Goal: Task Accomplishment & Management: Manage account settings

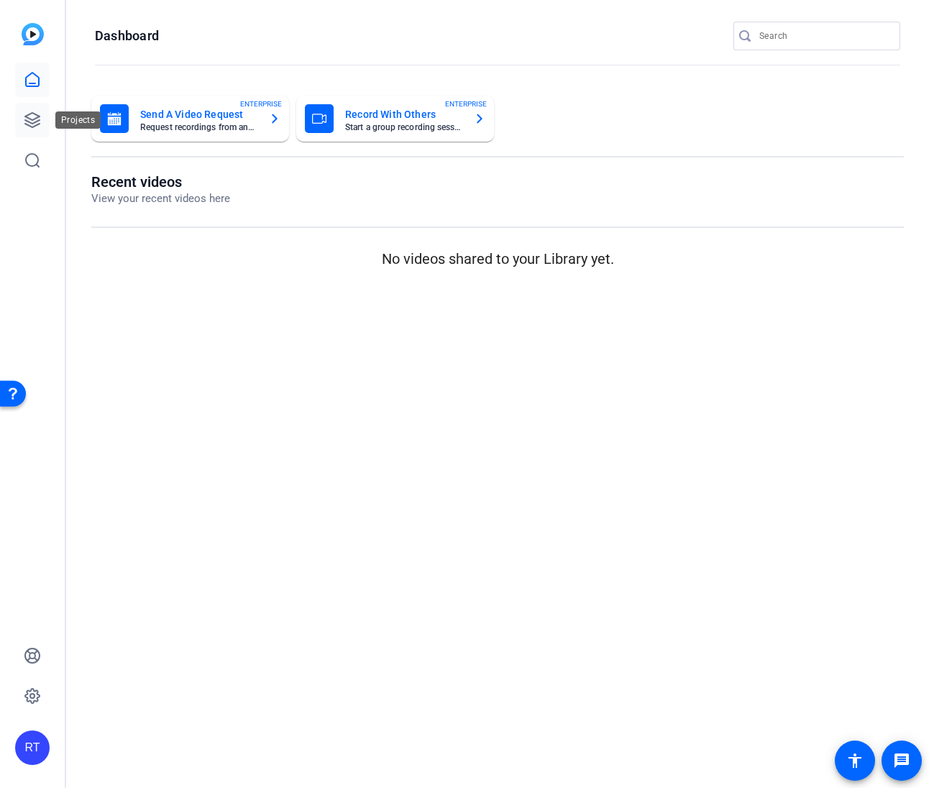
click at [31, 121] on icon at bounding box center [32, 119] width 17 height 17
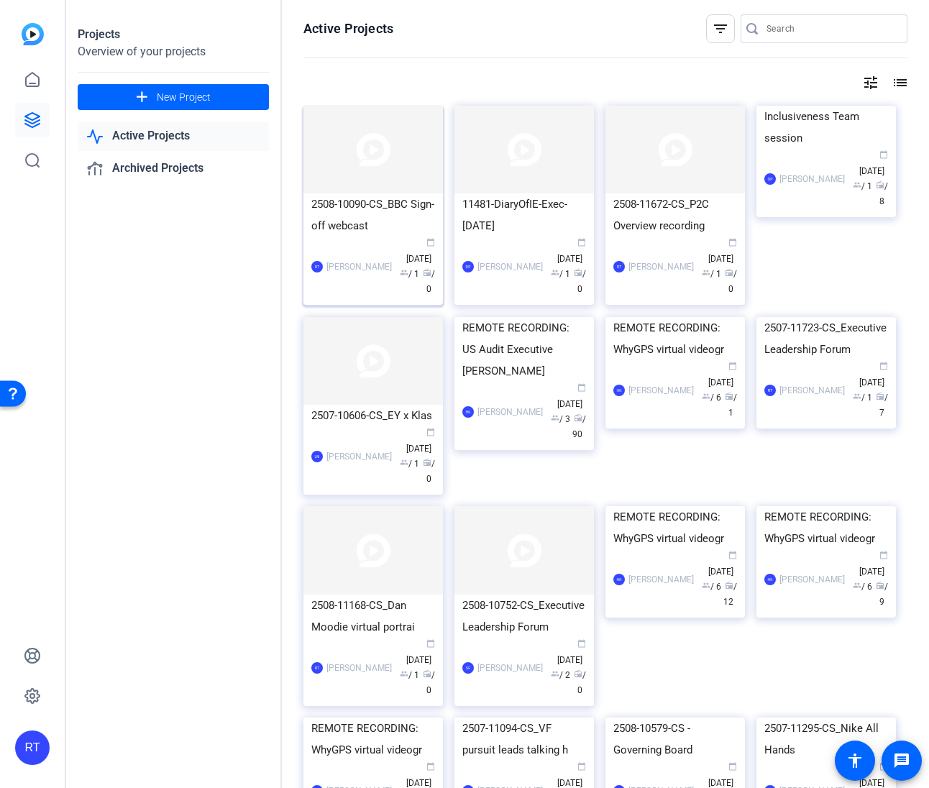
click at [377, 203] on div "2508-10090-CS_BBC Sign-off webcast" at bounding box center [373, 214] width 124 height 43
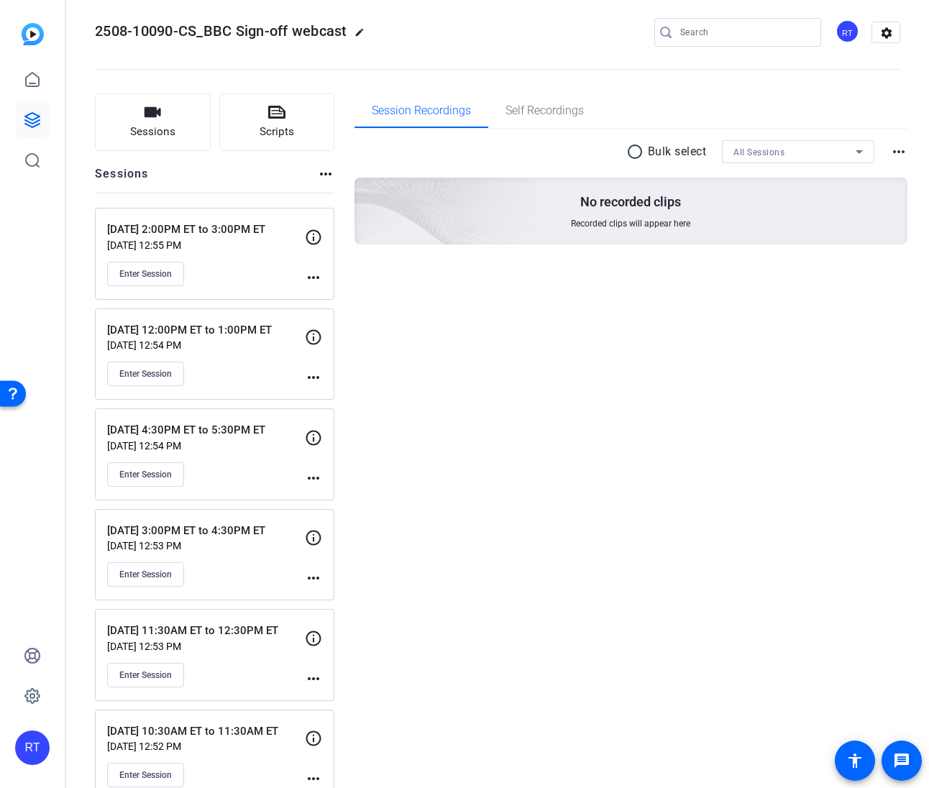
scroll to position [42, 0]
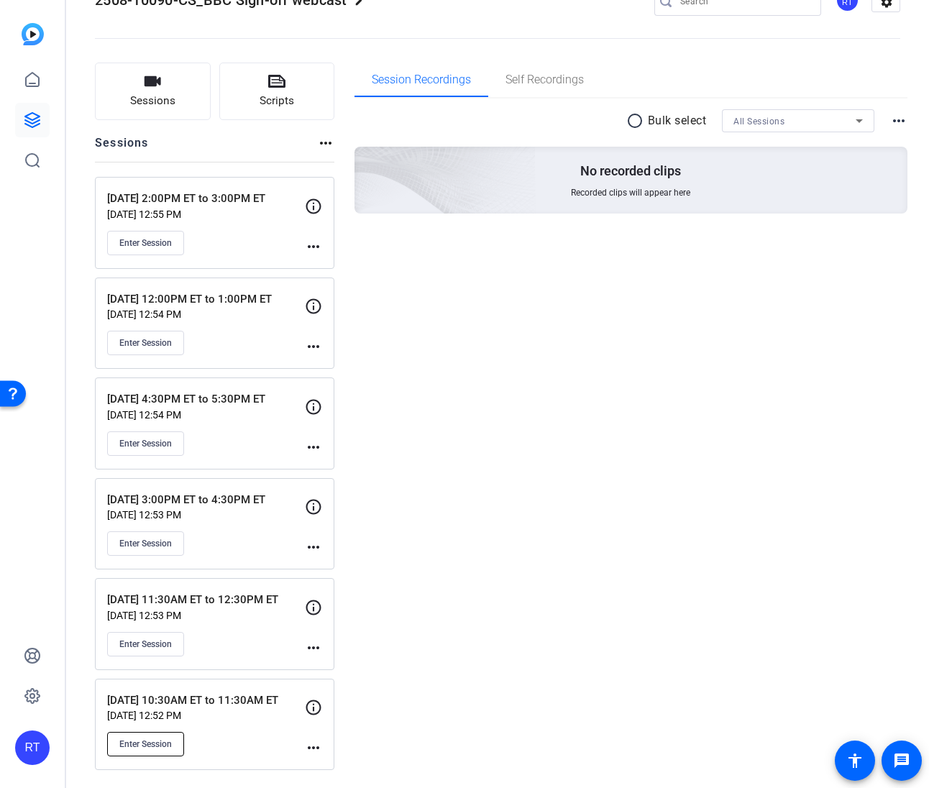
click at [143, 741] on span "Enter Session" at bounding box center [145, 743] width 52 height 11
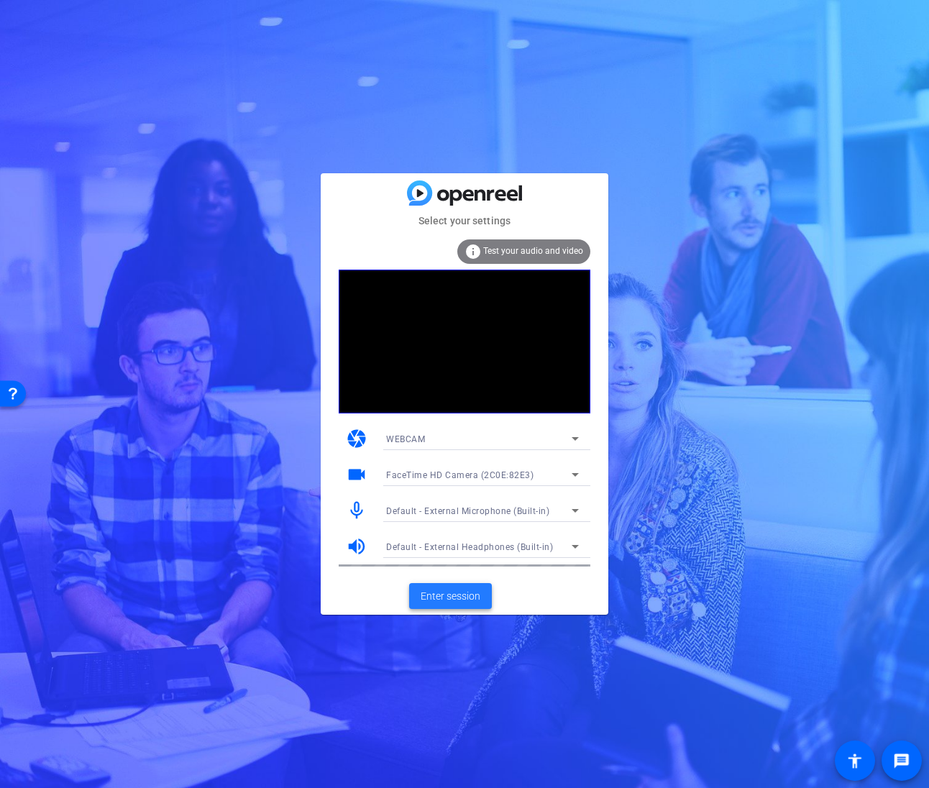
click at [451, 594] on span "Enter session" at bounding box center [450, 596] width 60 height 15
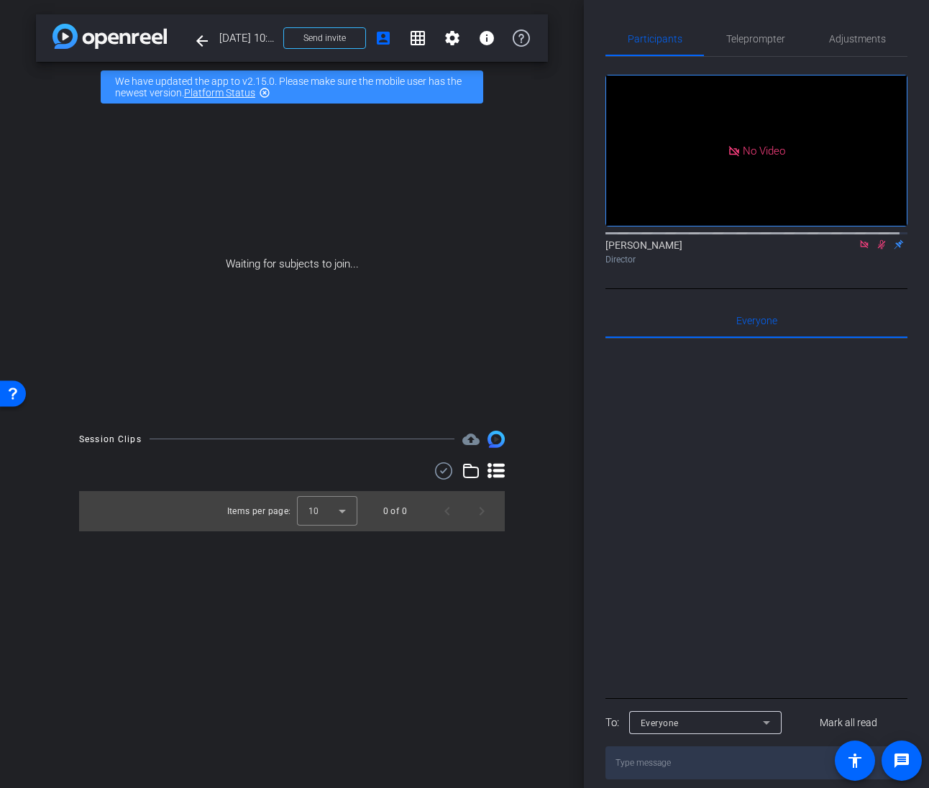
click at [836, 256] on div "Rob Thomas Director" at bounding box center [756, 252] width 302 height 28
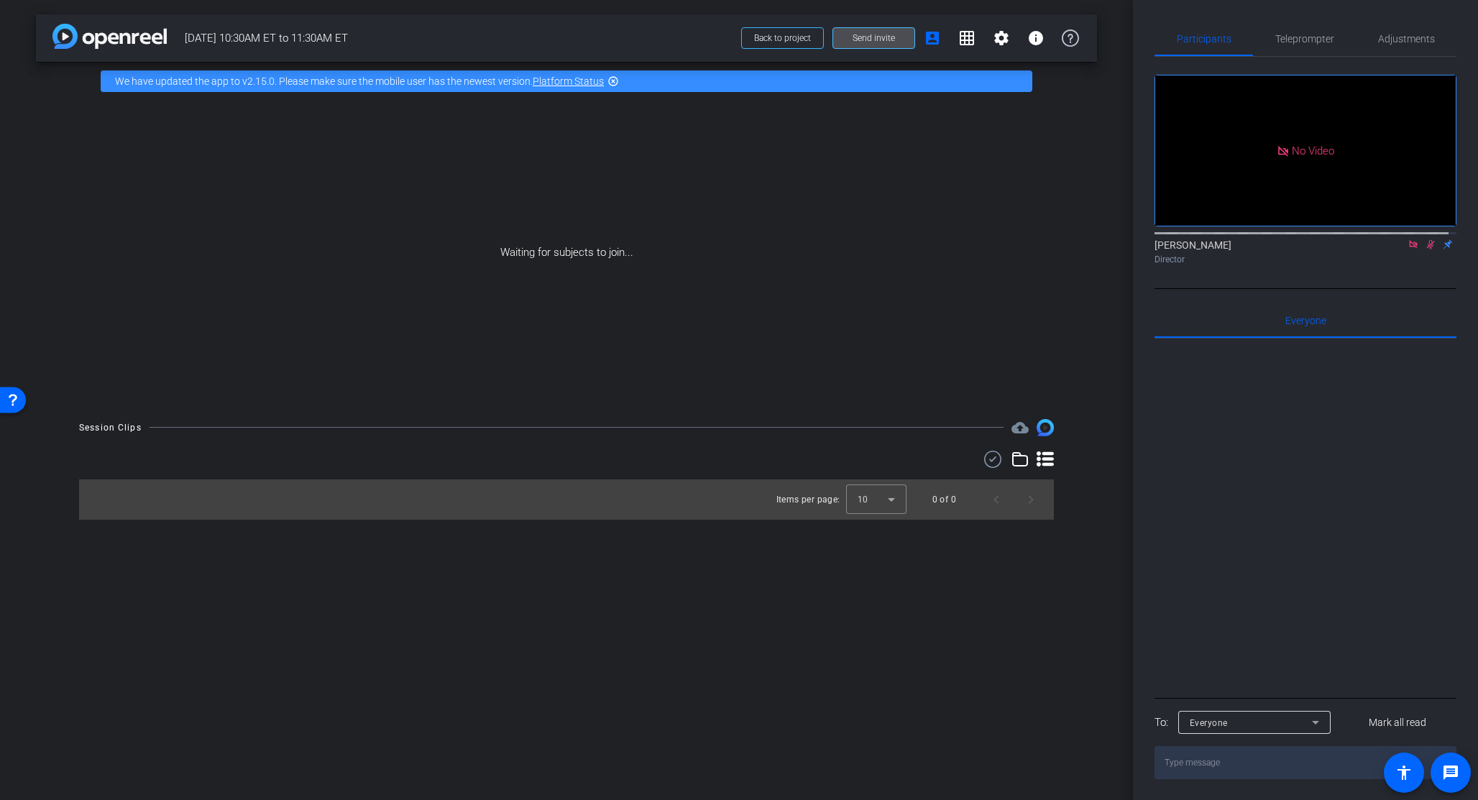
click at [884, 35] on span "Send invite" at bounding box center [873, 37] width 42 height 11
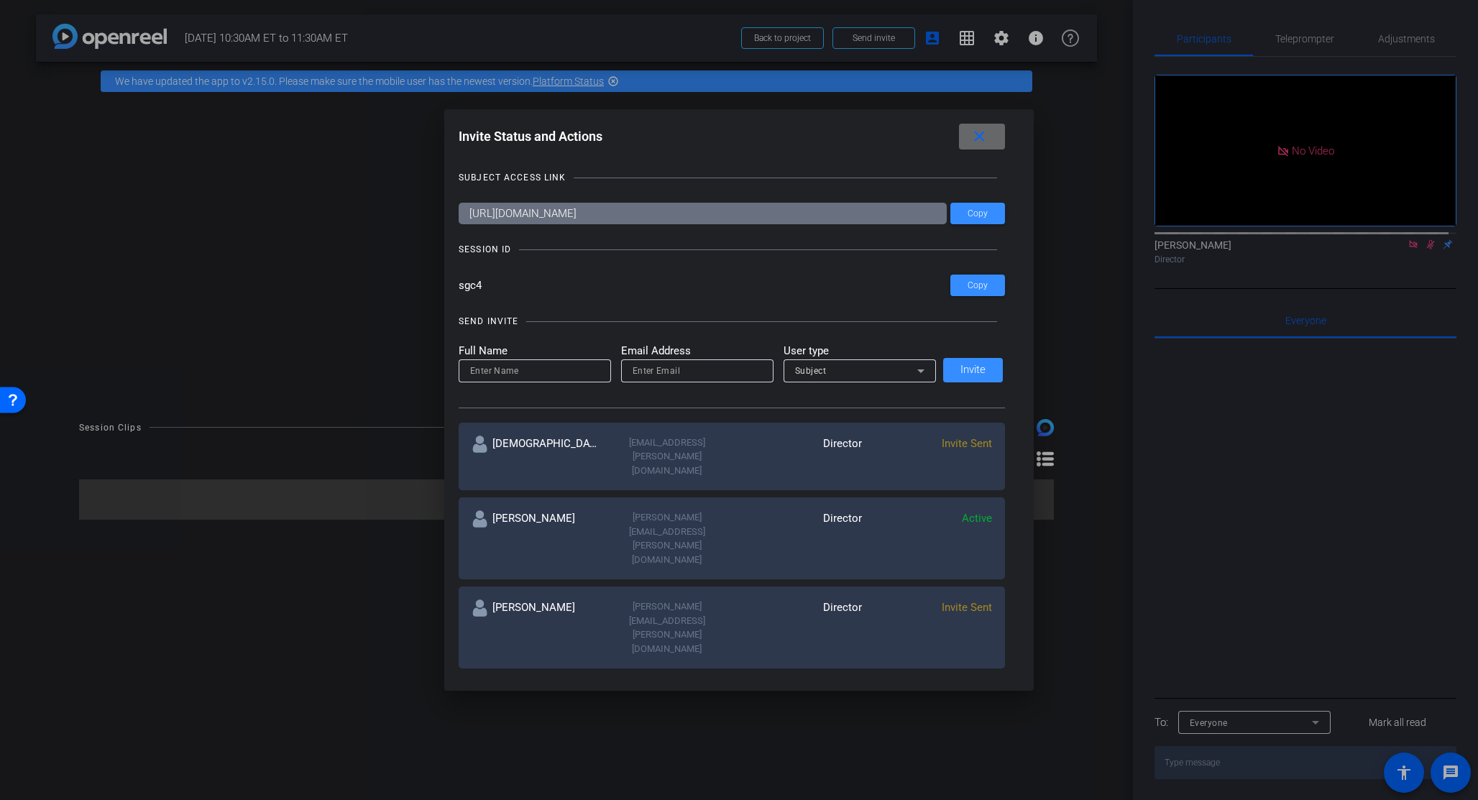
click at [928, 132] on span at bounding box center [982, 136] width 46 height 34
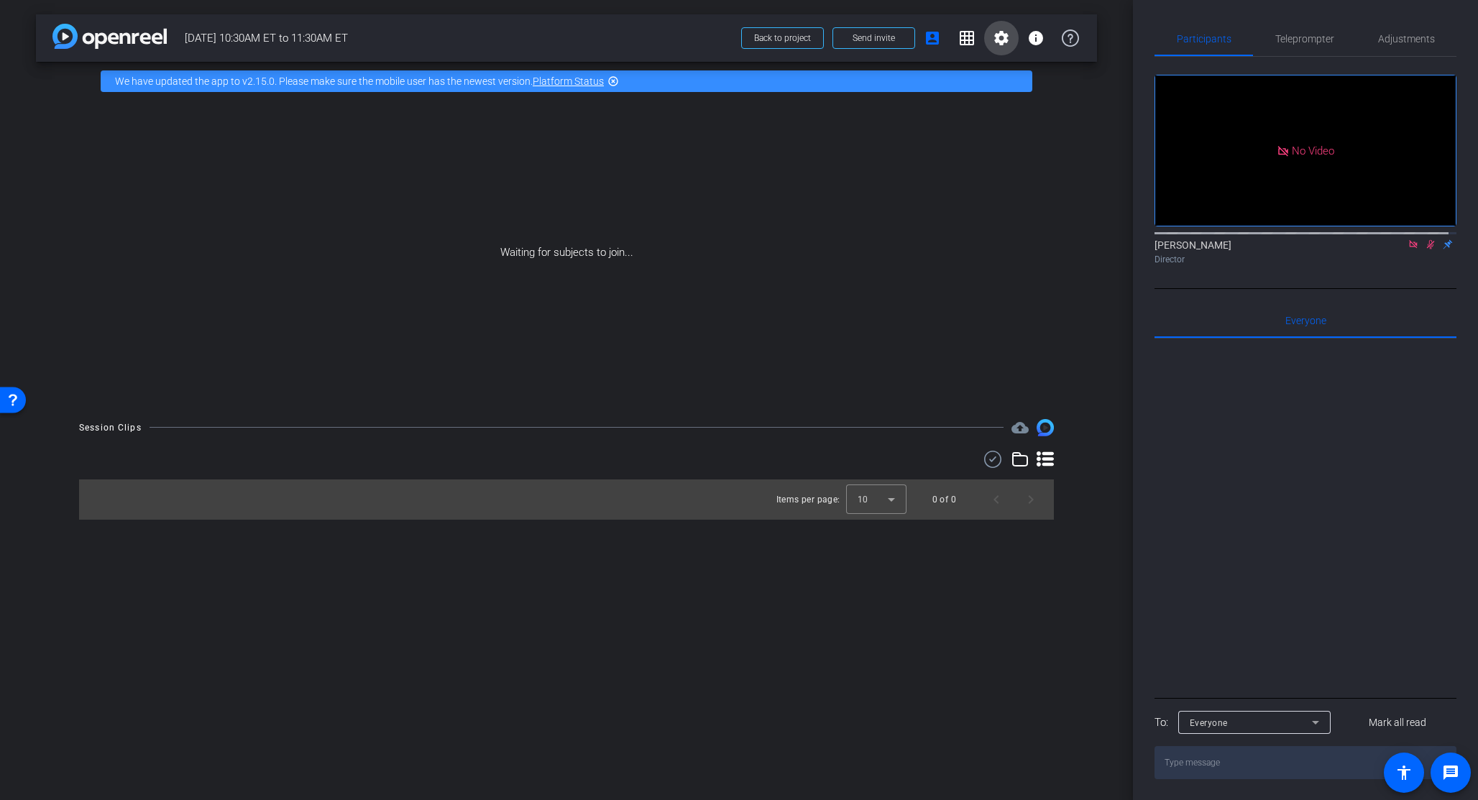
click at [928, 35] on mat-icon "settings" at bounding box center [1001, 37] width 17 height 17
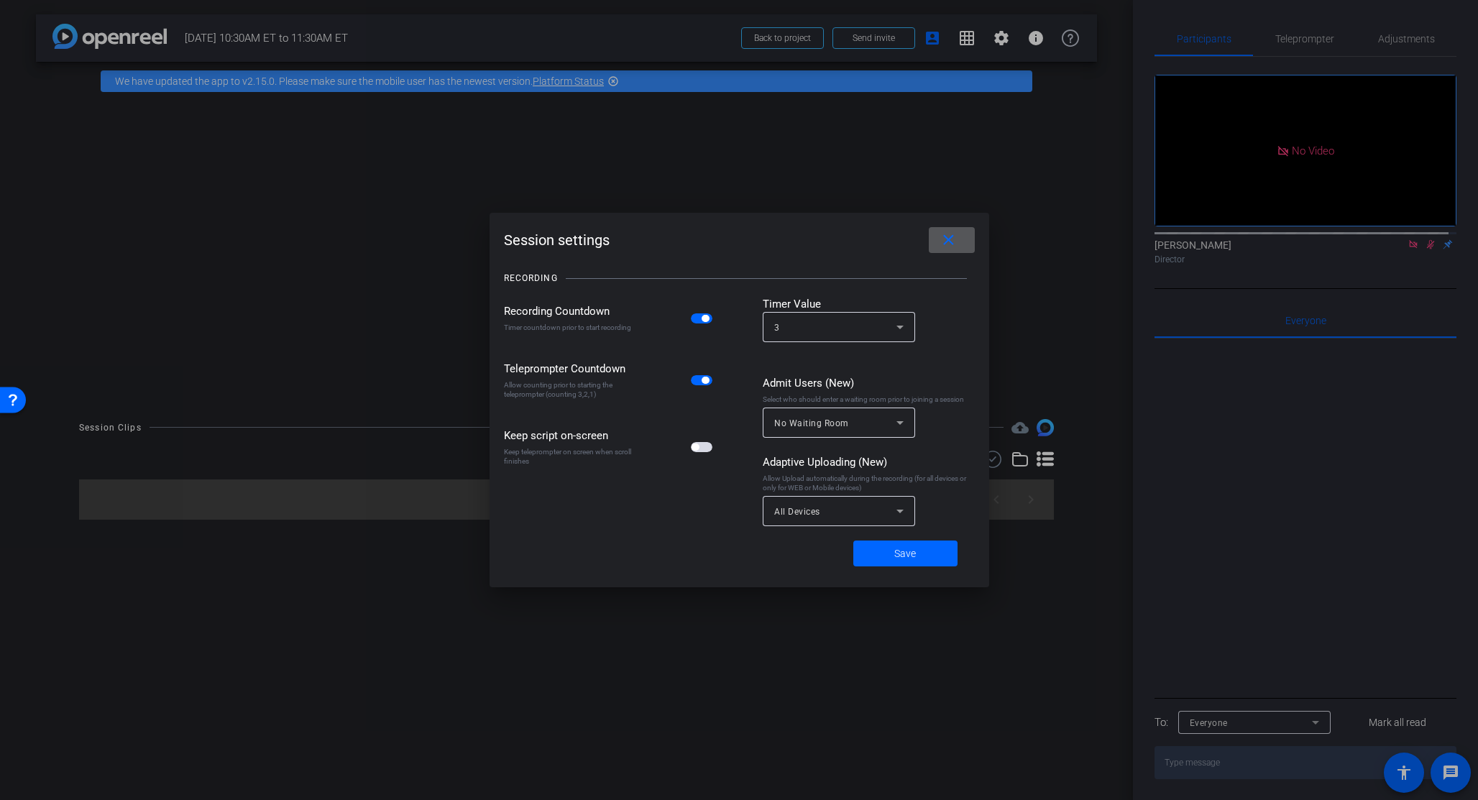
click at [928, 227] on span at bounding box center [952, 240] width 46 height 34
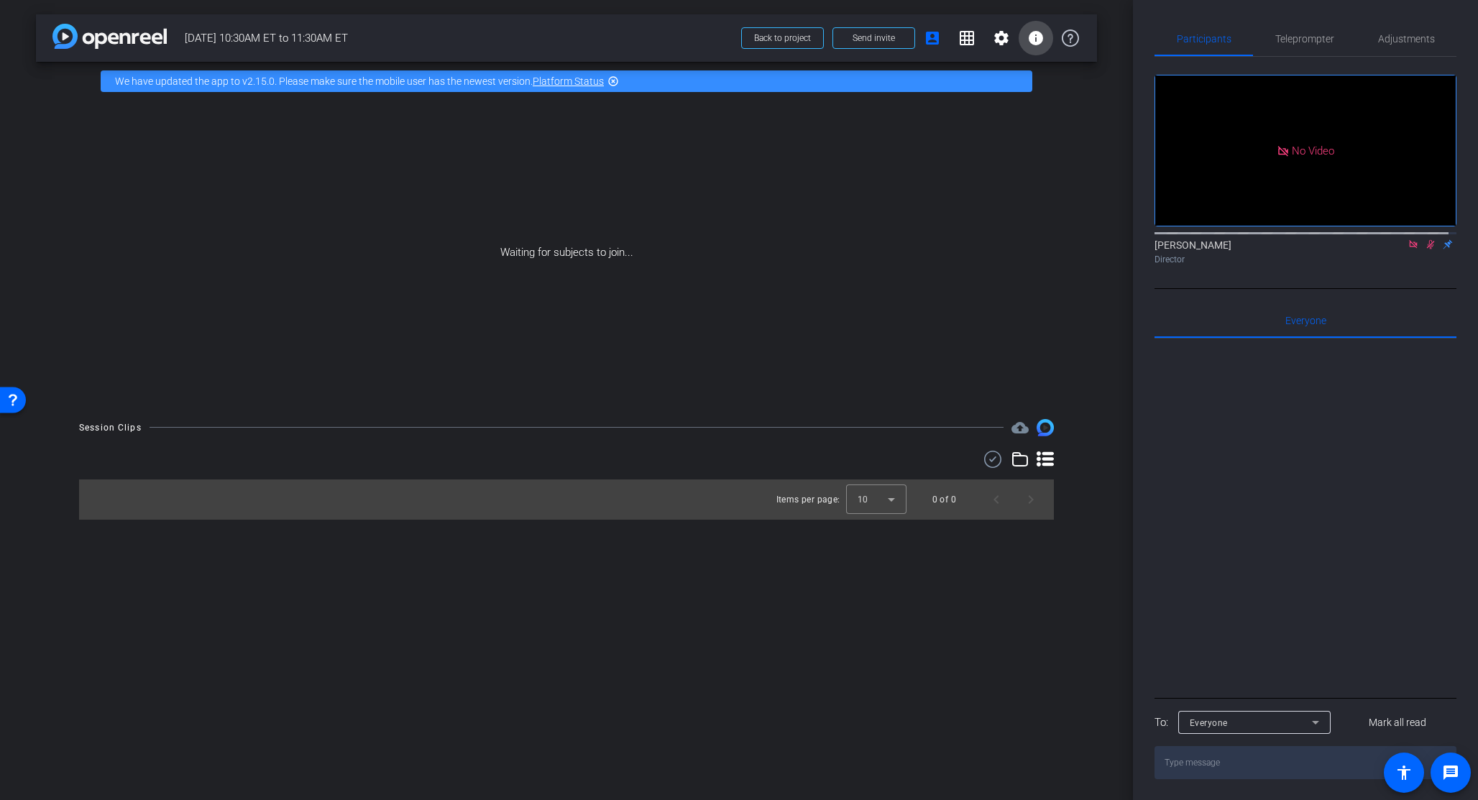
click at [928, 37] on mat-icon "info" at bounding box center [1035, 37] width 17 height 17
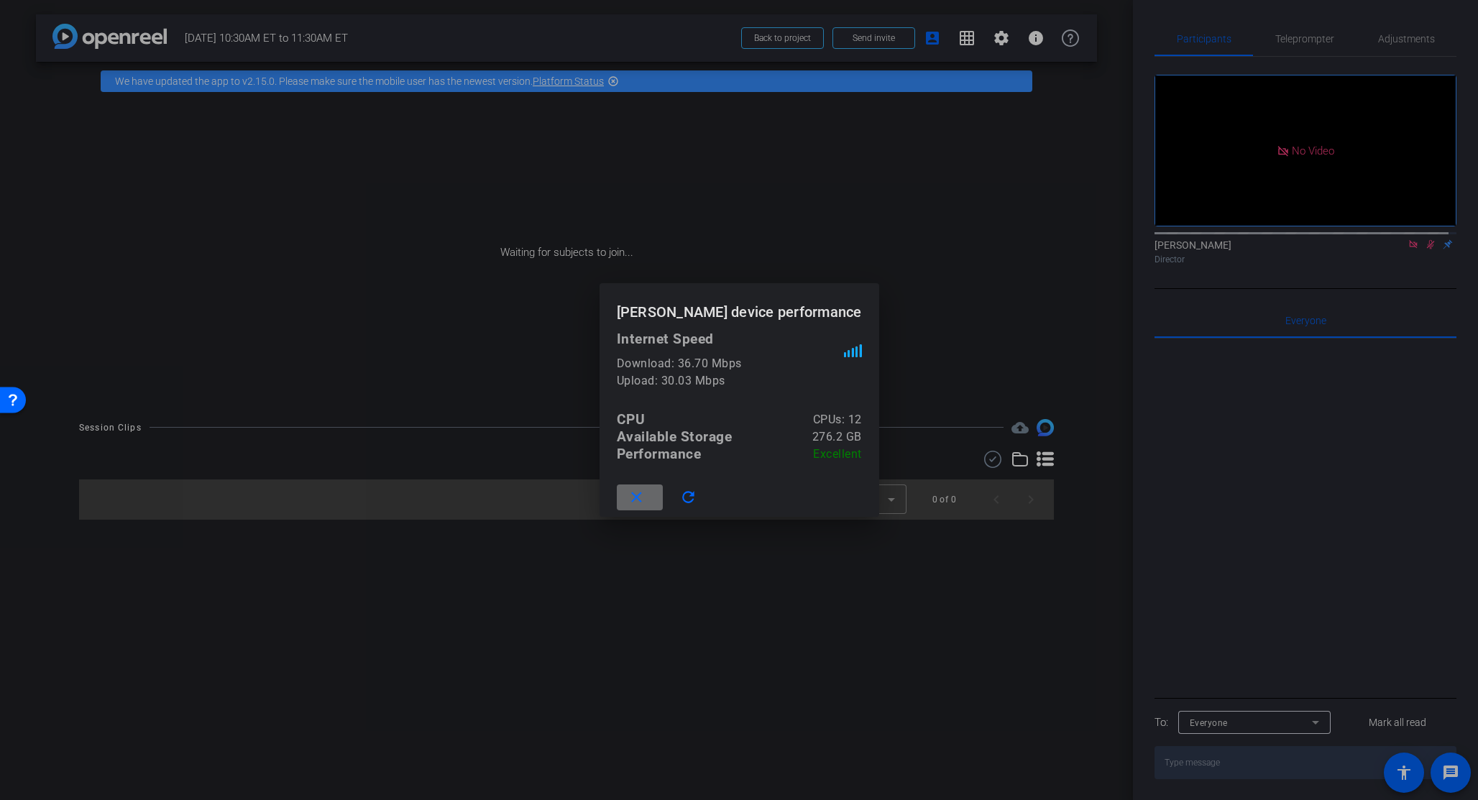
click at [645, 499] on mat-icon "close" at bounding box center [636, 498] width 18 height 18
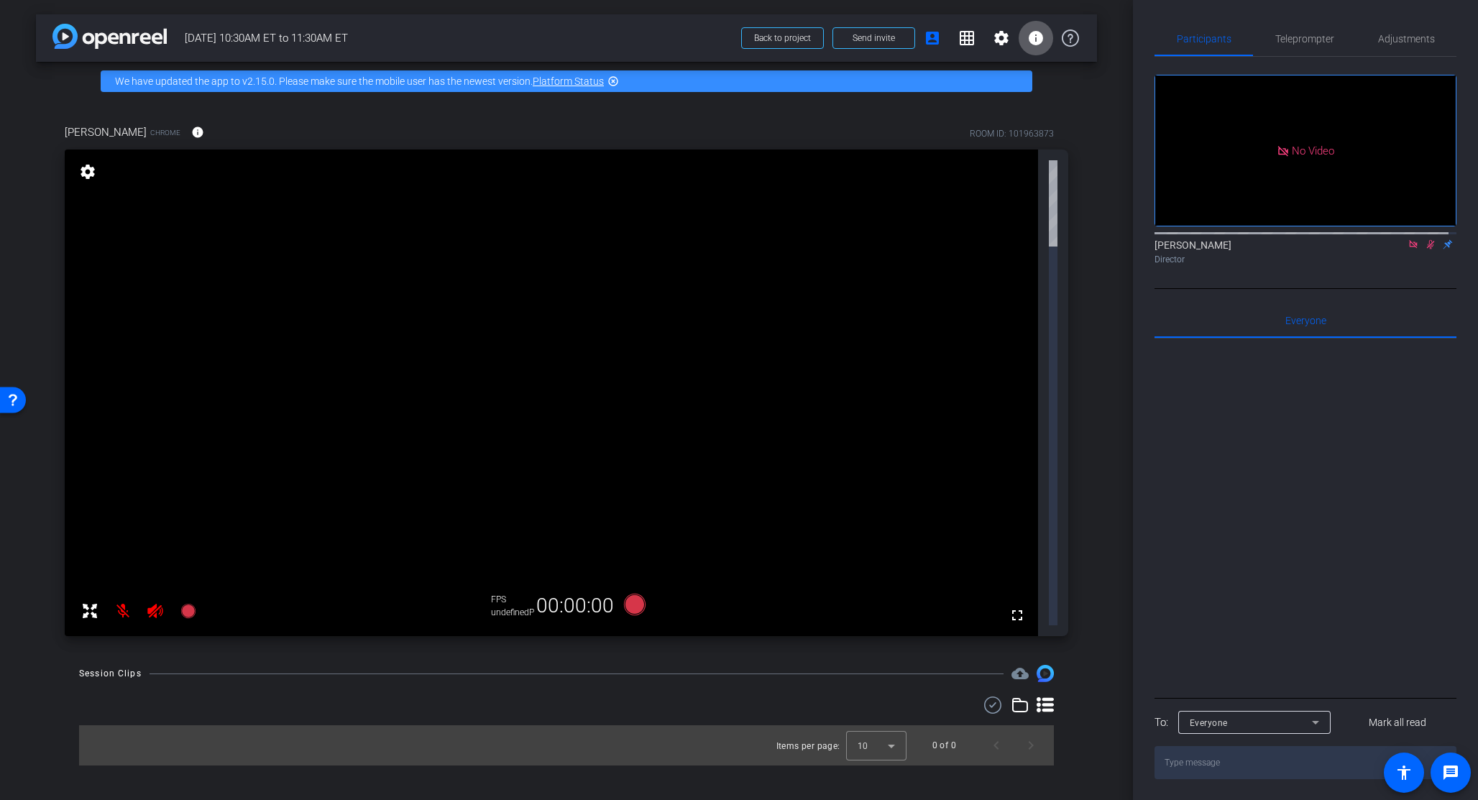
click at [928, 249] on icon at bounding box center [1431, 244] width 8 height 9
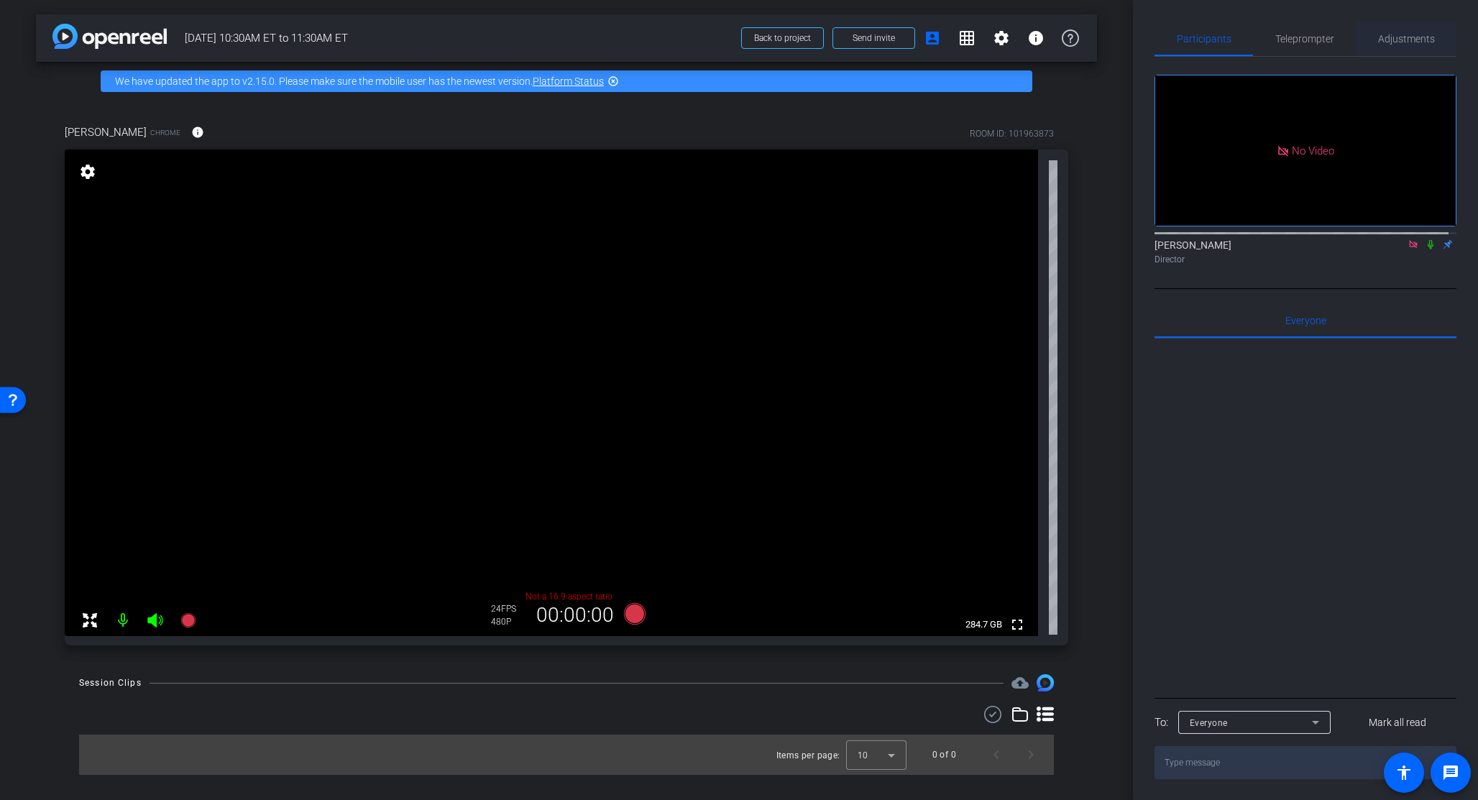
click at [928, 38] on span "Adjustments" at bounding box center [1406, 39] width 57 height 10
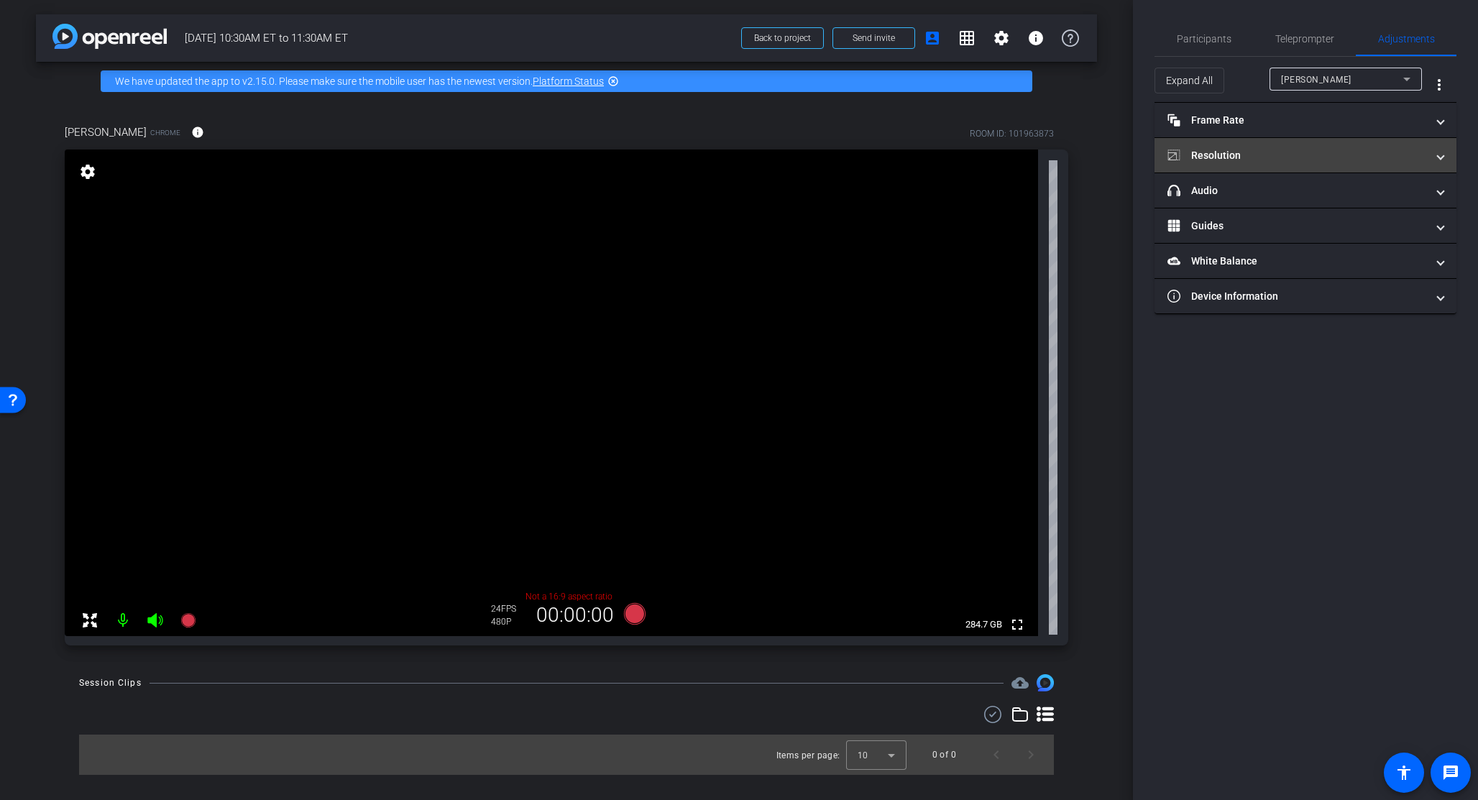
click at [928, 155] on mat-panel-title "Resolution" at bounding box center [1296, 155] width 259 height 15
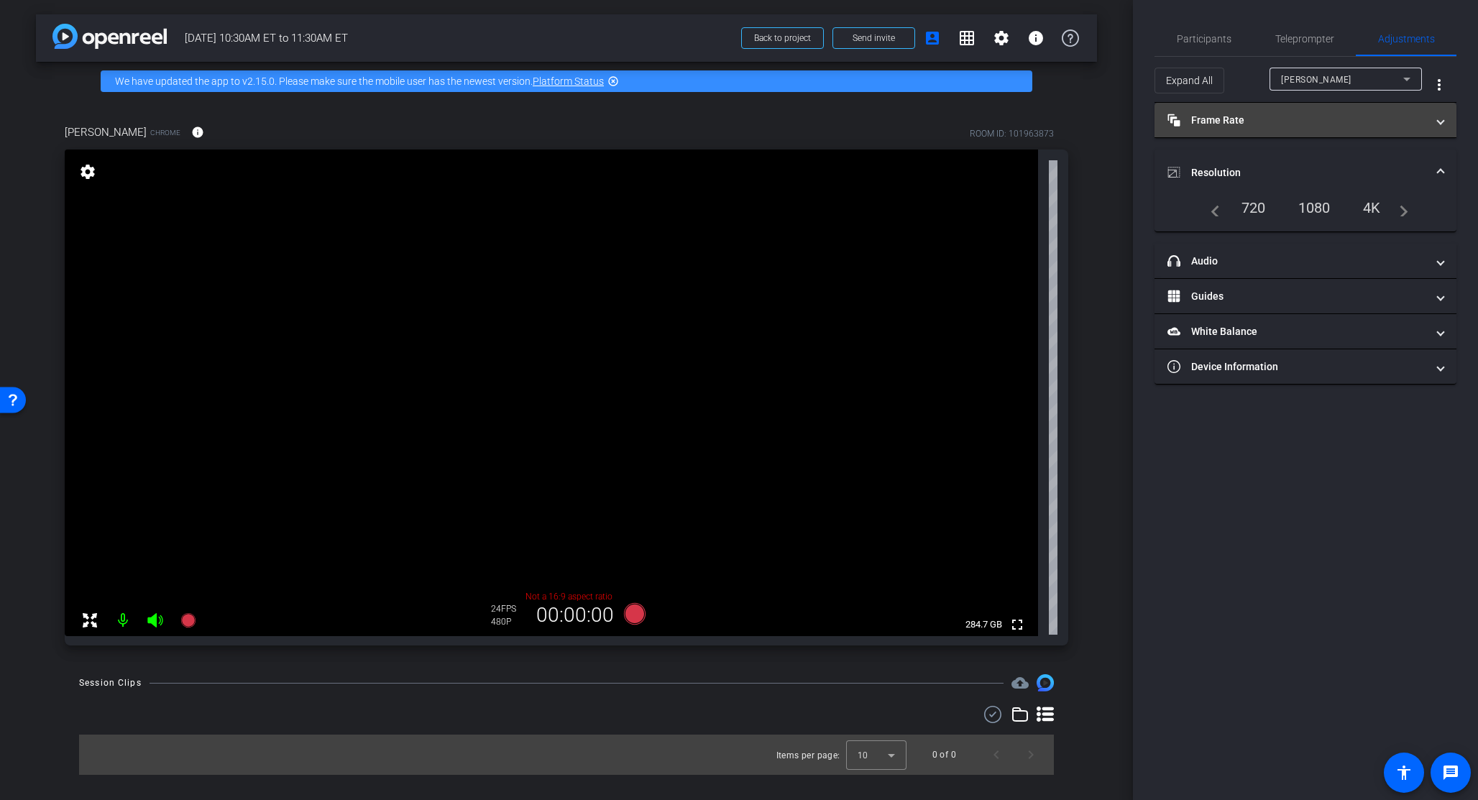
click at [928, 129] on mat-expansion-panel-header "Frame Rate Frame Rate" at bounding box center [1305, 120] width 302 height 34
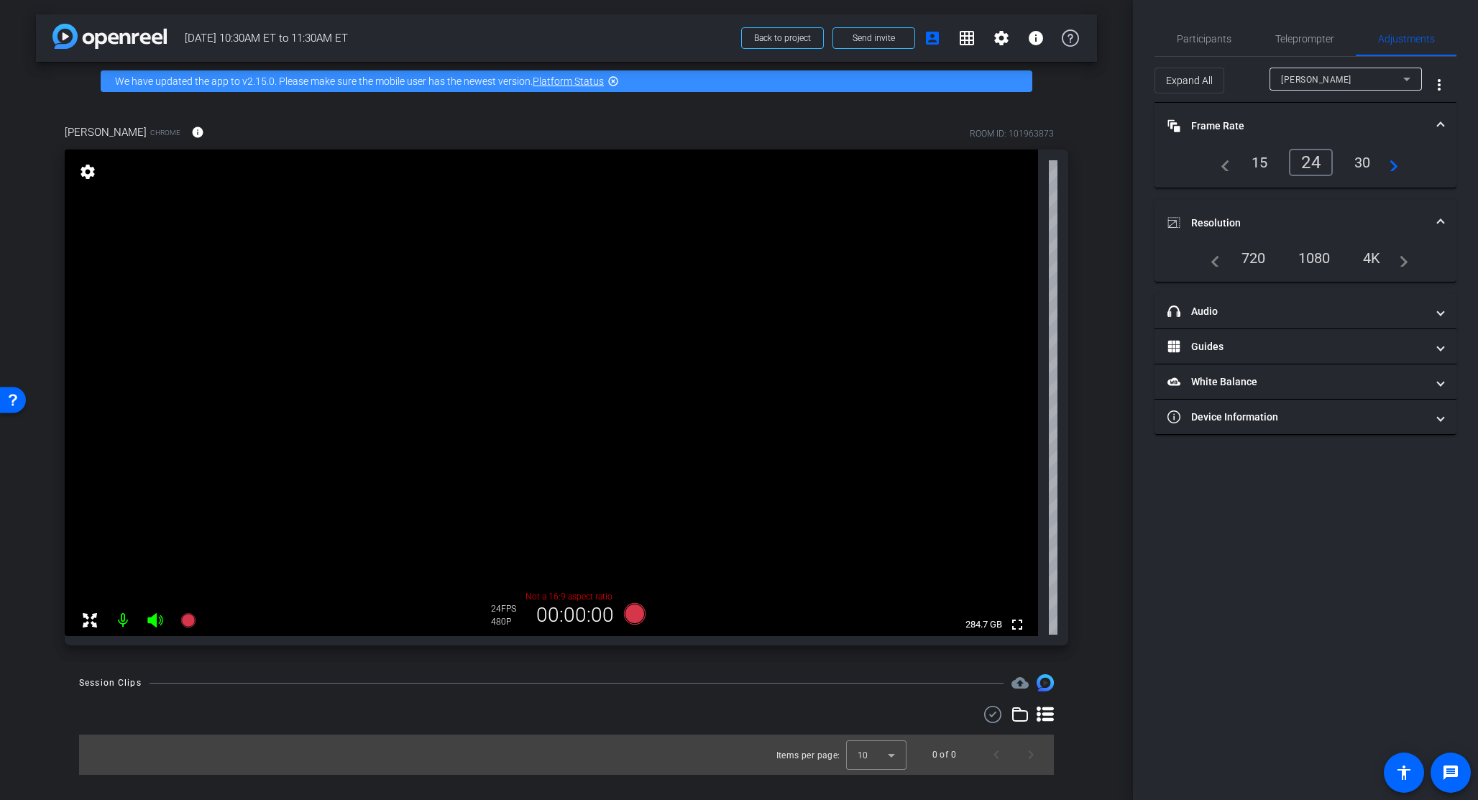
click at [928, 165] on div "30" at bounding box center [1362, 162] width 38 height 24
click at [928, 256] on div "1080" at bounding box center [1314, 258] width 54 height 24
click at [928, 41] on span "Participants" at bounding box center [1204, 39] width 55 height 10
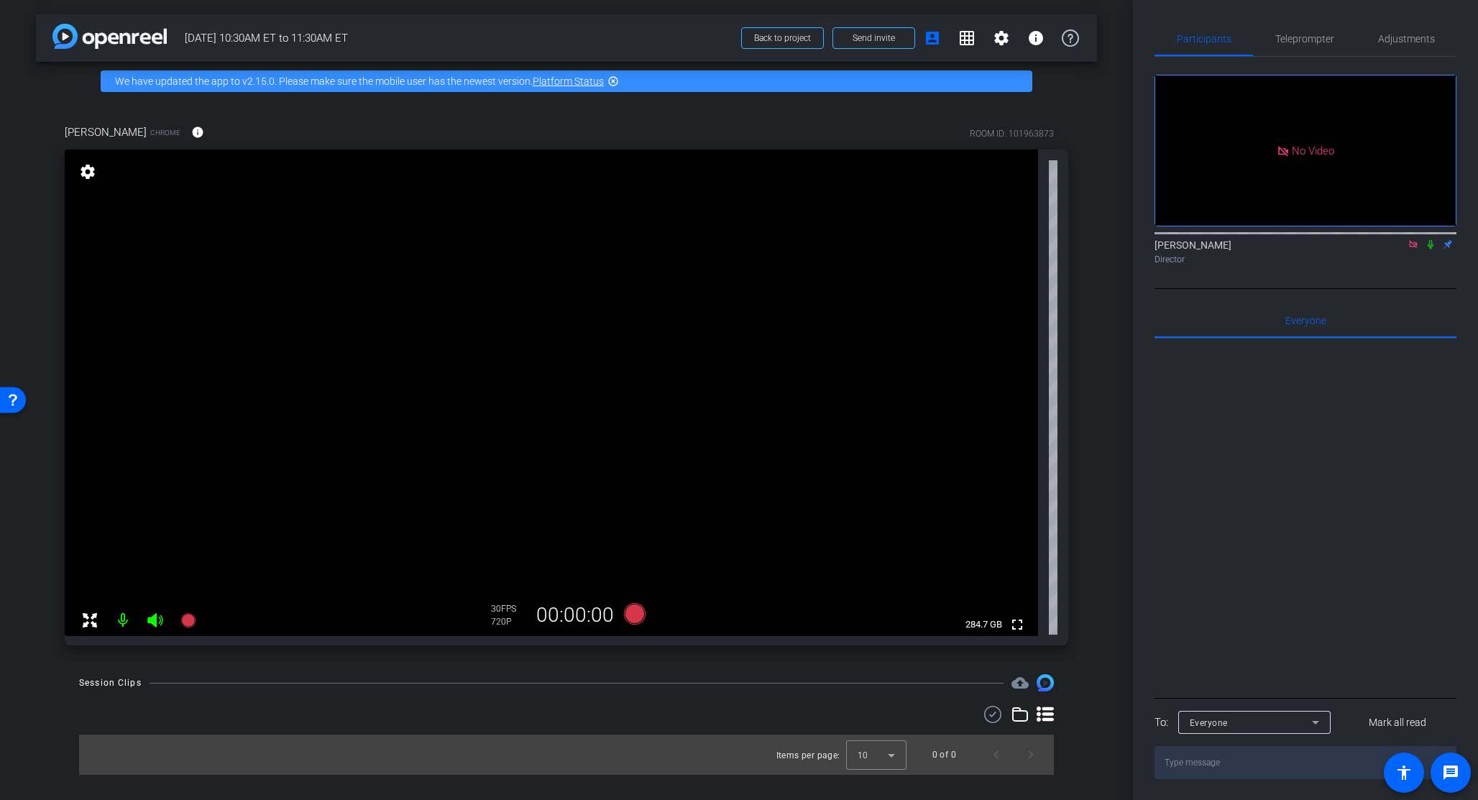
click at [928, 712] on div "Session Clips cloud_upload Items per page: 10 0 of 0" at bounding box center [566, 724] width 1061 height 101
click at [928, 40] on span "Adjustments" at bounding box center [1406, 39] width 57 height 10
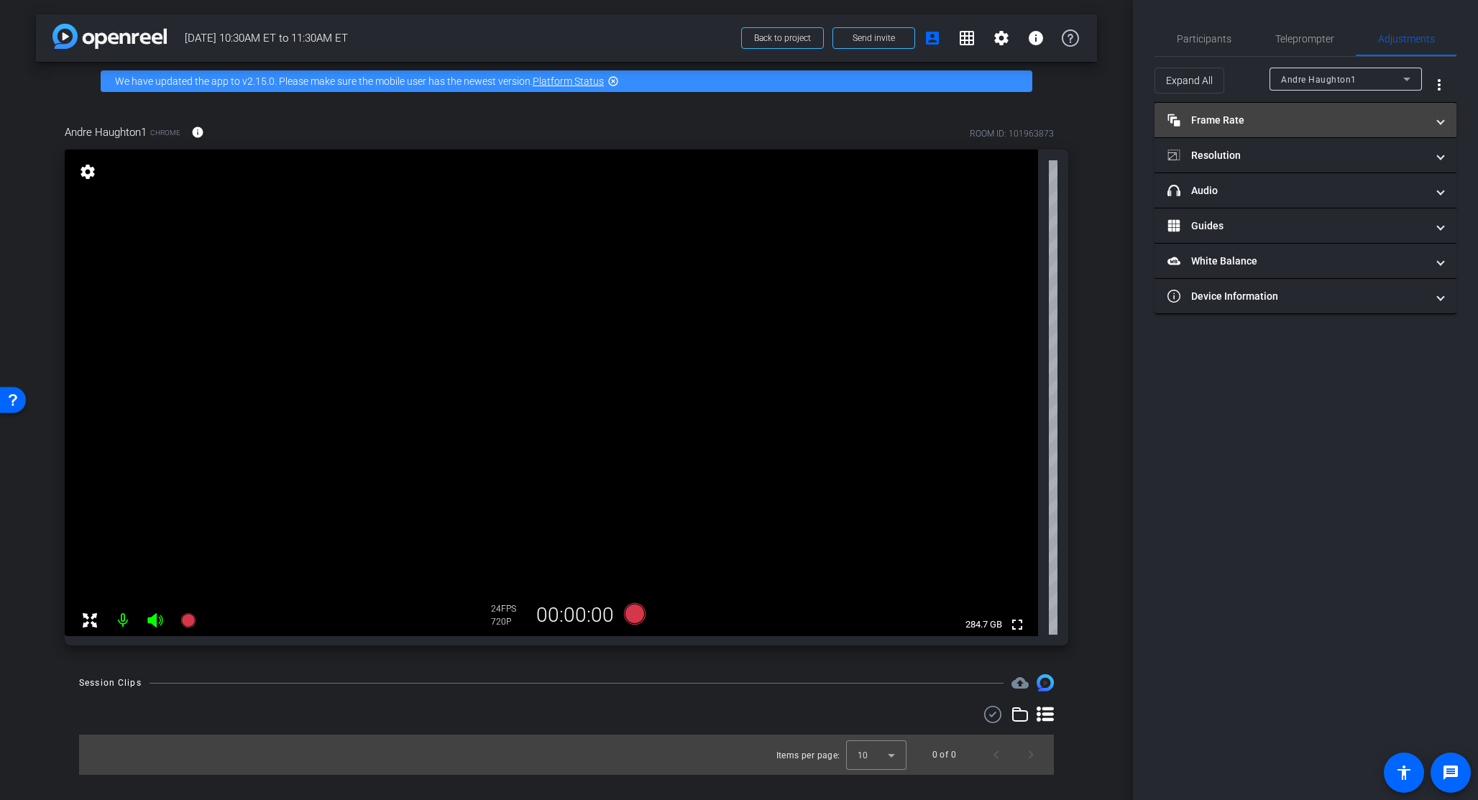
click at [928, 126] on mat-panel-title "Frame Rate Frame Rate" at bounding box center [1296, 120] width 259 height 15
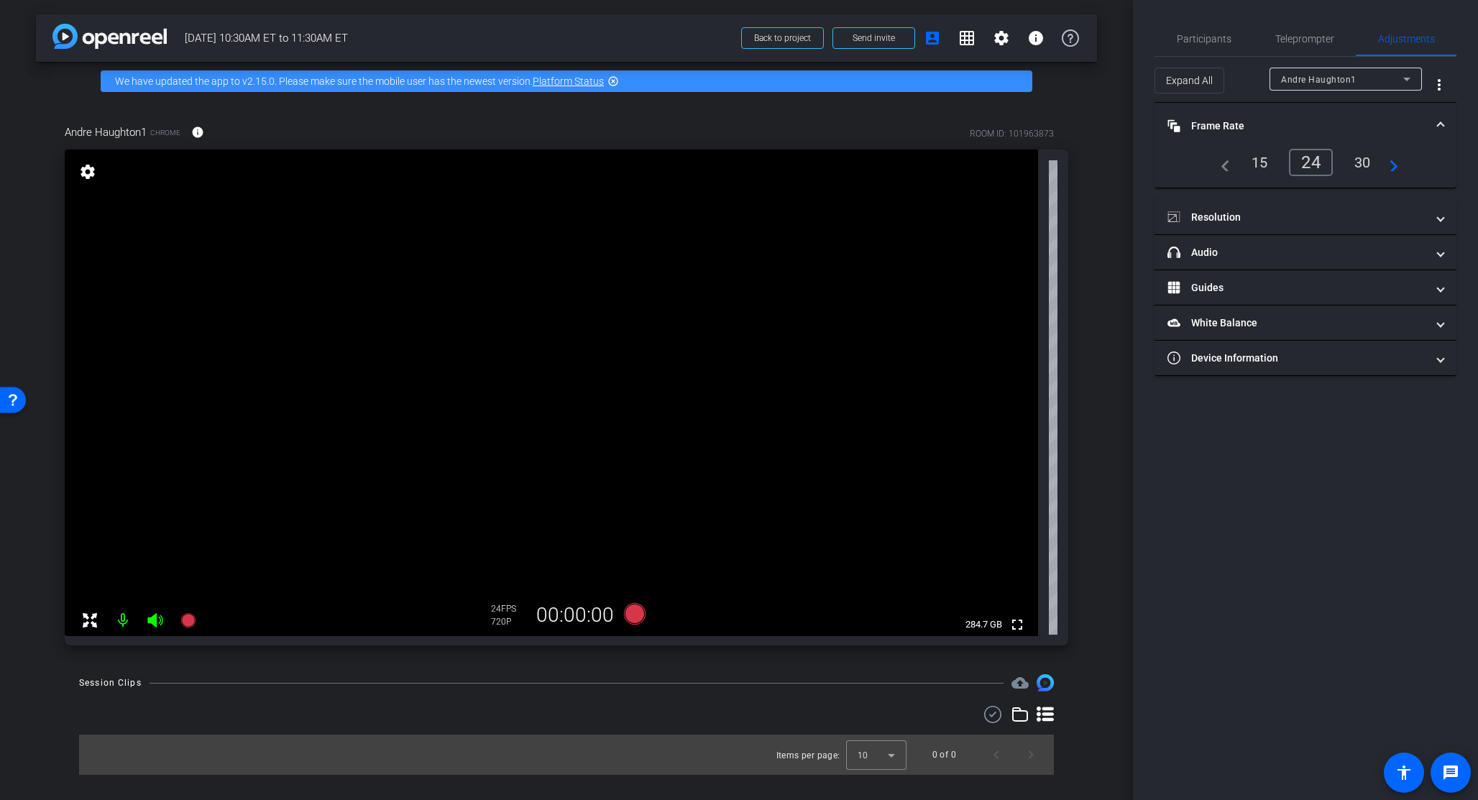
click at [928, 159] on div "30" at bounding box center [1362, 162] width 38 height 24
click at [928, 221] on mat-panel-title "Resolution" at bounding box center [1296, 217] width 259 height 15
click at [928, 265] on div "1080" at bounding box center [1318, 259] width 54 height 24
click at [928, 130] on div "arrow_back 9/8 10:30AM ET to 11:30AM ET Back to project Send invite account_box…" at bounding box center [566, 400] width 1133 height 800
click at [928, 37] on span "Participants" at bounding box center [1204, 39] width 55 height 10
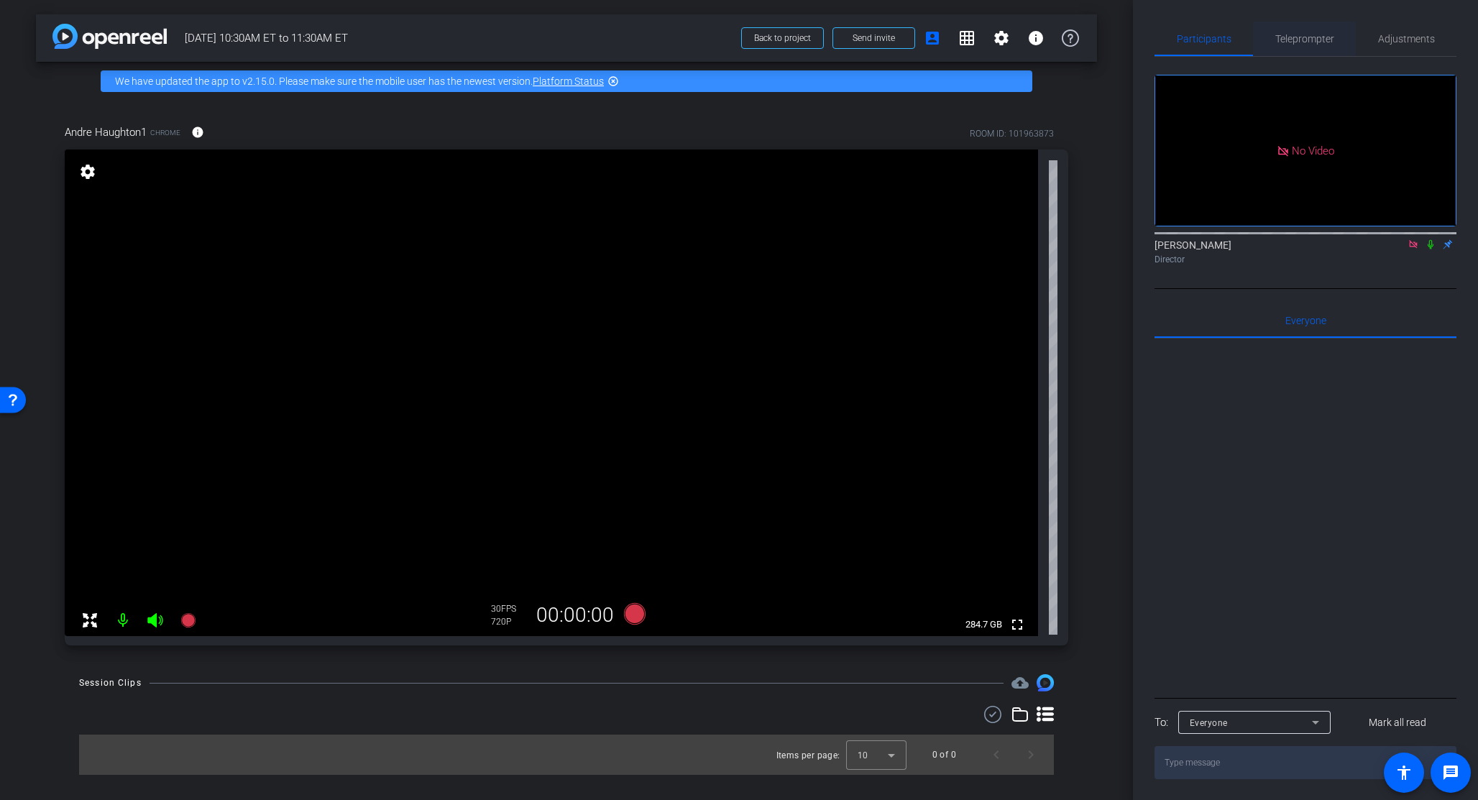
click at [928, 36] on span "Teleprompter" at bounding box center [1304, 39] width 59 height 10
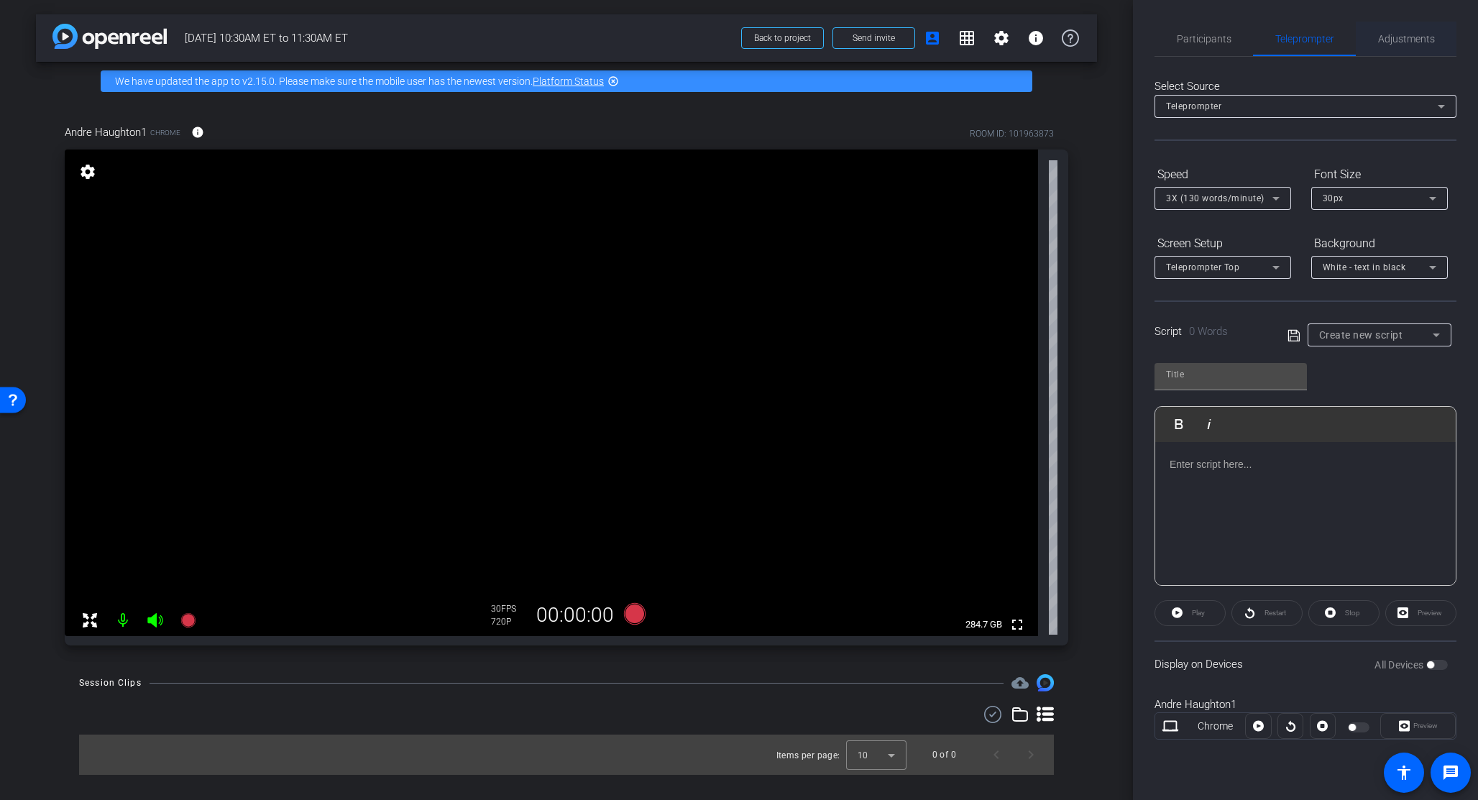
click at [928, 41] on span "Adjustments" at bounding box center [1406, 39] width 57 height 10
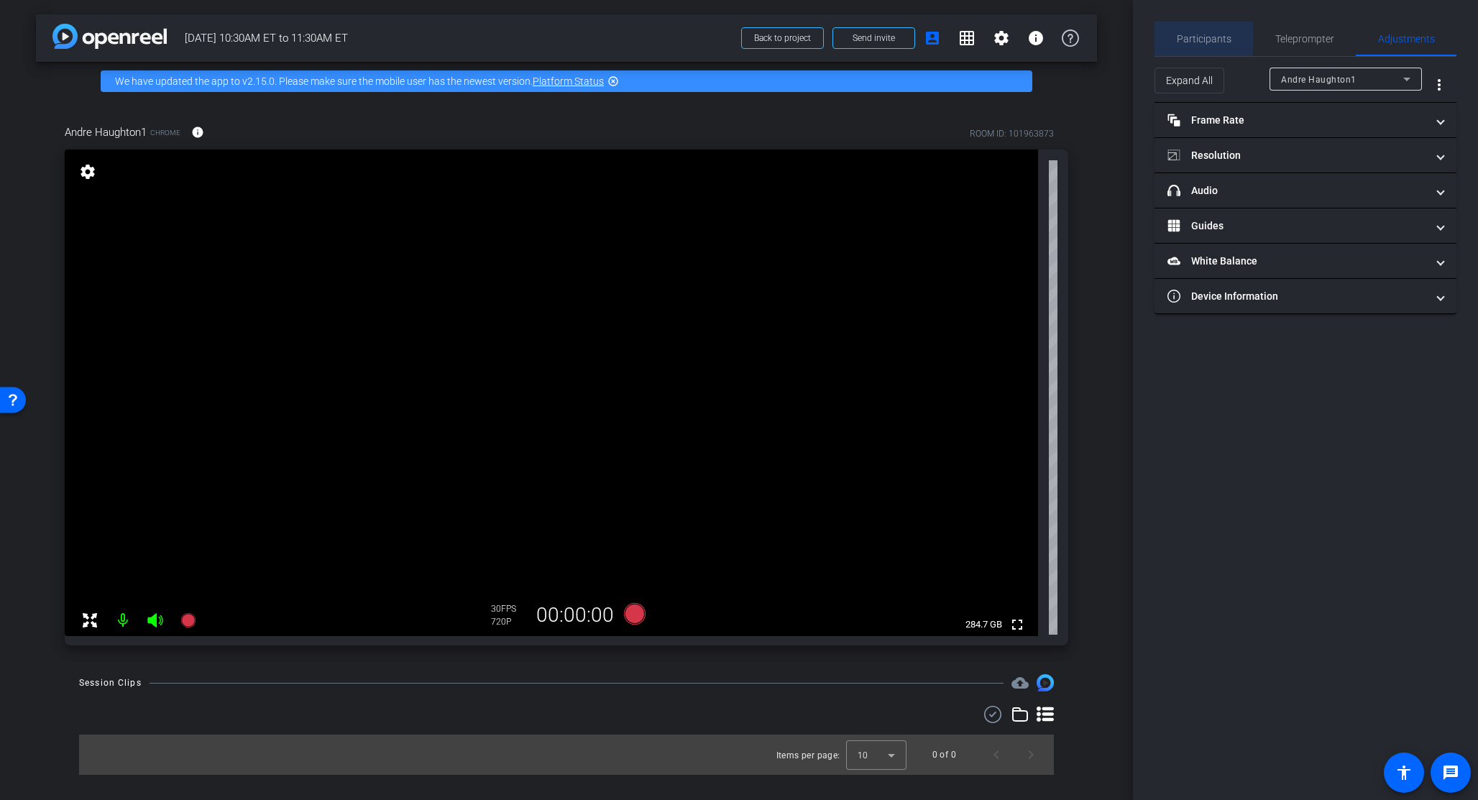
click at [928, 38] on span "Participants" at bounding box center [1204, 39] width 55 height 10
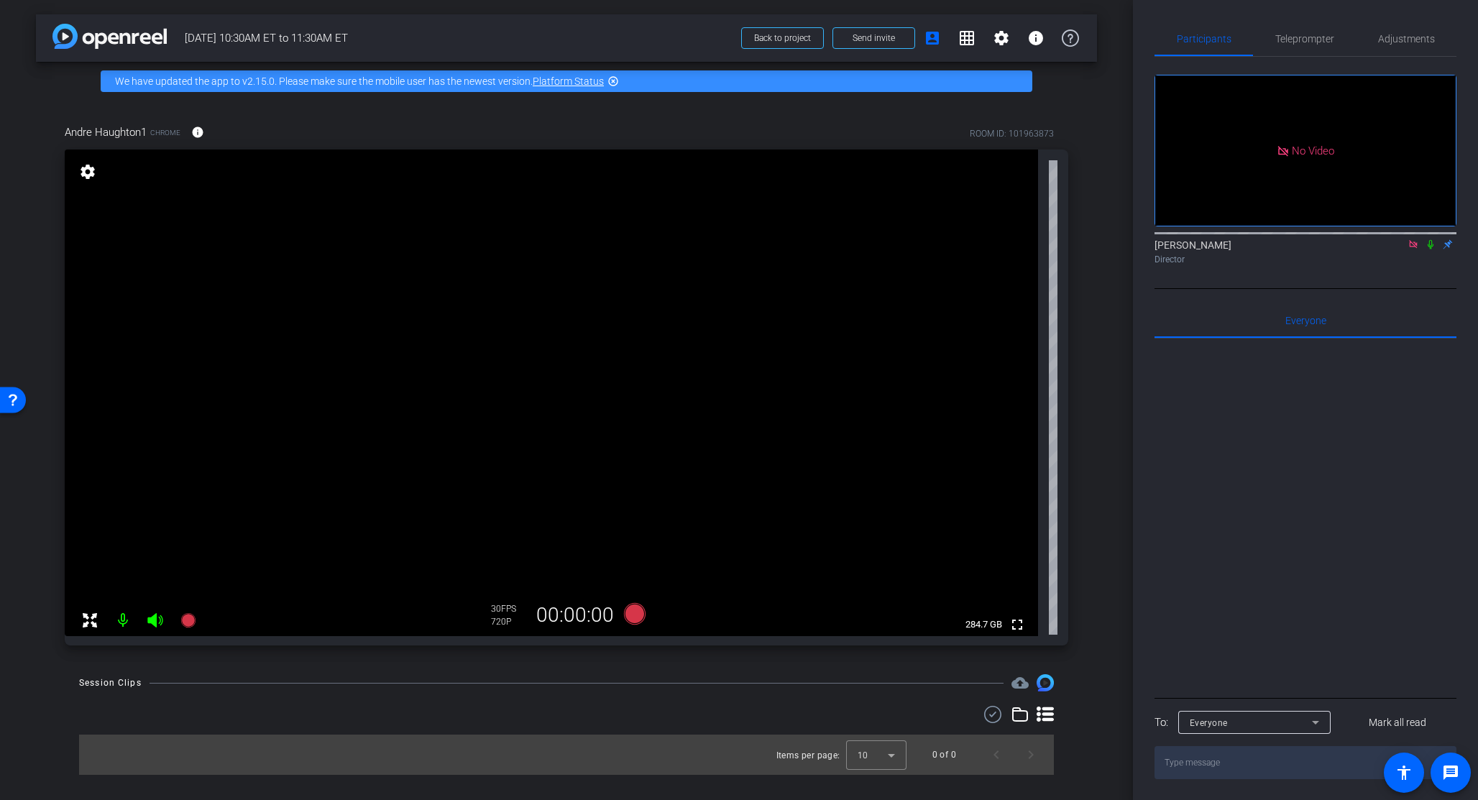
click at [928, 103] on div "Andre Haughton1 Chrome info ROOM ID: 101963873 fullscreen settings 284.7 GB 30 …" at bounding box center [566, 380] width 1061 height 559
drag, startPoint x: 1315, startPoint y: 43, endPoint x: 1371, endPoint y: 45, distance: 56.8
click at [928, 43] on span "Teleprompter" at bounding box center [1304, 39] width 59 height 10
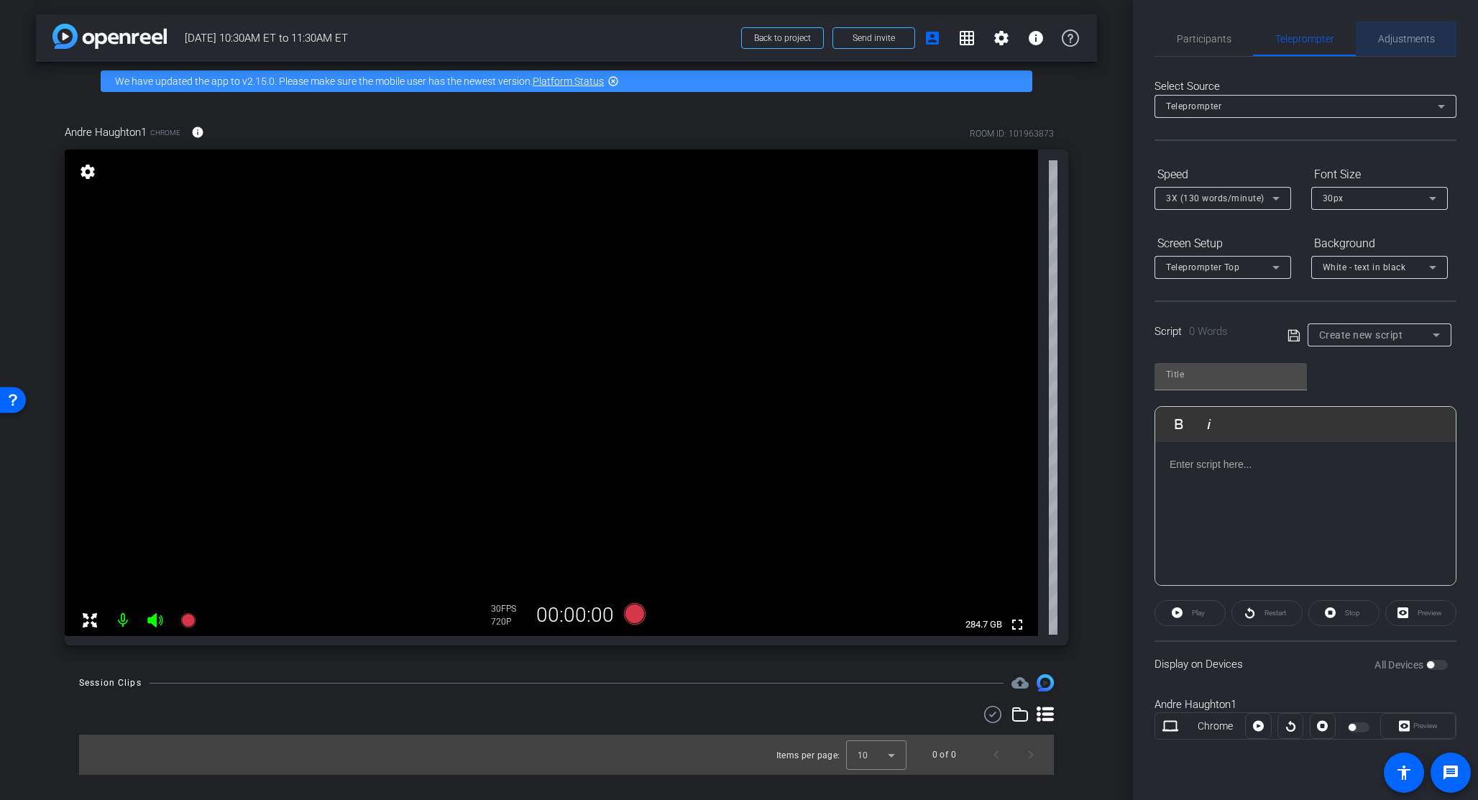
click at [928, 40] on span "Adjustments" at bounding box center [1406, 39] width 57 height 10
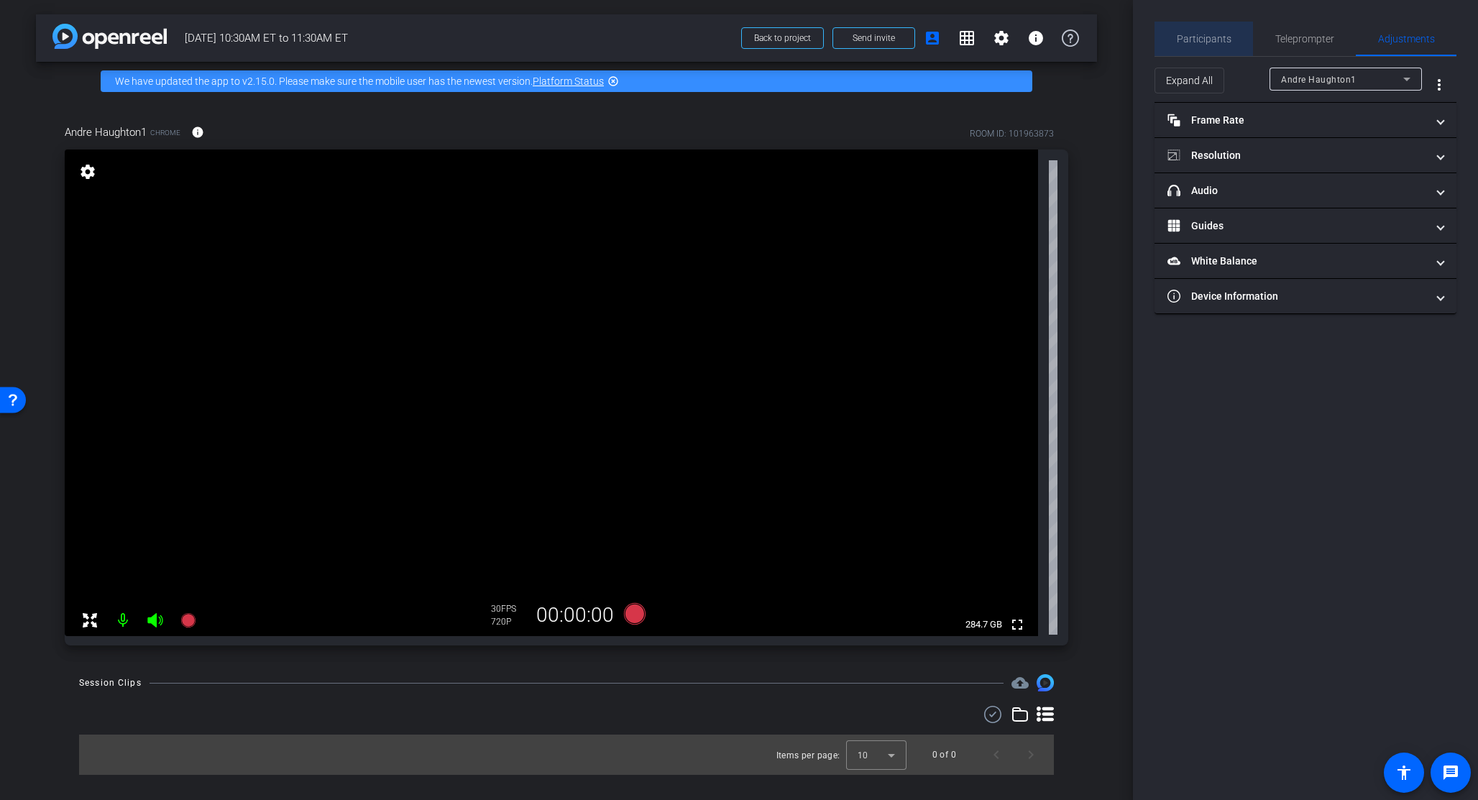
click at [928, 37] on span "Participants" at bounding box center [1204, 39] width 55 height 10
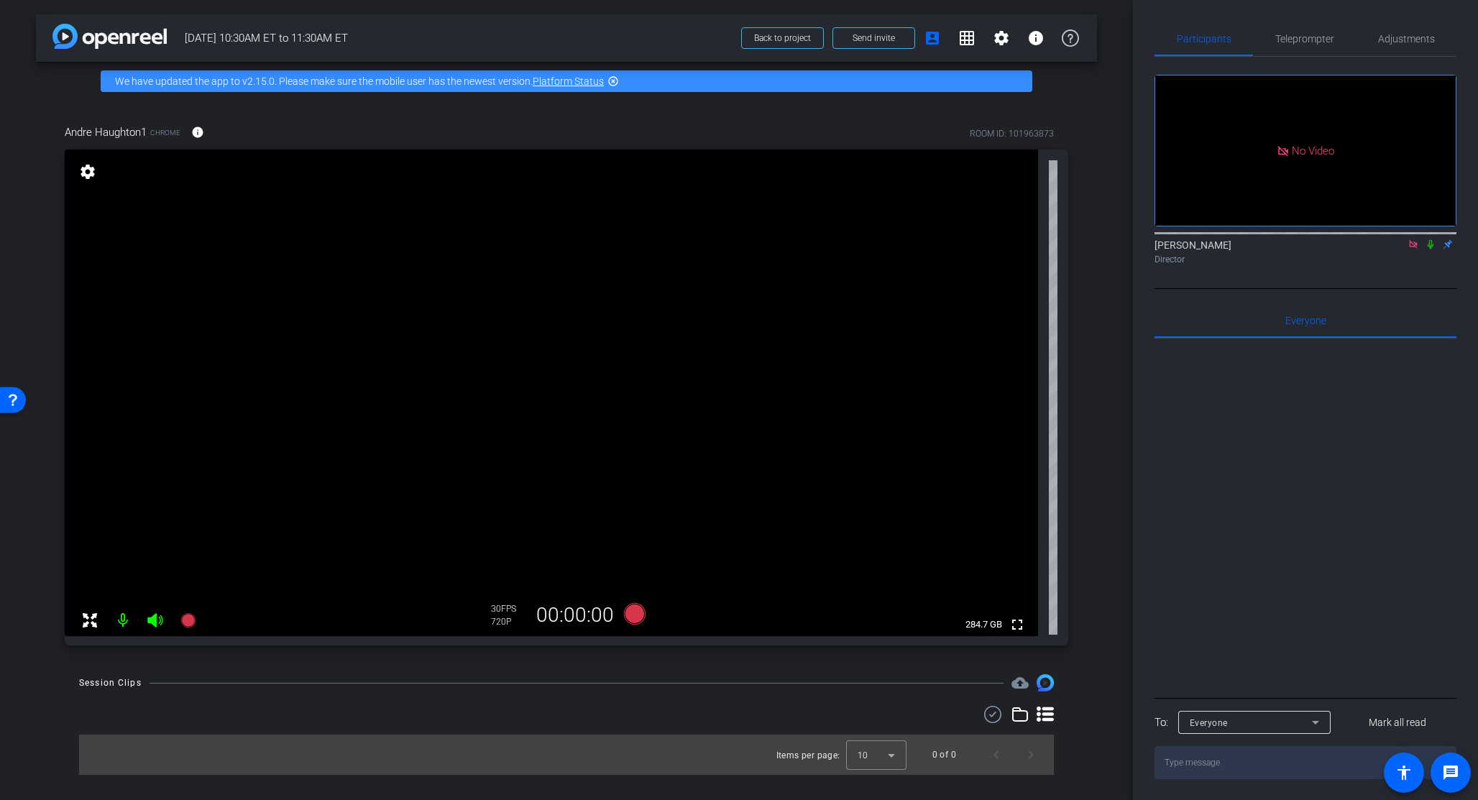
click at [928, 202] on div "arrow_back 9/8 10:30AM ET to 11:30AM ET Back to project Send invite account_box…" at bounding box center [566, 400] width 1133 height 800
click at [91, 171] on mat-icon "settings" at bounding box center [88, 171] width 20 height 17
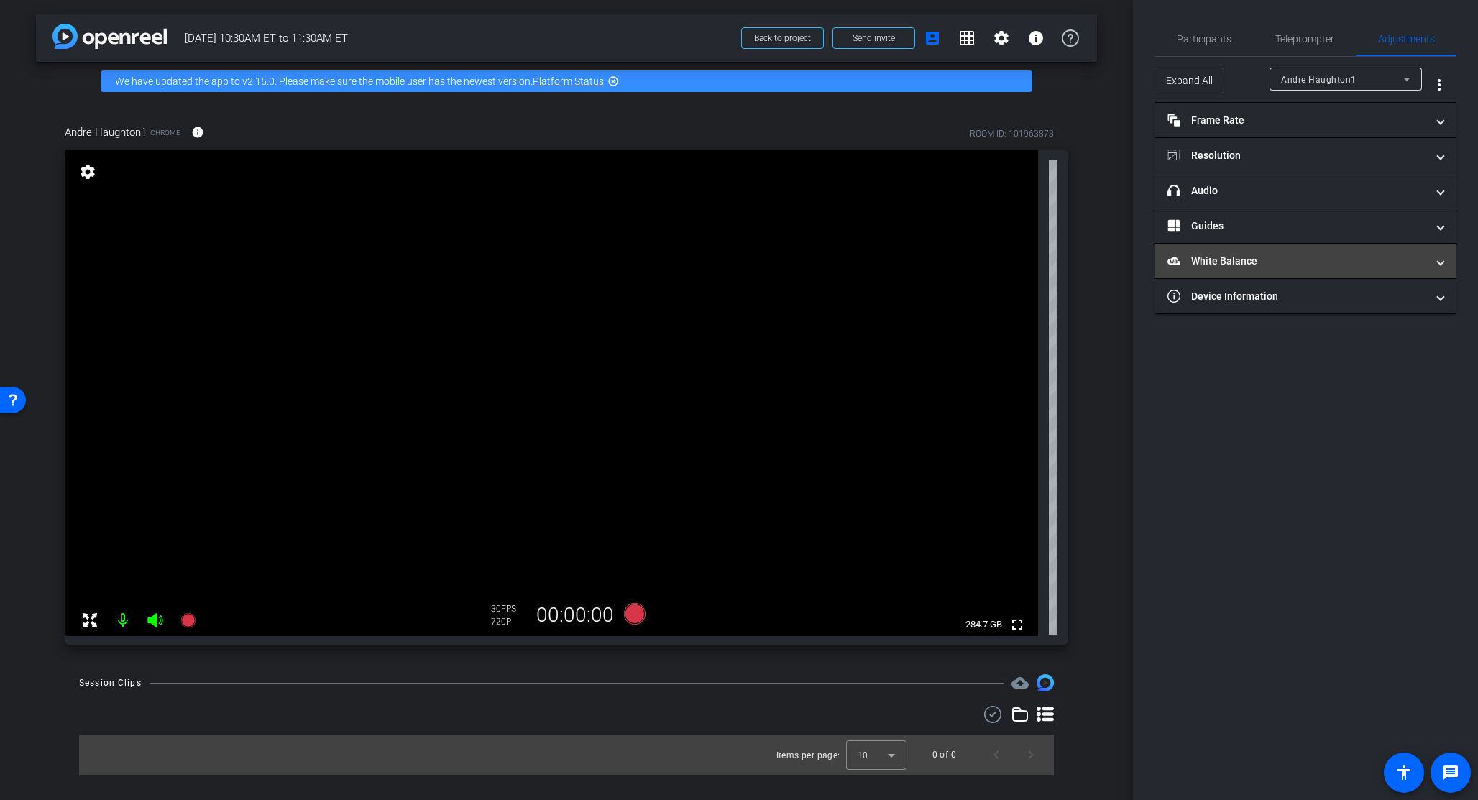
click at [928, 258] on mat-panel-title "White Balance White Balance" at bounding box center [1296, 261] width 259 height 15
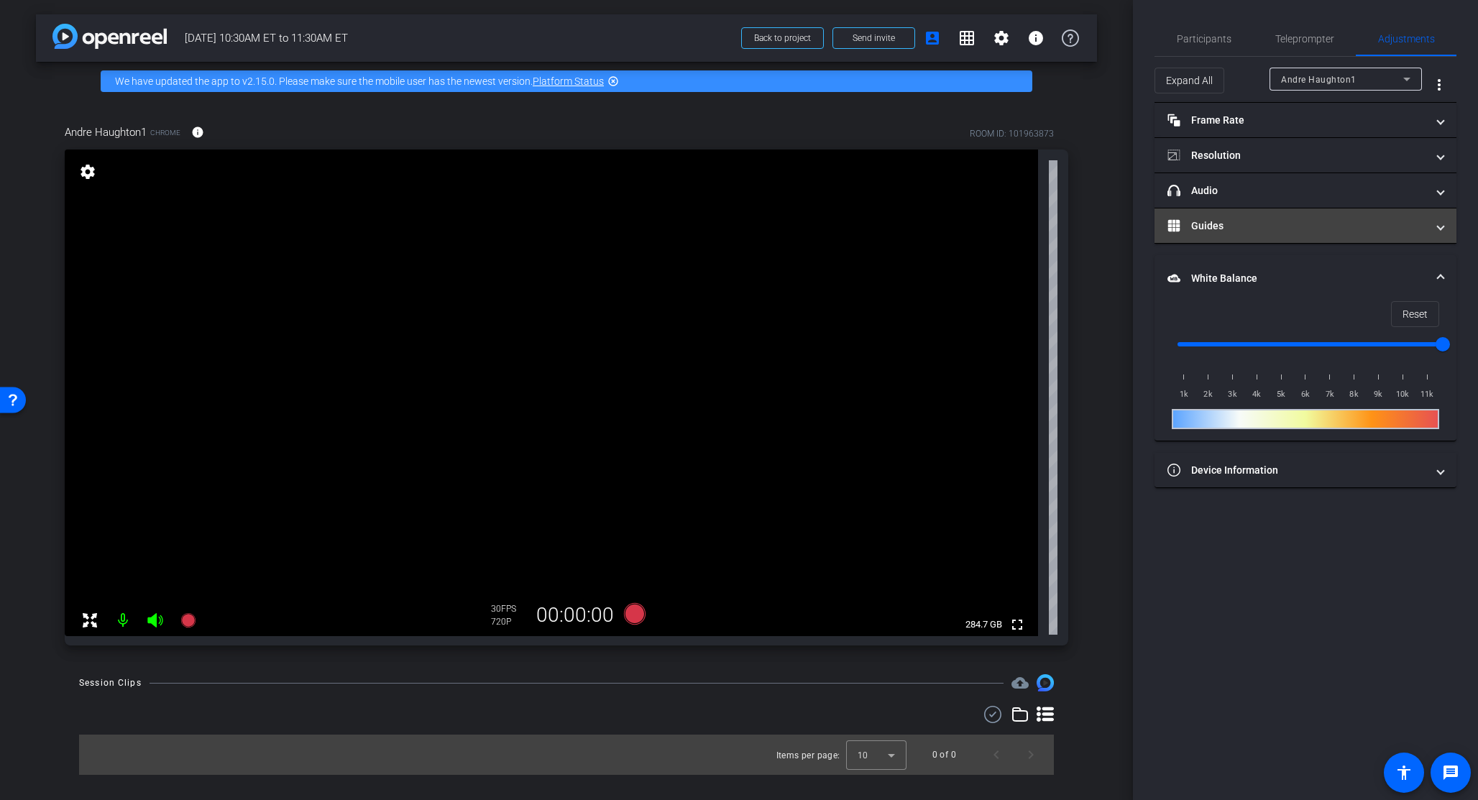
click at [928, 229] on mat-panel-title "Guides" at bounding box center [1296, 225] width 259 height 15
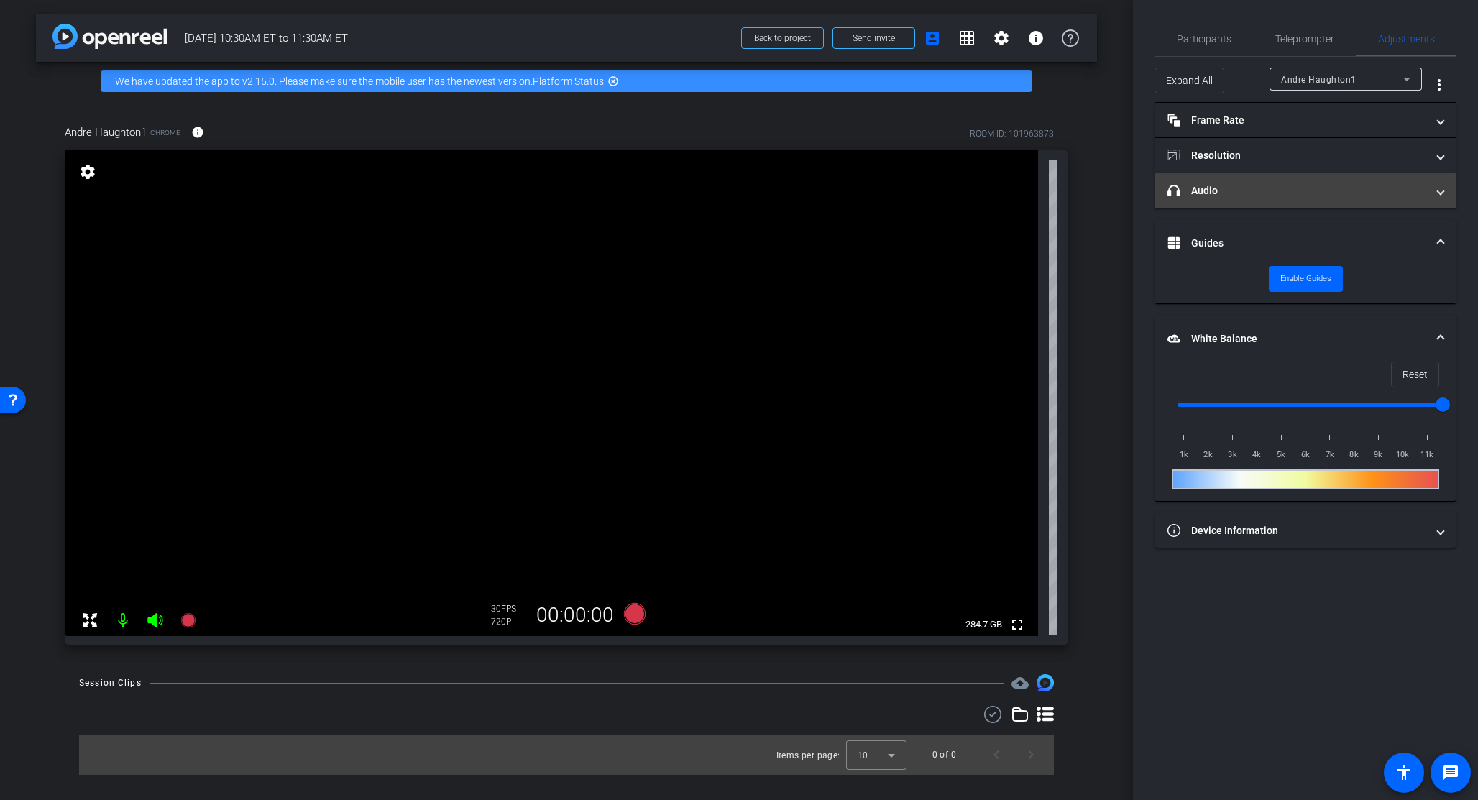
click at [928, 195] on mat-panel-title "headphone icon Audio" at bounding box center [1296, 190] width 259 height 15
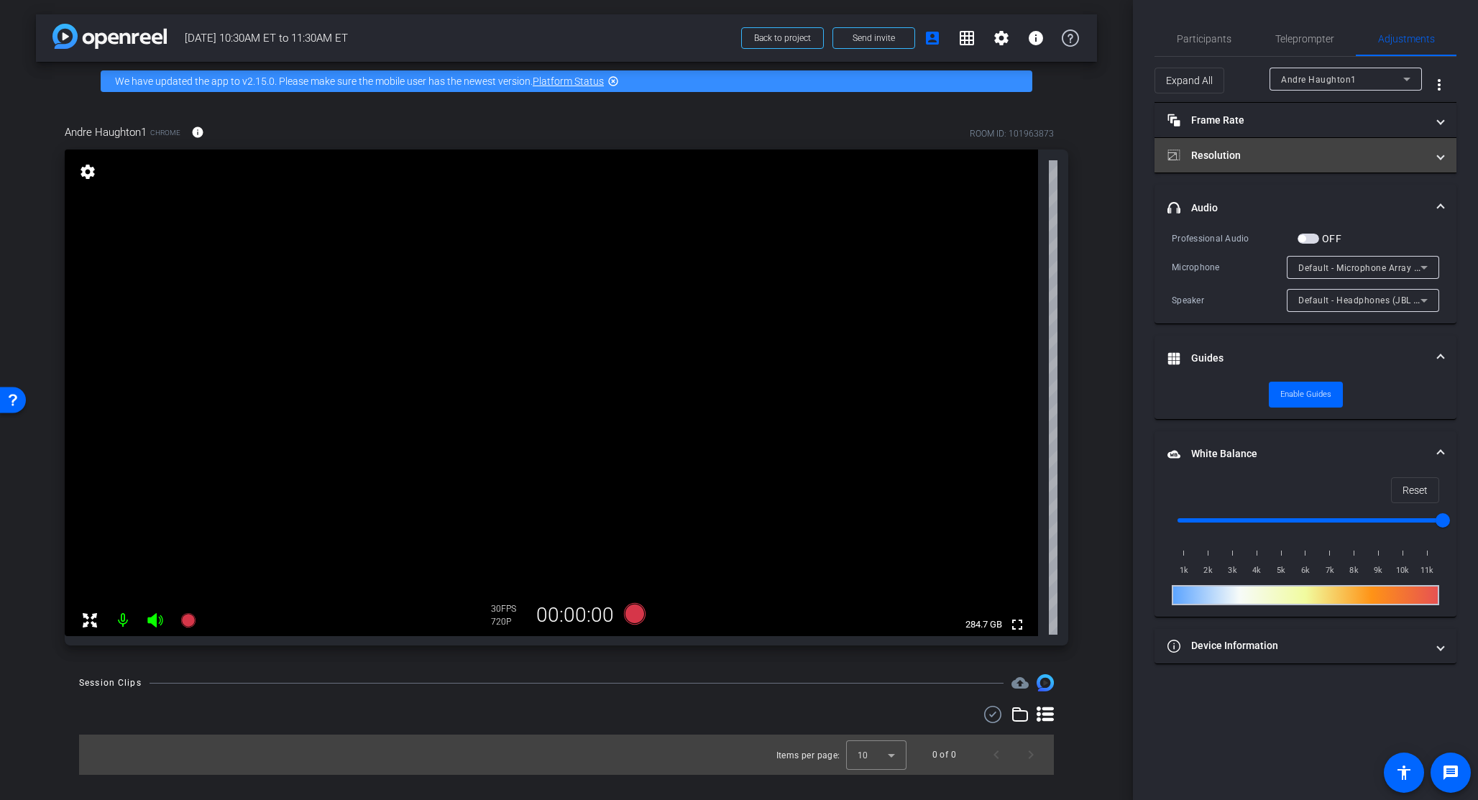
click at [928, 158] on mat-panel-title "Resolution" at bounding box center [1296, 155] width 259 height 15
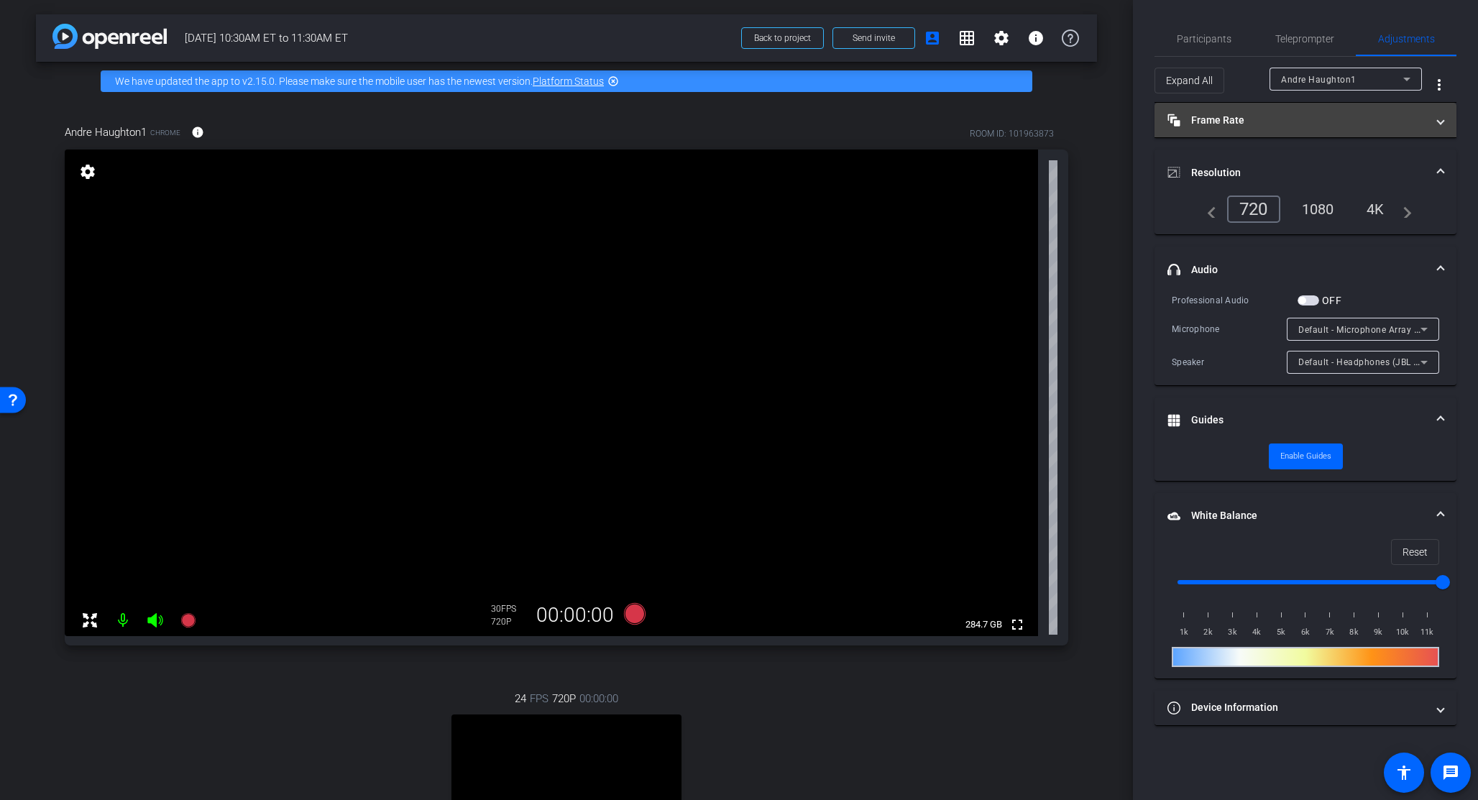
click at [928, 132] on mat-expansion-panel-header "Frame Rate Frame Rate" at bounding box center [1305, 120] width 302 height 34
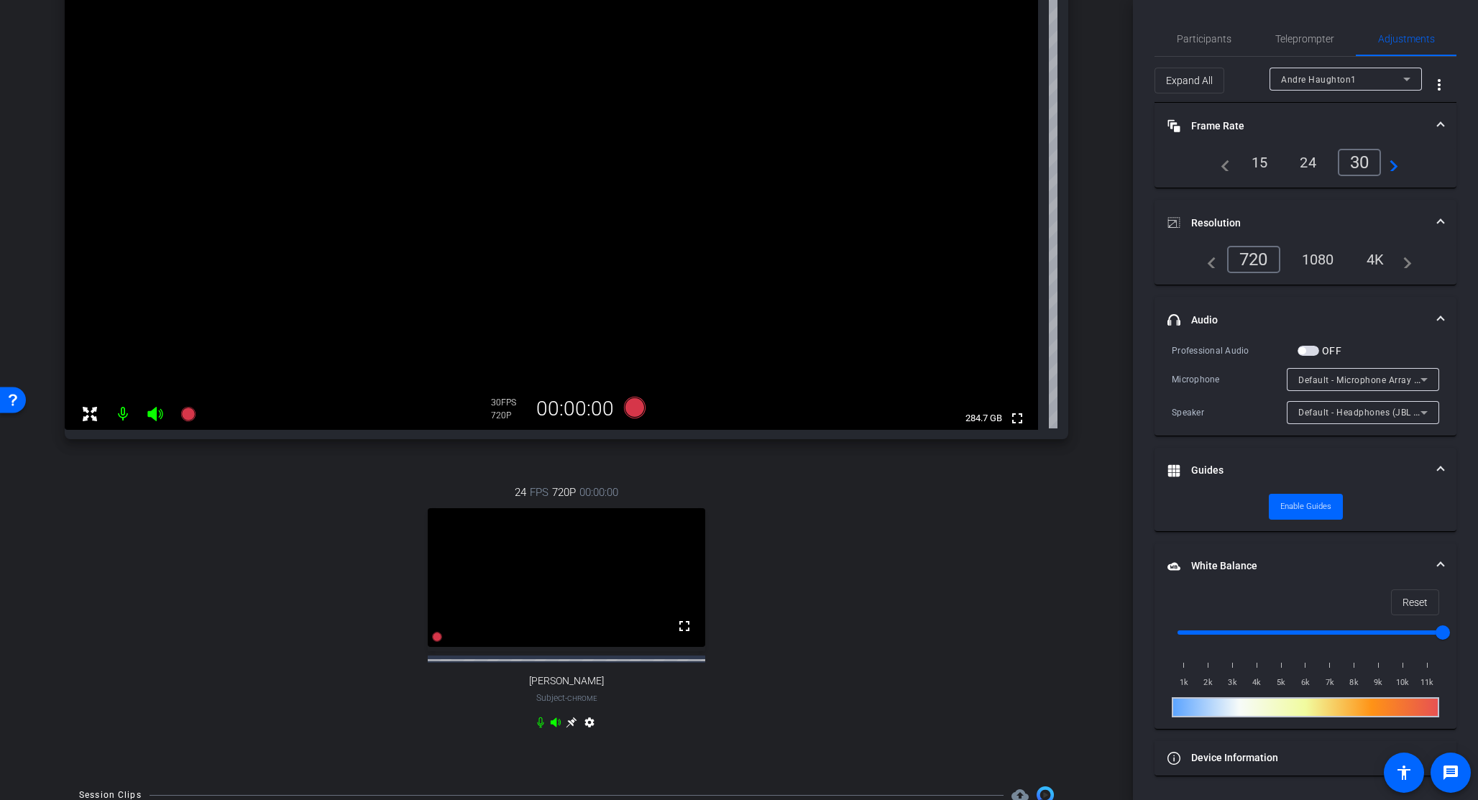
scroll to position [207, 0]
click at [928, 79] on span "Andre Haughton1" at bounding box center [1318, 80] width 75 height 10
drag, startPoint x: 1327, startPoint y: 115, endPoint x: 1323, endPoint y: 131, distance: 16.4
click at [928, 132] on mat-option "Ankush" at bounding box center [1345, 130] width 152 height 23
click at [928, 162] on div "30" at bounding box center [1362, 162] width 38 height 24
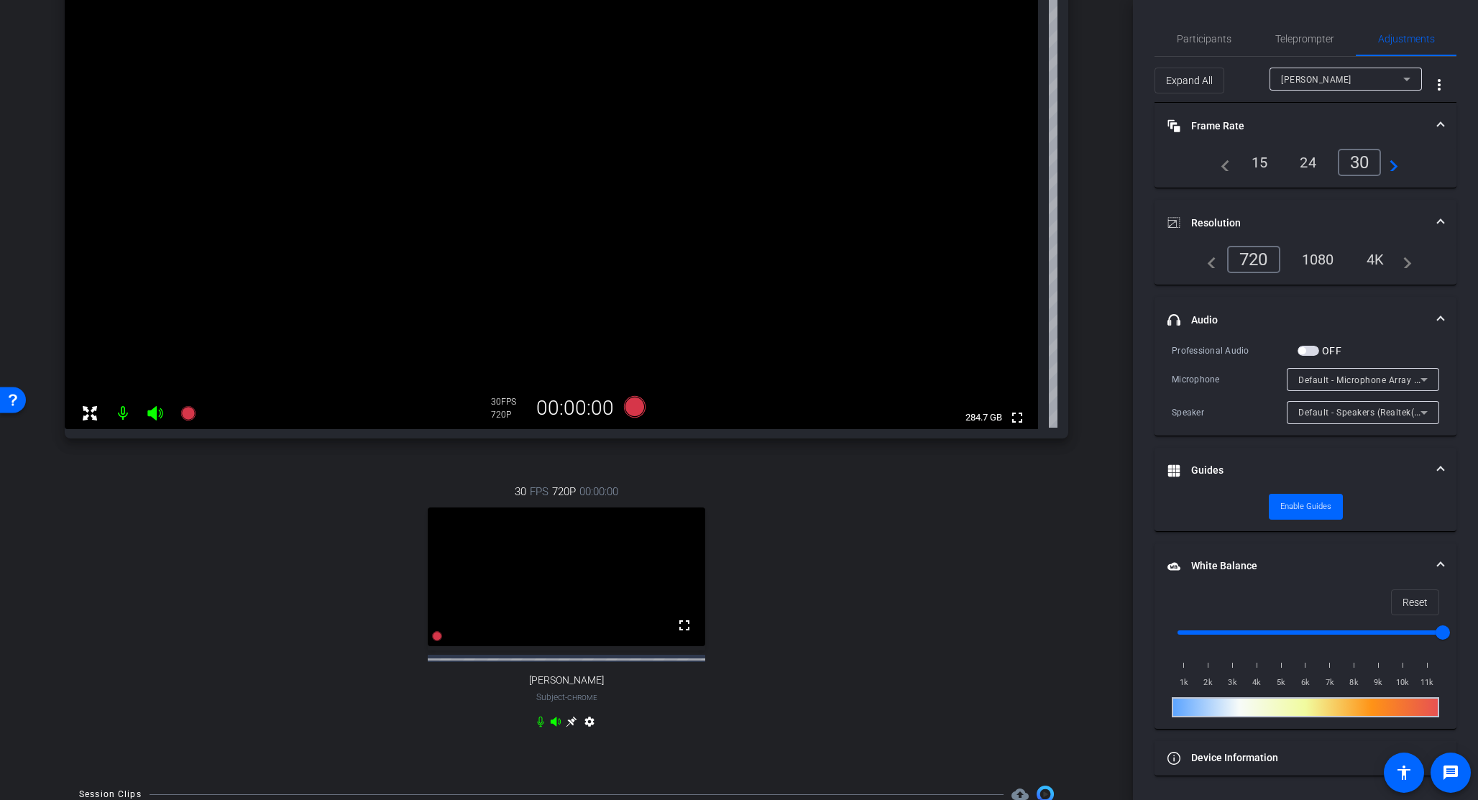
click at [928, 257] on div "1080" at bounding box center [1318, 259] width 54 height 24
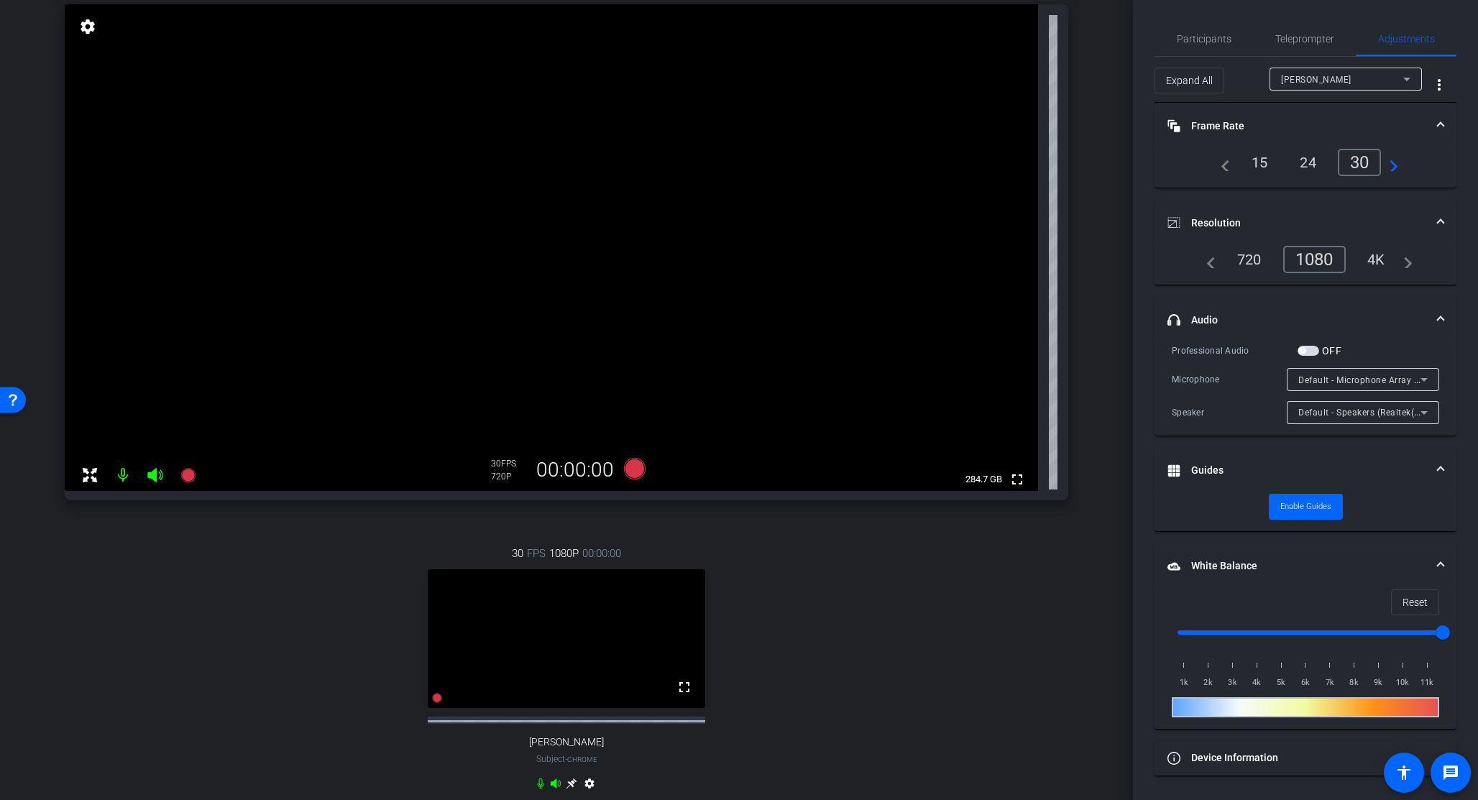
scroll to position [142, 0]
click at [928, 78] on div "Ankush" at bounding box center [1342, 79] width 122 height 18
click at [928, 110] on span "Andre Haughton1" at bounding box center [1318, 107] width 75 height 17
type input "11000"
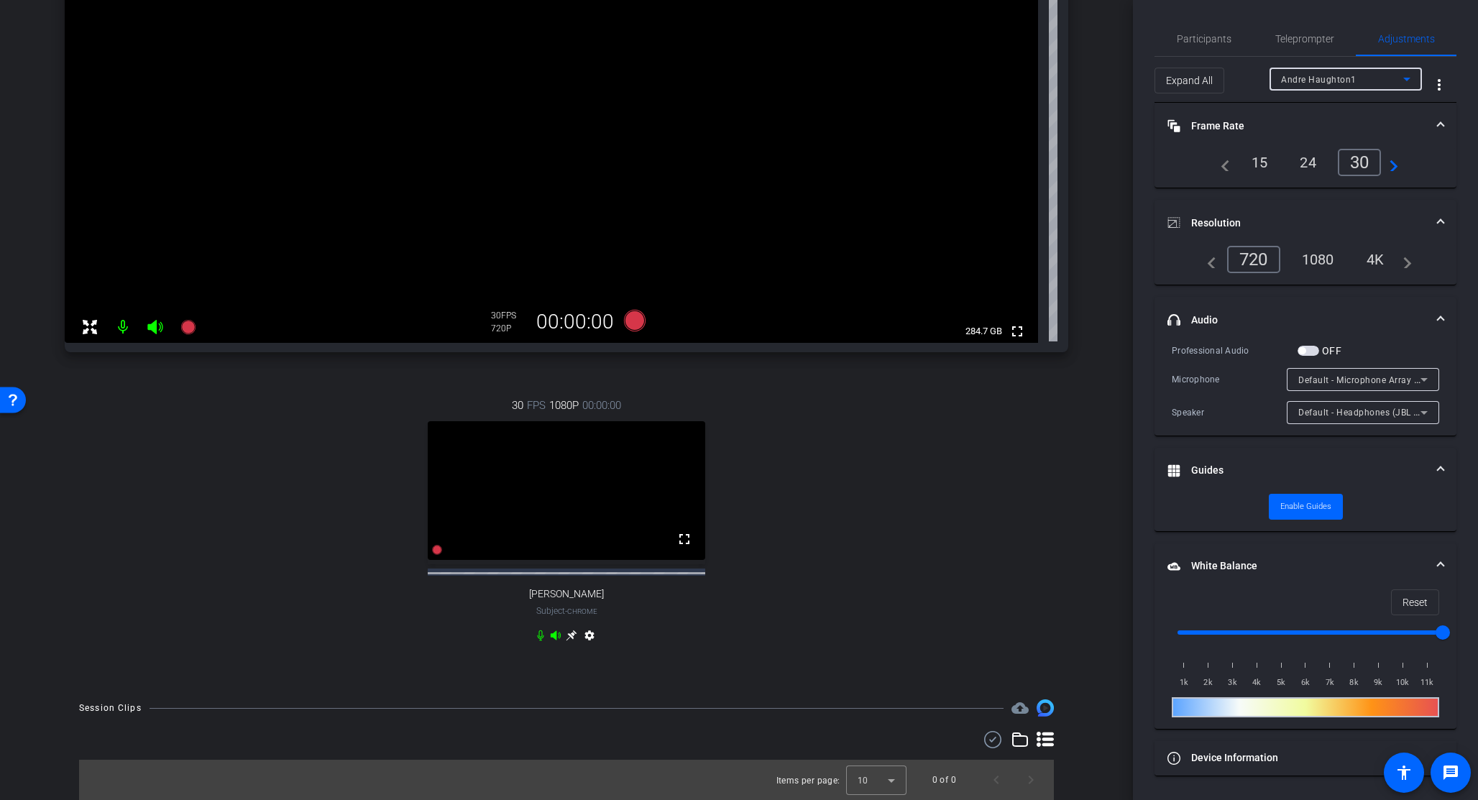
scroll to position [306, 0]
click at [928, 35] on span "Teleprompter" at bounding box center [1304, 39] width 59 height 10
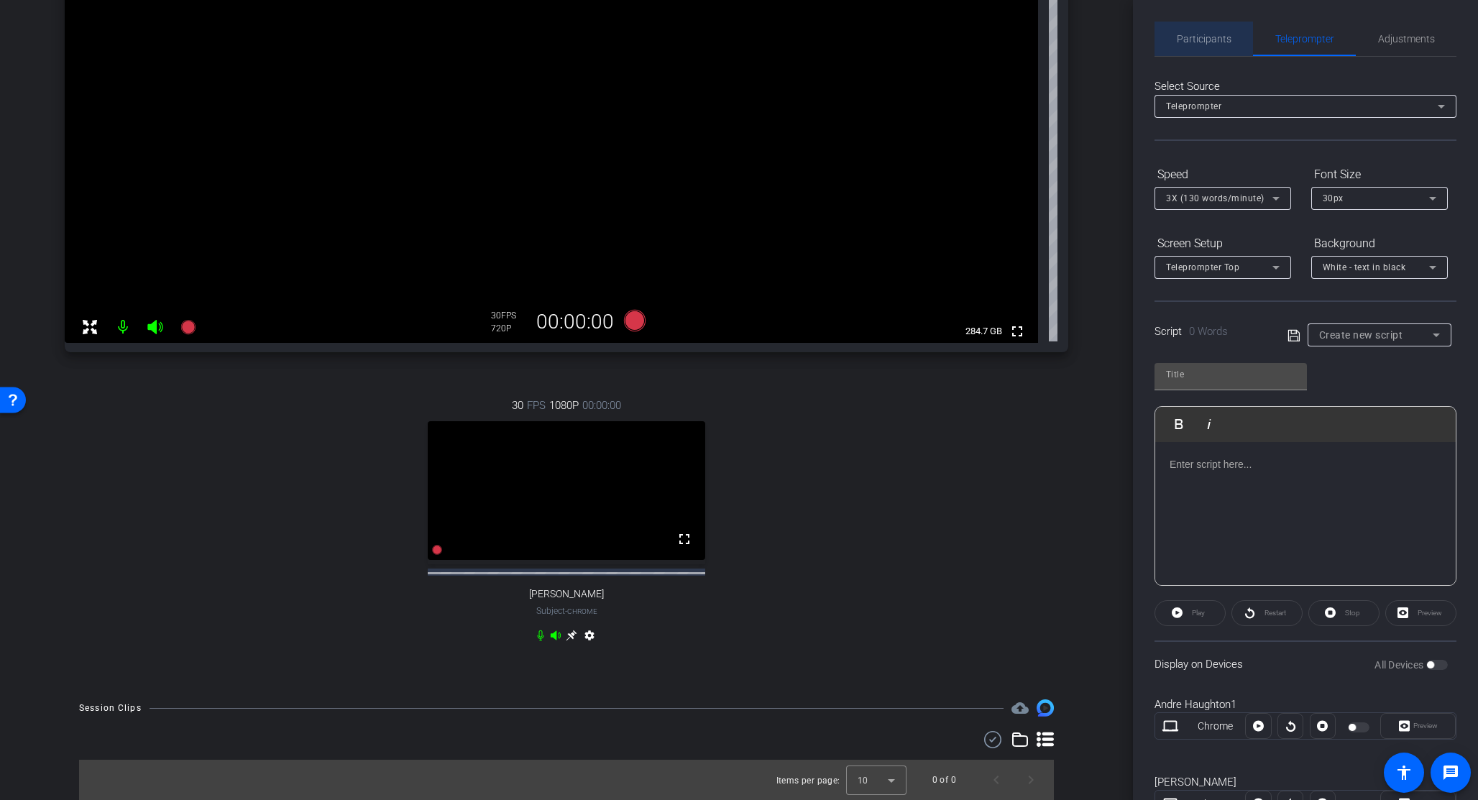
click at [928, 37] on span "Participants" at bounding box center [1204, 39] width 55 height 10
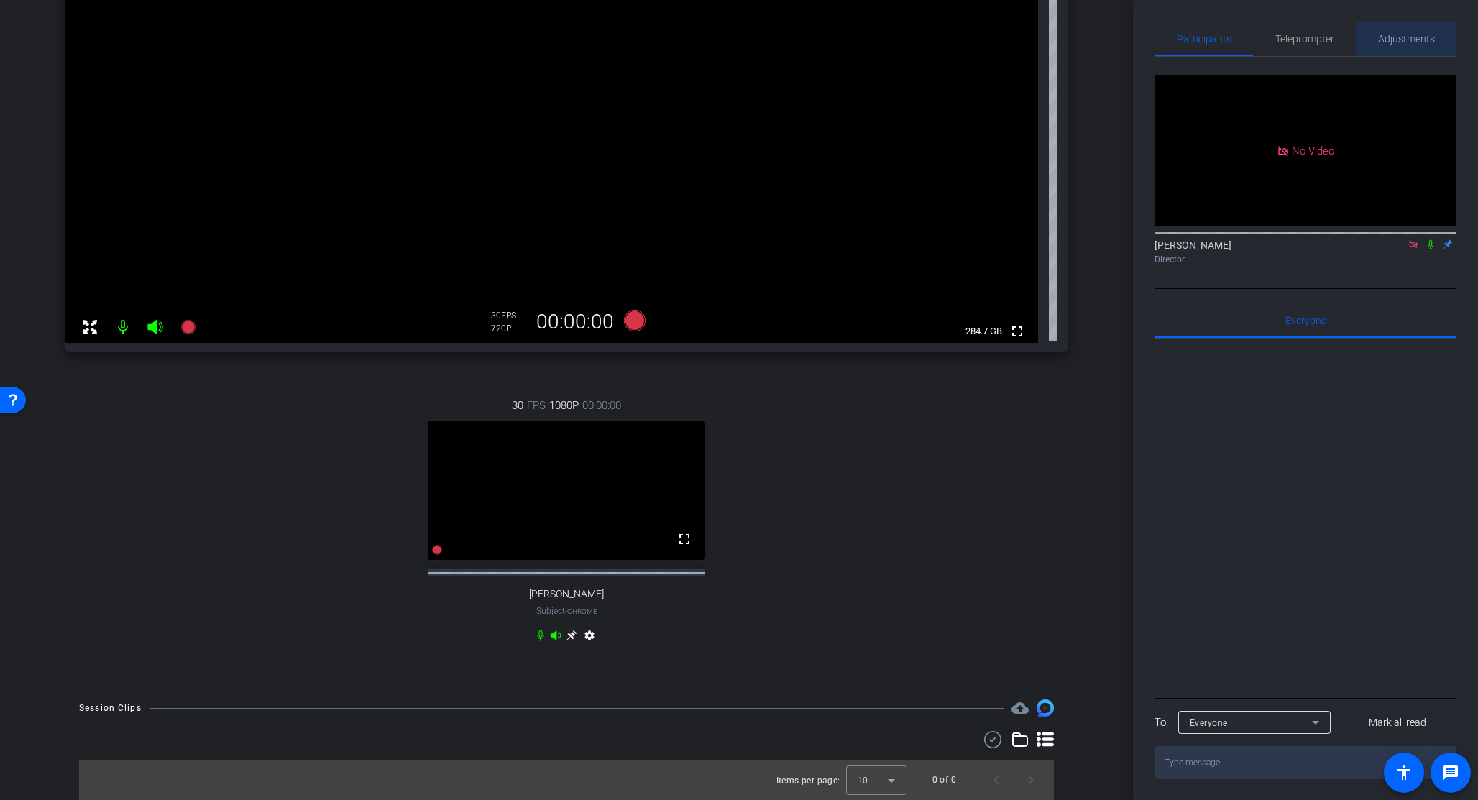
click at [928, 39] on span "Adjustments" at bounding box center [1406, 39] width 57 height 10
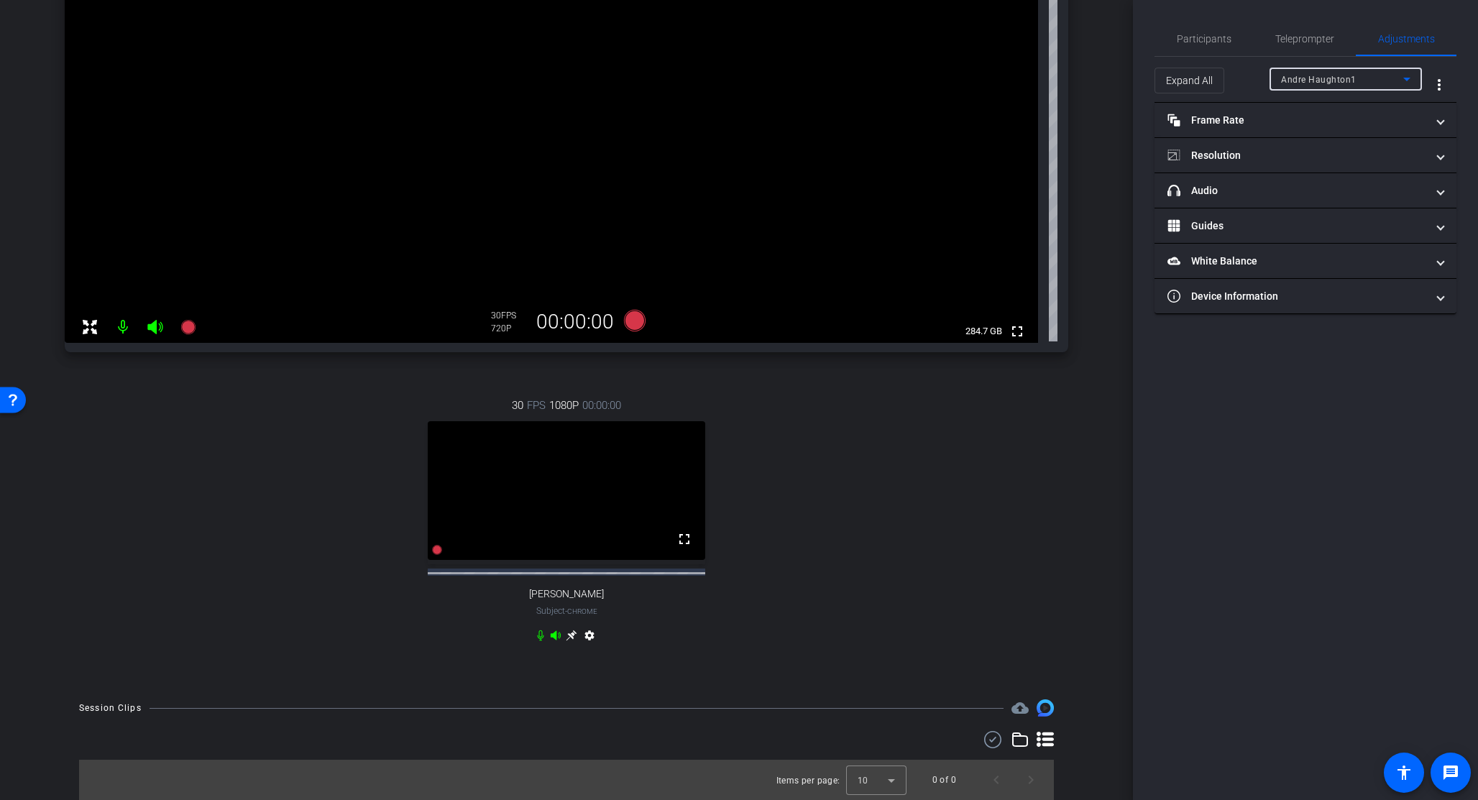
click at [928, 78] on span "Andre Haughton1" at bounding box center [1318, 80] width 75 height 10
drag, startPoint x: 1302, startPoint y: 111, endPoint x: 1304, endPoint y: 130, distance: 19.5
click at [928, 129] on span "Ankush" at bounding box center [1317, 130] width 73 height 17
type input "11000"
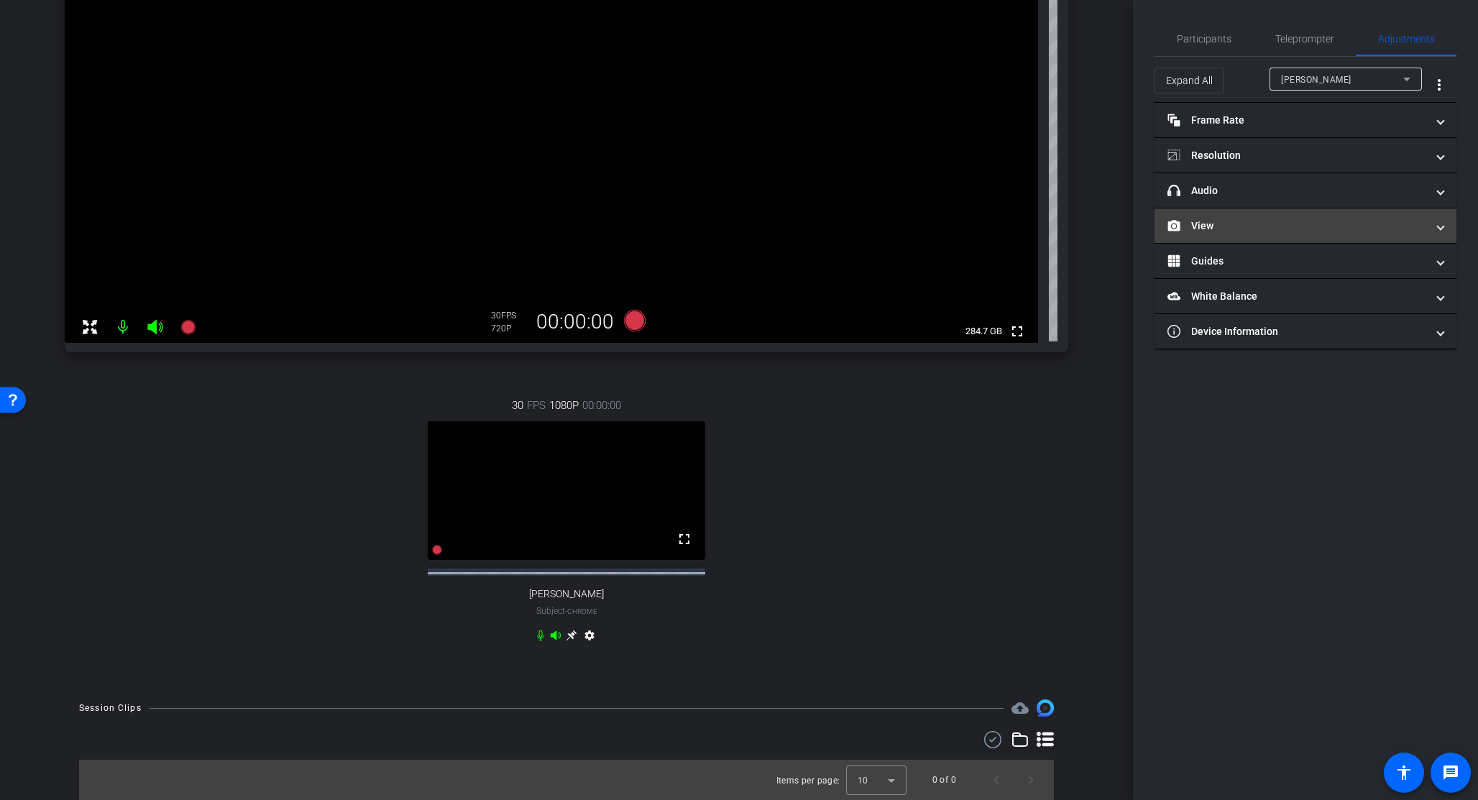
click at [928, 229] on icon at bounding box center [1174, 226] width 12 height 10
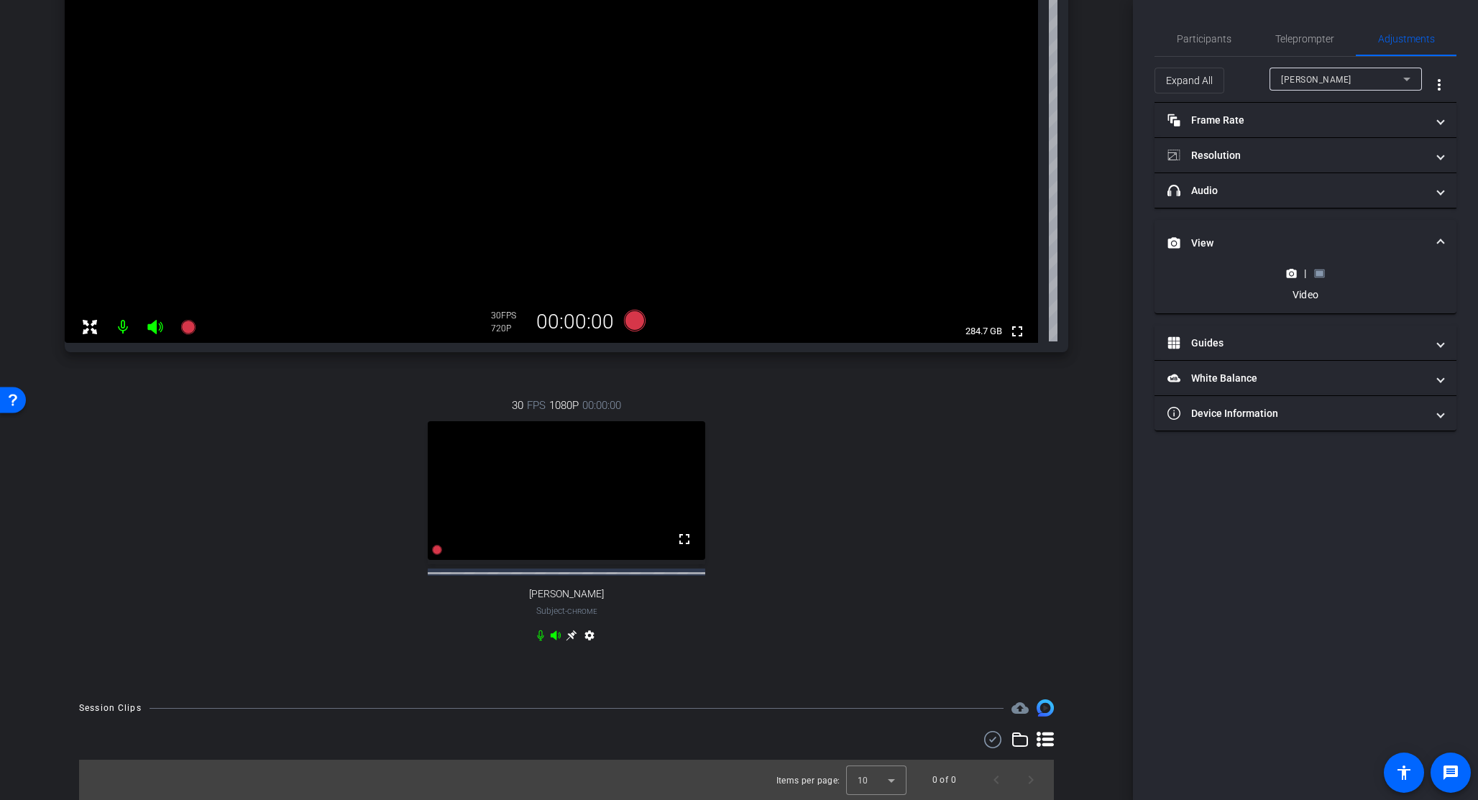
click at [928, 274] on rect at bounding box center [1319, 273] width 8 height 6
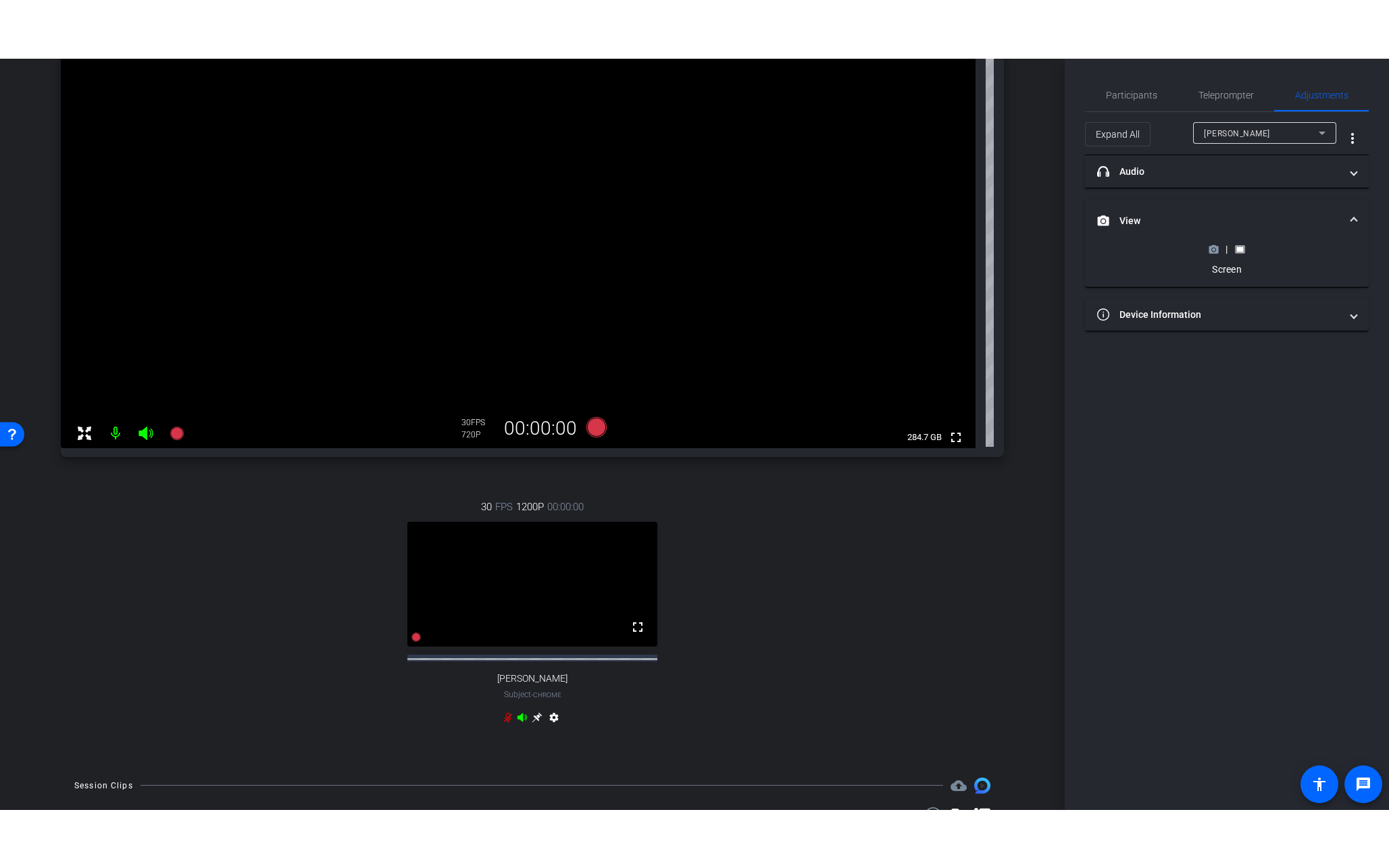
scroll to position [218, 0]
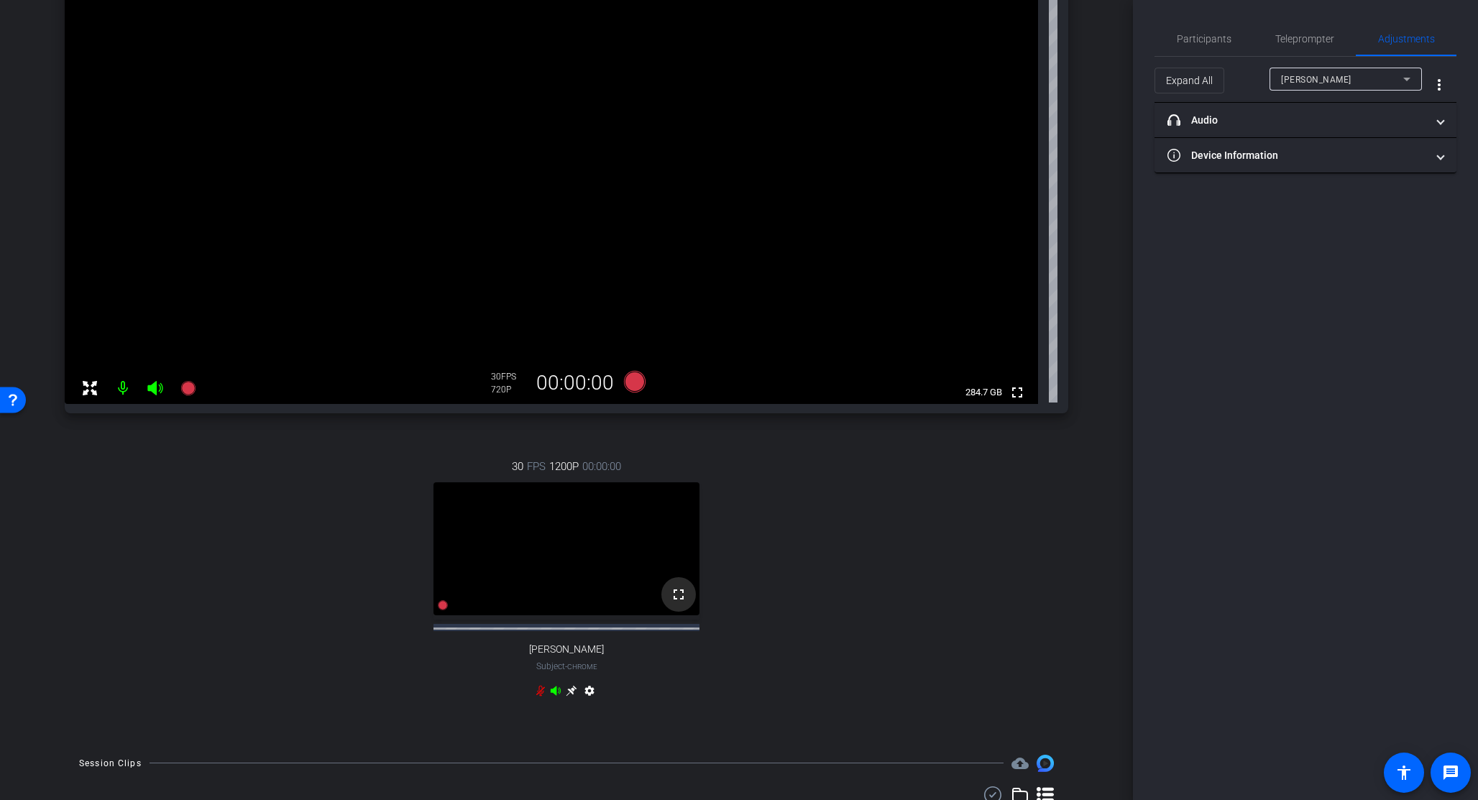
click at [673, 603] on mat-icon "fullscreen" at bounding box center [678, 594] width 17 height 17
click at [535, 696] on icon at bounding box center [540, 690] width 11 height 11
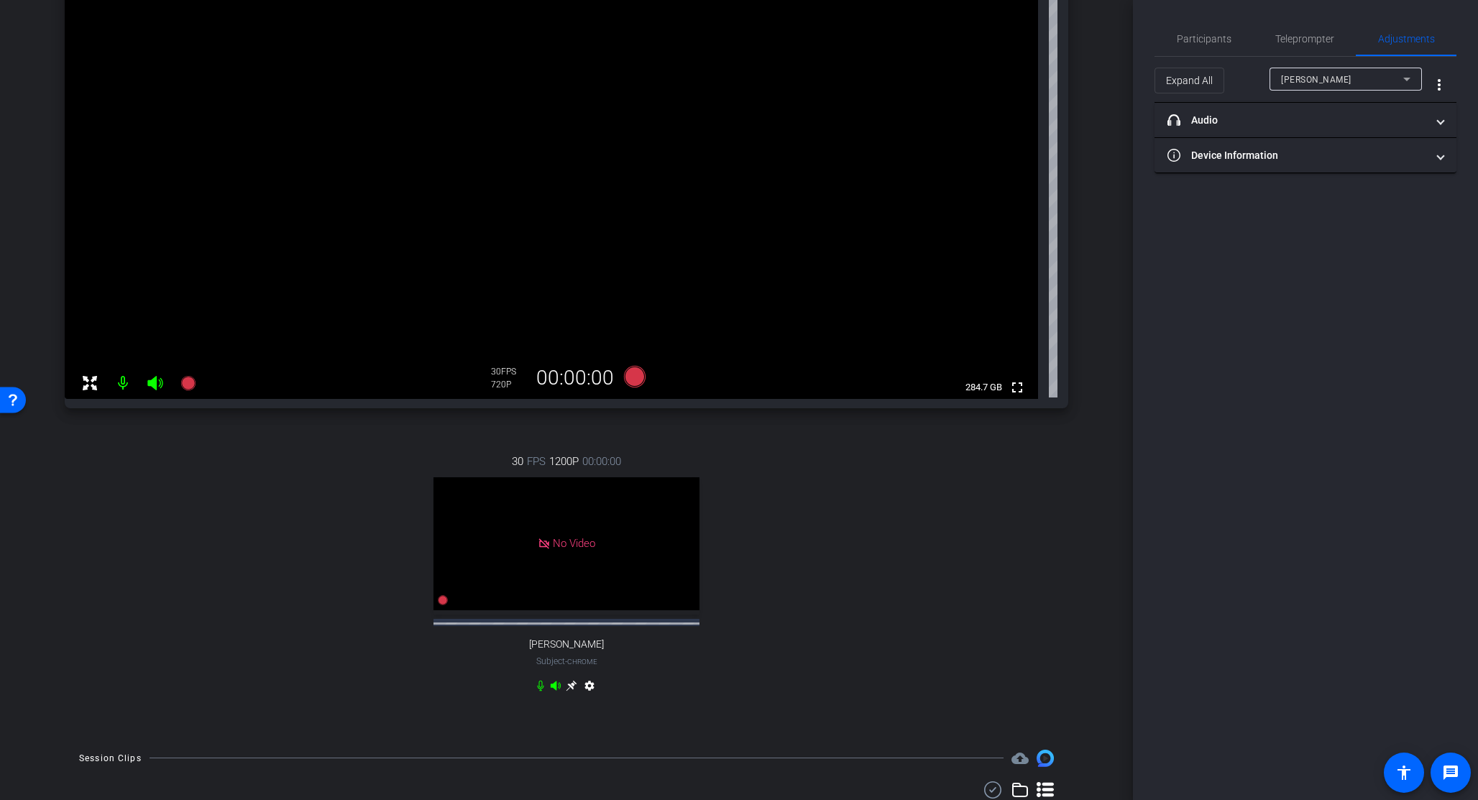
scroll to position [230, 0]
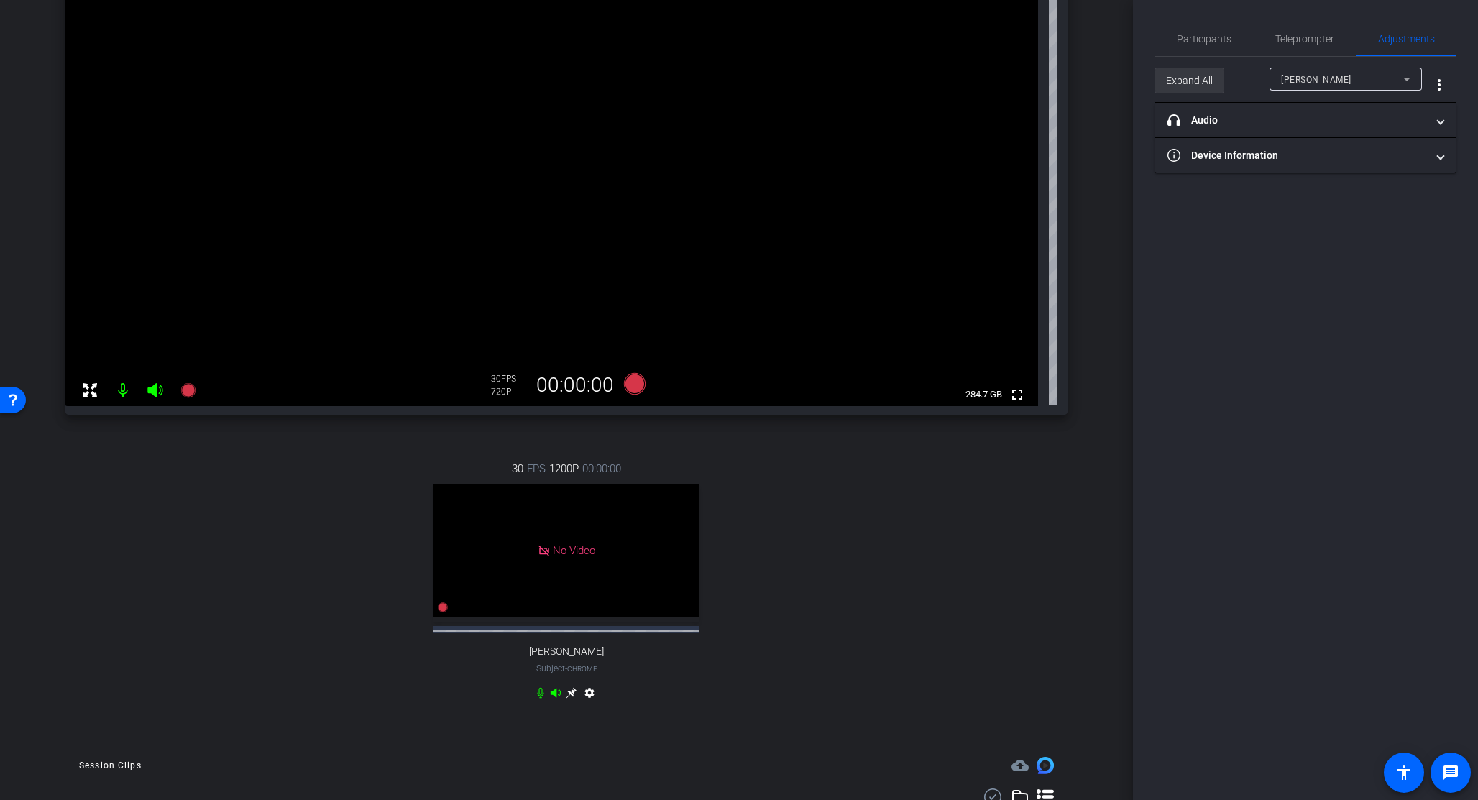
click at [928, 80] on span "Expand All" at bounding box center [1189, 80] width 47 height 27
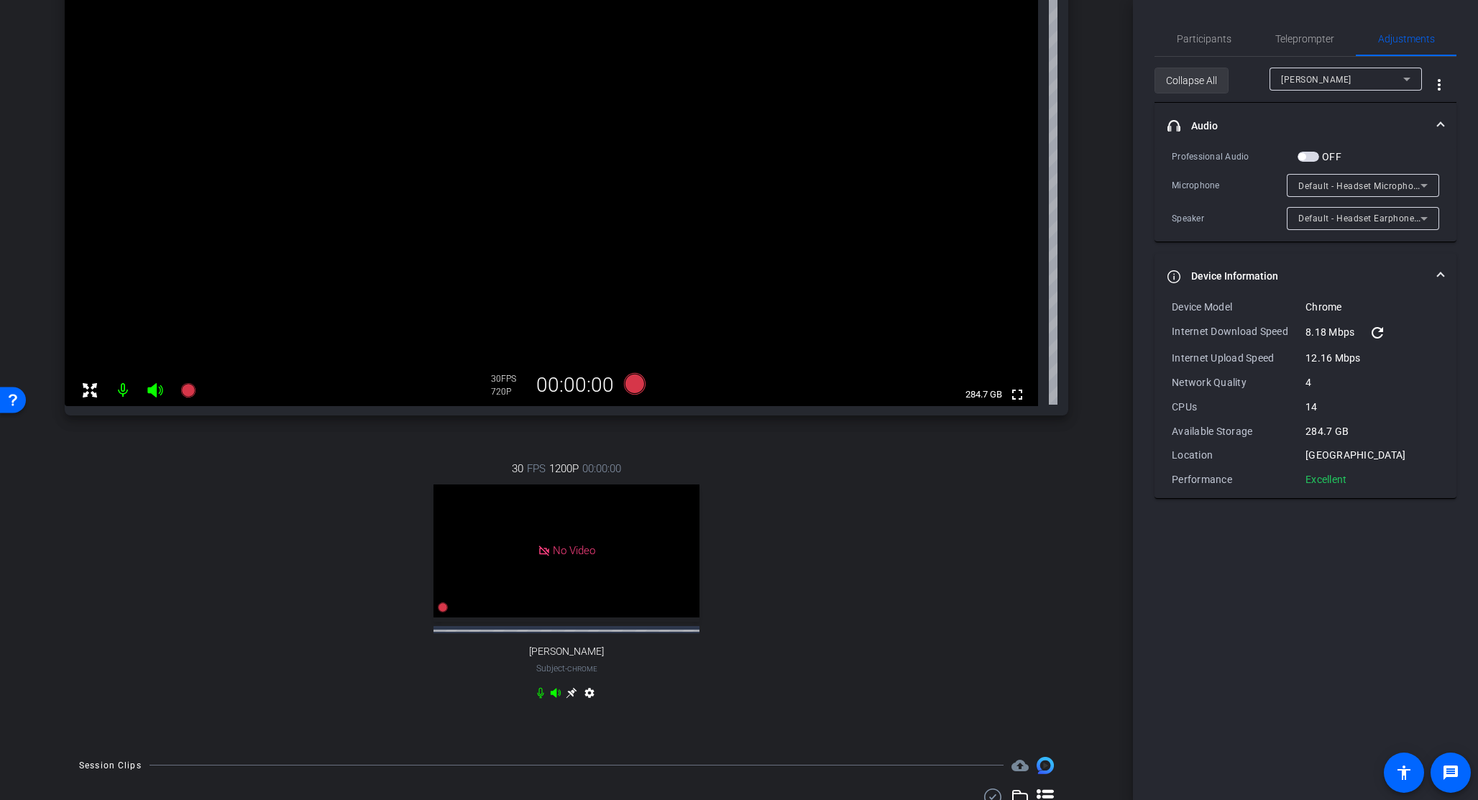
click at [928, 83] on span "Collapse All" at bounding box center [1191, 80] width 51 height 27
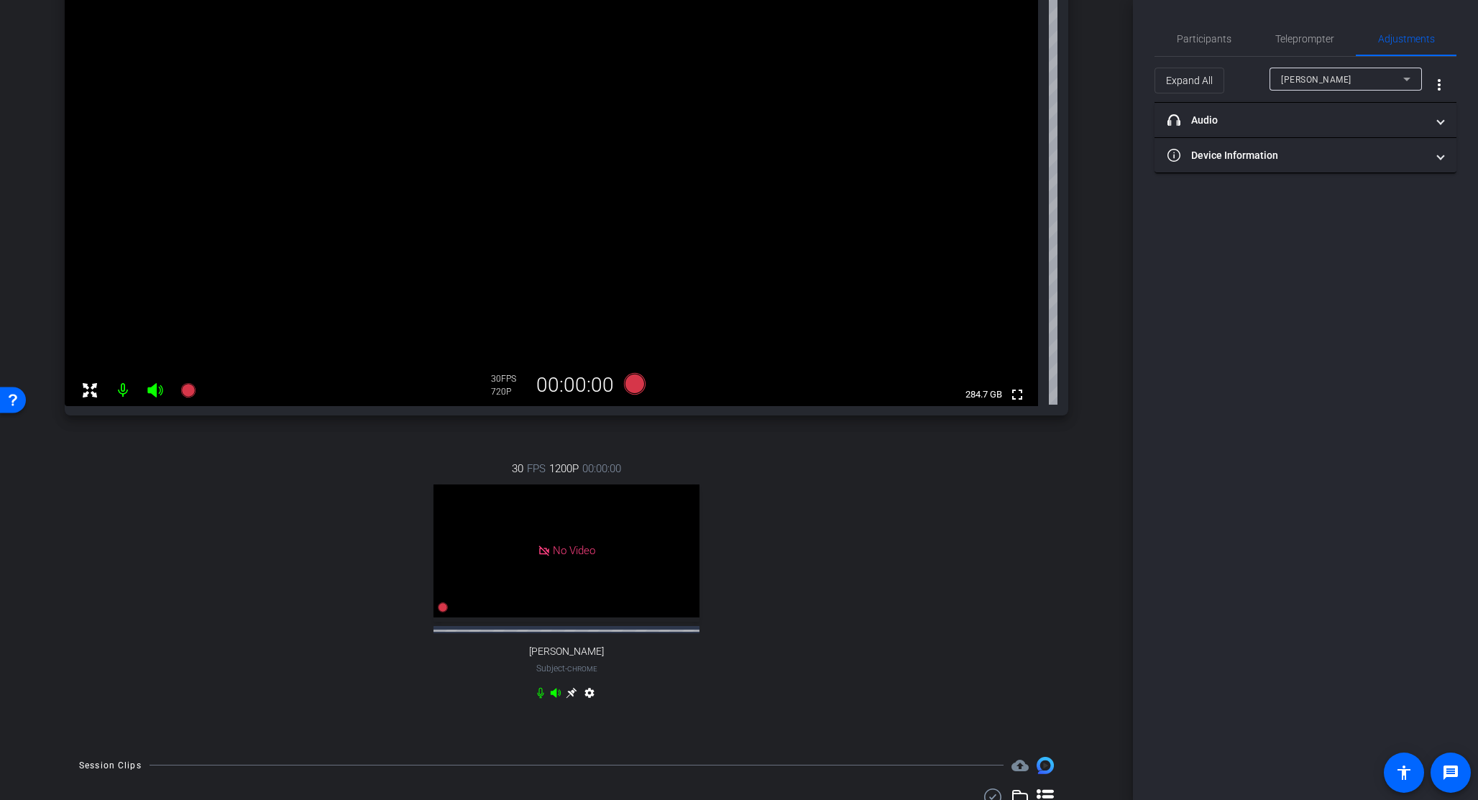
click at [928, 527] on div "30 FPS 1200P 00:00:00 No Video Ankush Subject - Chrome settings" at bounding box center [566, 582] width 1003 height 291
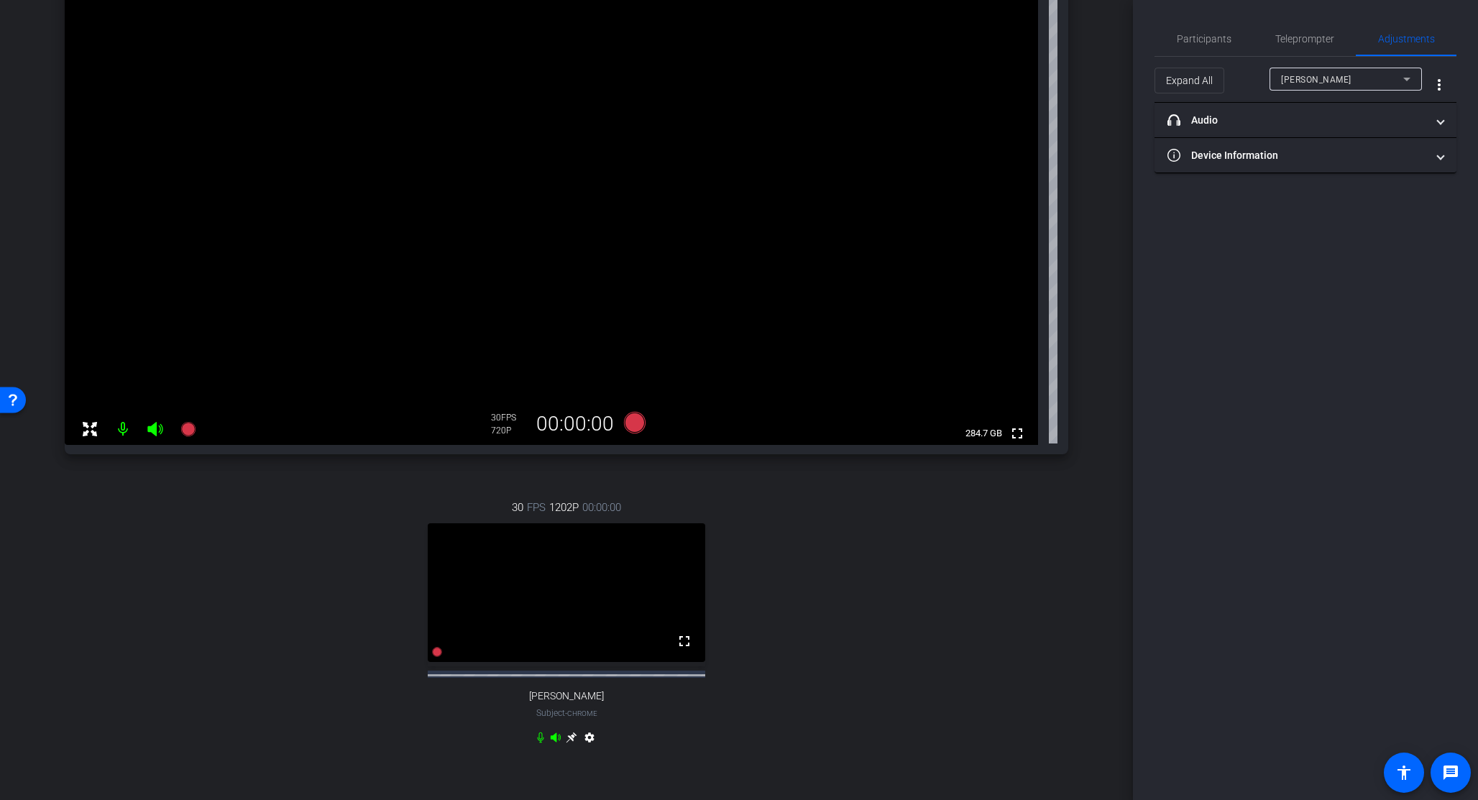
scroll to position [190, 0]
click at [655, 491] on div "30 FPS 1202P 00:00:00 fullscreen Ankush Subject - Chrome settings" at bounding box center [566, 625] width 1003 height 297
click at [631, 425] on icon at bounding box center [635, 424] width 22 height 22
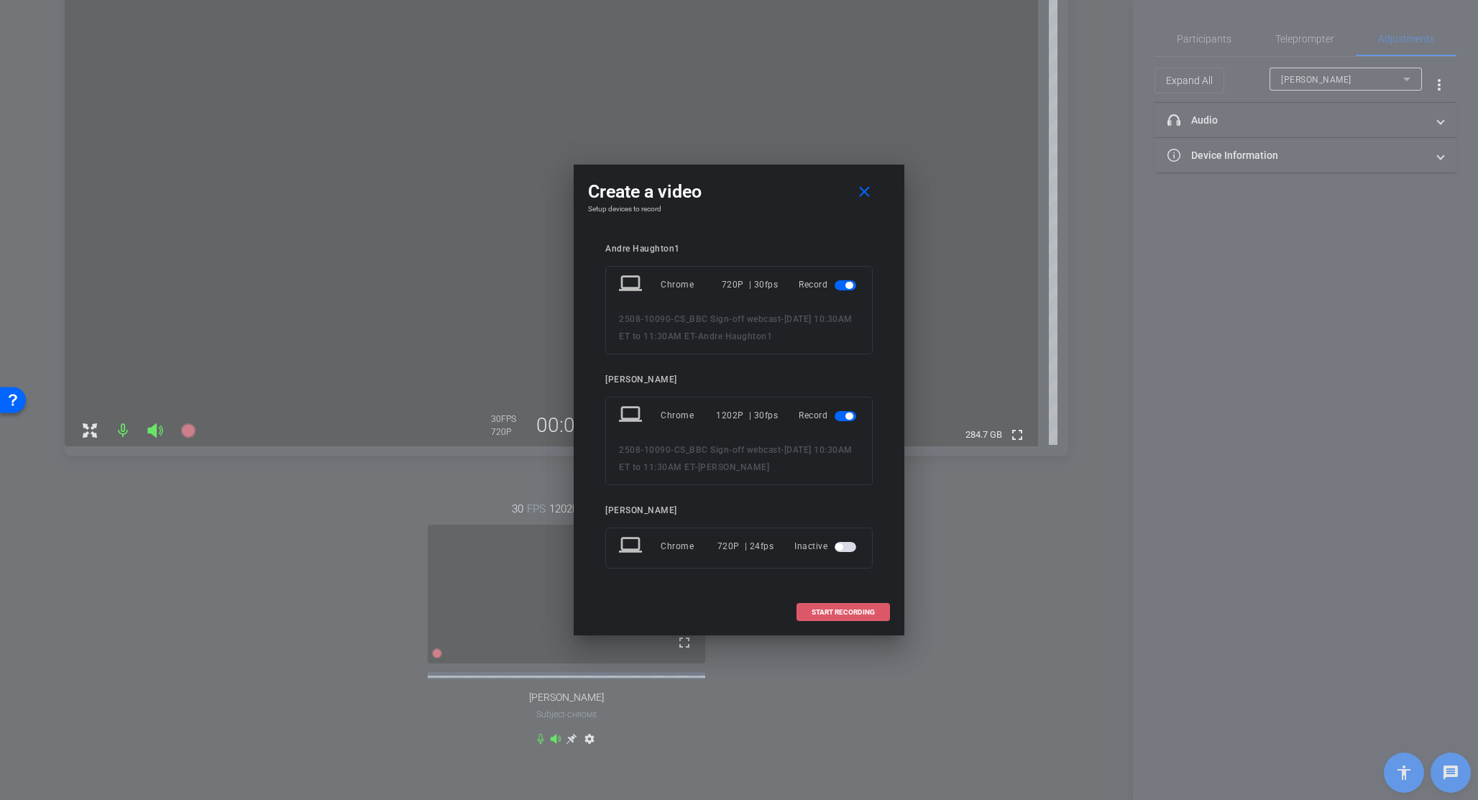
click at [841, 611] on span "START RECORDING" at bounding box center [842, 612] width 63 height 7
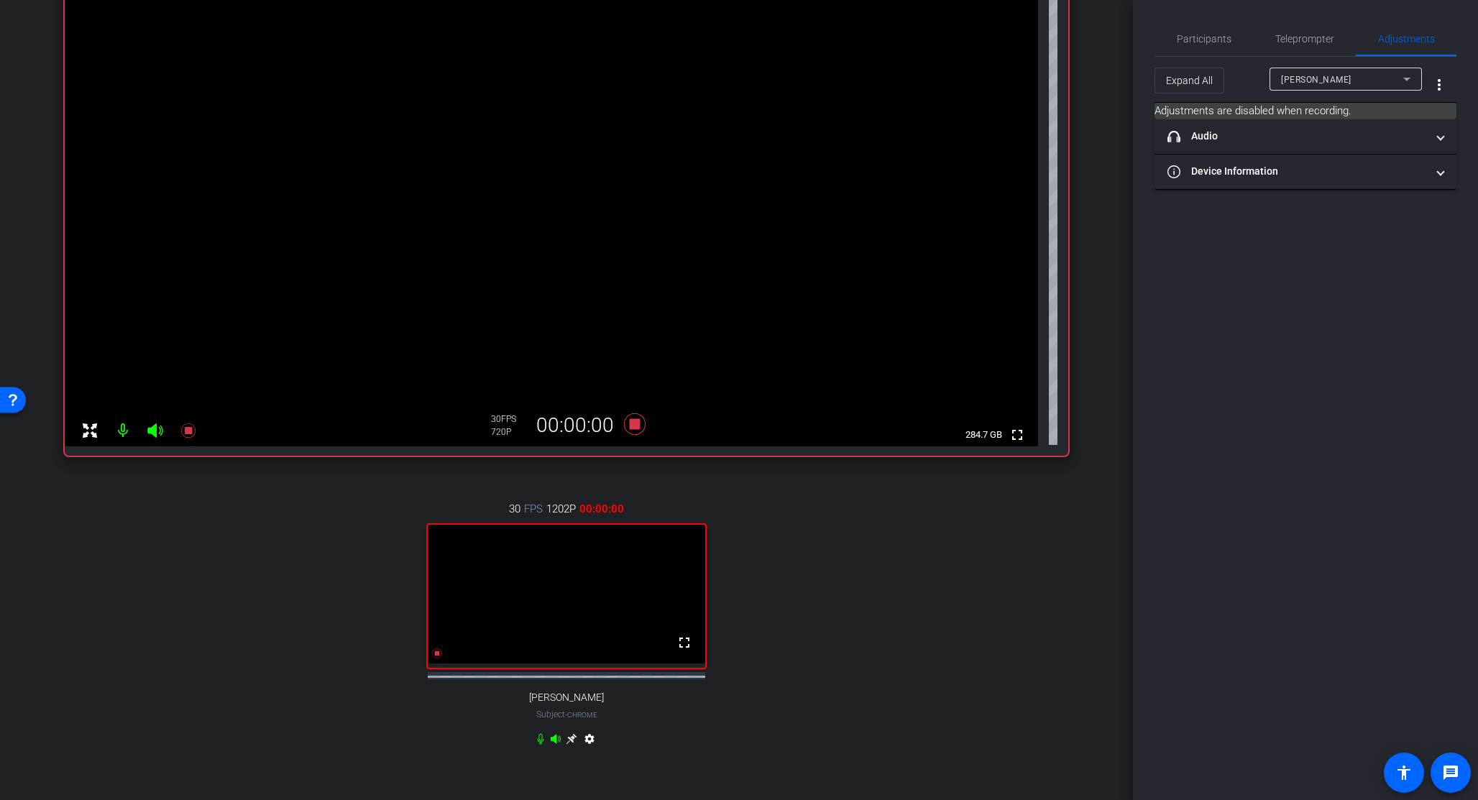
click at [536, 745] on icon at bounding box center [540, 738] width 11 height 11
click at [928, 34] on span "Participants" at bounding box center [1204, 39] width 55 height 10
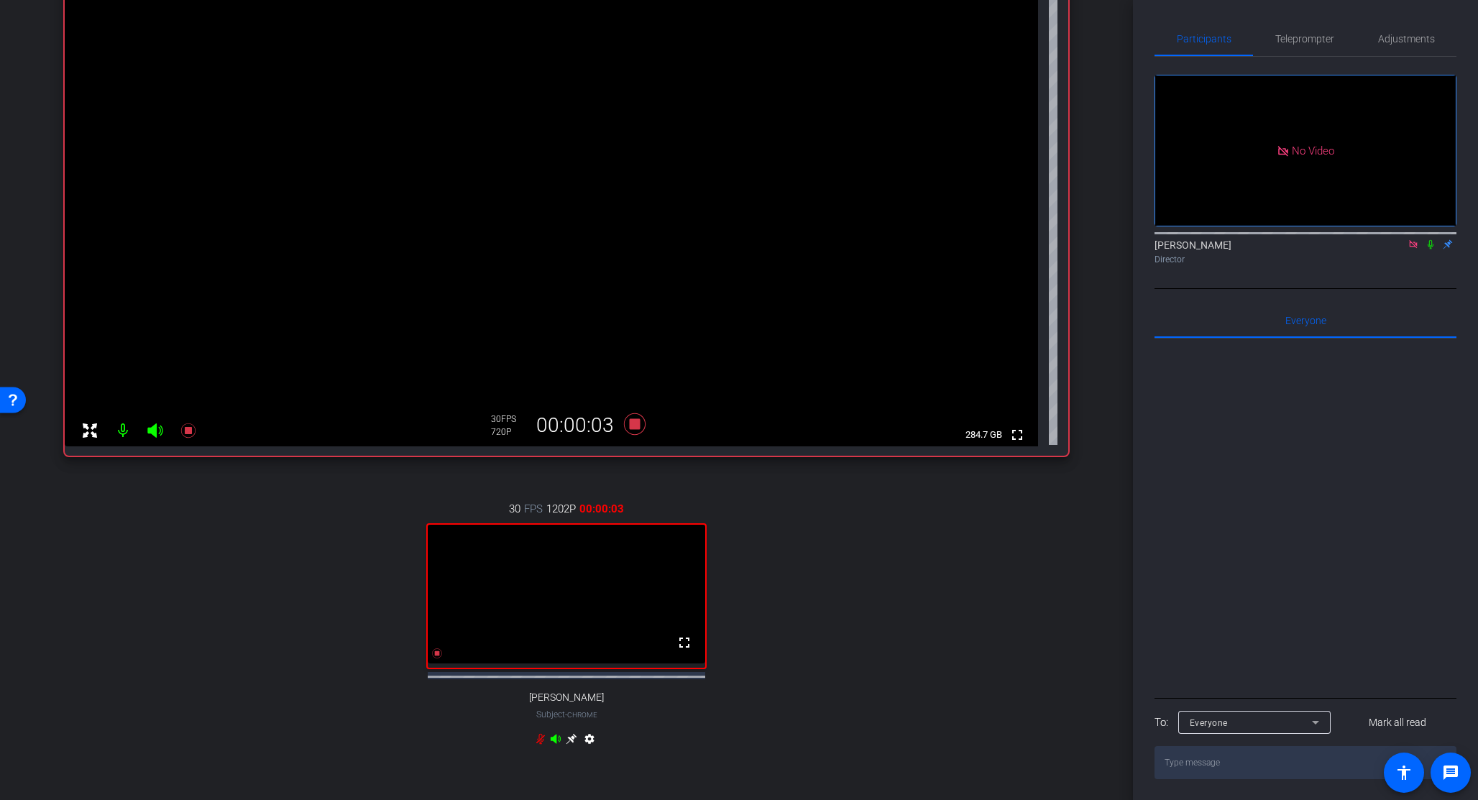
click at [928, 240] on icon at bounding box center [1430, 244] width 6 height 9
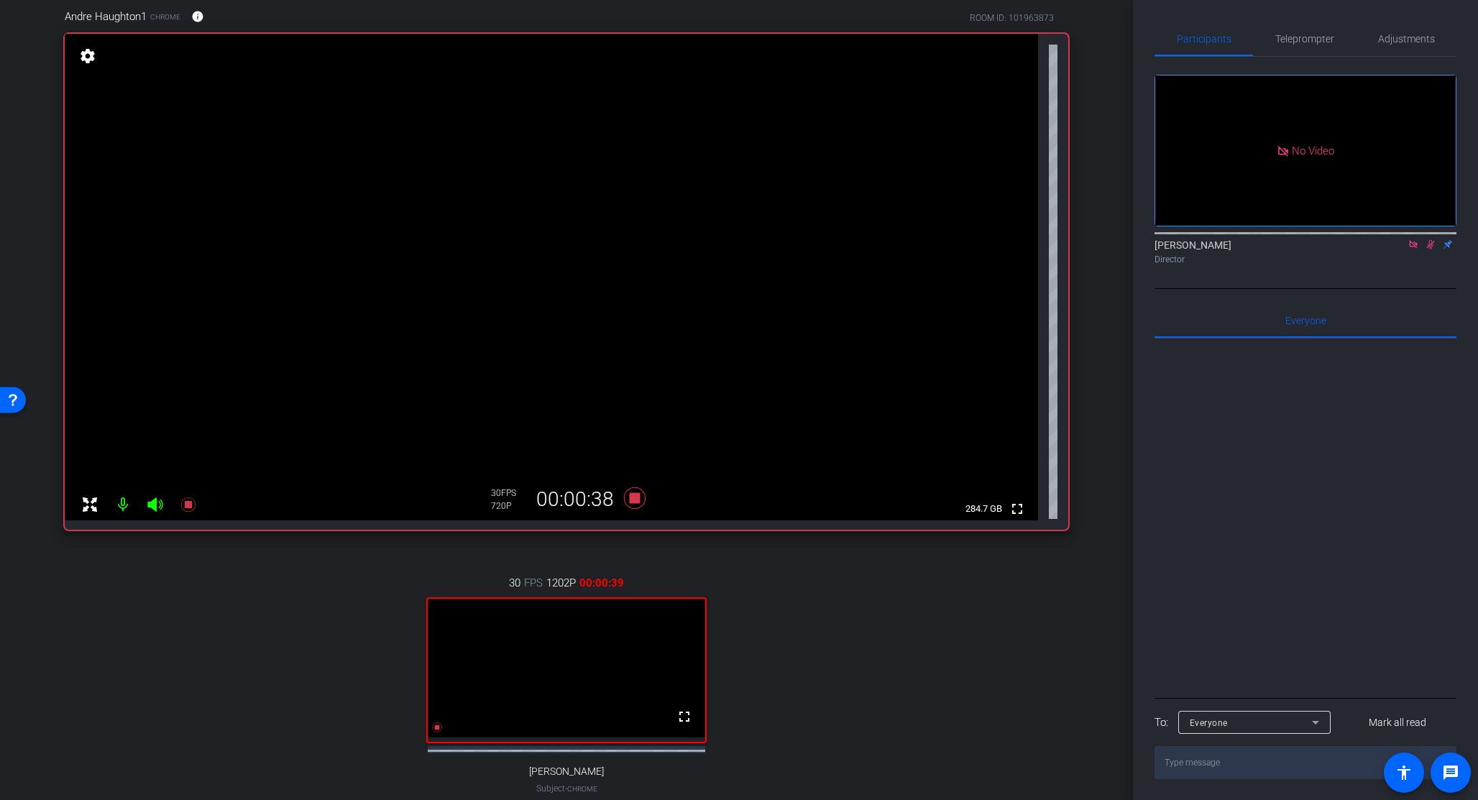
scroll to position [336, 0]
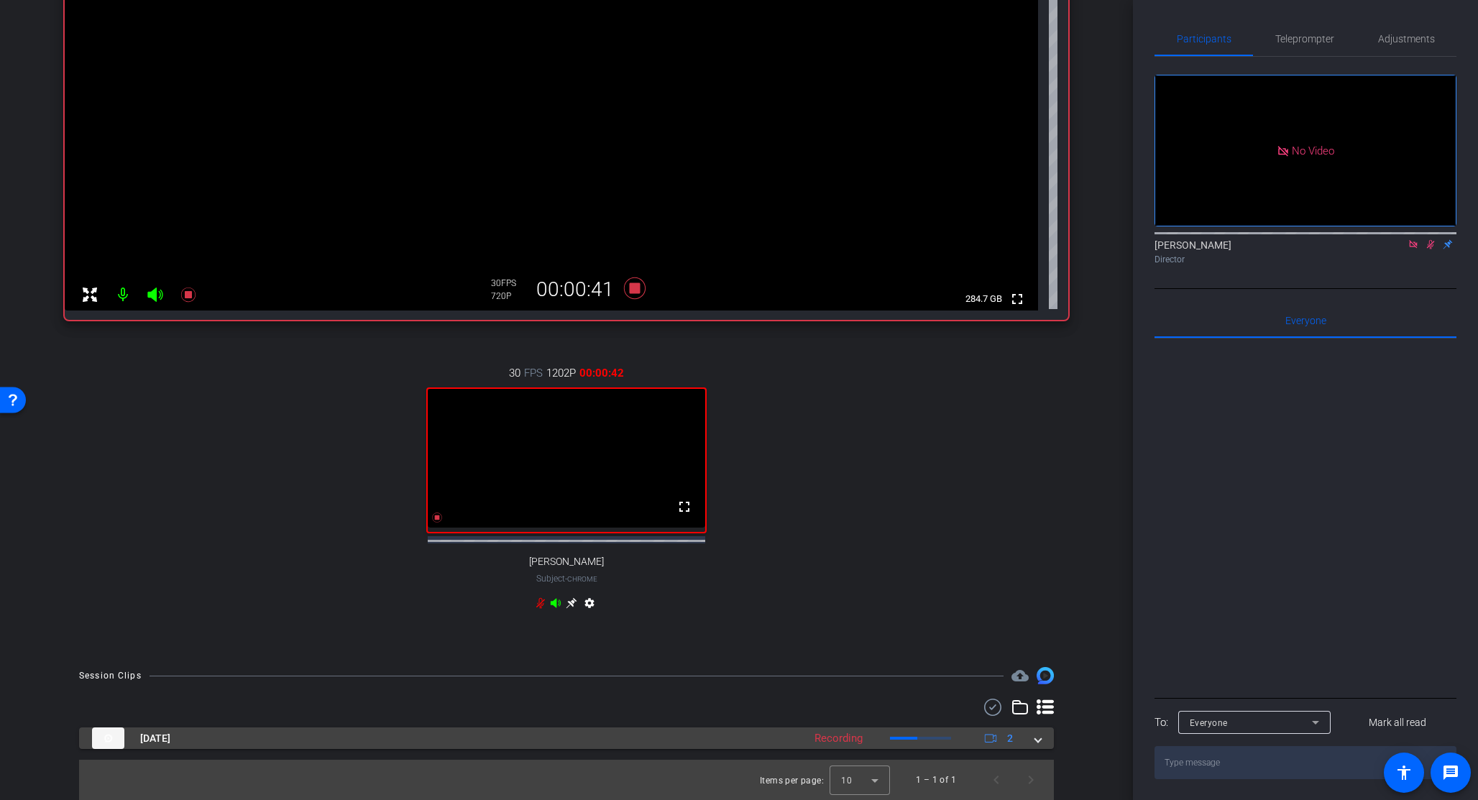
click at [928, 741] on span at bounding box center [1038, 738] width 6 height 15
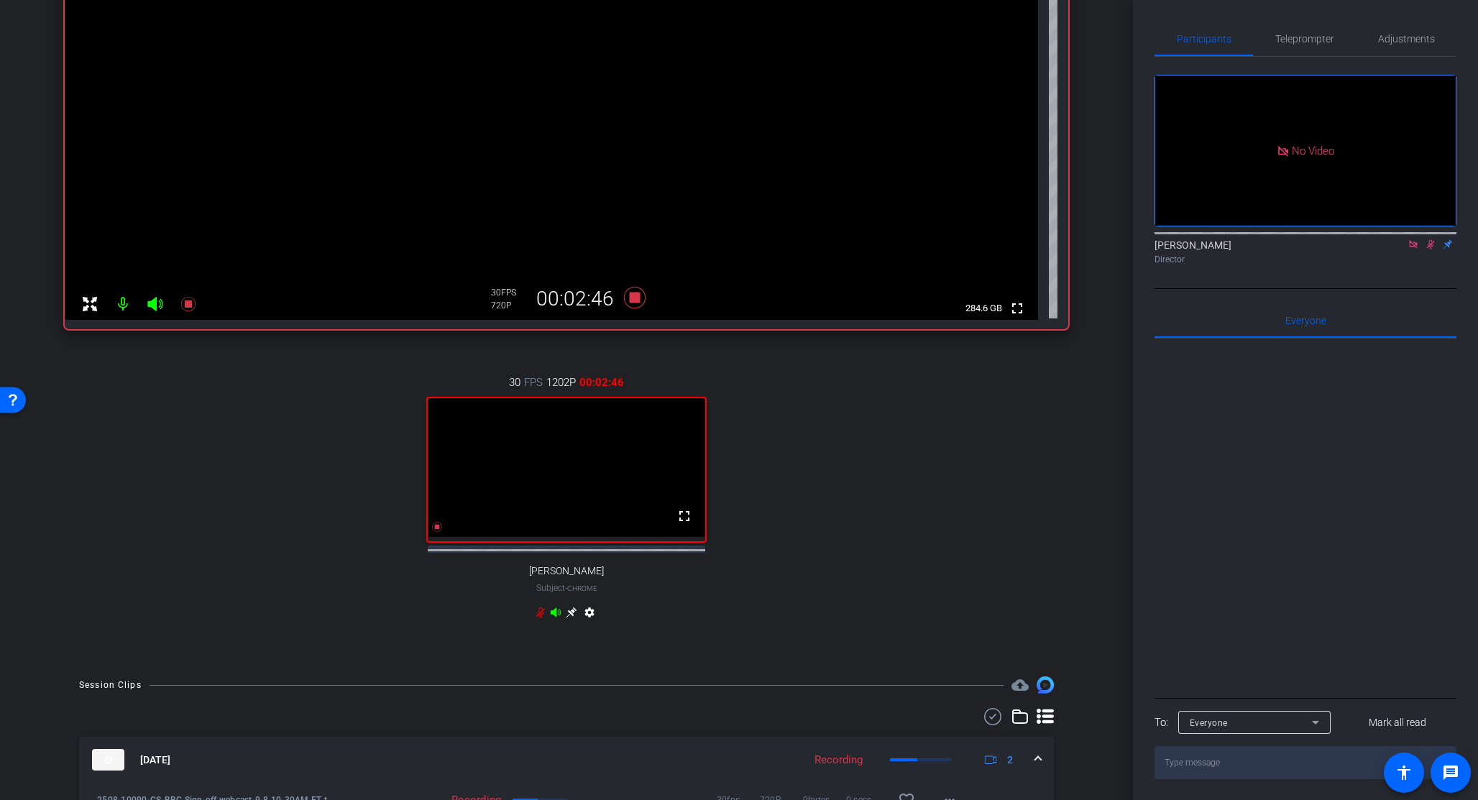
scroll to position [299, 0]
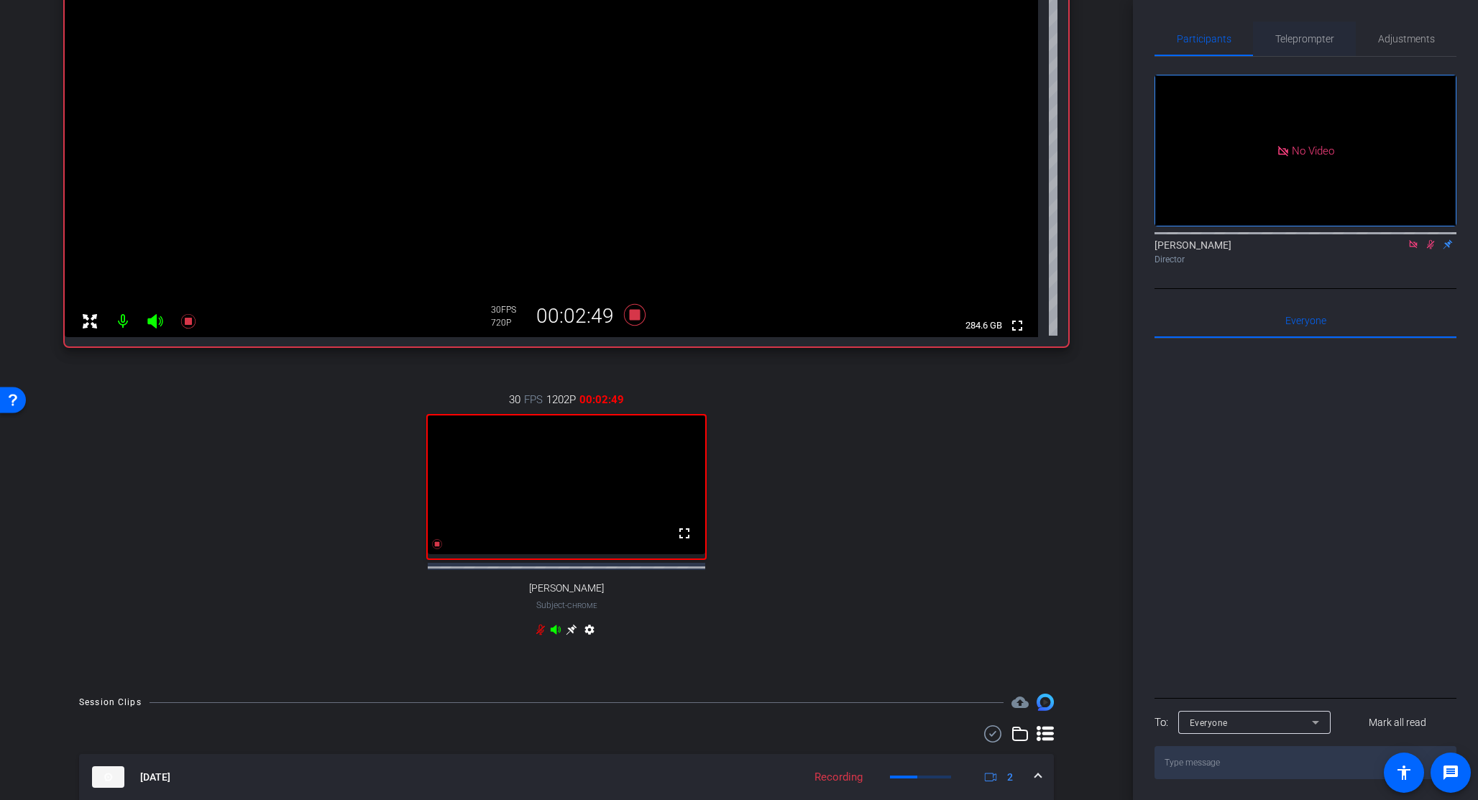
click at [928, 37] on div "Teleprompter" at bounding box center [1304, 39] width 103 height 34
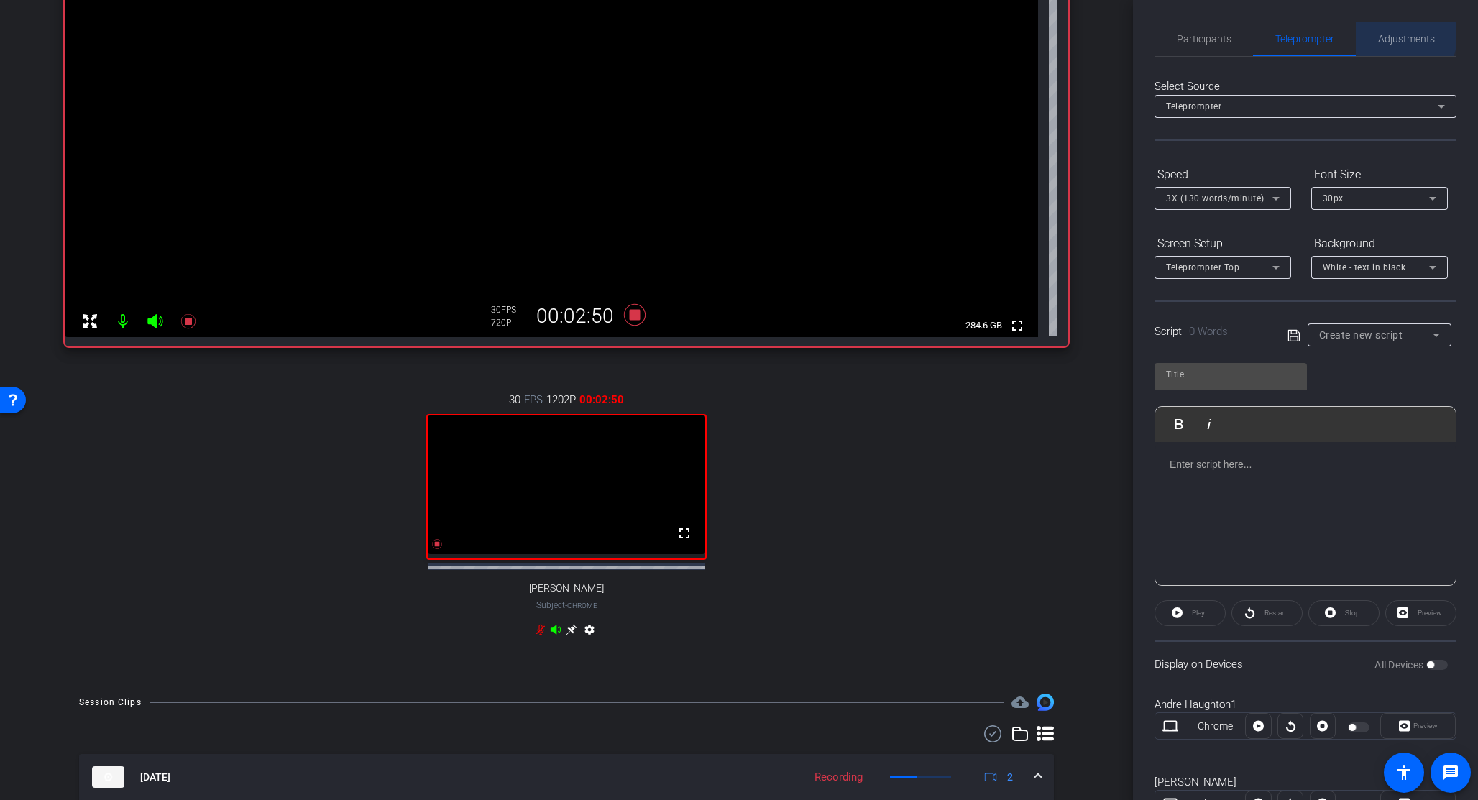
click at [928, 36] on span "Adjustments" at bounding box center [1406, 39] width 57 height 10
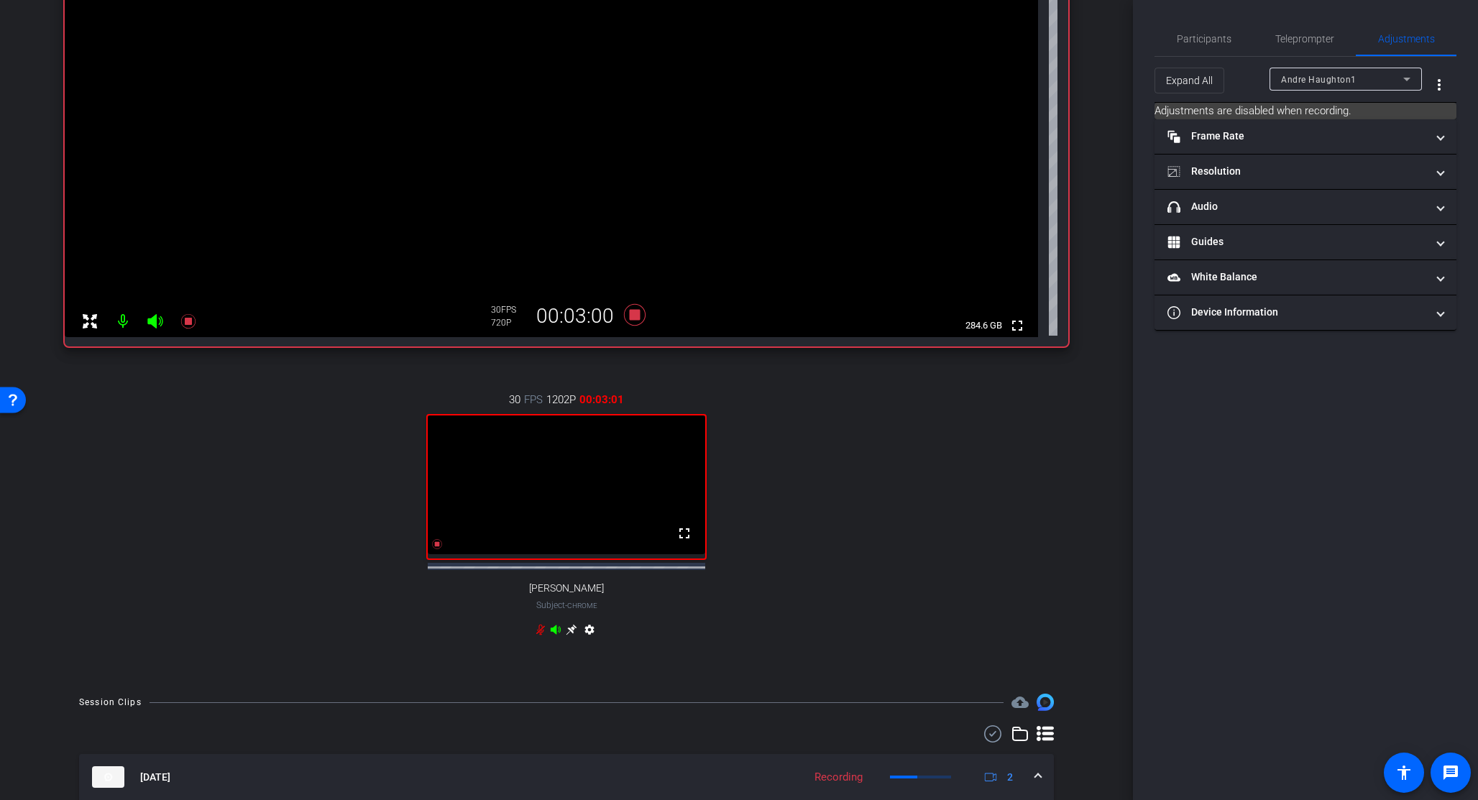
click at [928, 75] on span "Andre Haughton1" at bounding box center [1318, 80] width 75 height 10
click at [928, 127] on span "Ankush" at bounding box center [1317, 130] width 73 height 17
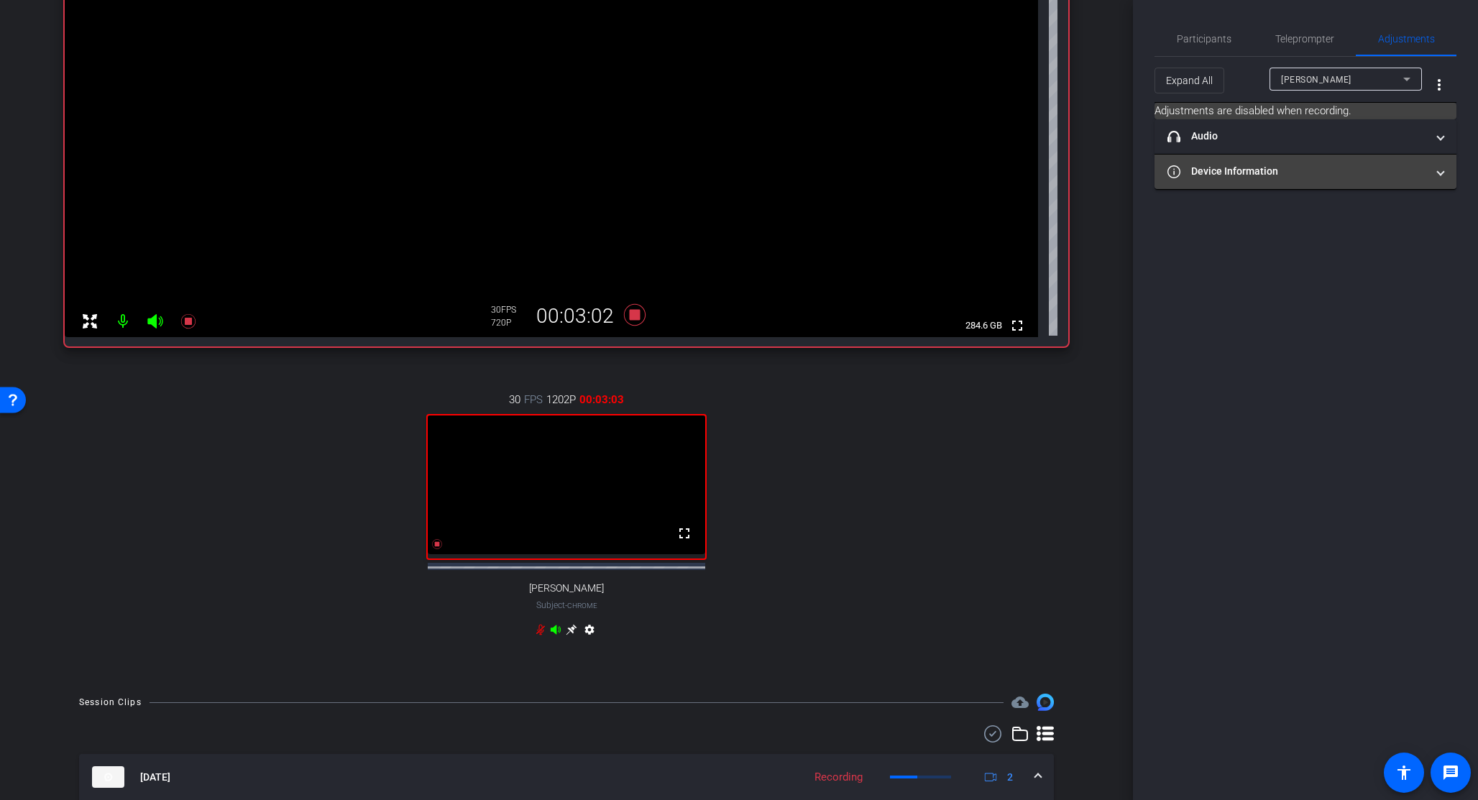
click at [928, 172] on mat-panel-title "Device Information" at bounding box center [1296, 171] width 259 height 15
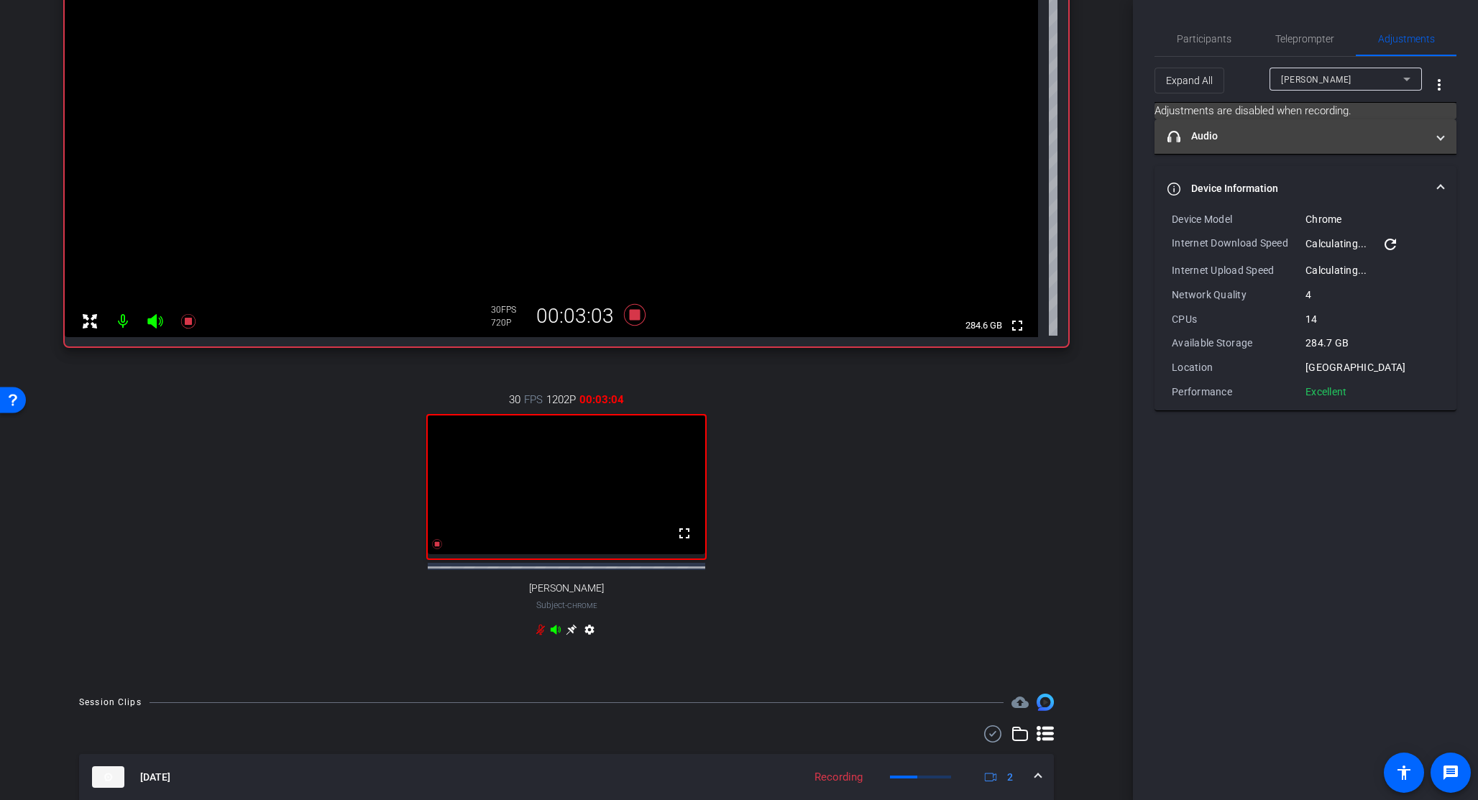
click at [928, 143] on mat-panel-title "headphone icon Audio" at bounding box center [1296, 136] width 259 height 15
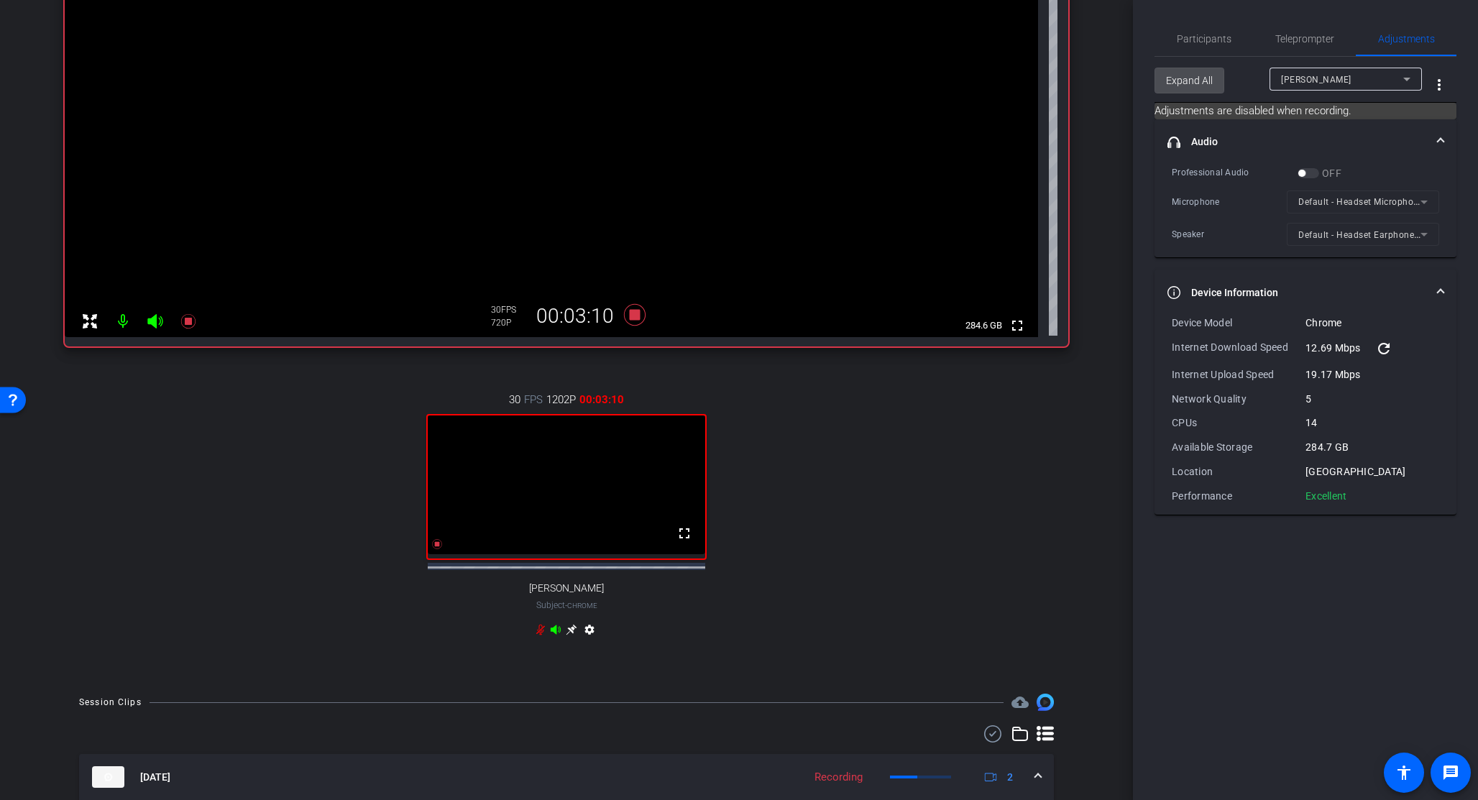
click at [928, 89] on span "Expand All" at bounding box center [1189, 80] width 47 height 27
click at [928, 84] on span "Collapse All" at bounding box center [1191, 80] width 51 height 27
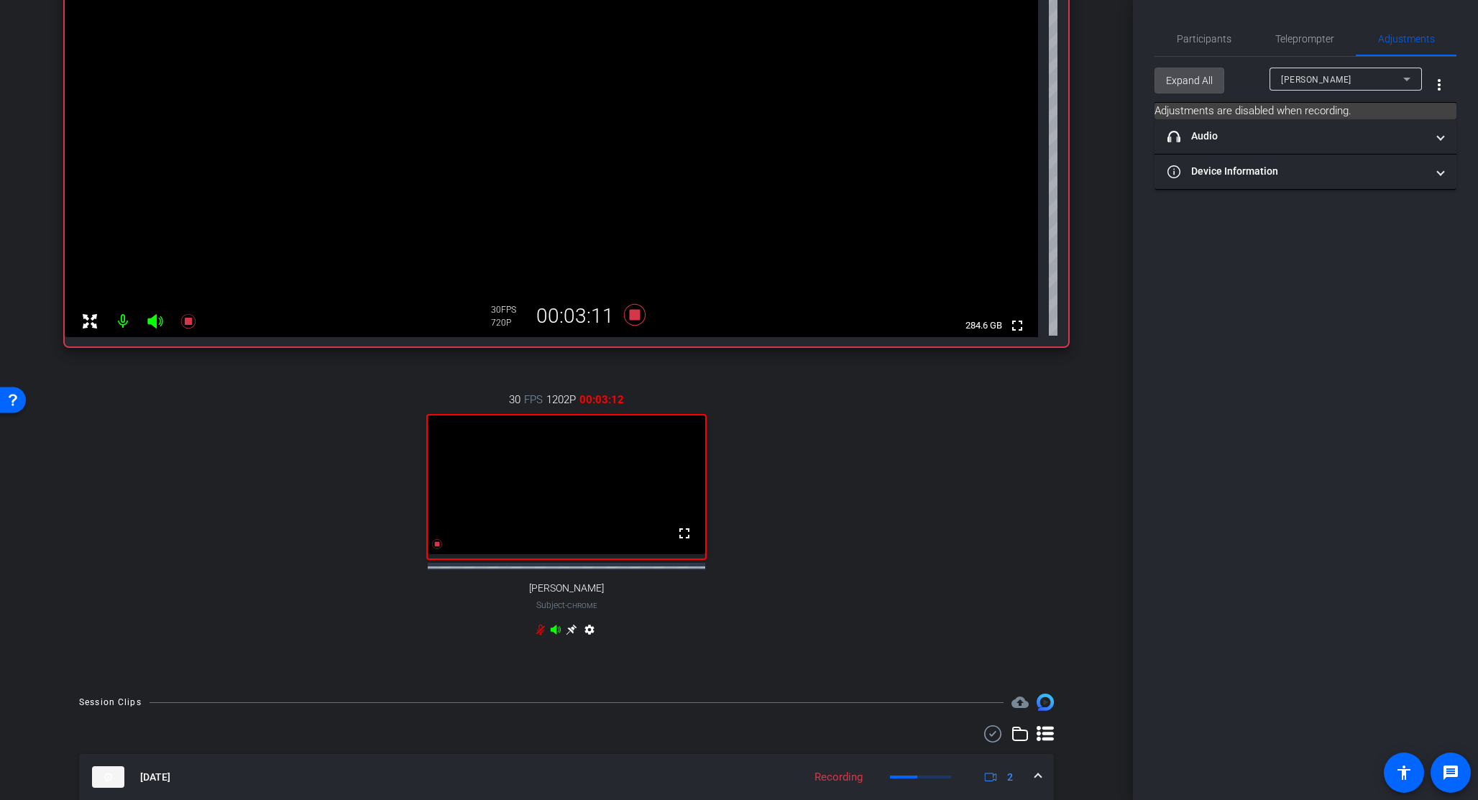
click at [928, 84] on span "Expand All" at bounding box center [1189, 80] width 47 height 27
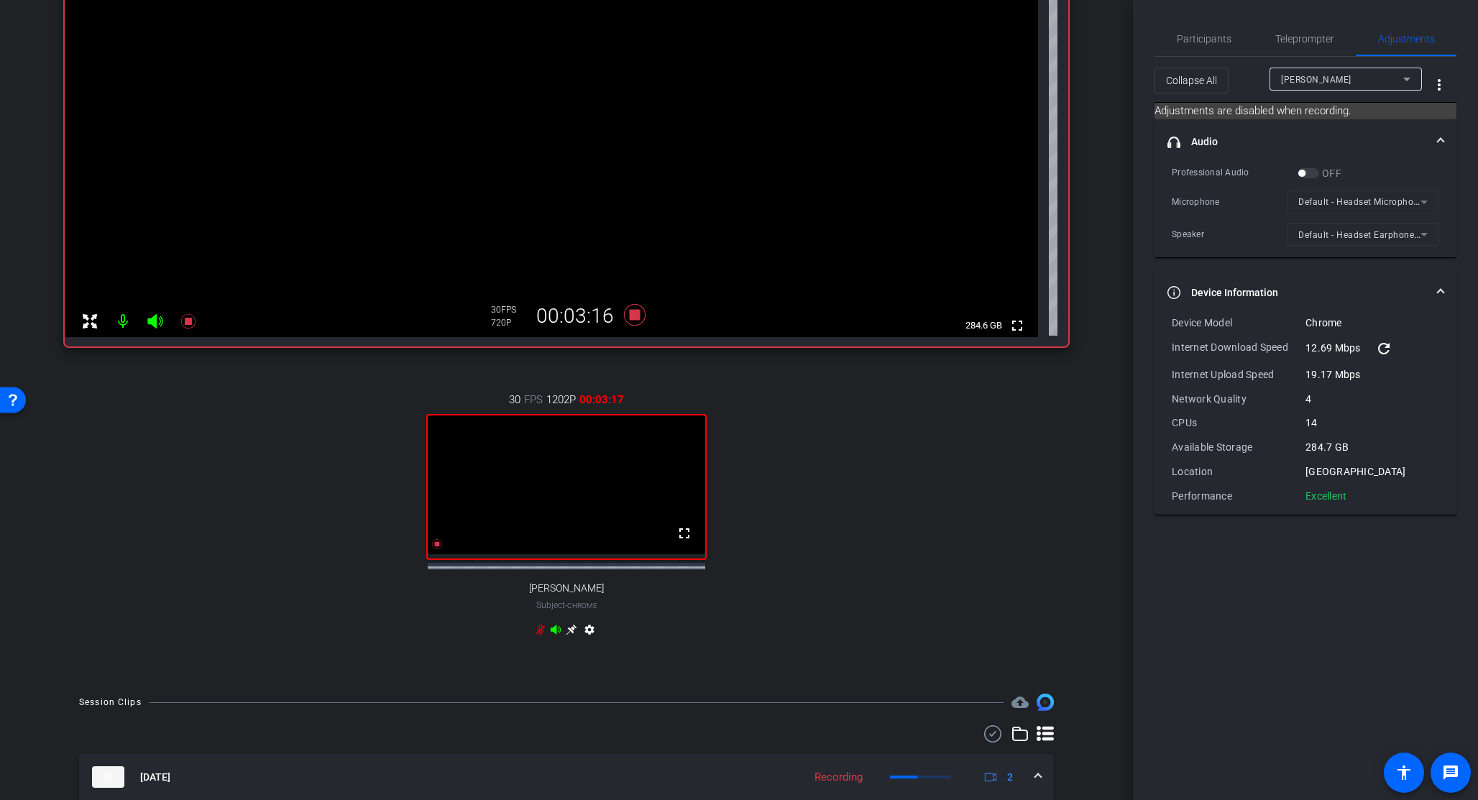
click at [928, 134] on span at bounding box center [1440, 141] width 6 height 15
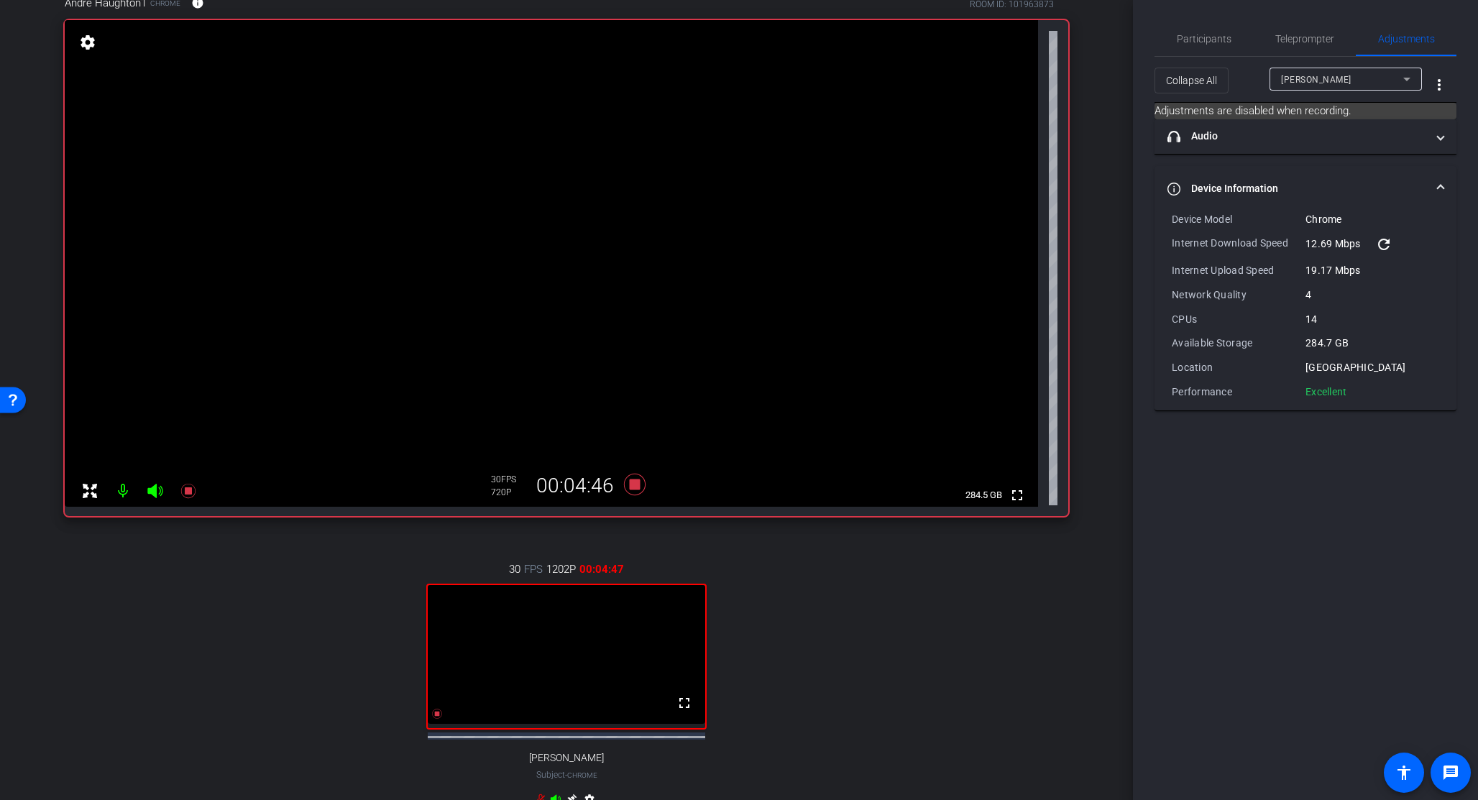
scroll to position [132, 0]
click at [928, 78] on span "Ankush" at bounding box center [1316, 80] width 70 height 10
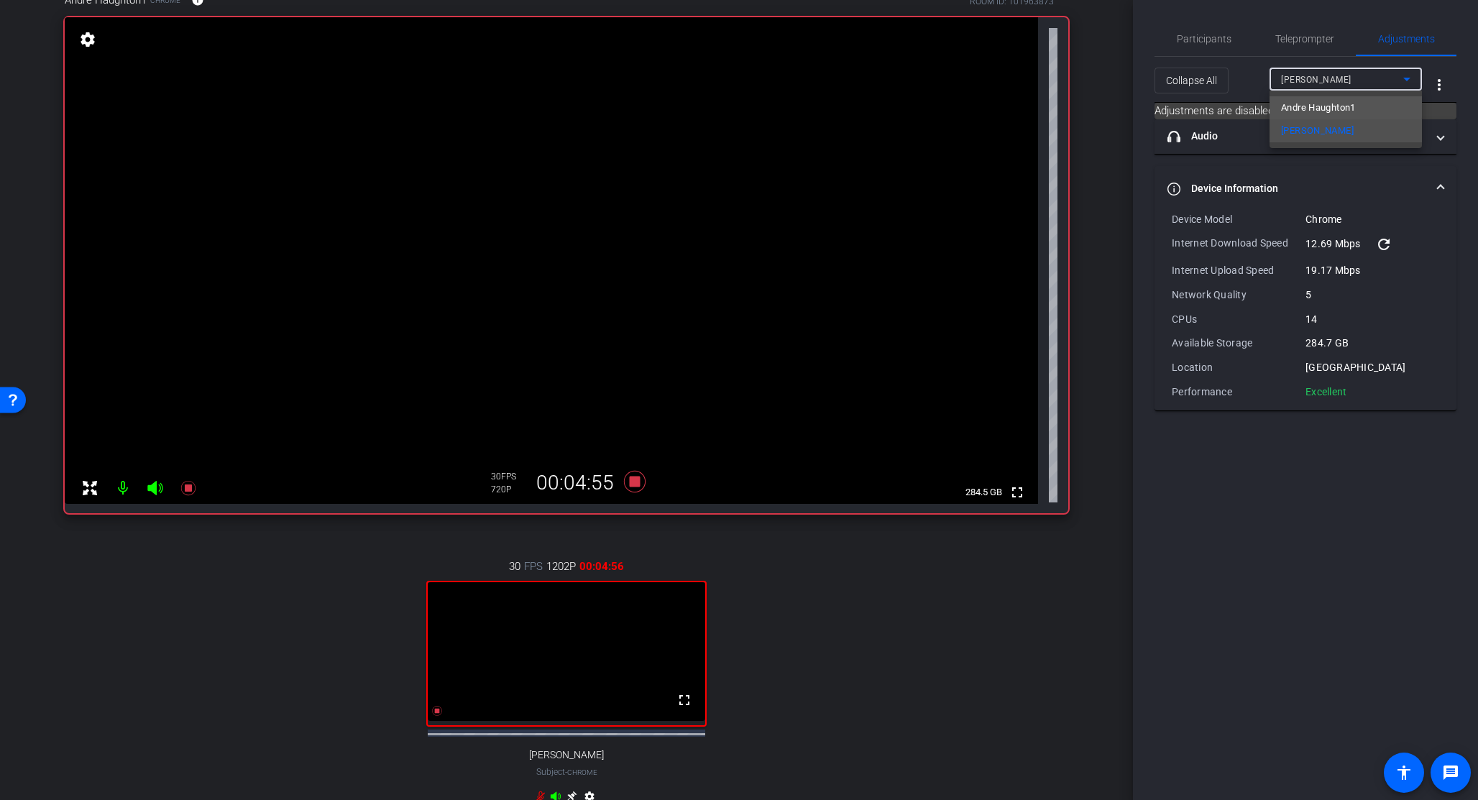
click at [928, 106] on span "Andre Haughton1" at bounding box center [1318, 107] width 75 height 17
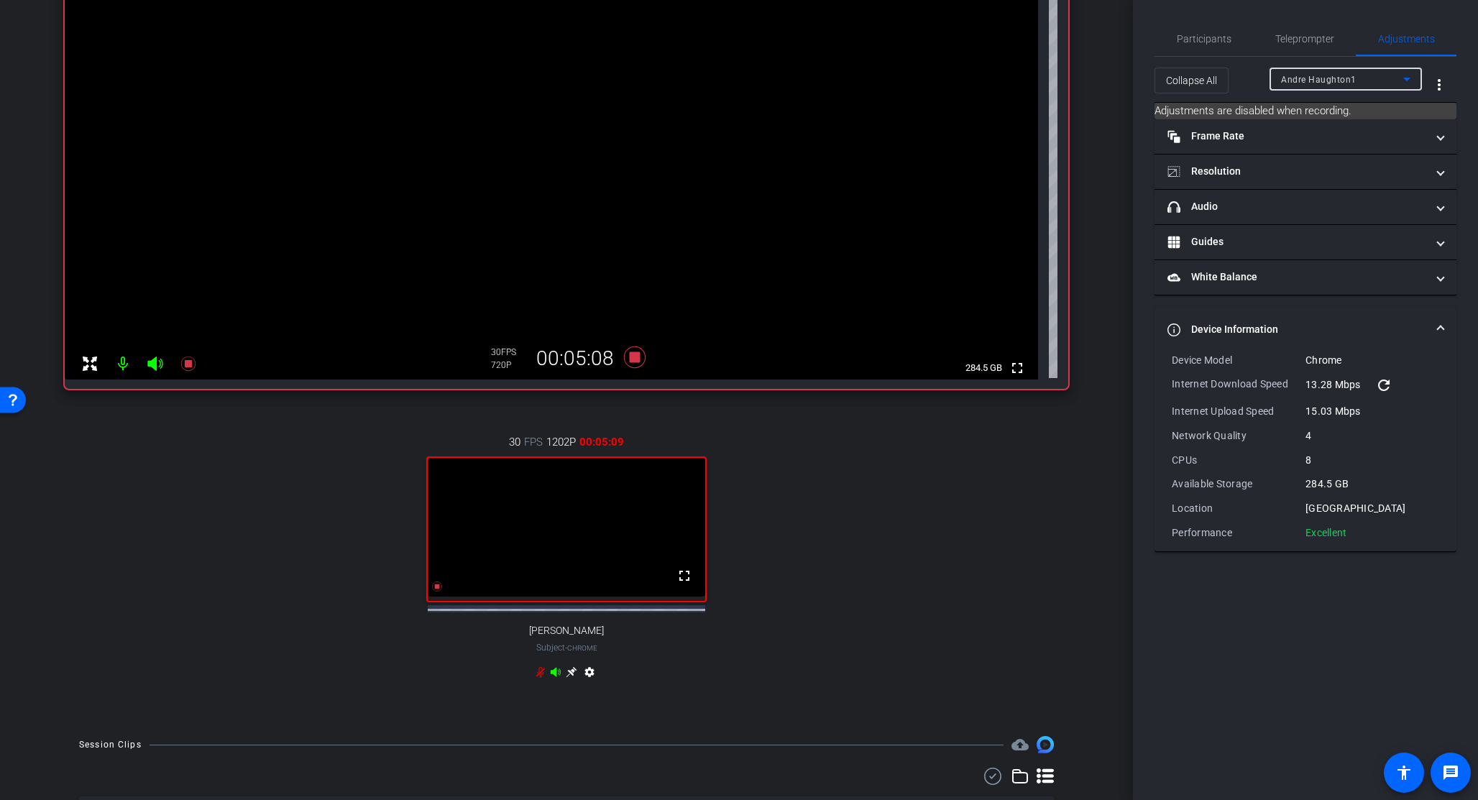
scroll to position [160, 0]
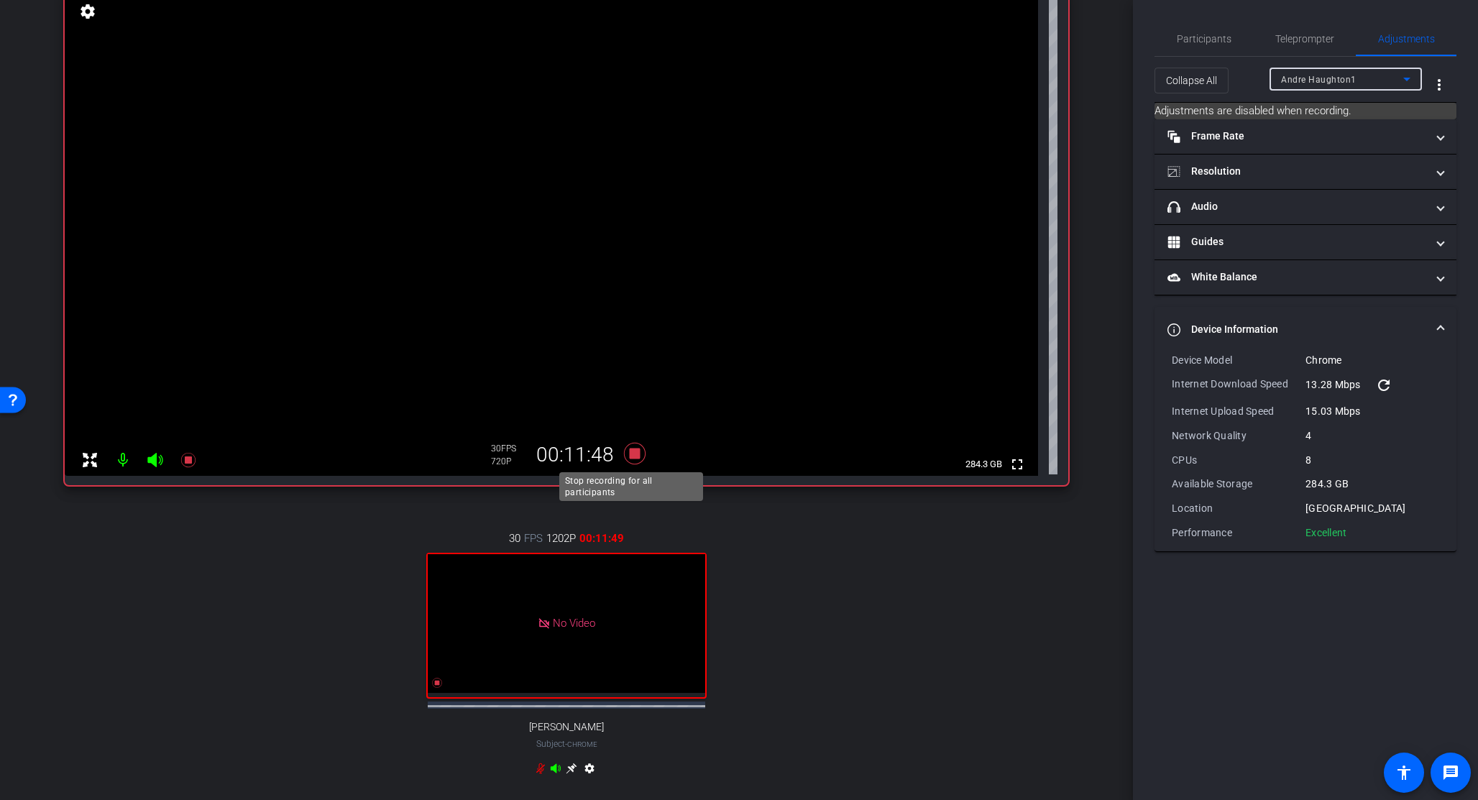
click at [632, 459] on icon at bounding box center [634, 454] width 34 height 26
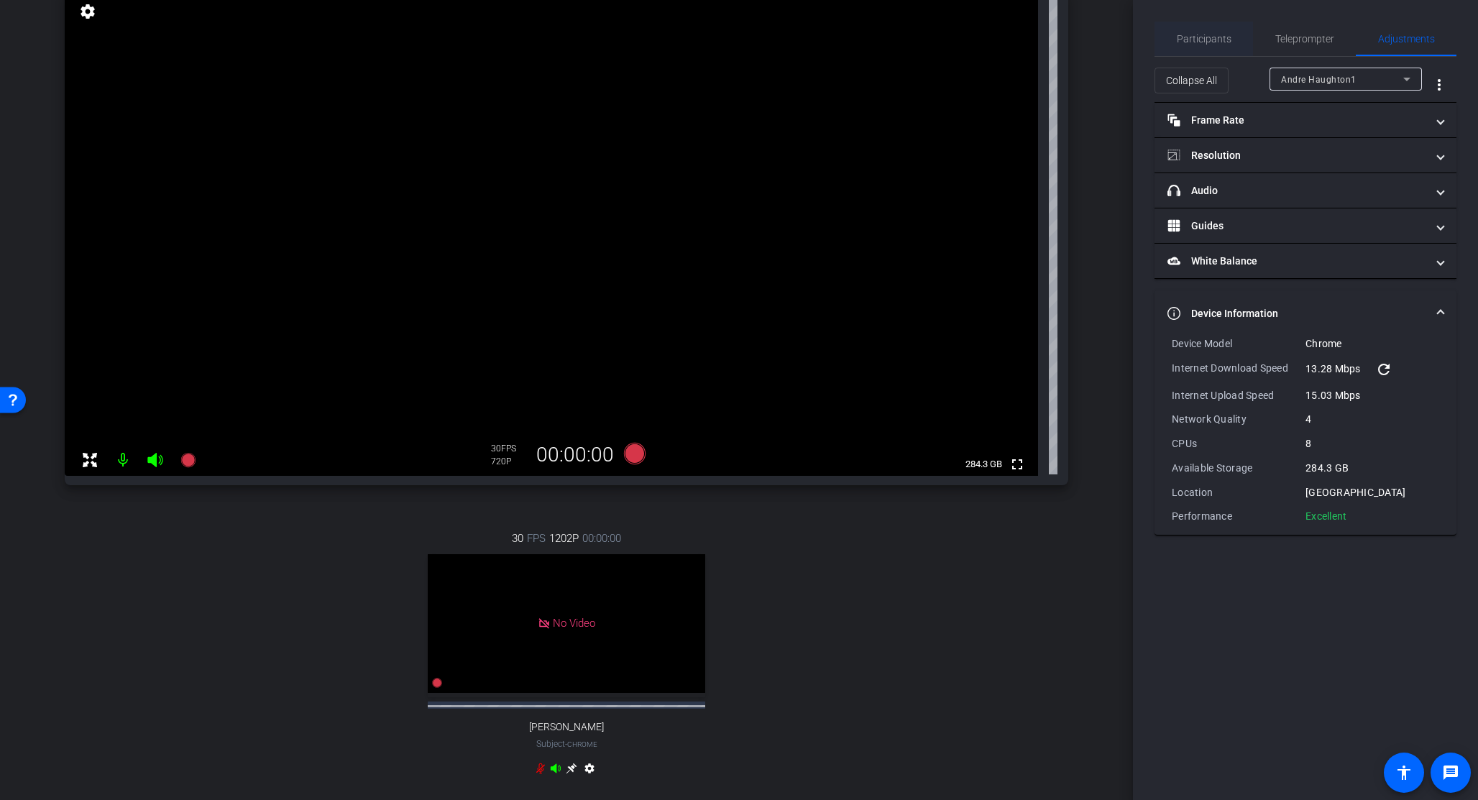
click at [928, 40] on div "Participants" at bounding box center [1203, 39] width 98 height 34
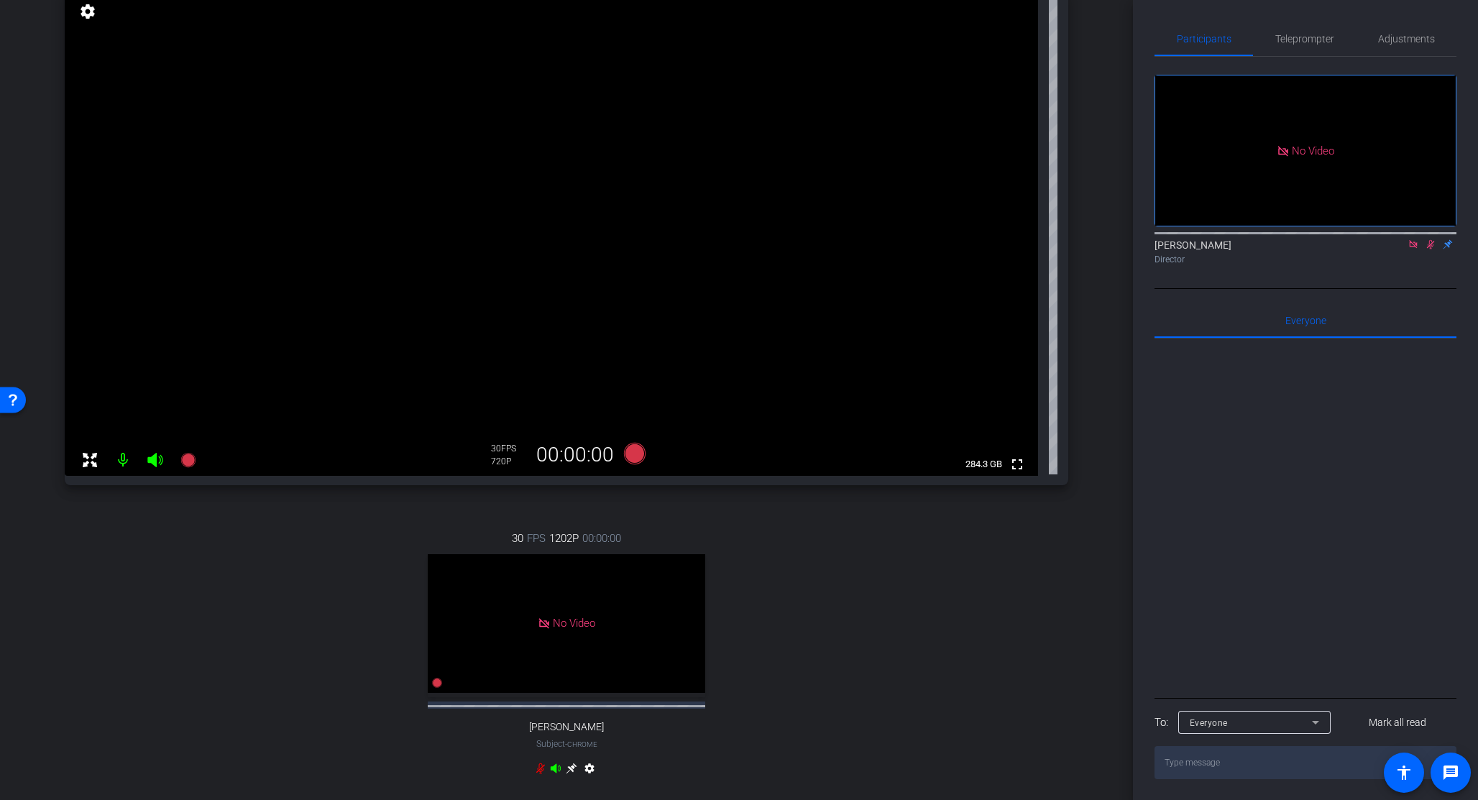
click at [928, 239] on icon at bounding box center [1430, 244] width 11 height 10
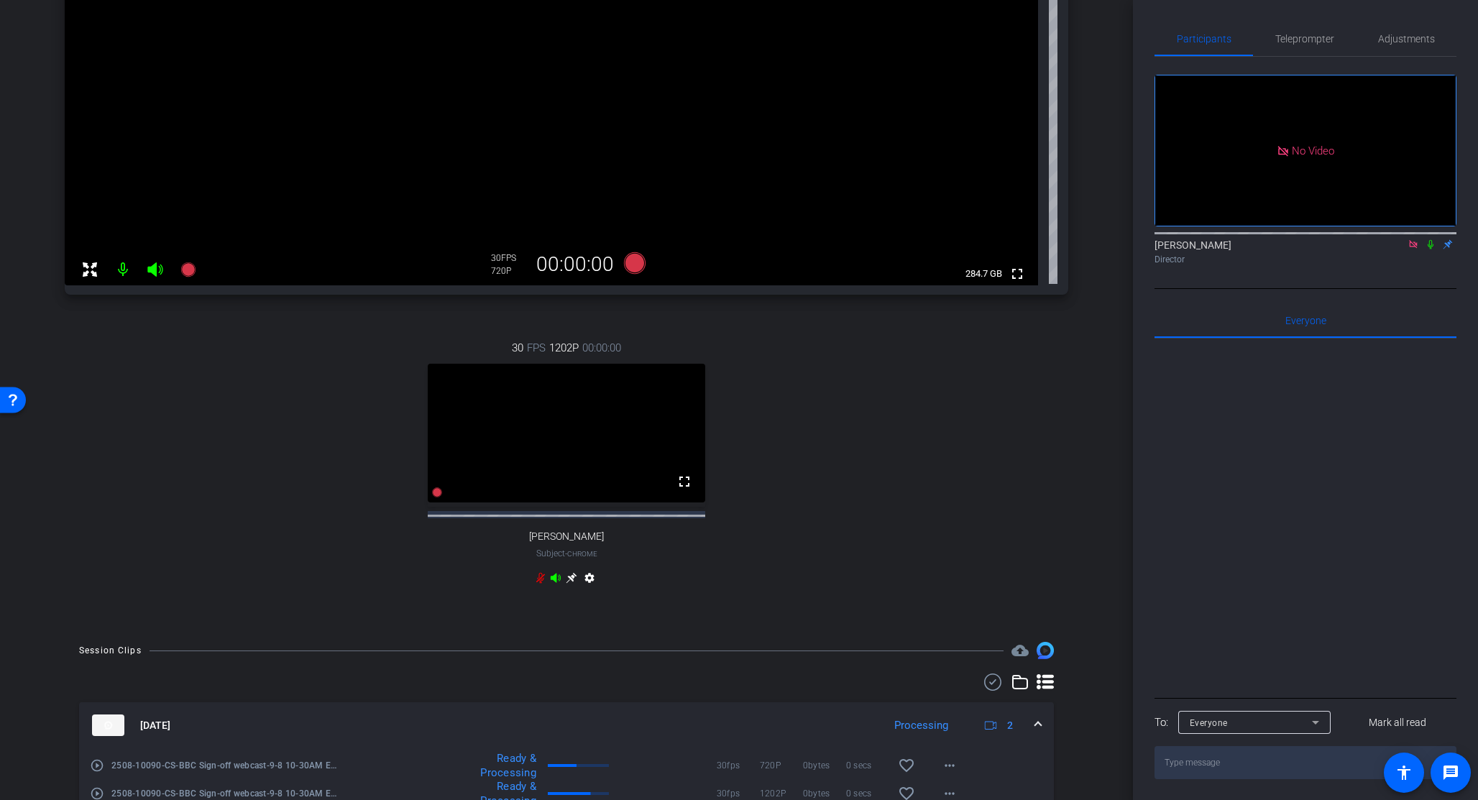
scroll to position [0, 0]
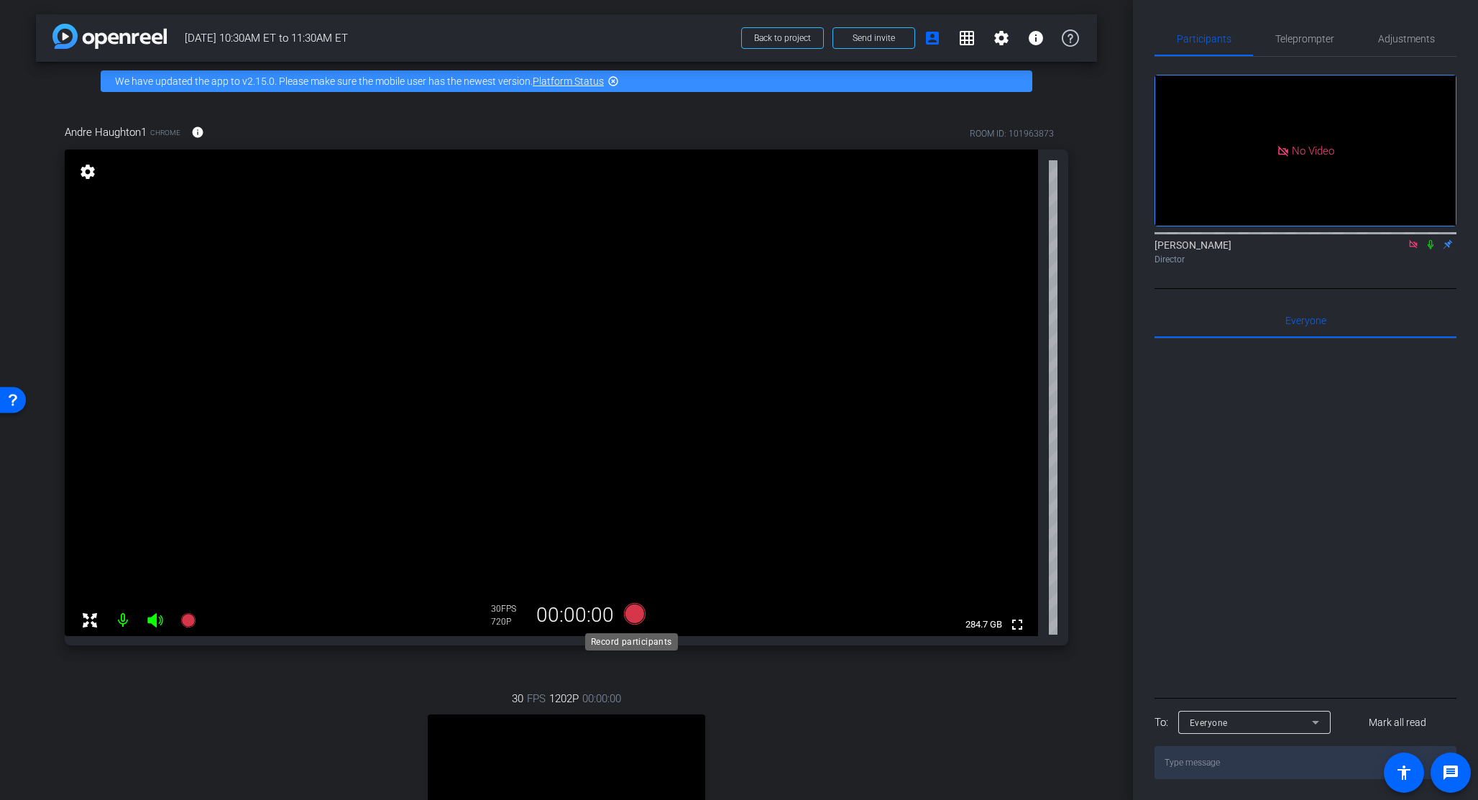
click at [630, 612] on icon at bounding box center [635, 614] width 22 height 22
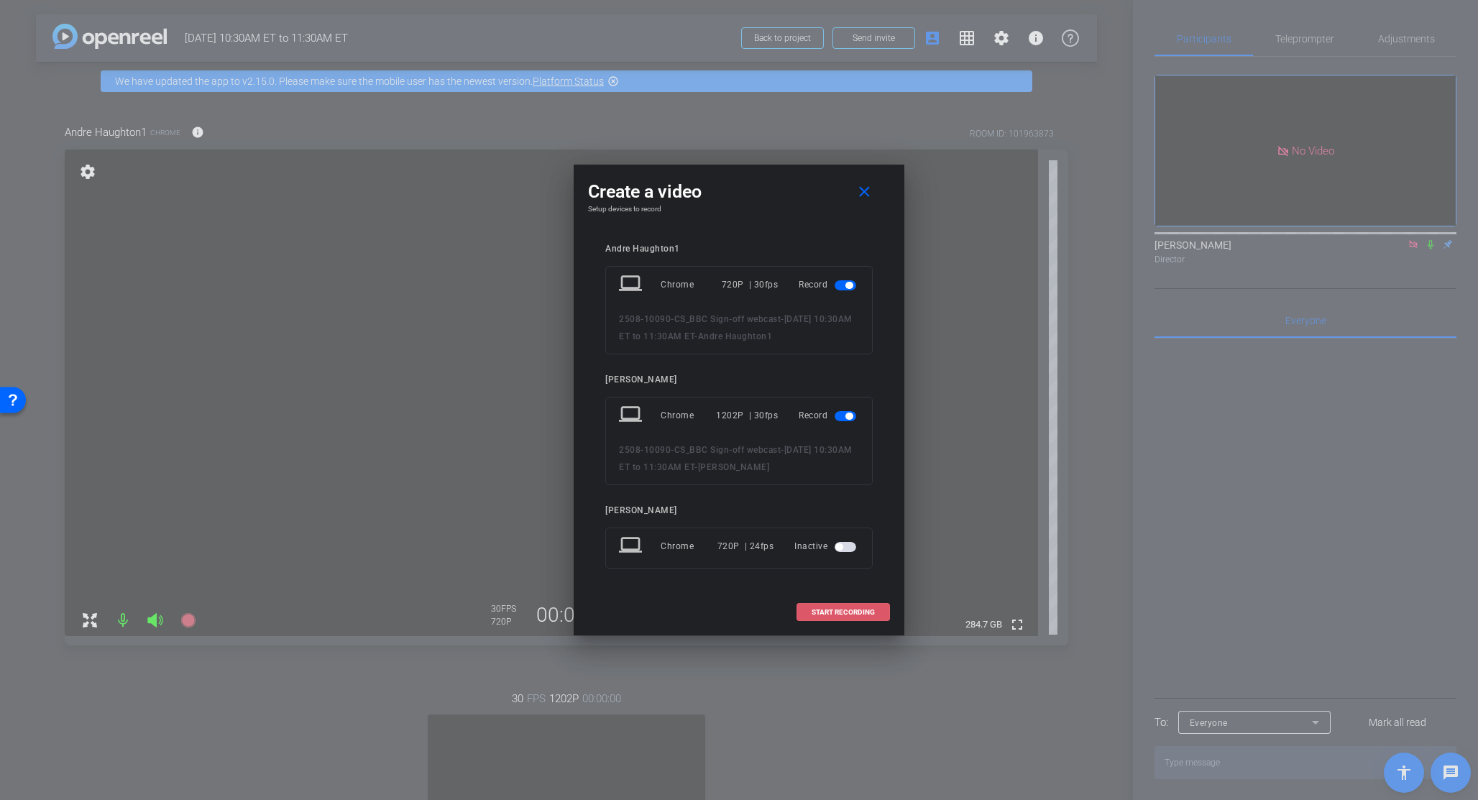
click at [839, 609] on span "START RECORDING" at bounding box center [842, 612] width 63 height 7
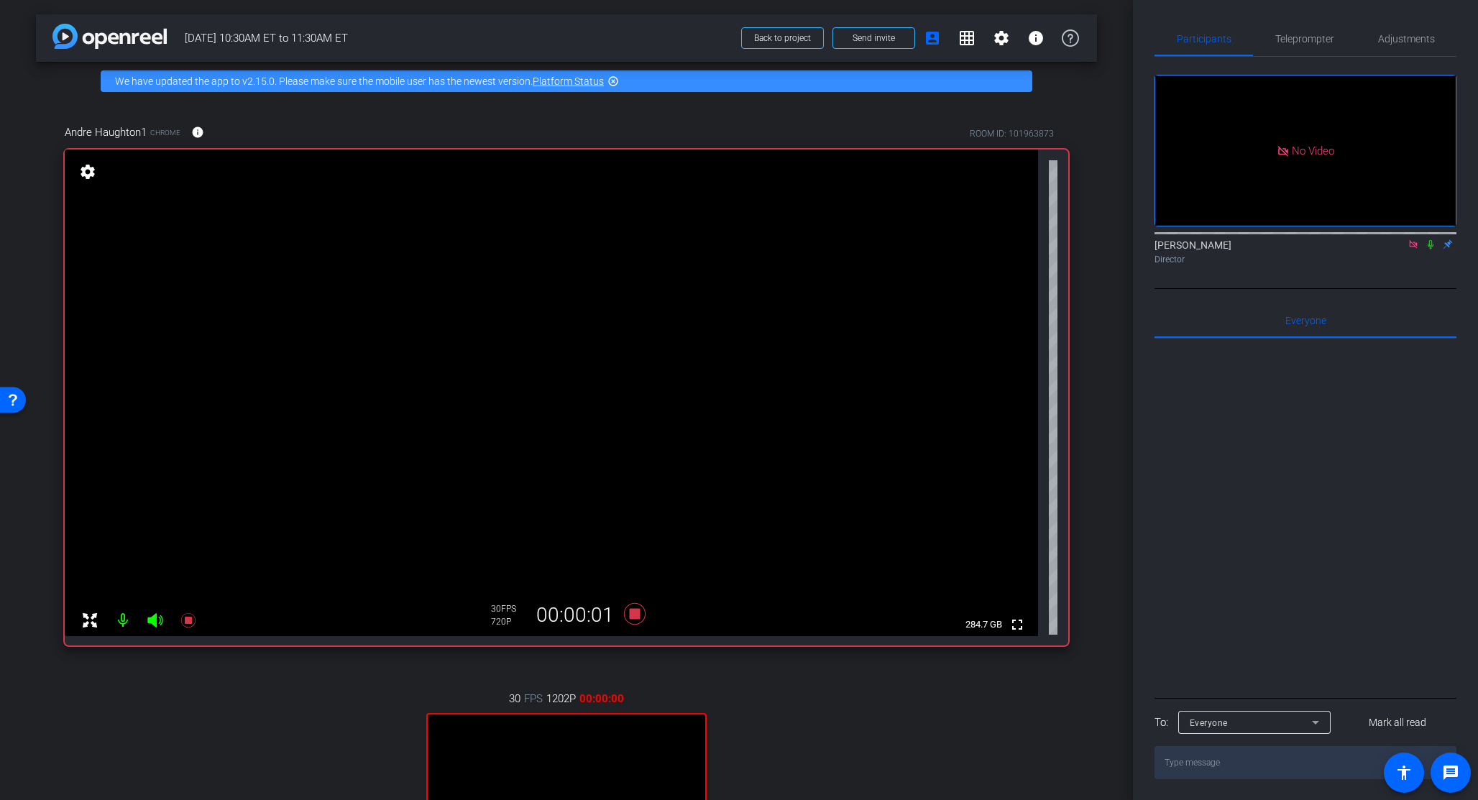
click at [928, 240] on icon at bounding box center [1430, 244] width 6 height 9
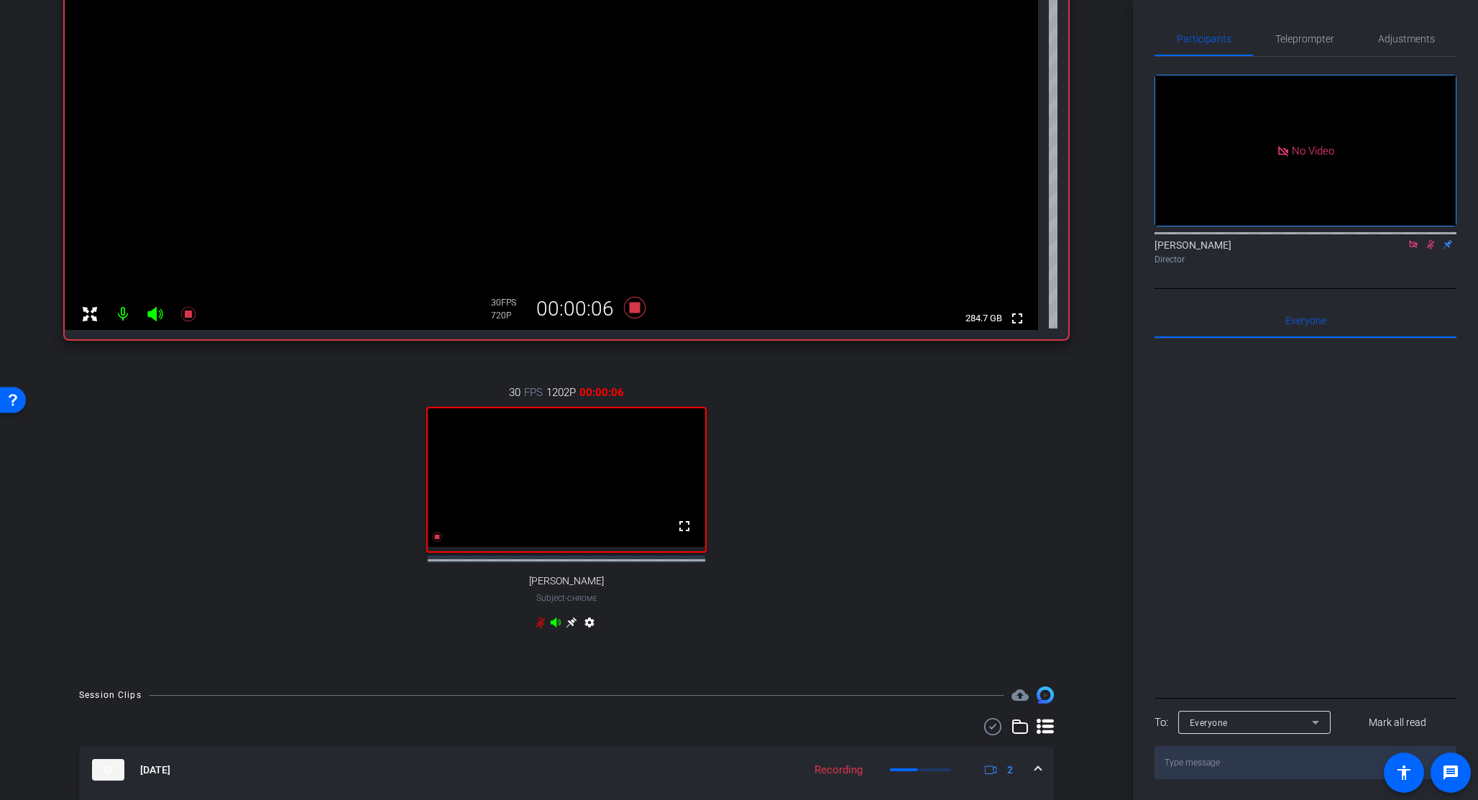
scroll to position [470, 0]
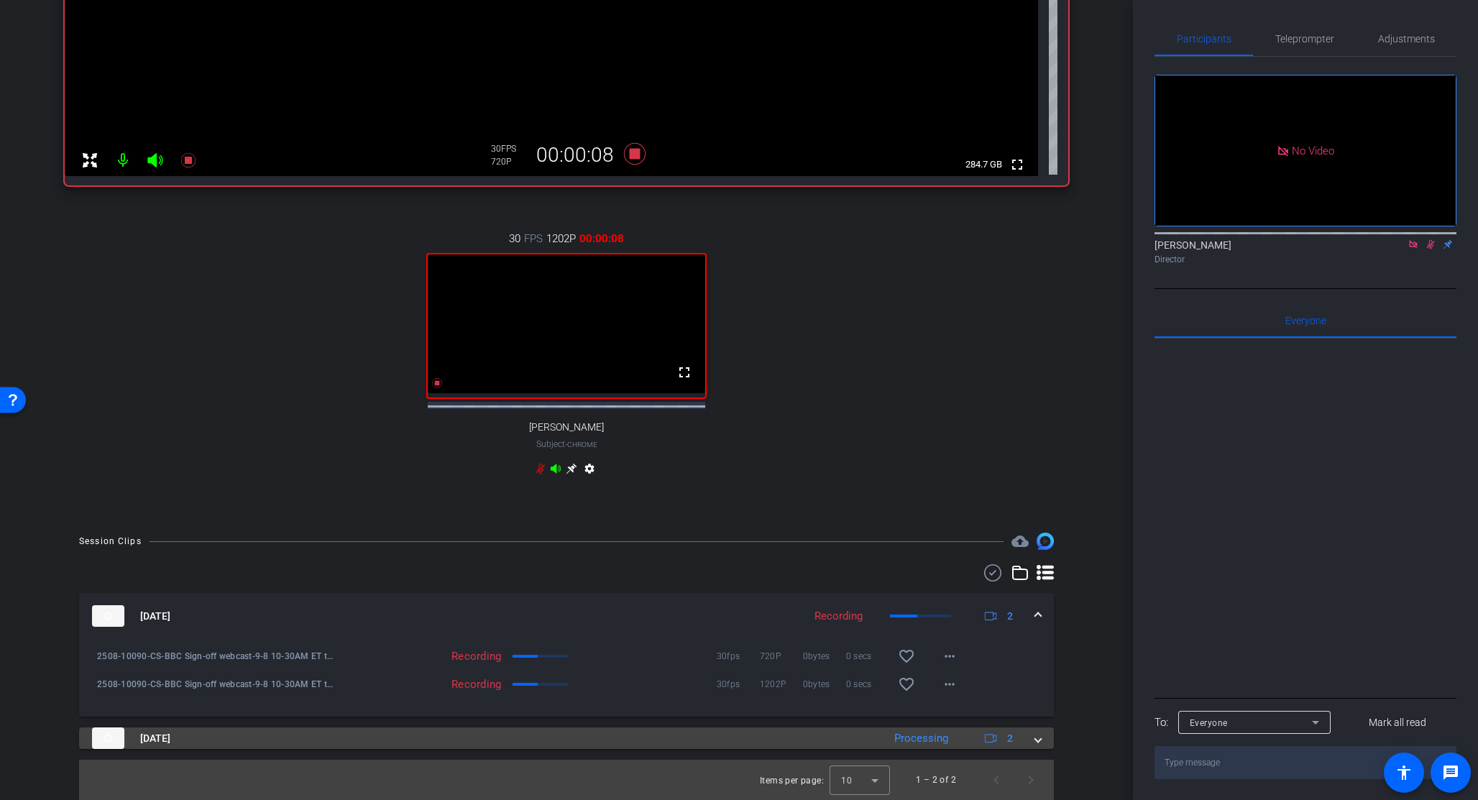
click at [928, 740] on span at bounding box center [1038, 738] width 6 height 15
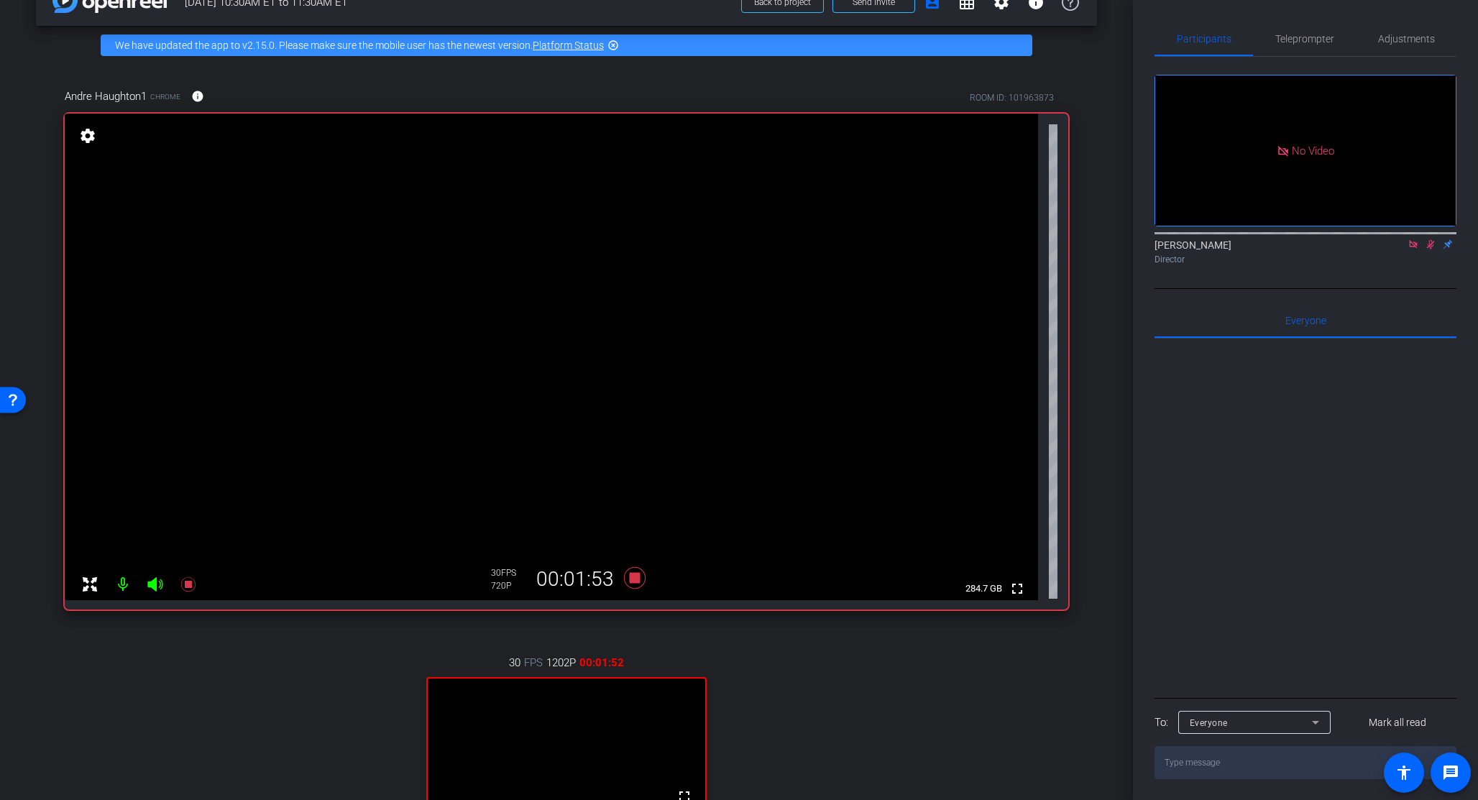
scroll to position [278, 0]
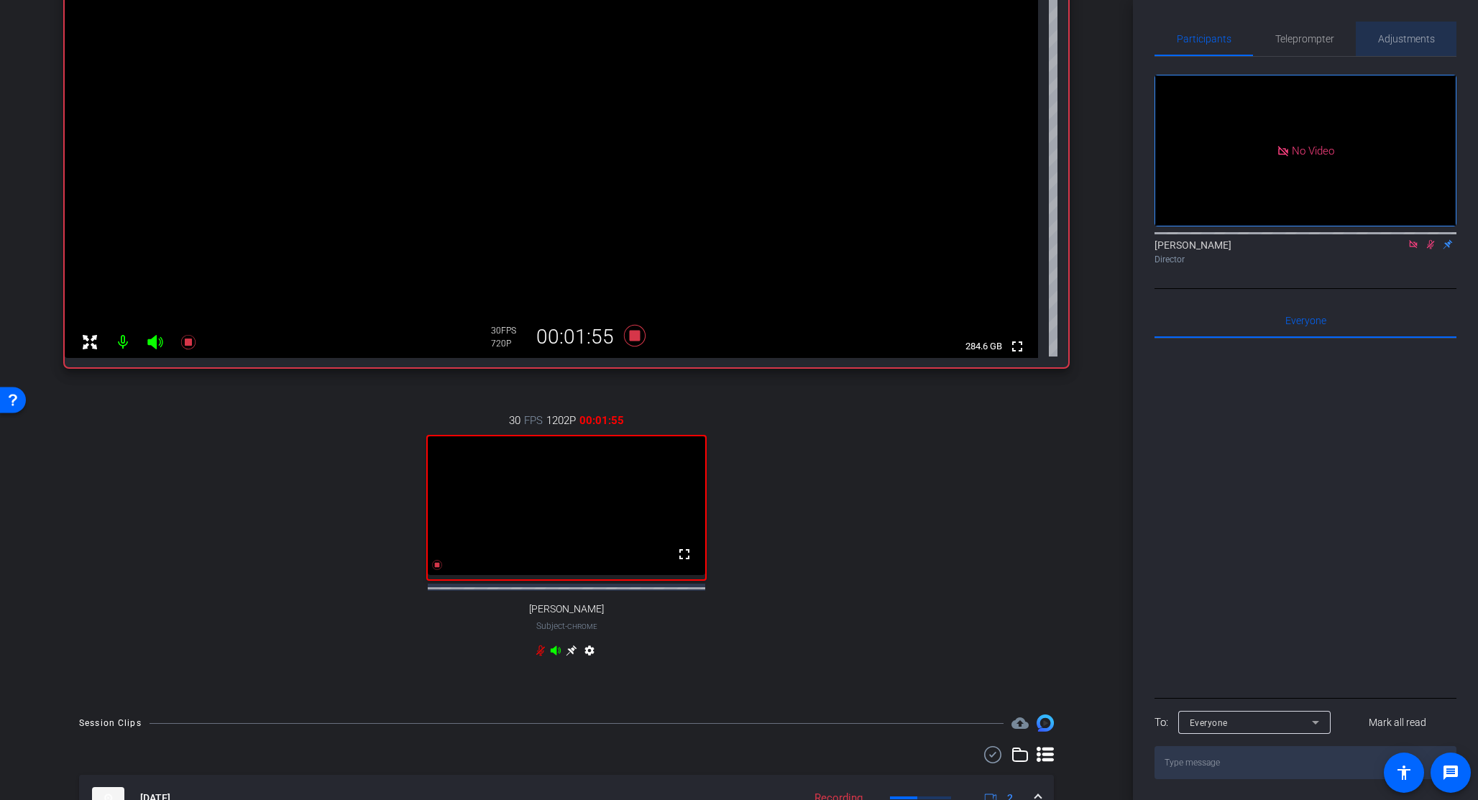
click at [928, 36] on span "Adjustments" at bounding box center [1406, 39] width 57 height 10
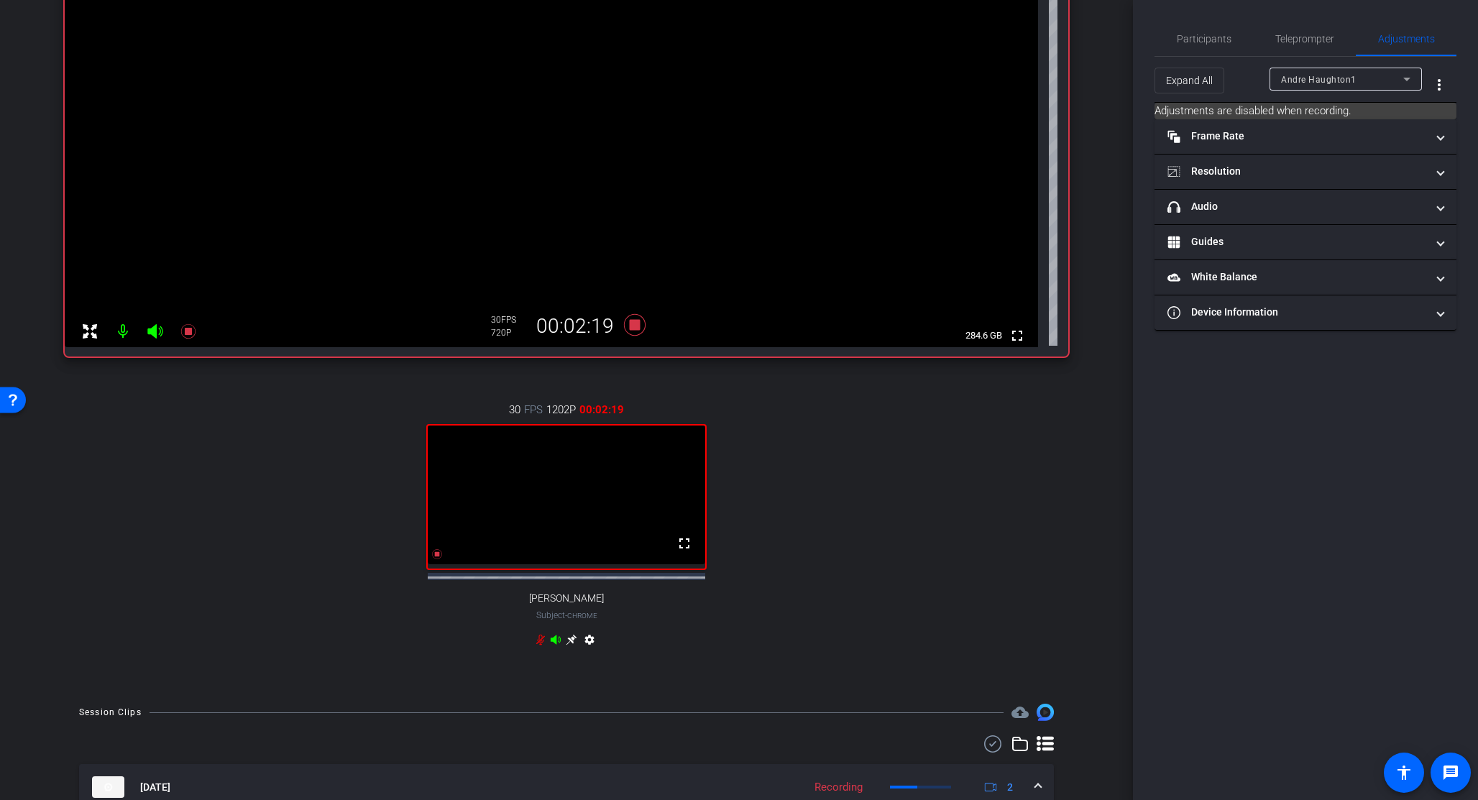
scroll to position [572, 0]
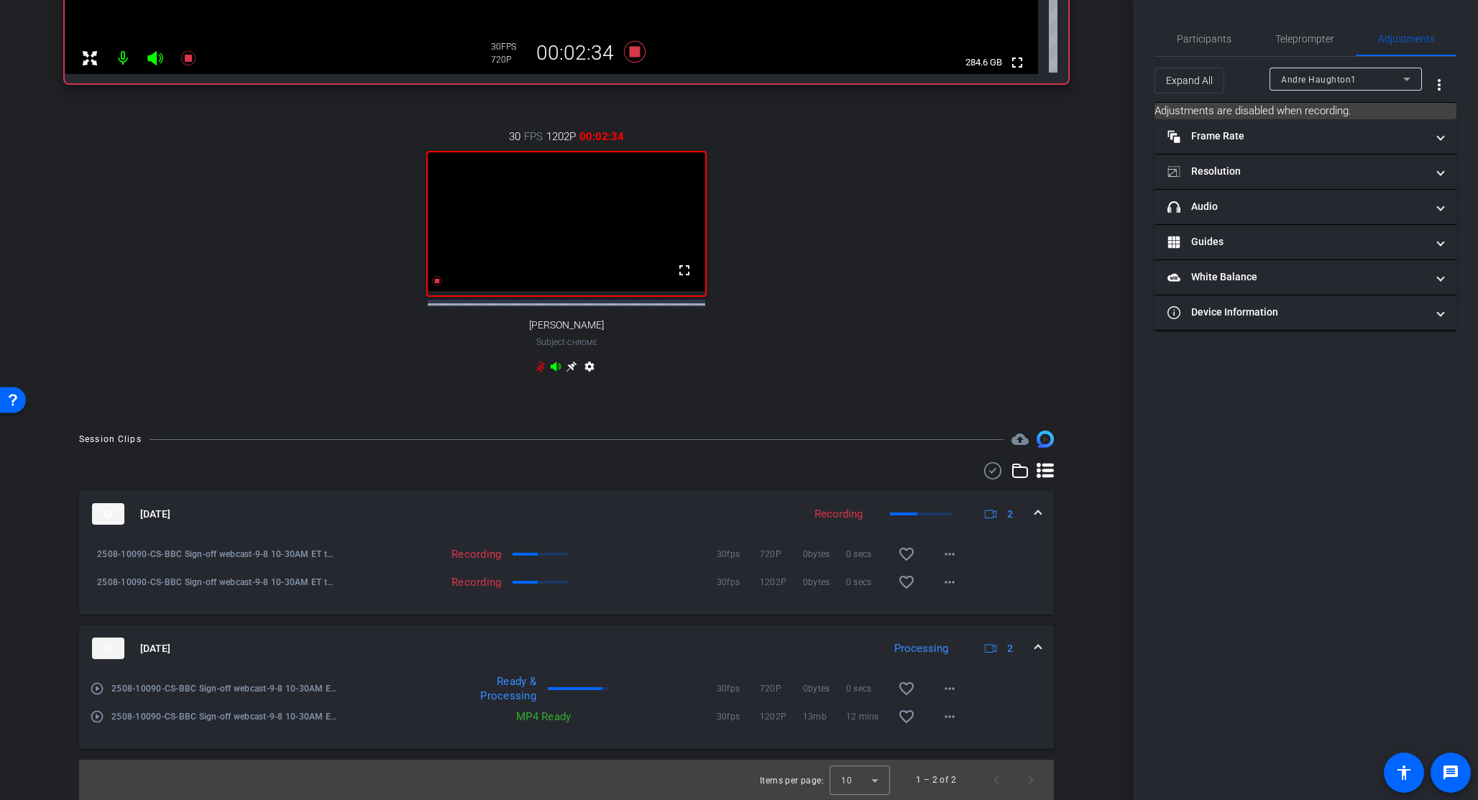
click at [928, 645] on span at bounding box center [1038, 648] width 6 height 15
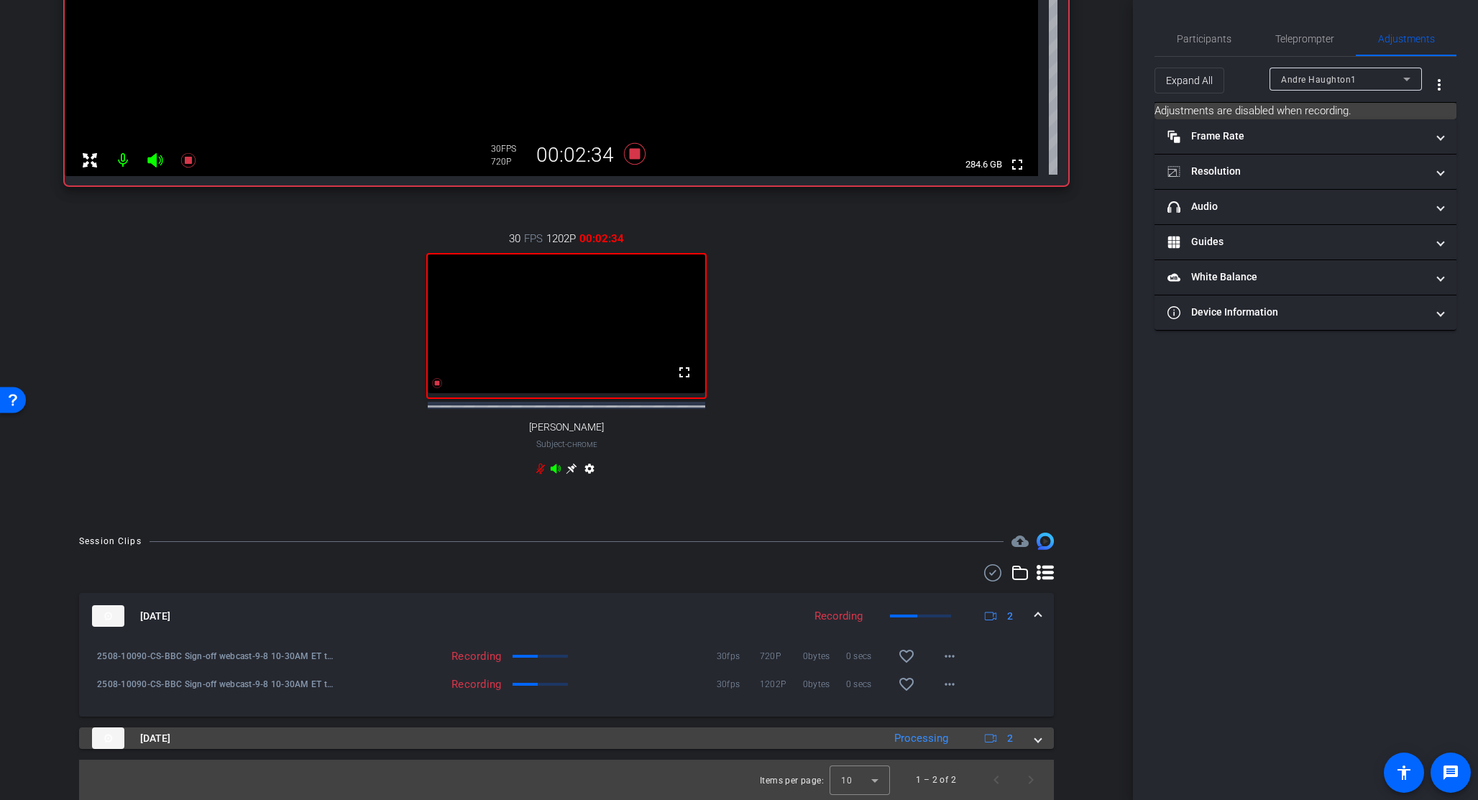
scroll to position [470, 0]
click at [928, 737] on span at bounding box center [1038, 738] width 6 height 15
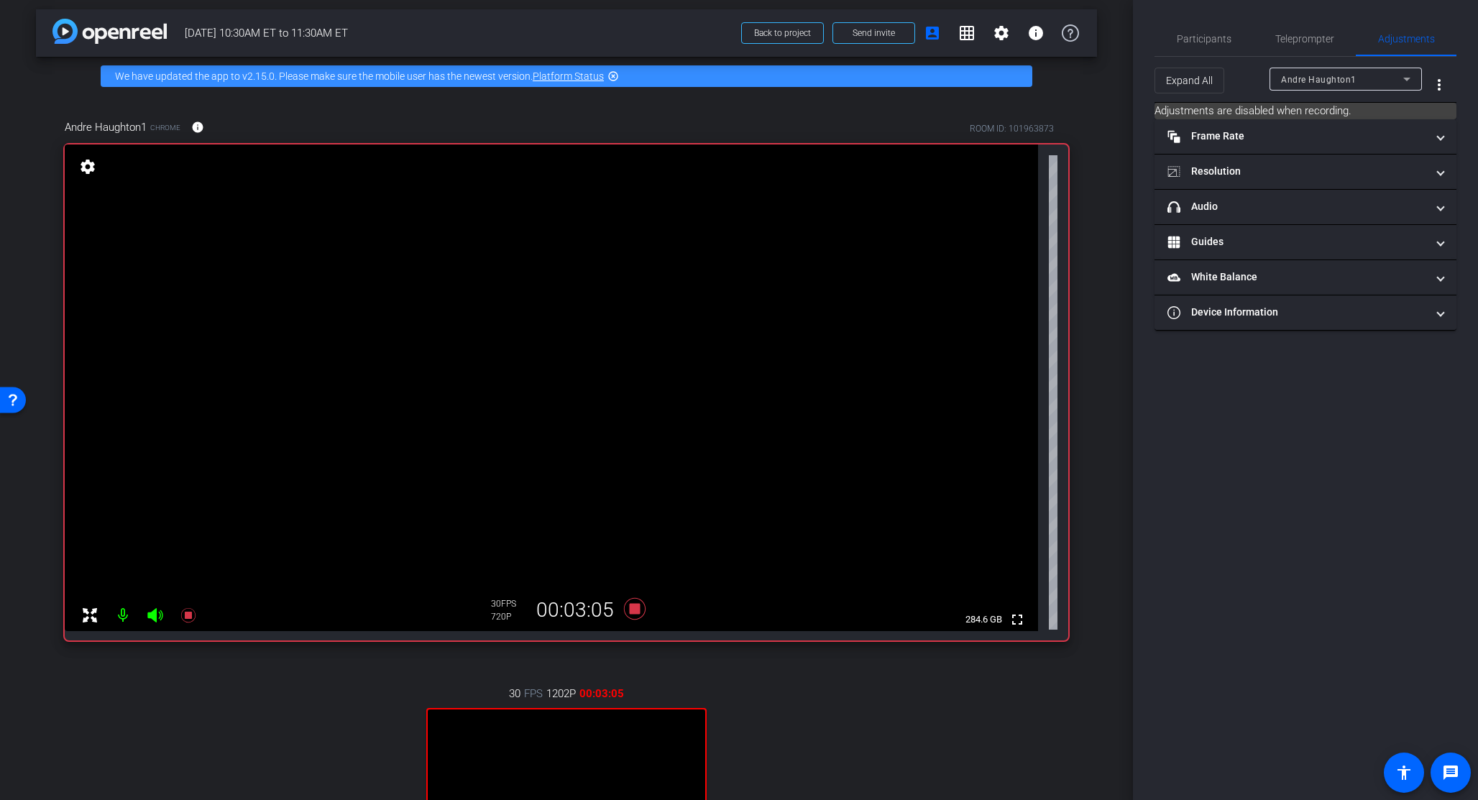
scroll to position [0, 0]
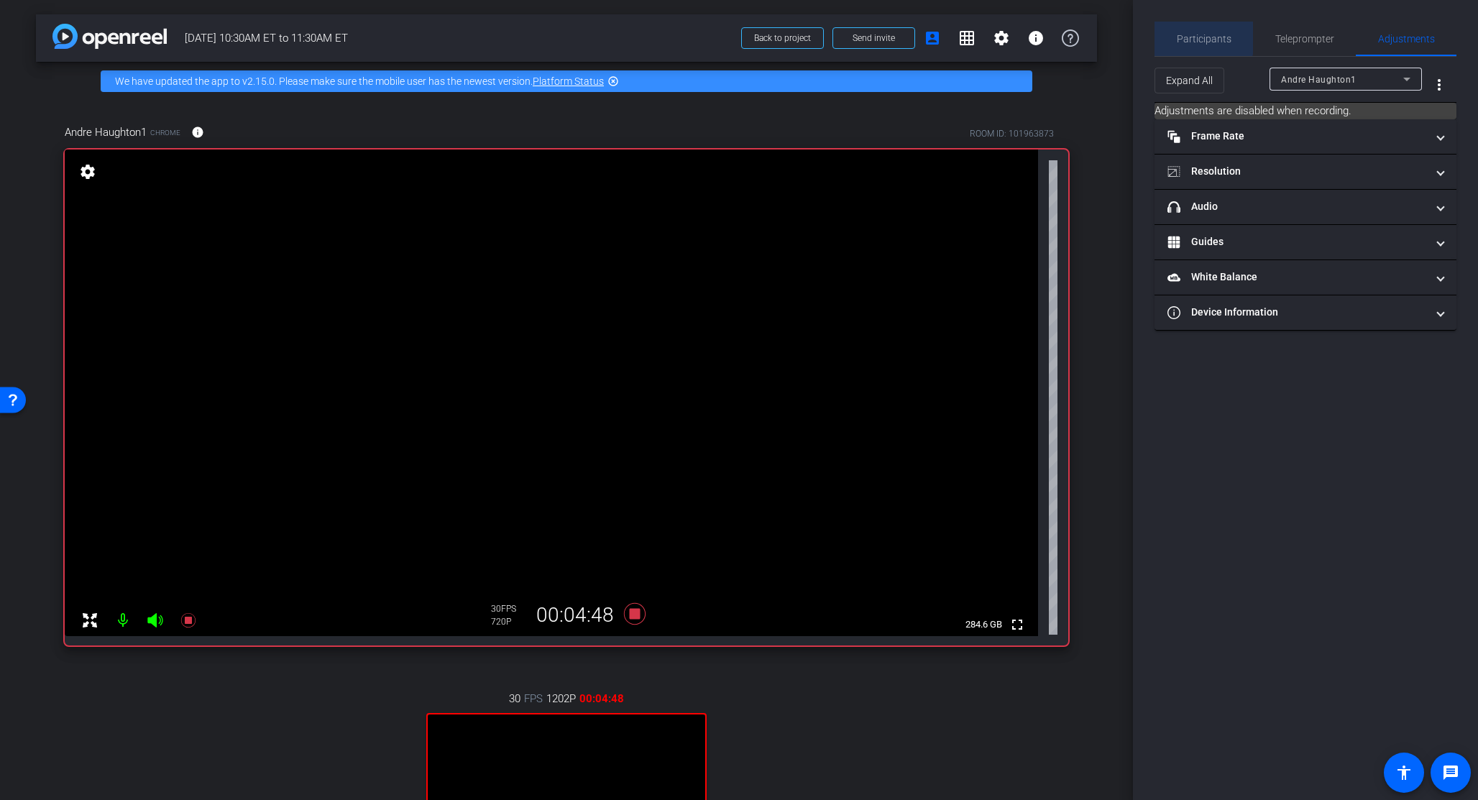
click at [928, 34] on span "Participants" at bounding box center [1204, 39] width 55 height 10
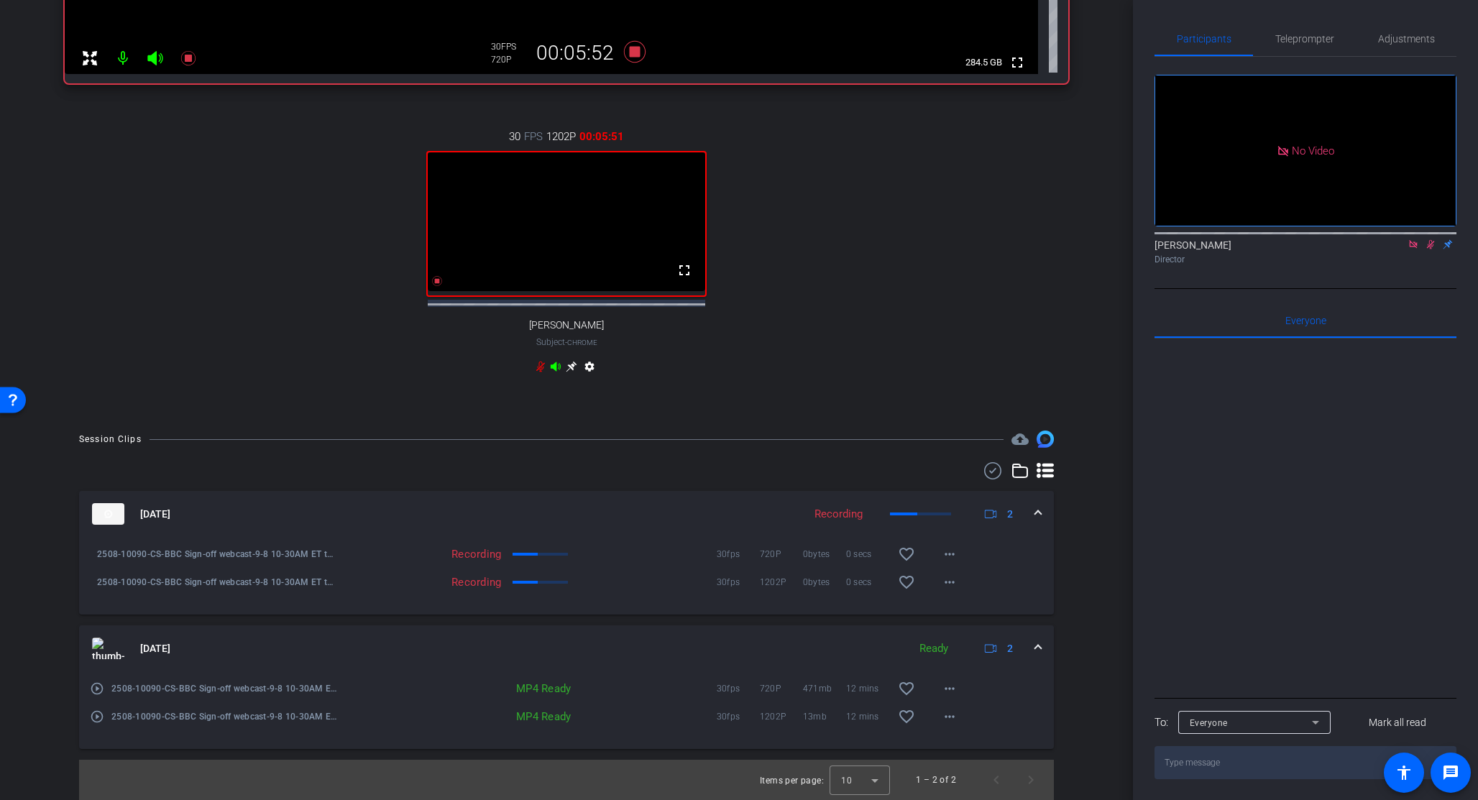
scroll to position [572, 0]
click at [97, 717] on mat-icon "play_circle_outline" at bounding box center [97, 716] width 14 height 14
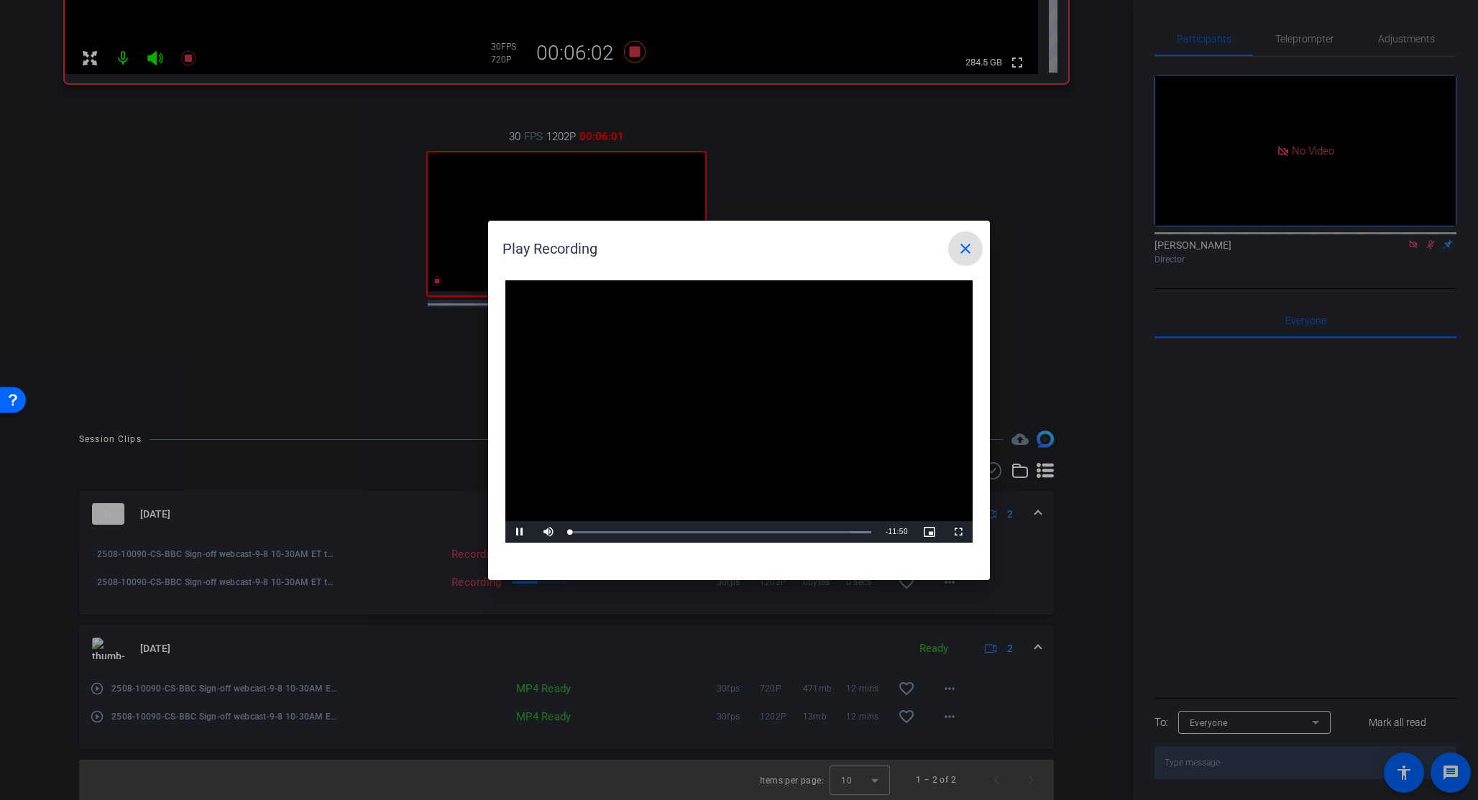
click at [724, 402] on video "Video Player" at bounding box center [738, 411] width 467 height 263
drag, startPoint x: 578, startPoint y: 530, endPoint x: 701, endPoint y: 530, distance: 122.9
click at [700, 531] on div "Loaded : 100.00% 04:54 02:28" at bounding box center [722, 532] width 305 height 4
click at [928, 248] on mat-icon "close" at bounding box center [965, 248] width 17 height 17
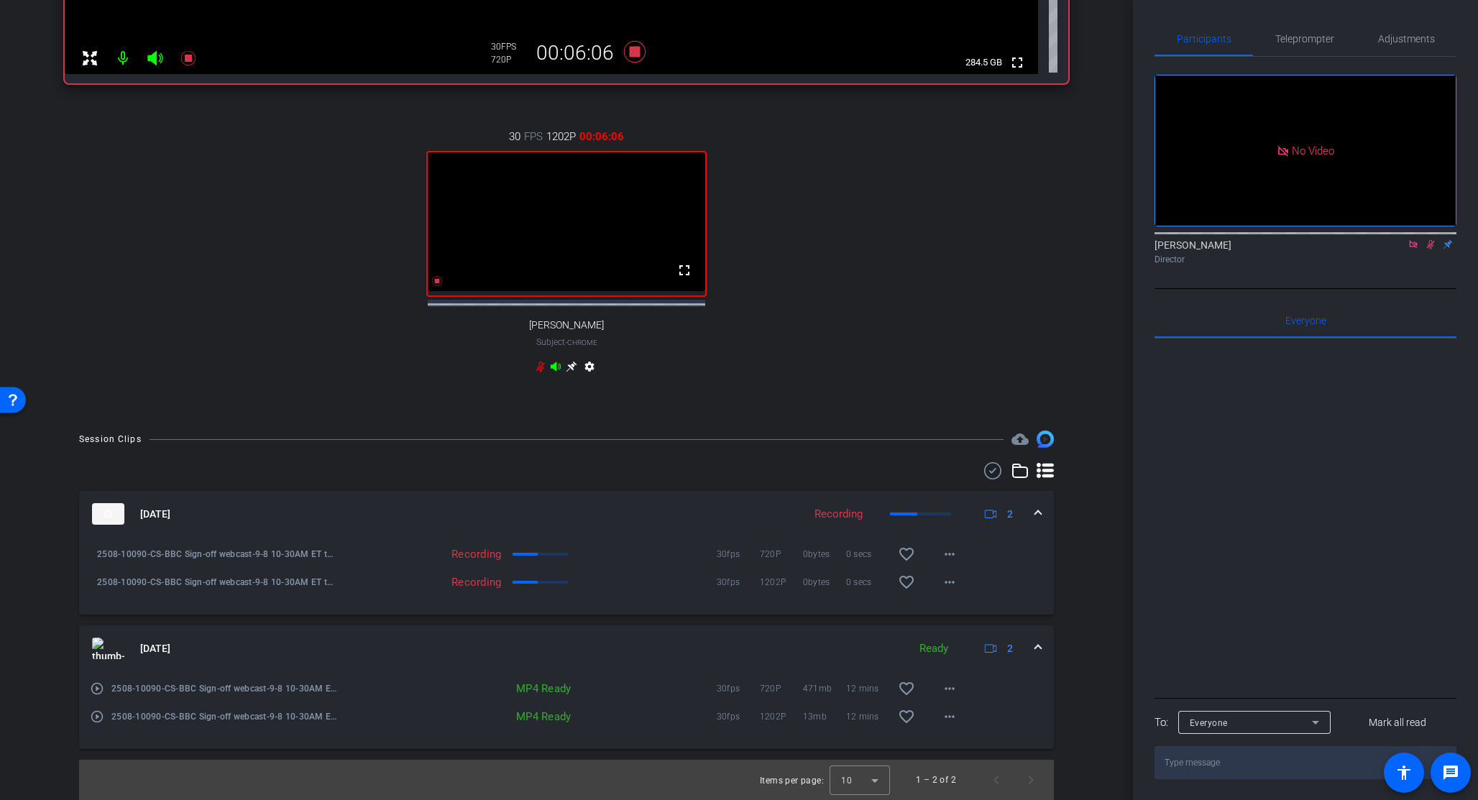
click at [96, 689] on mat-icon "play_circle_outline" at bounding box center [97, 688] width 14 height 14
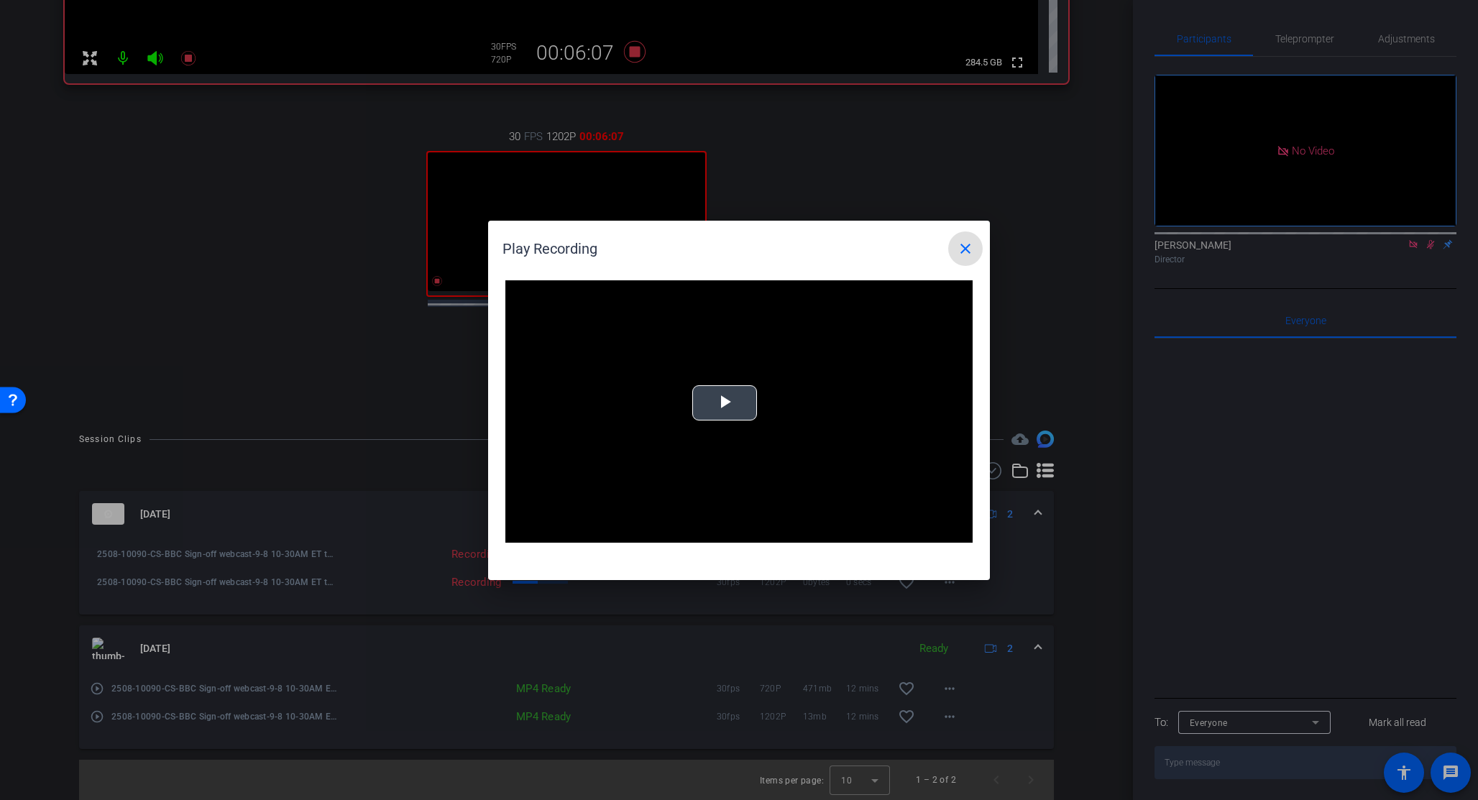
click at [724, 402] on span "Video Player" at bounding box center [724, 402] width 0 height 0
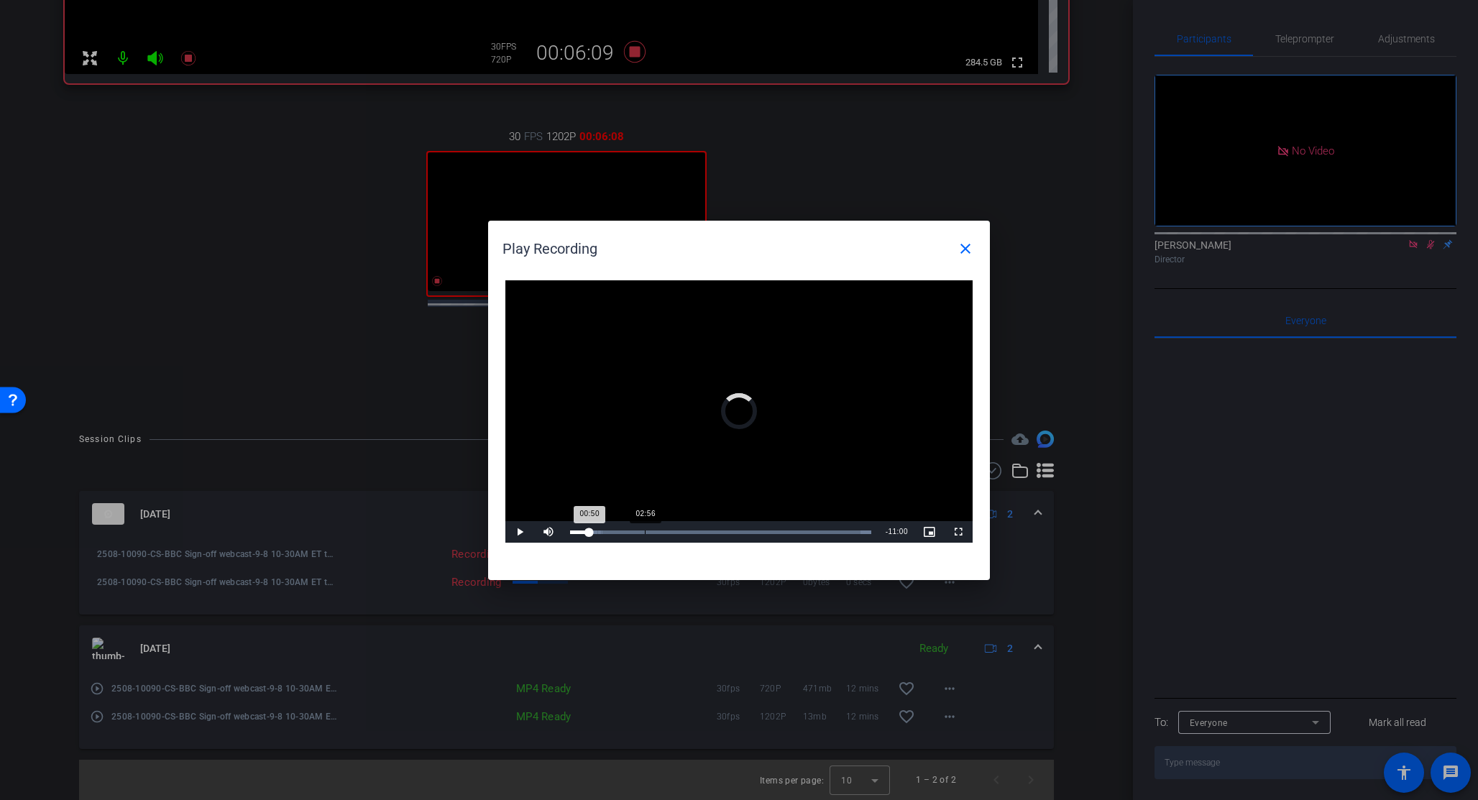
drag, startPoint x: 603, startPoint y: 530, endPoint x: 693, endPoint y: 530, distance: 89.8
click at [693, 530] on div "Loaded : 100.00% 02:56 00:50" at bounding box center [721, 532] width 316 height 22
click at [928, 247] on mat-icon "close" at bounding box center [965, 248] width 17 height 17
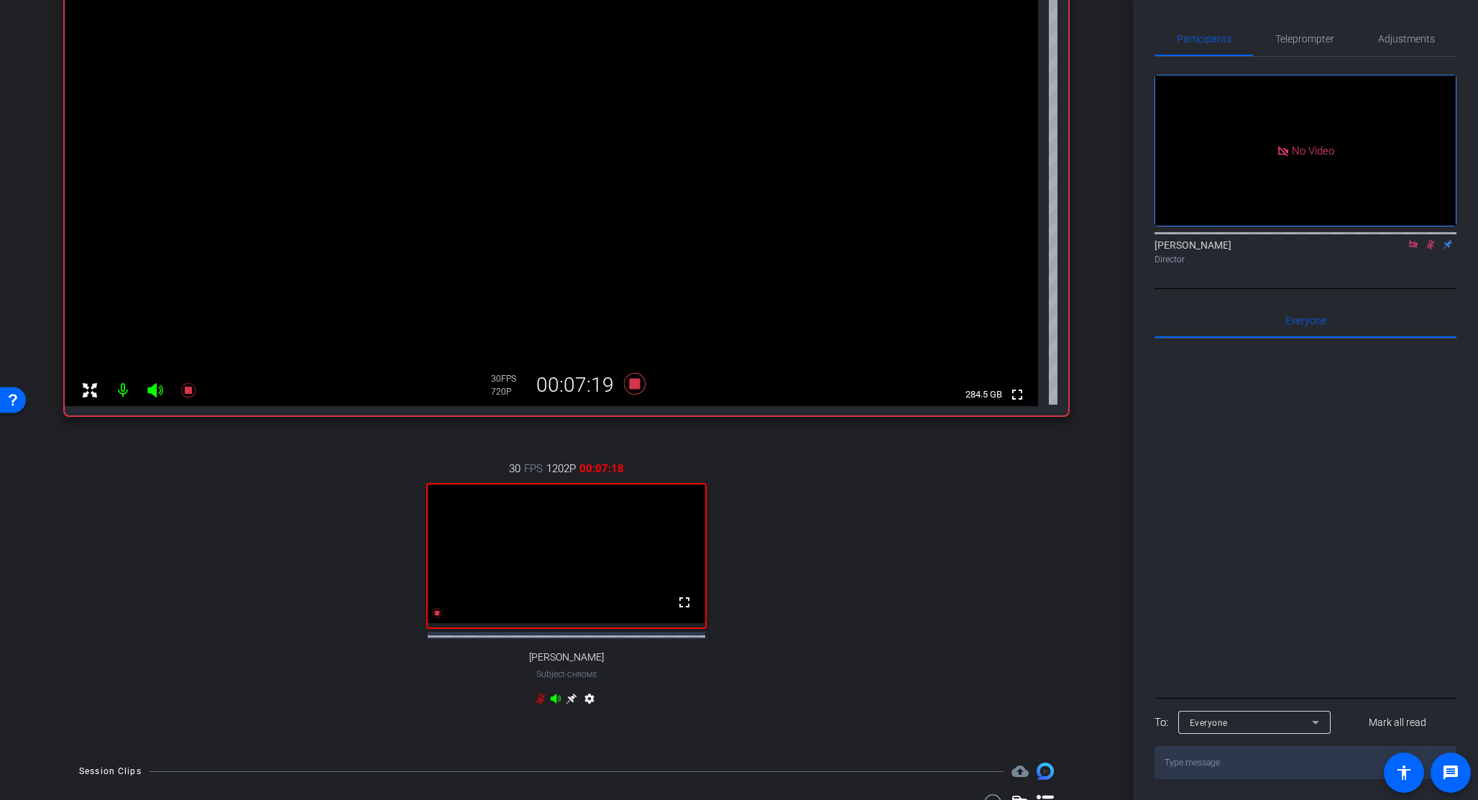
scroll to position [118, 0]
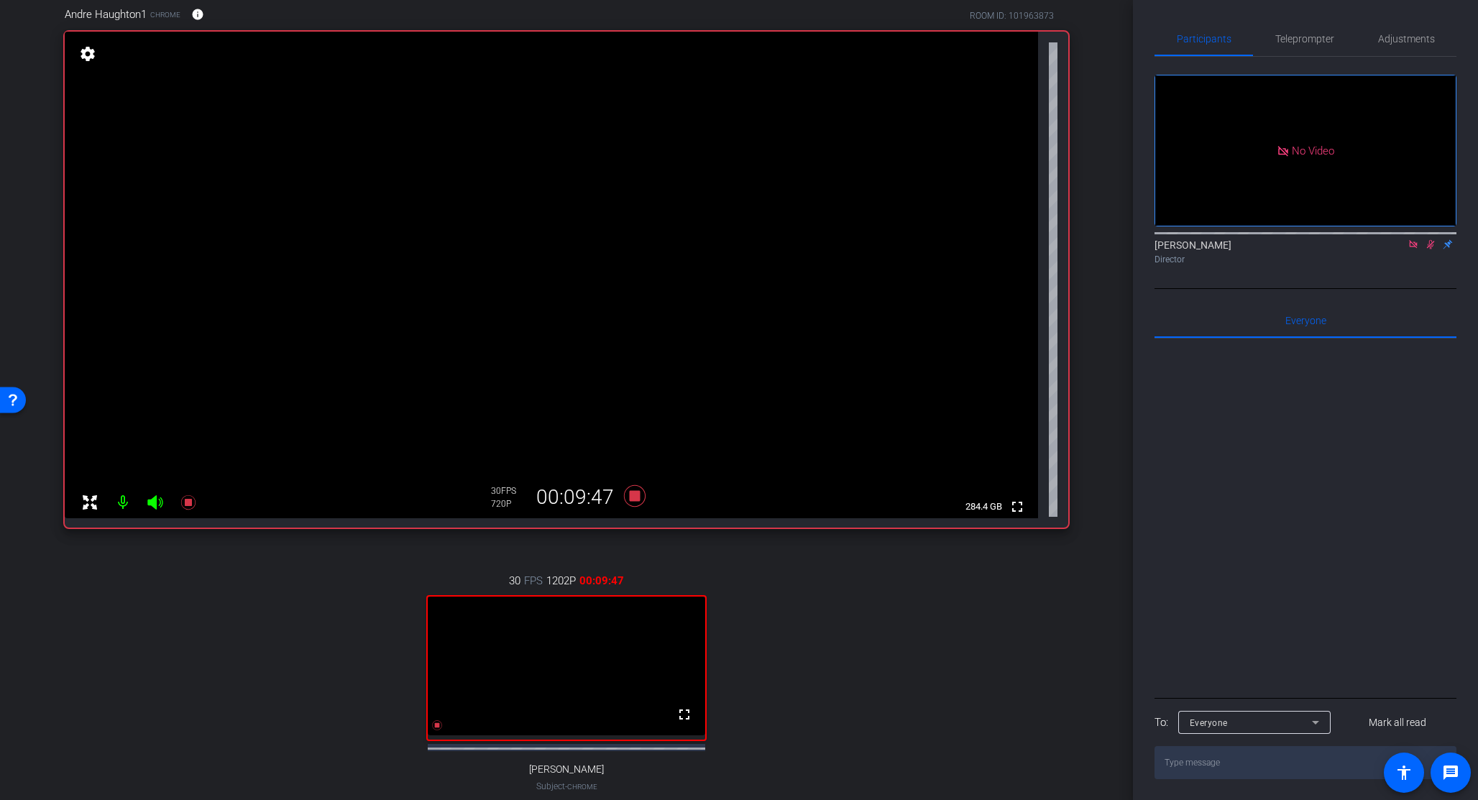
click at [928, 240] on icon at bounding box center [1431, 244] width 8 height 9
click at [928, 239] on icon at bounding box center [1430, 244] width 11 height 10
click at [928, 240] on icon at bounding box center [1431, 244] width 8 height 9
click at [630, 497] on icon at bounding box center [635, 496] width 22 height 22
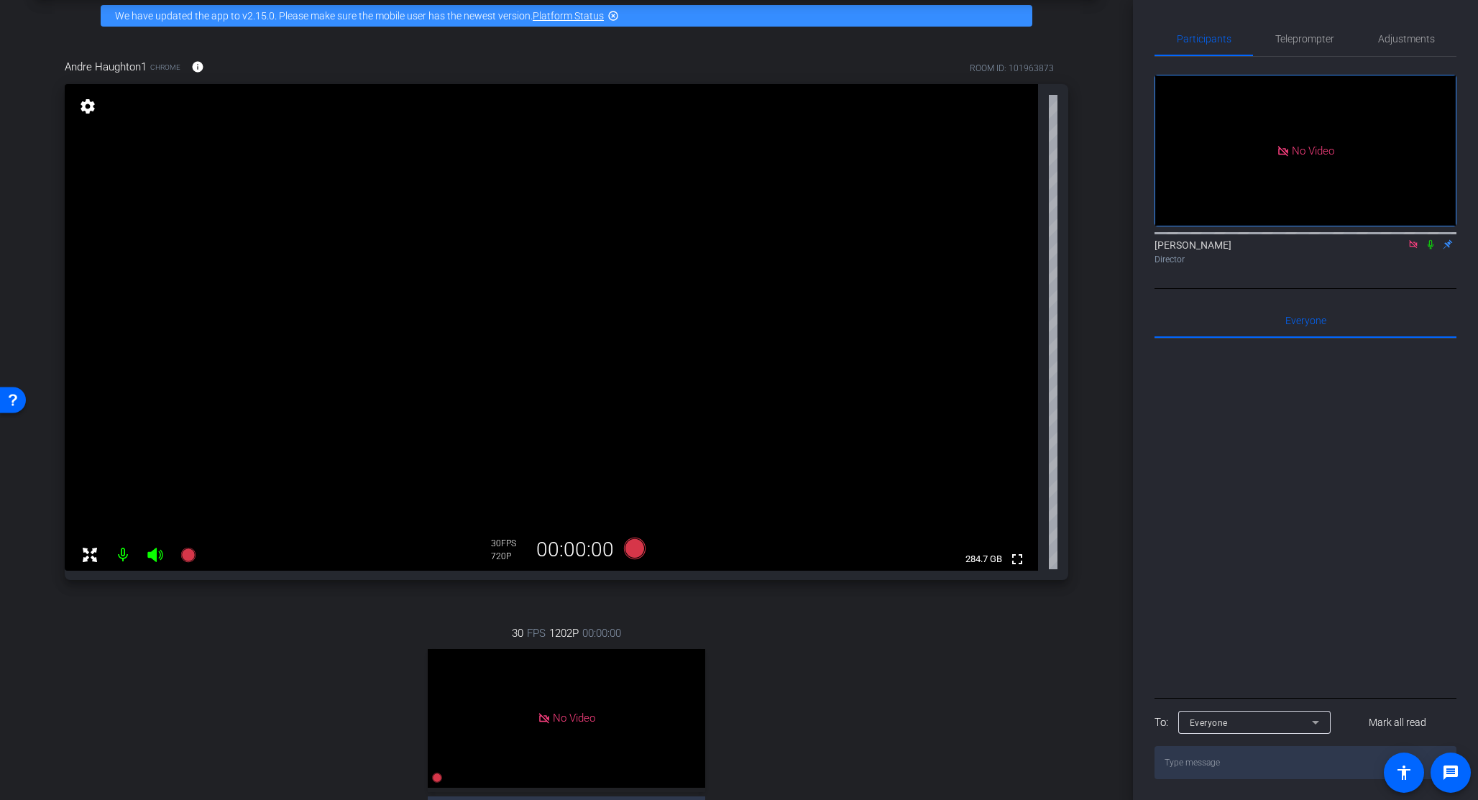
scroll to position [0, 0]
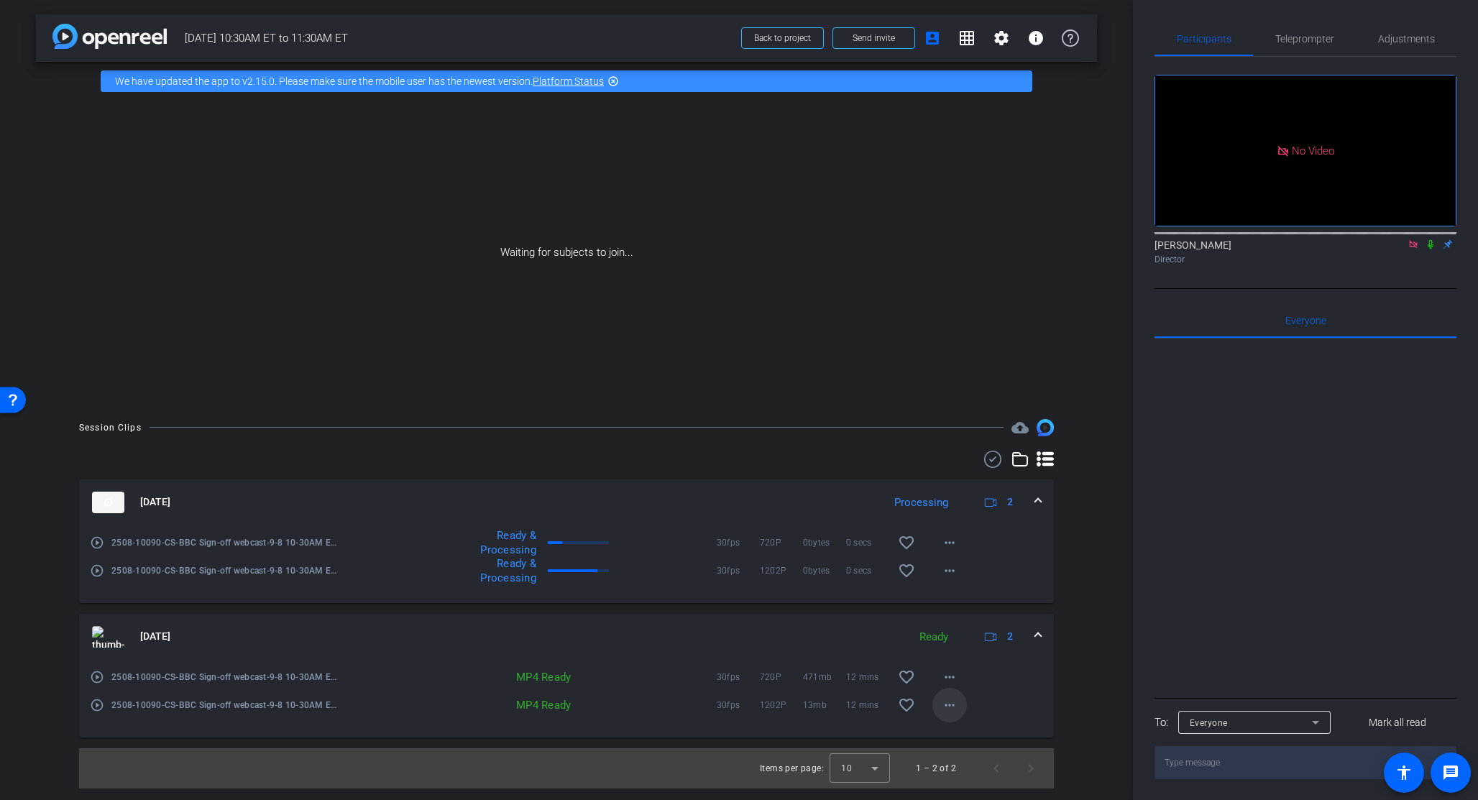
click at [928, 705] on mat-icon "more_horiz" at bounding box center [949, 704] width 17 height 17
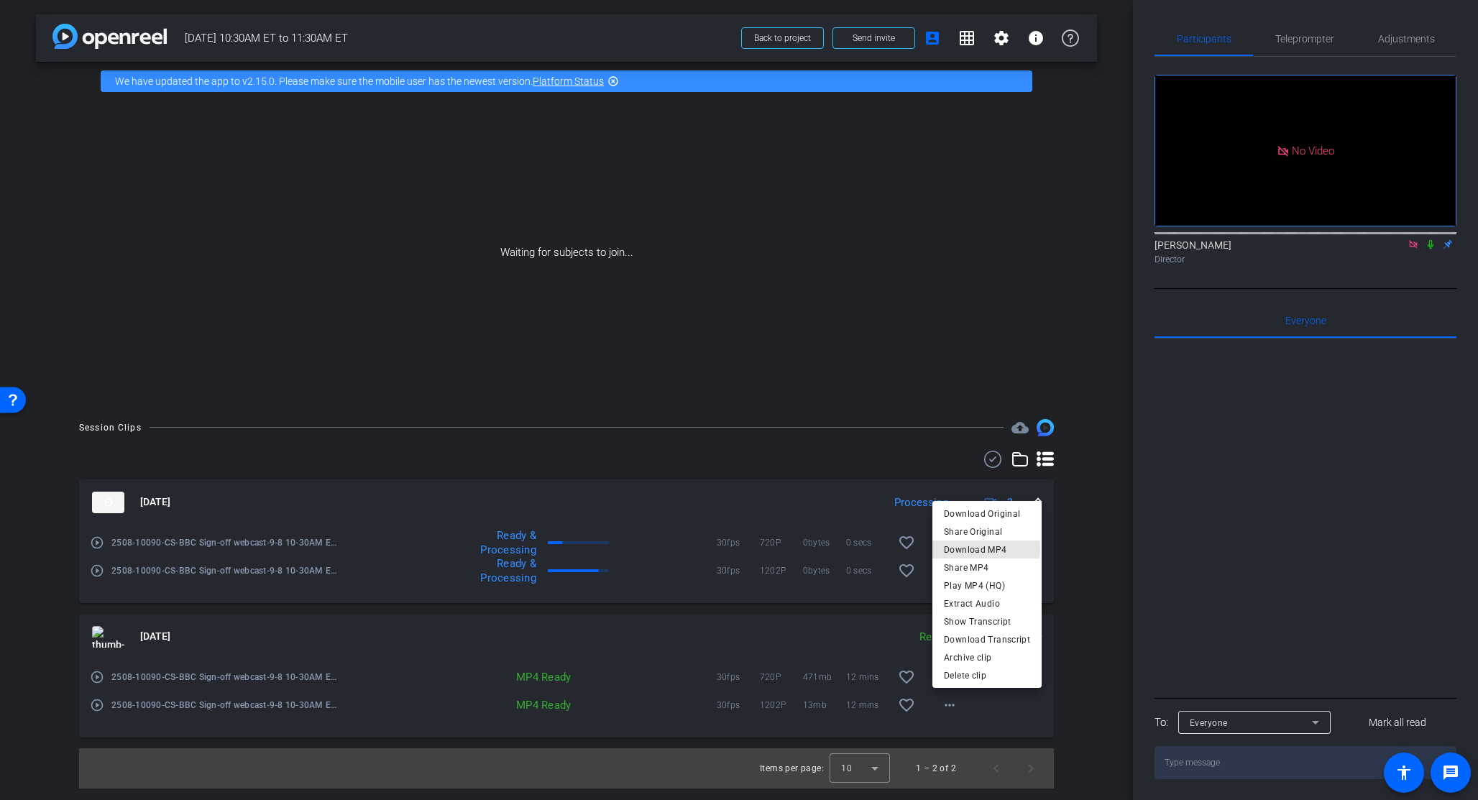
click at [928, 548] on span "Download MP4" at bounding box center [987, 549] width 86 height 17
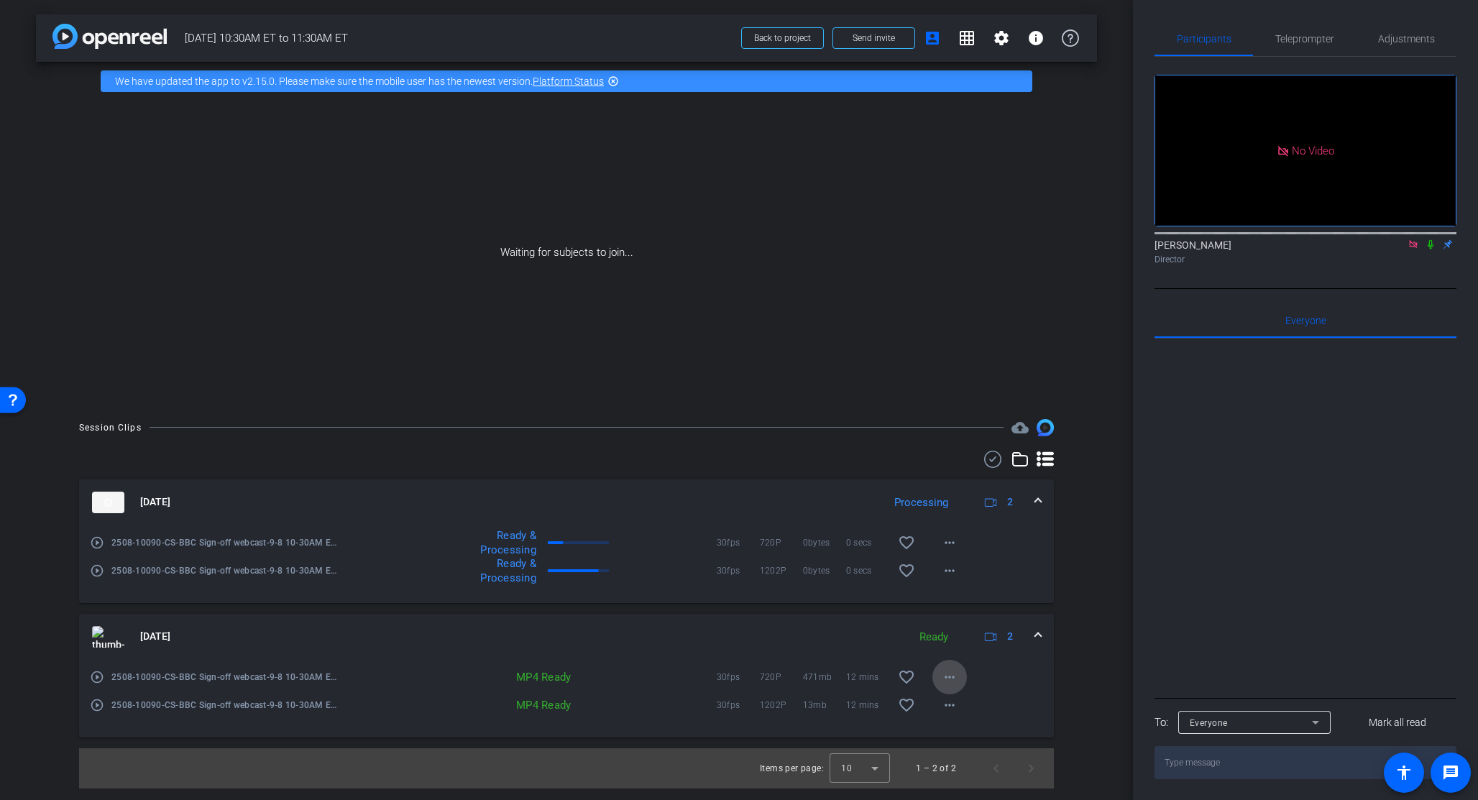
click at [928, 674] on mat-icon "more_horiz" at bounding box center [949, 676] width 17 height 17
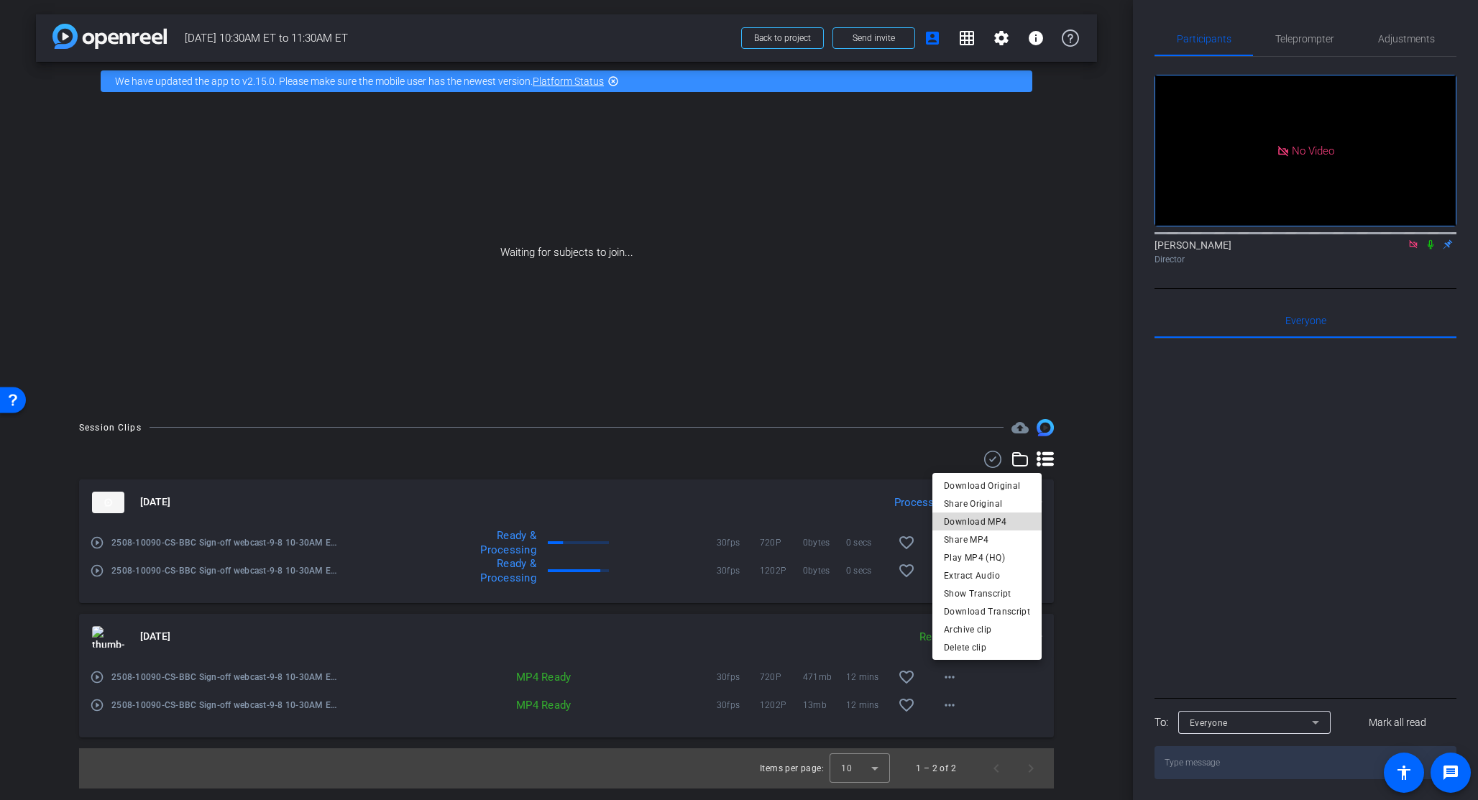
click at [928, 523] on span "Download MP4" at bounding box center [987, 521] width 86 height 17
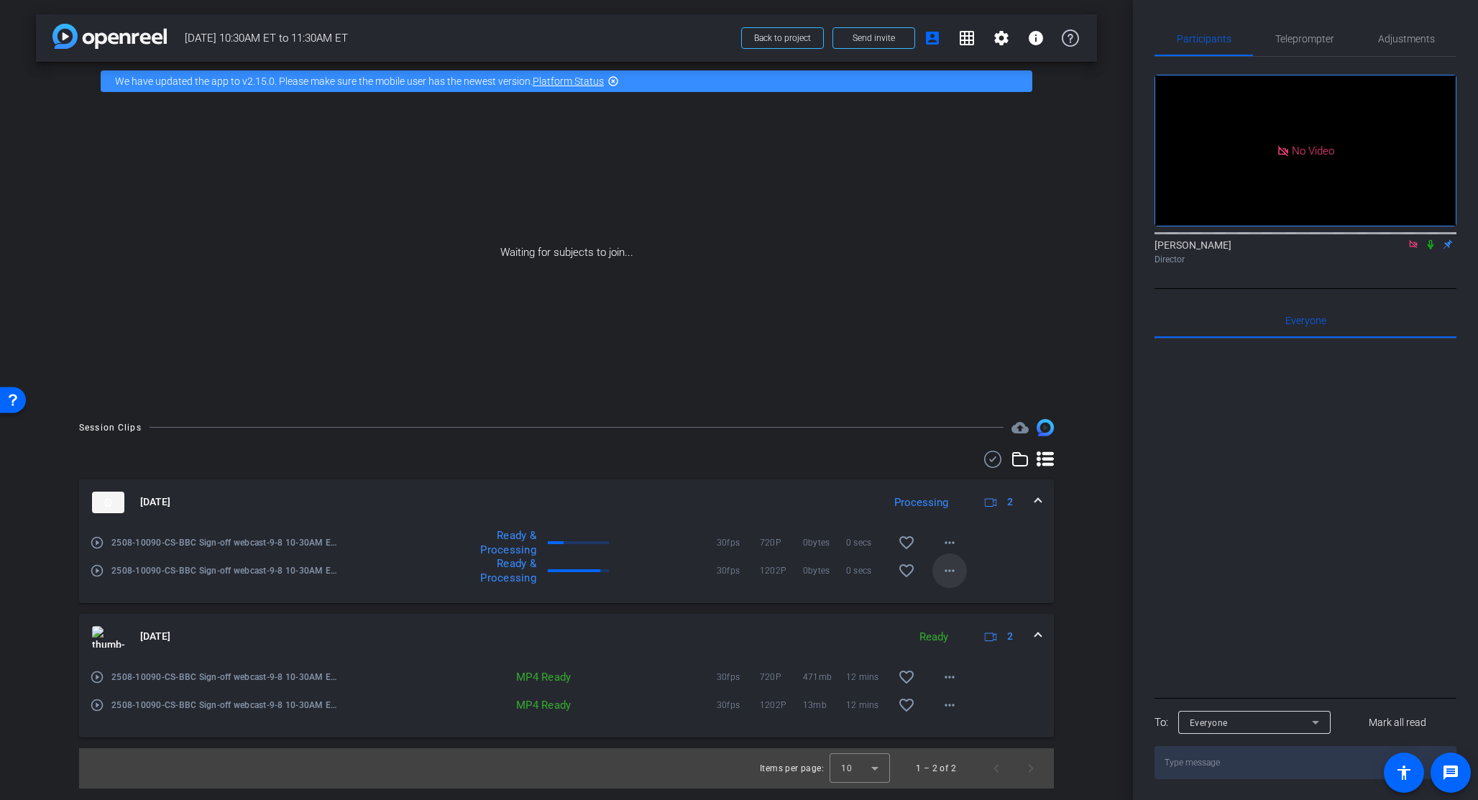
click at [928, 570] on mat-icon "more_horiz" at bounding box center [949, 570] width 17 height 17
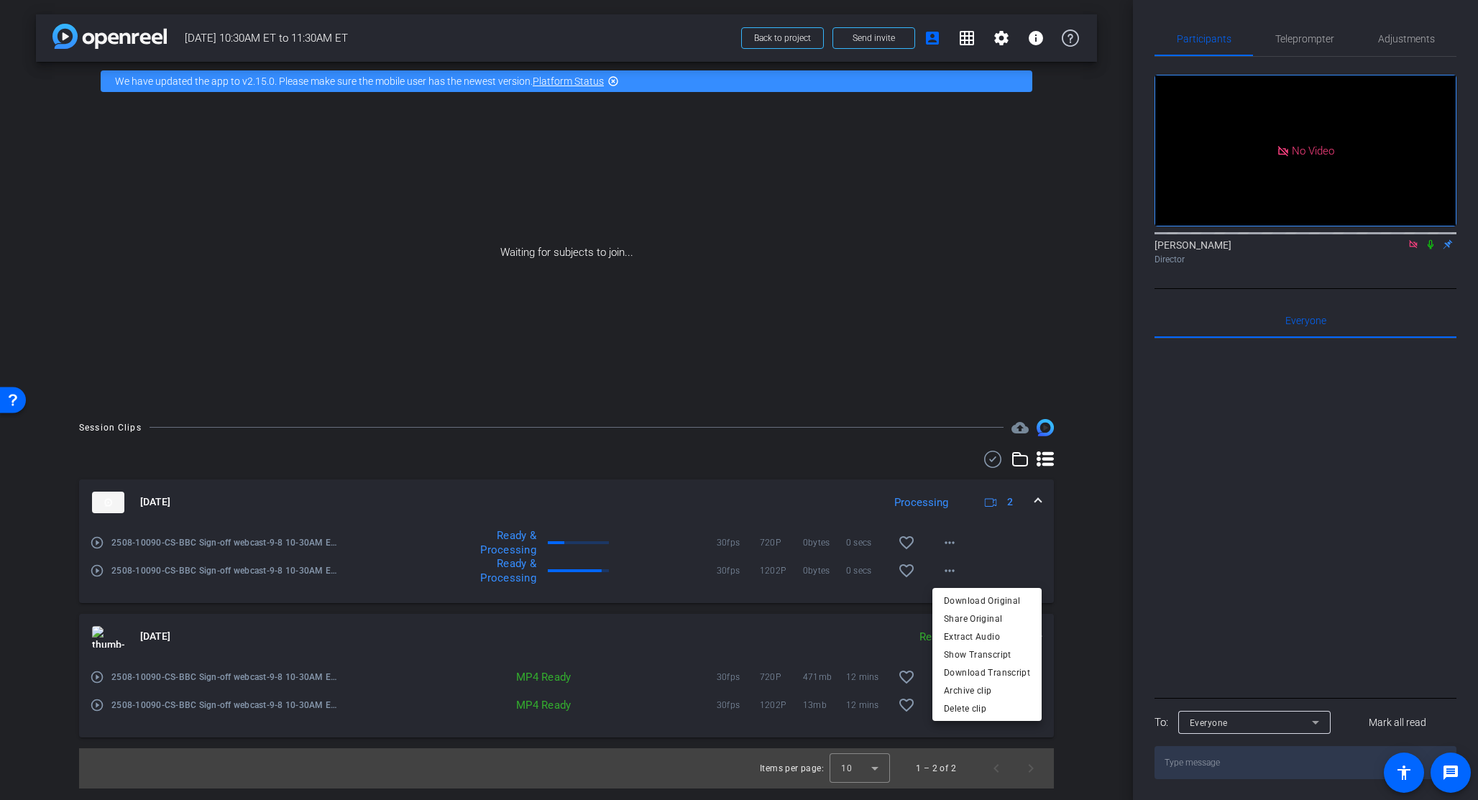
click at [928, 607] on div at bounding box center [739, 400] width 1478 height 800
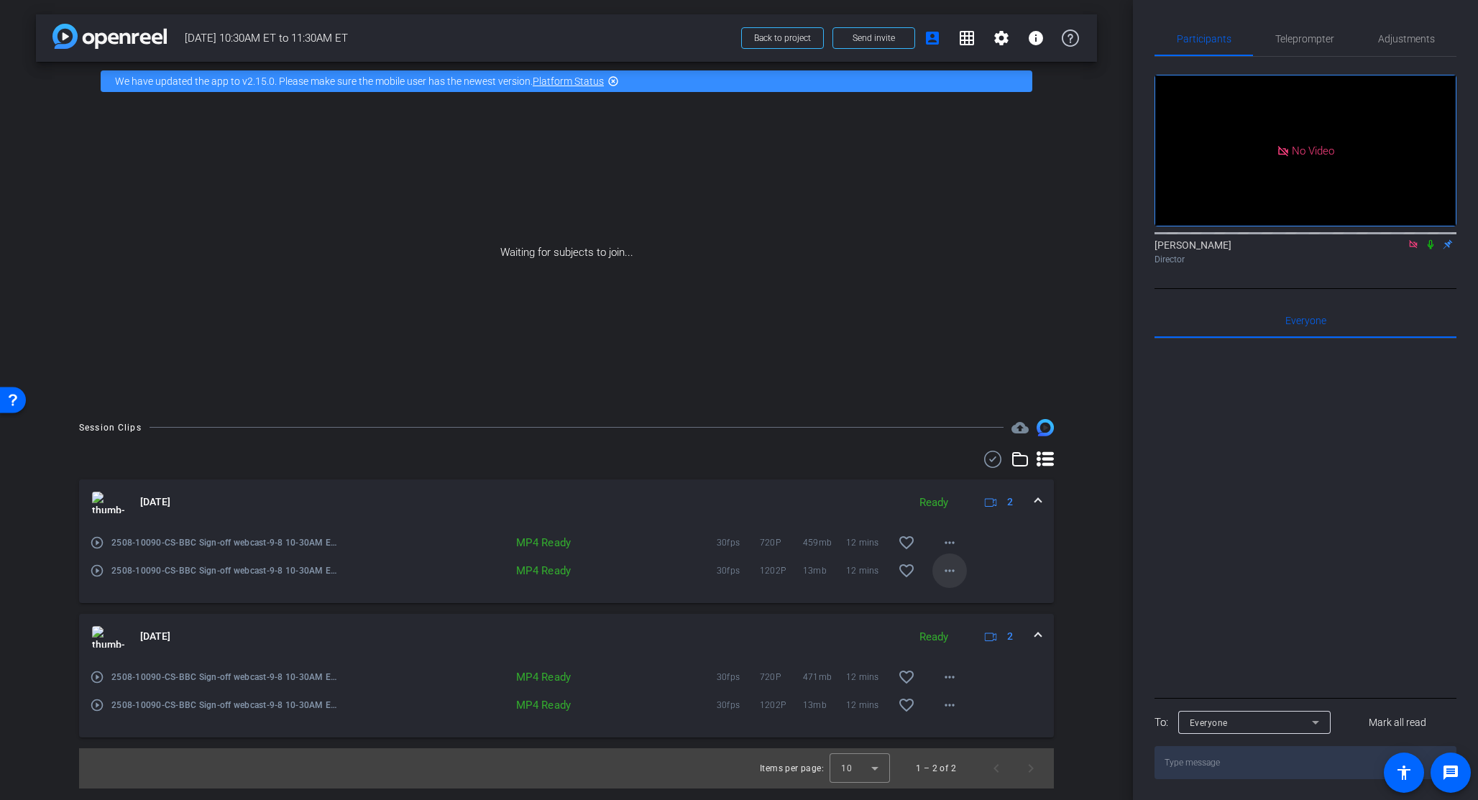
click at [928, 571] on mat-icon "more_horiz" at bounding box center [949, 570] width 17 height 17
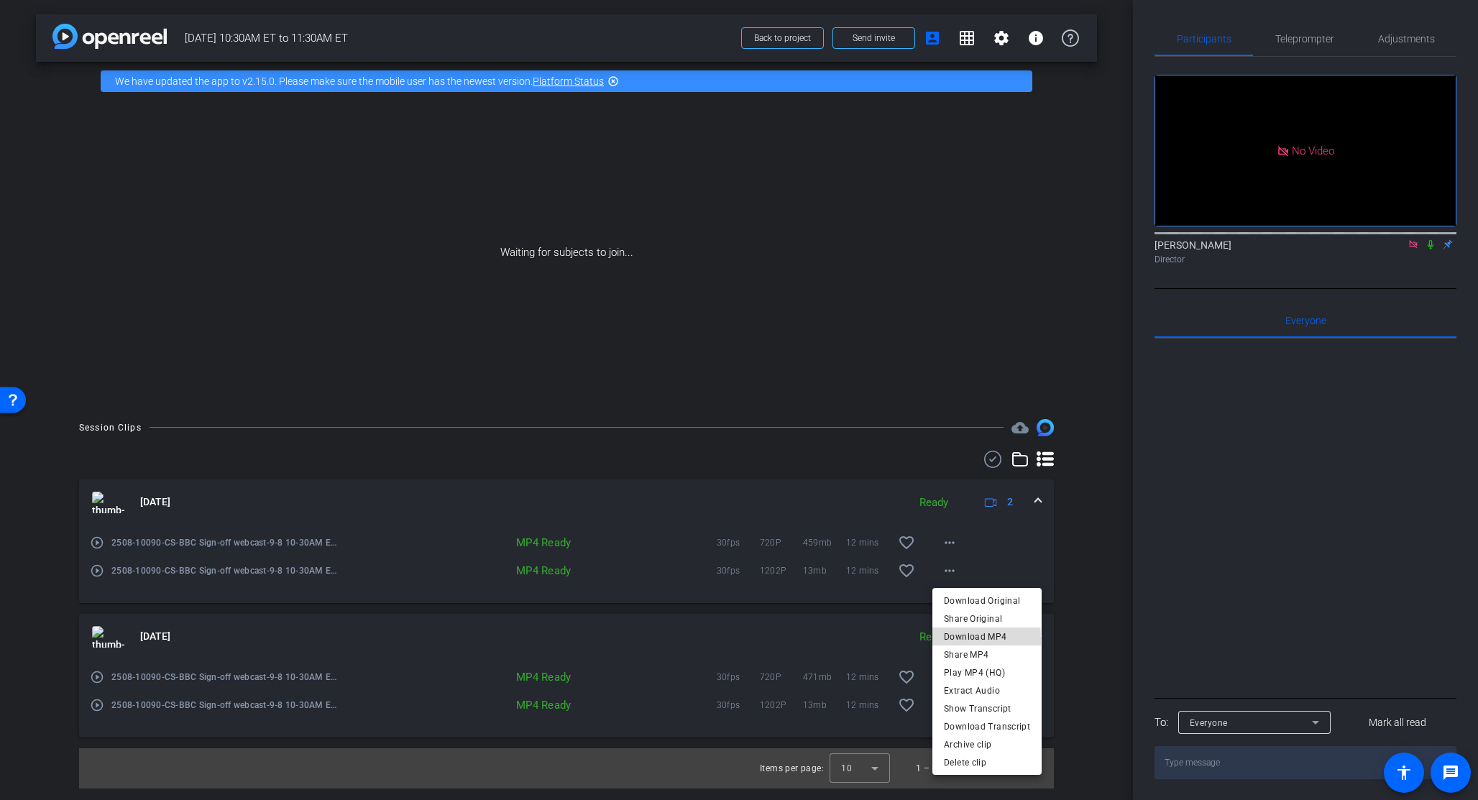
click at [928, 640] on span "Download MP4" at bounding box center [987, 636] width 86 height 17
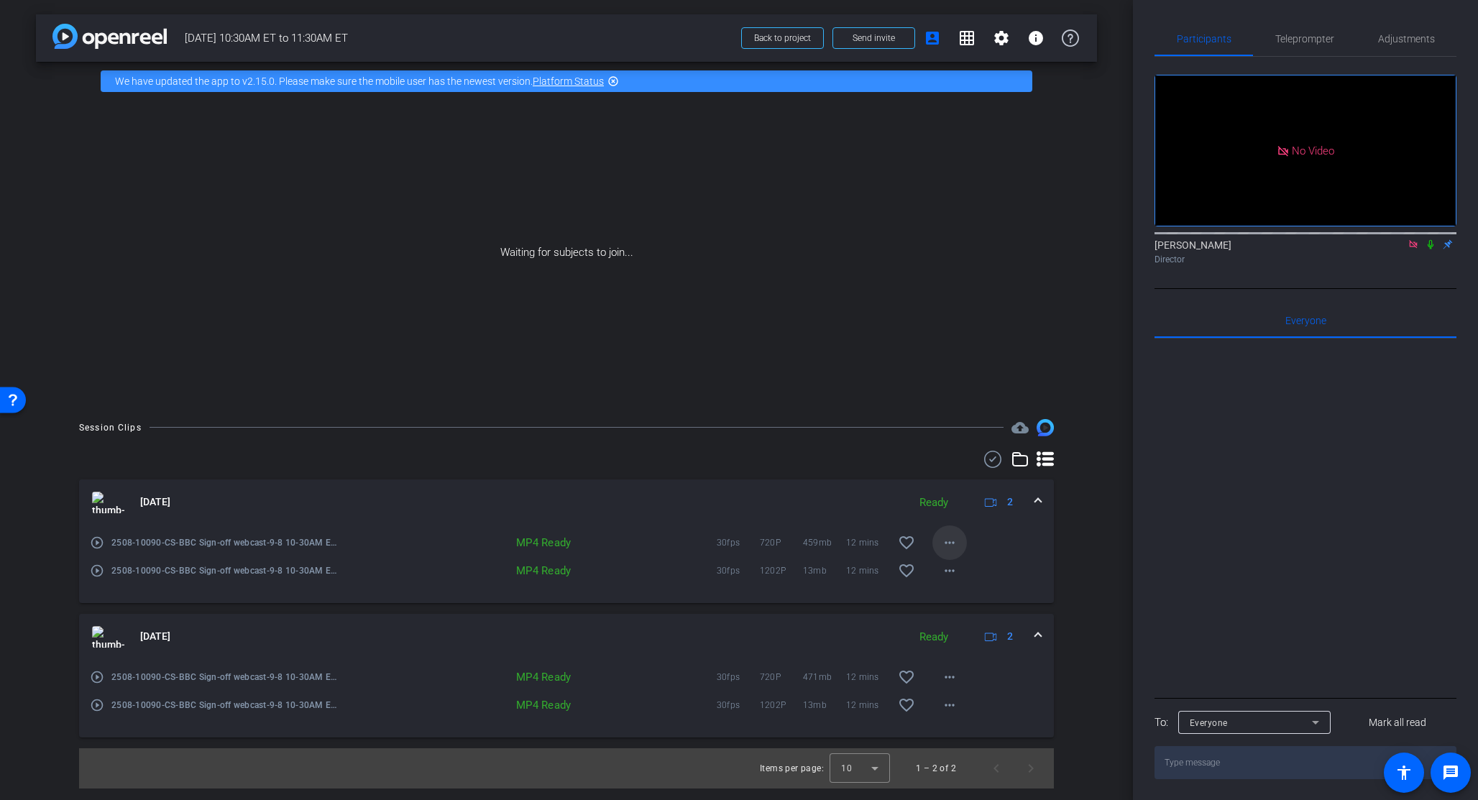
click at [928, 542] on mat-icon "more_horiz" at bounding box center [949, 542] width 17 height 17
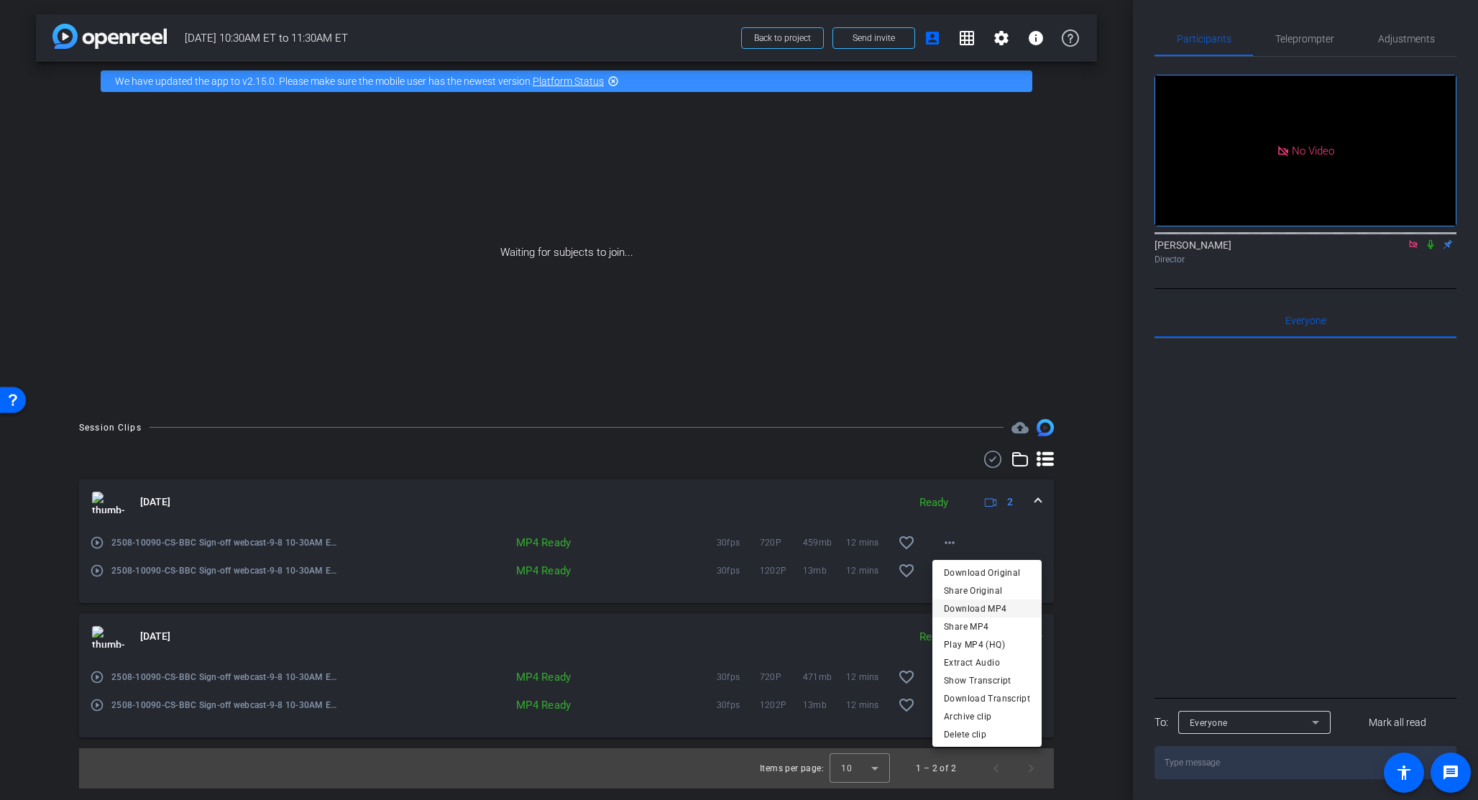
click at [928, 609] on span "Download MP4" at bounding box center [987, 608] width 86 height 17
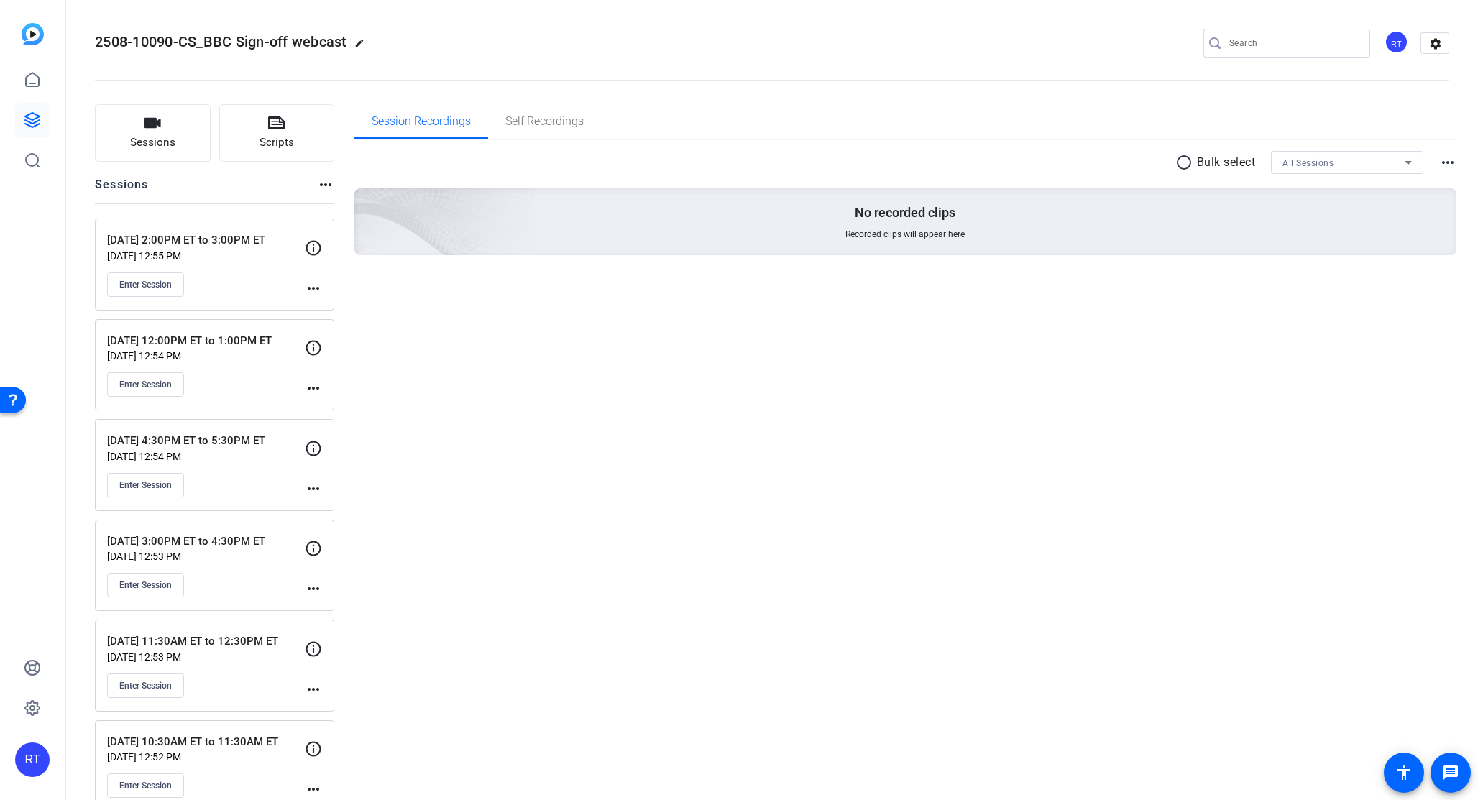
scroll to position [29, 0]
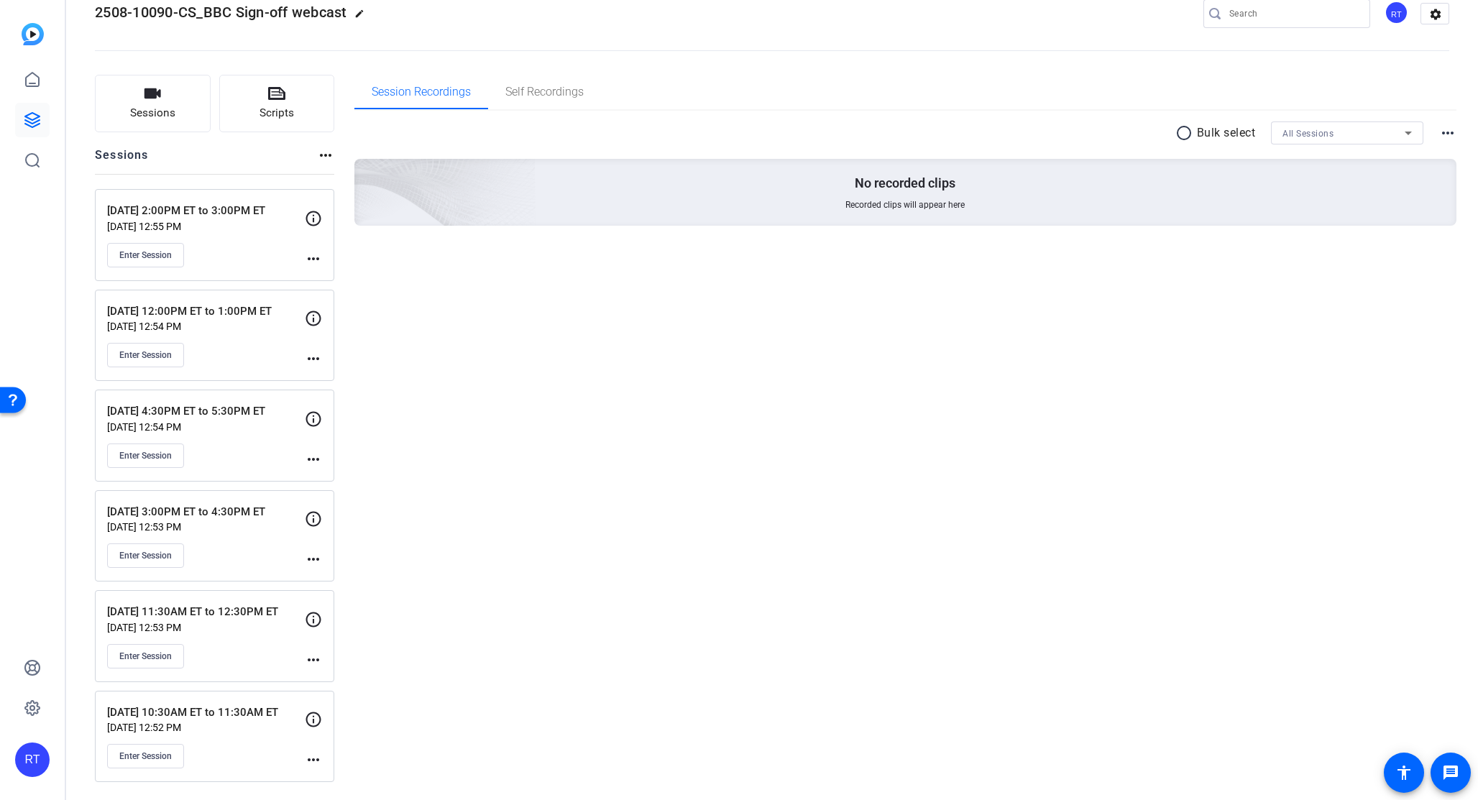
click at [304, 14] on span "2508-10090-CS_BBC Sign-off webcast" at bounding box center [221, 12] width 252 height 17
copy span "2508-10090-CS_BBC Sign-off webcast"
click at [146, 658] on span "Enter Session" at bounding box center [145, 655] width 52 height 11
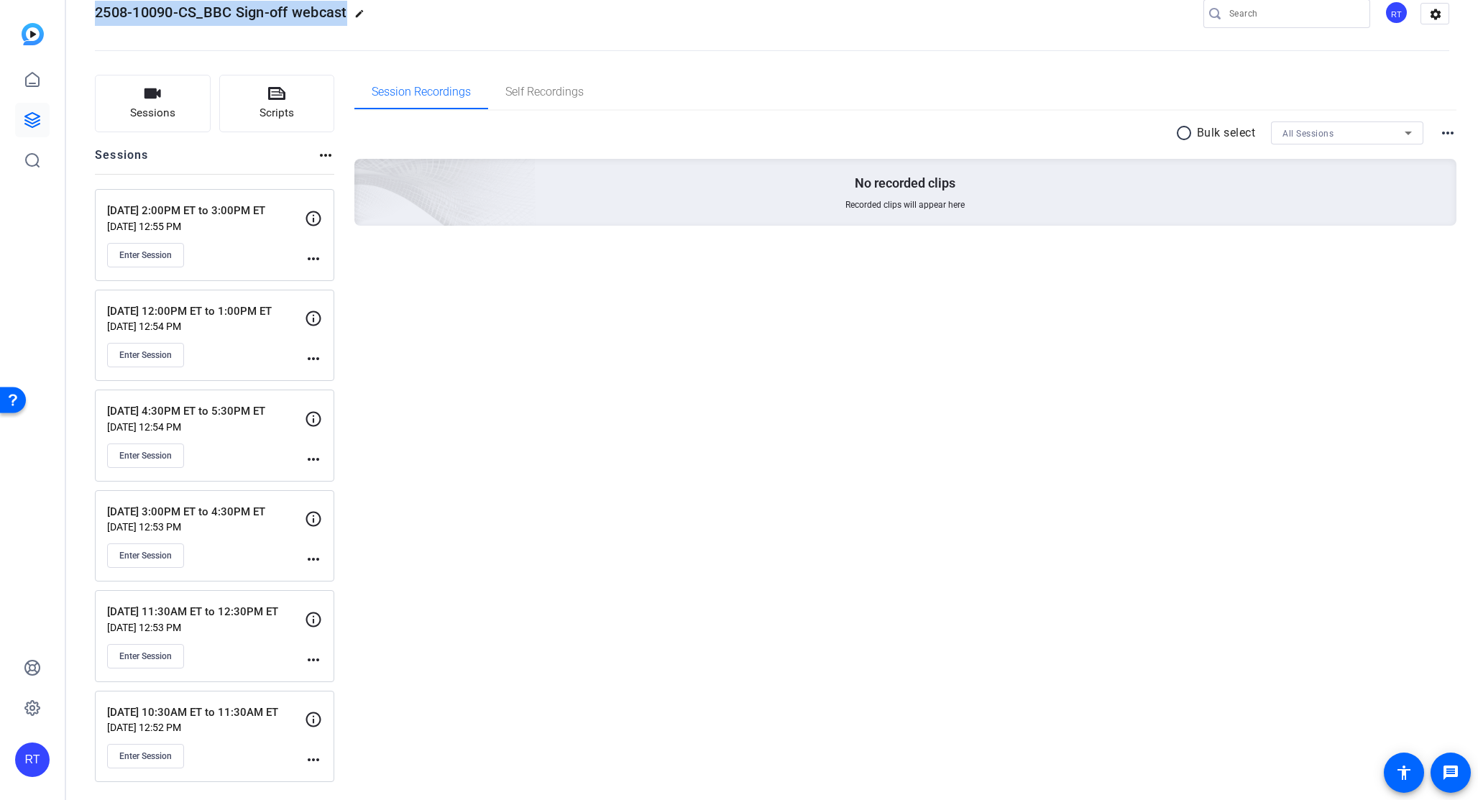
click at [311, 760] on mat-icon "more_horiz" at bounding box center [313, 759] width 17 height 17
click at [329, 726] on span "Edit Session" at bounding box center [348, 720] width 65 height 17
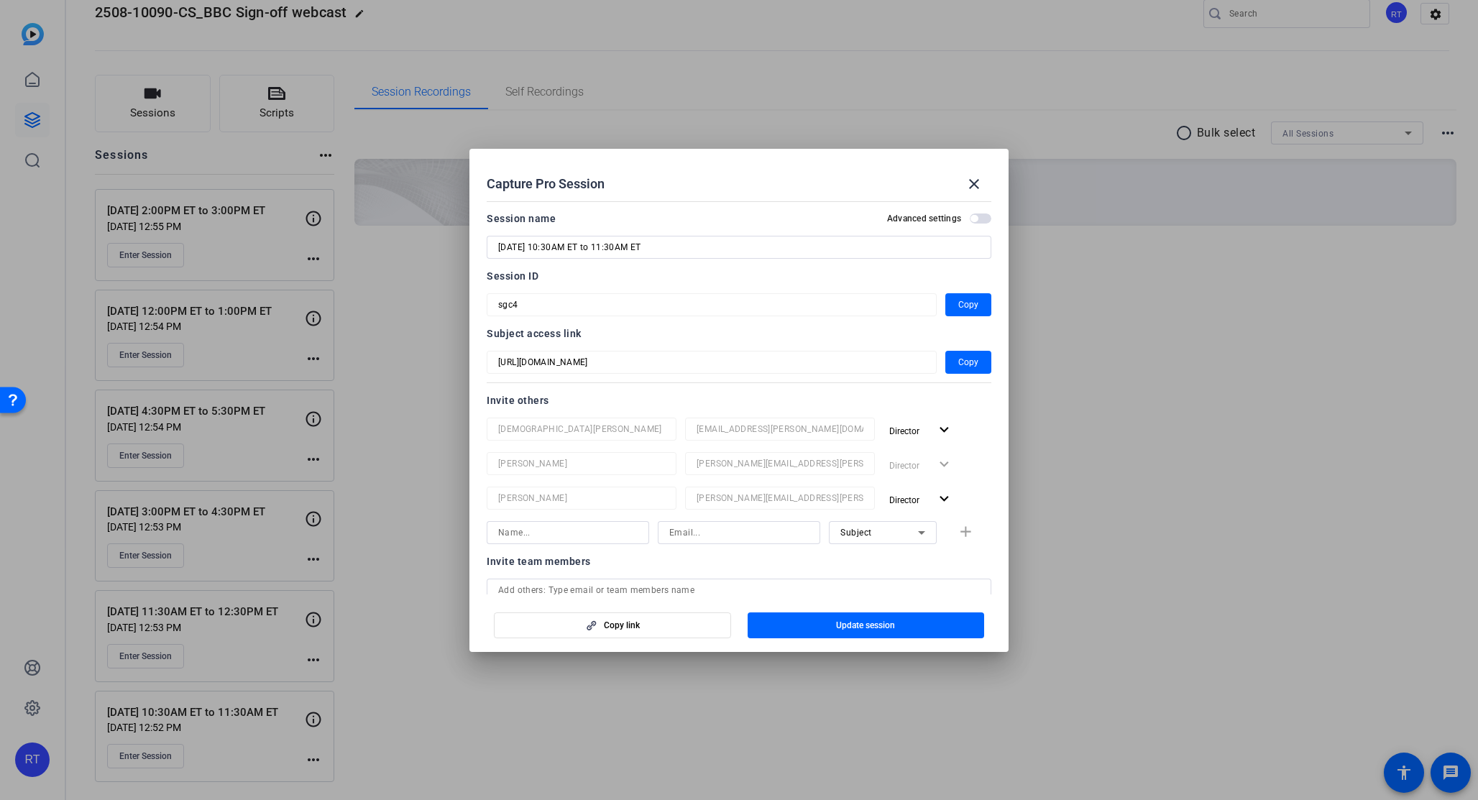
click at [565, 248] on input "[DATE] 10:30AM ET to 11:30AM ET" at bounding box center [739, 247] width 482 height 17
click at [499, 244] on input "[DATE] 10:30AM ET to 11:30AM ET" at bounding box center [739, 247] width 482 height 17
click at [642, 247] on input "[DATE] 10:30AM ET to 11:30AM ET" at bounding box center [739, 247] width 482 height 17
click at [660, 249] on input "[DATE] 10:30AM ET to 11:30AM ET [PERSON_NAME]" at bounding box center [739, 247] width 482 height 17
drag, startPoint x: 629, startPoint y: 247, endPoint x: 720, endPoint y: 250, distance: 91.3
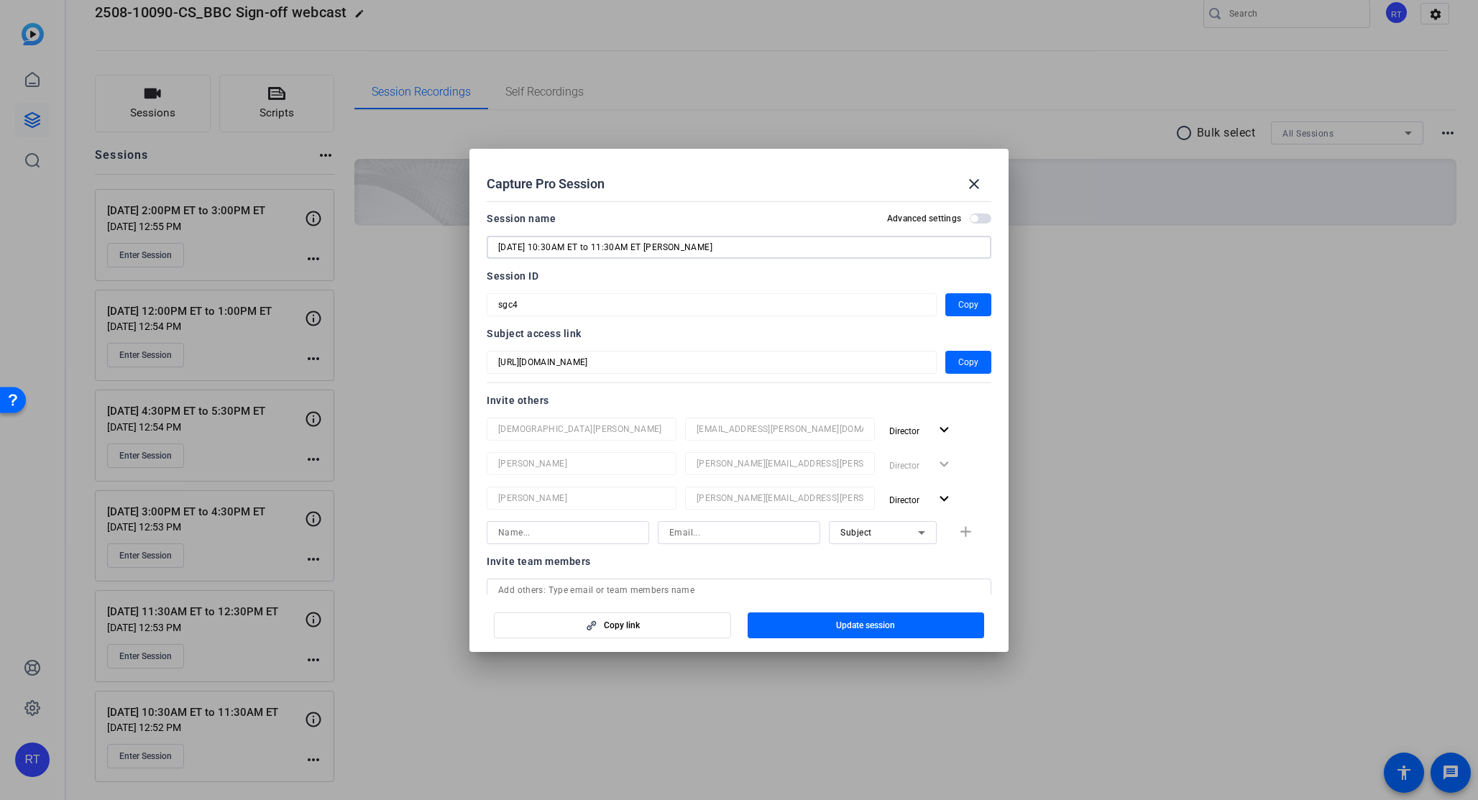
click at [720, 250] on input "[DATE] 10:30AM ET to 11:30AM ET [PERSON_NAME]" at bounding box center [739, 247] width 482 height 17
click at [500, 245] on input "[DATE] 10:30AM ET to 11:30AM ET" at bounding box center [739, 247] width 482 height 17
paste input "[PERSON_NAME]"
type input "[PERSON_NAME] [DATE] 10:30AM ET to 11:30AM ET"
click at [879, 628] on span "Update session" at bounding box center [865, 625] width 59 height 11
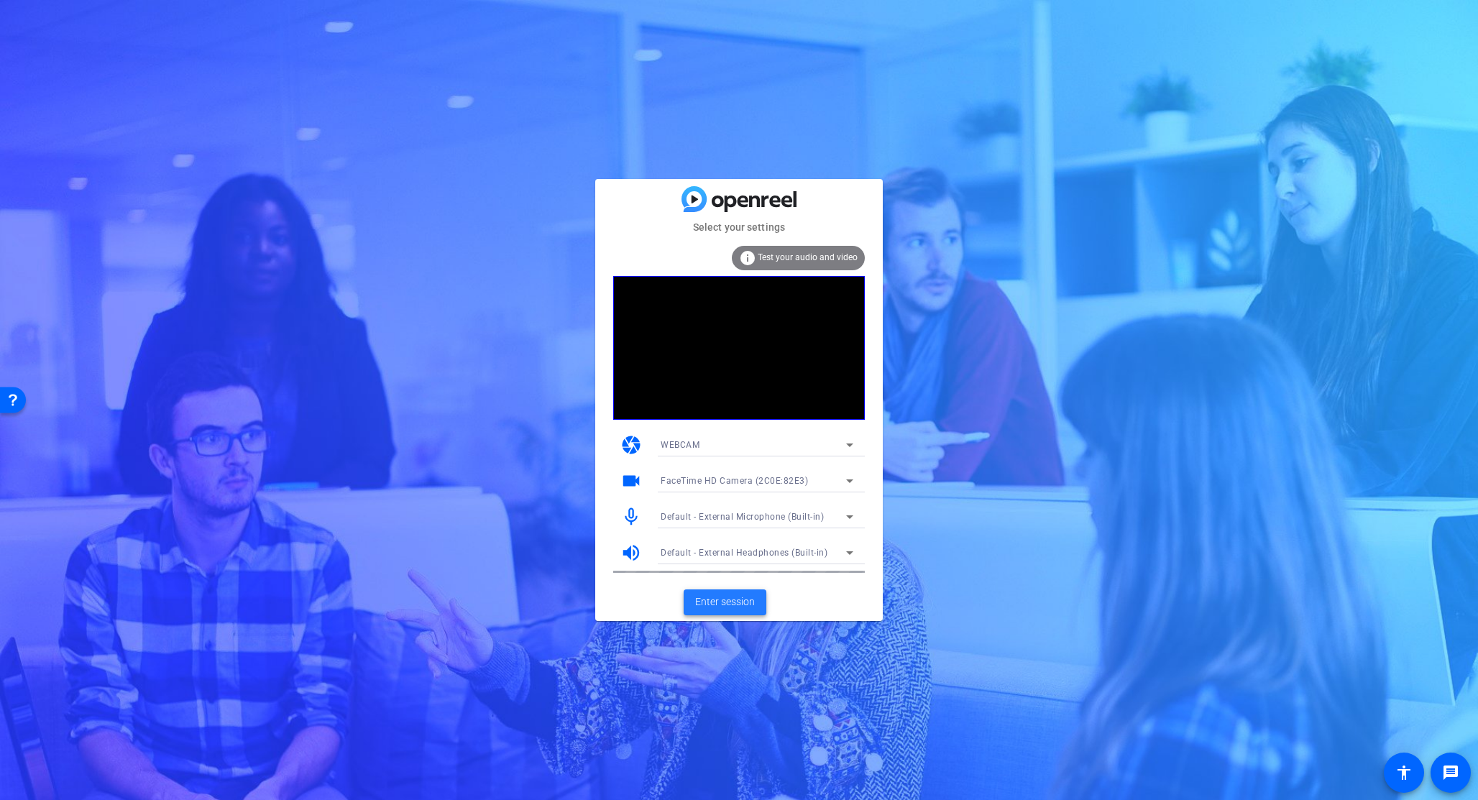
click at [728, 604] on span "Enter session" at bounding box center [725, 601] width 60 height 15
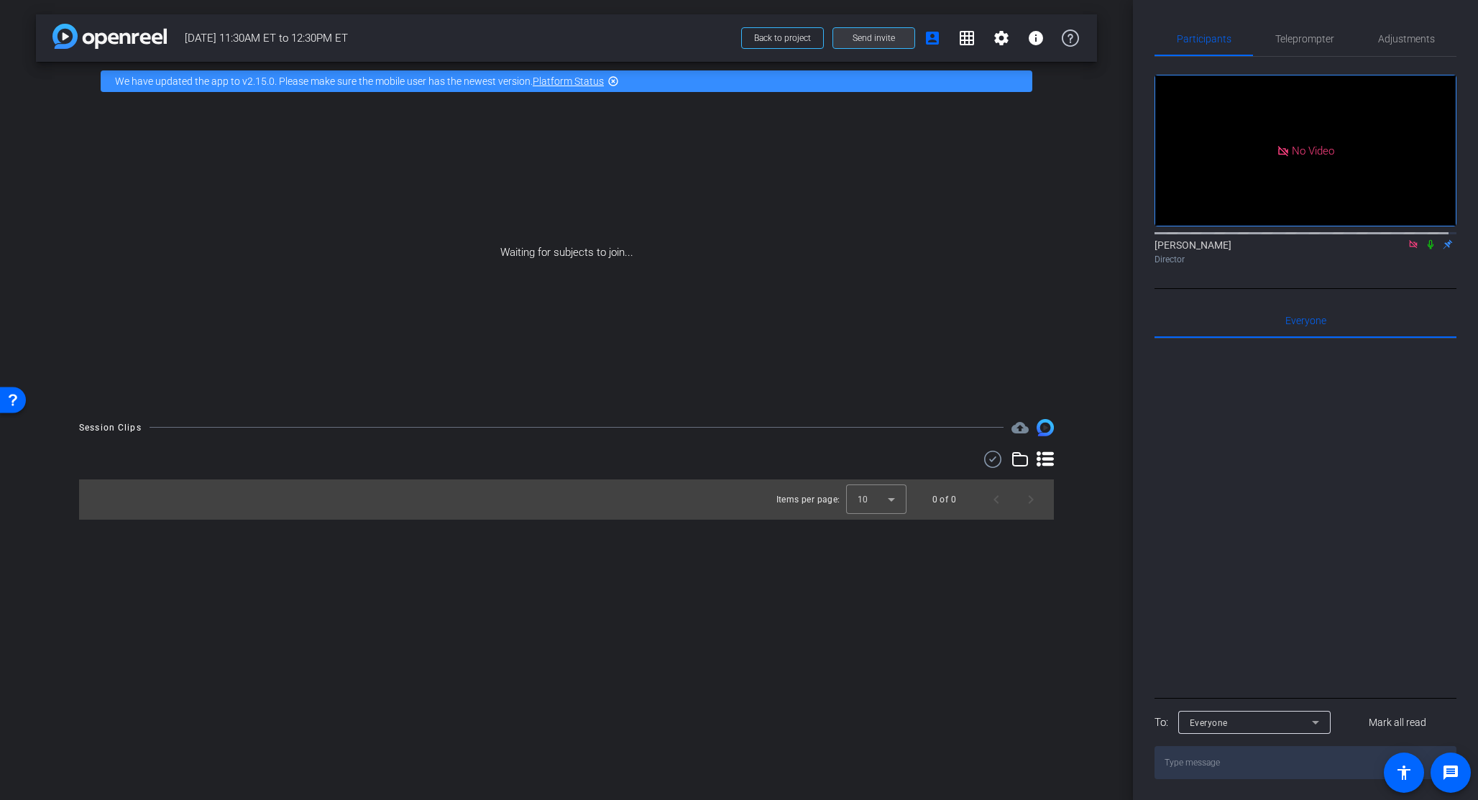
click at [878, 41] on span "Send invite" at bounding box center [873, 37] width 42 height 11
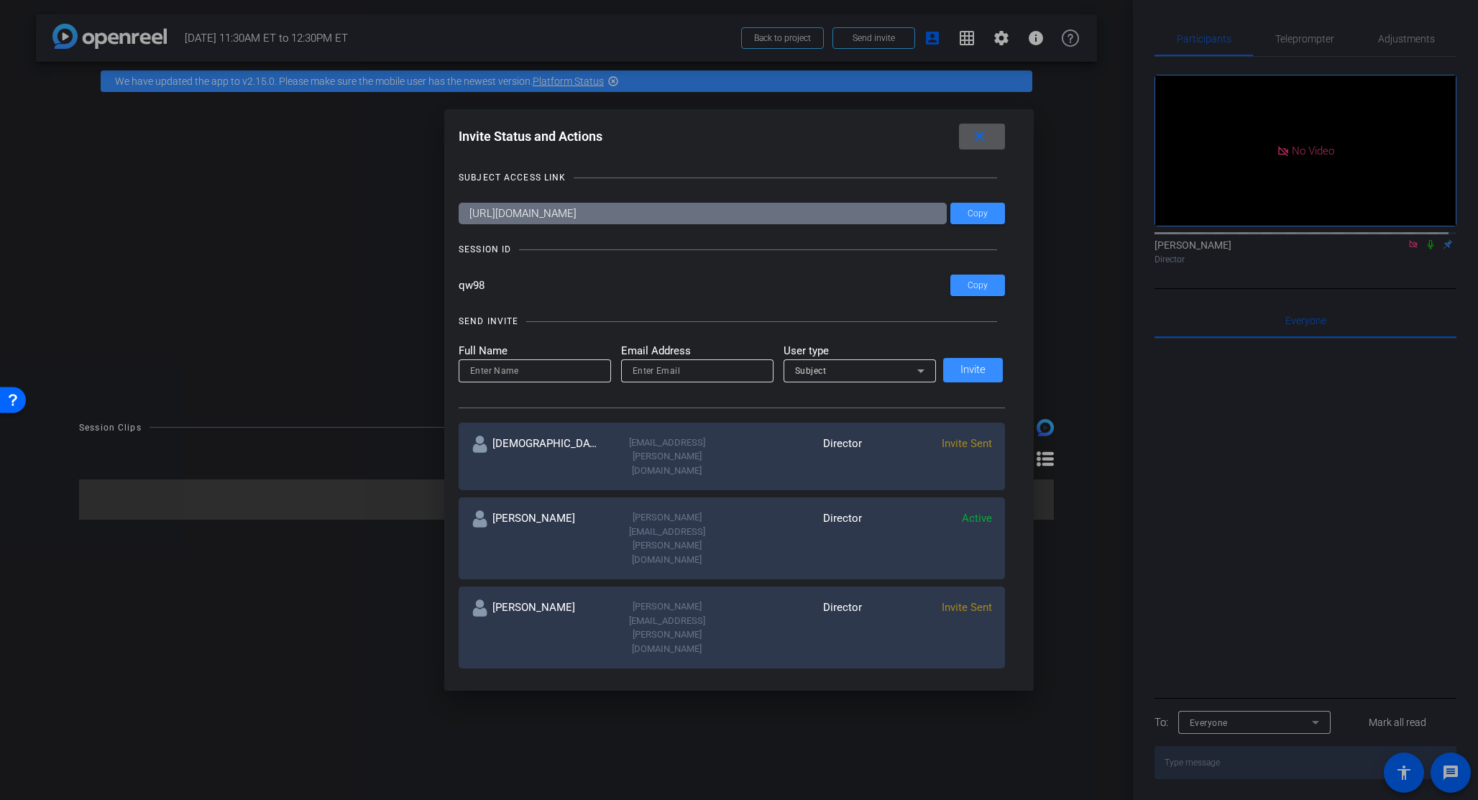
click at [0, 0] on mat-icon "close" at bounding box center [0, 0] width 0 height 0
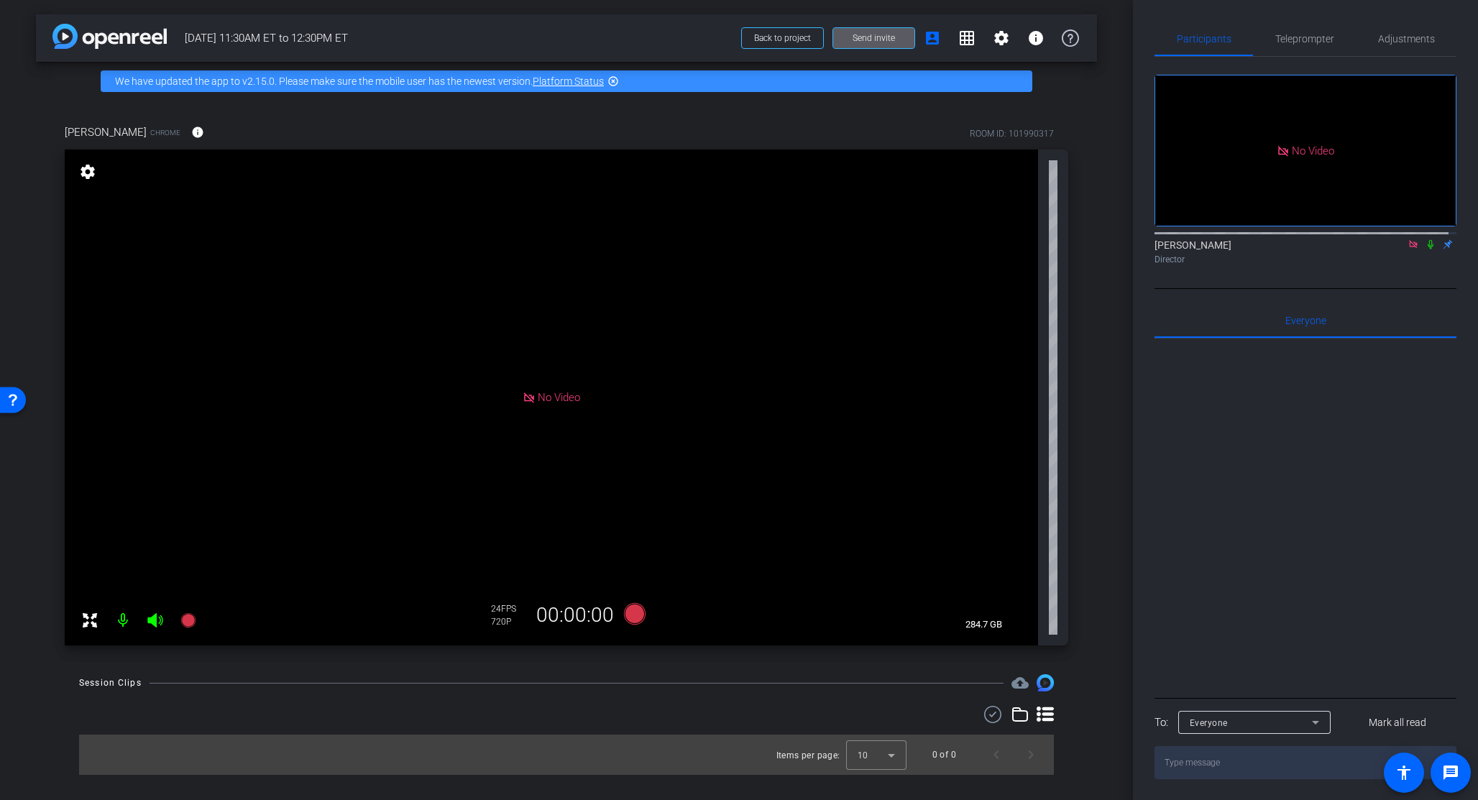
click at [1427, 249] on icon at bounding box center [1430, 244] width 6 height 9
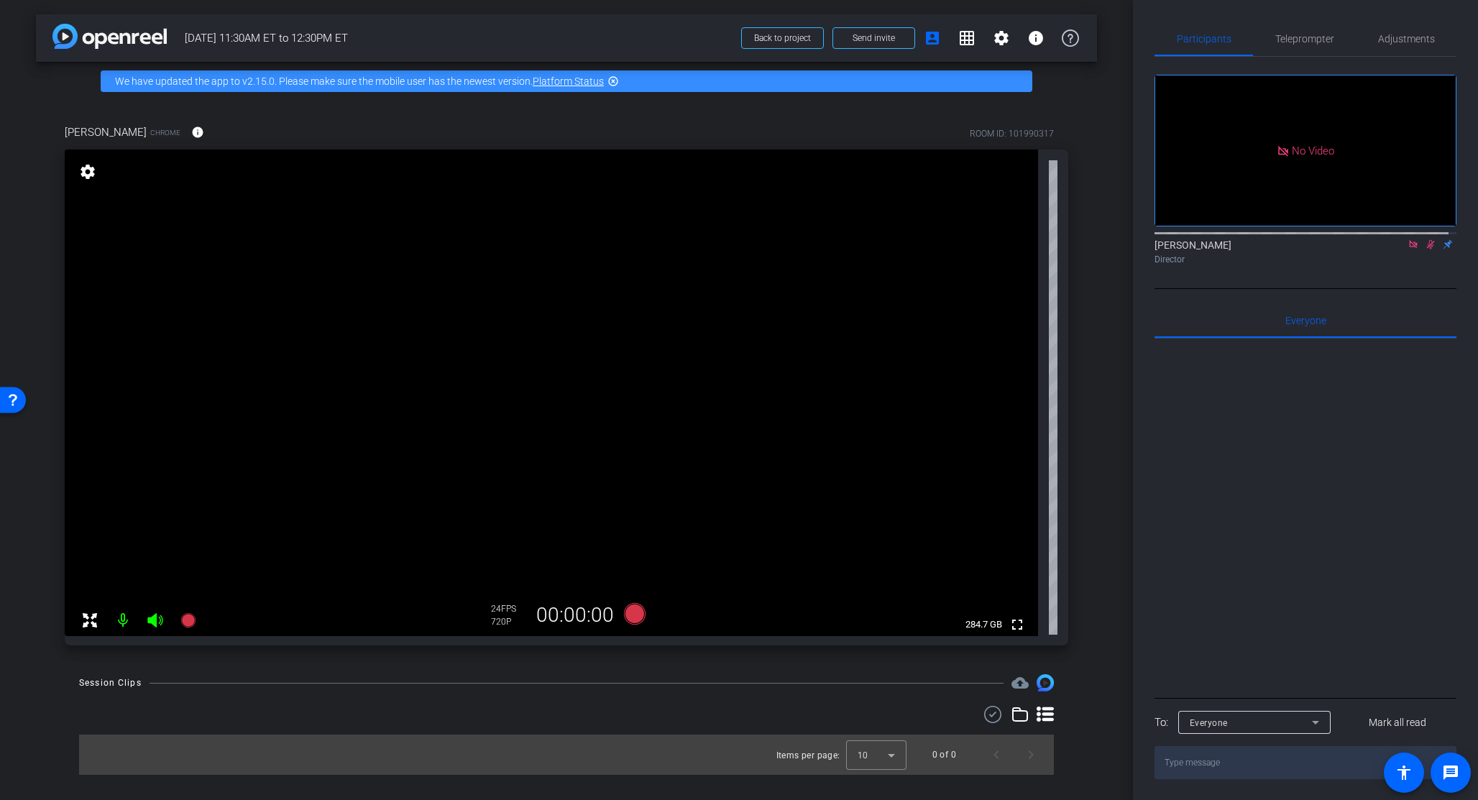
click at [1427, 249] on icon at bounding box center [1431, 244] width 8 height 9
click at [1363, 40] on div "Adjustments" at bounding box center [1406, 39] width 101 height 34
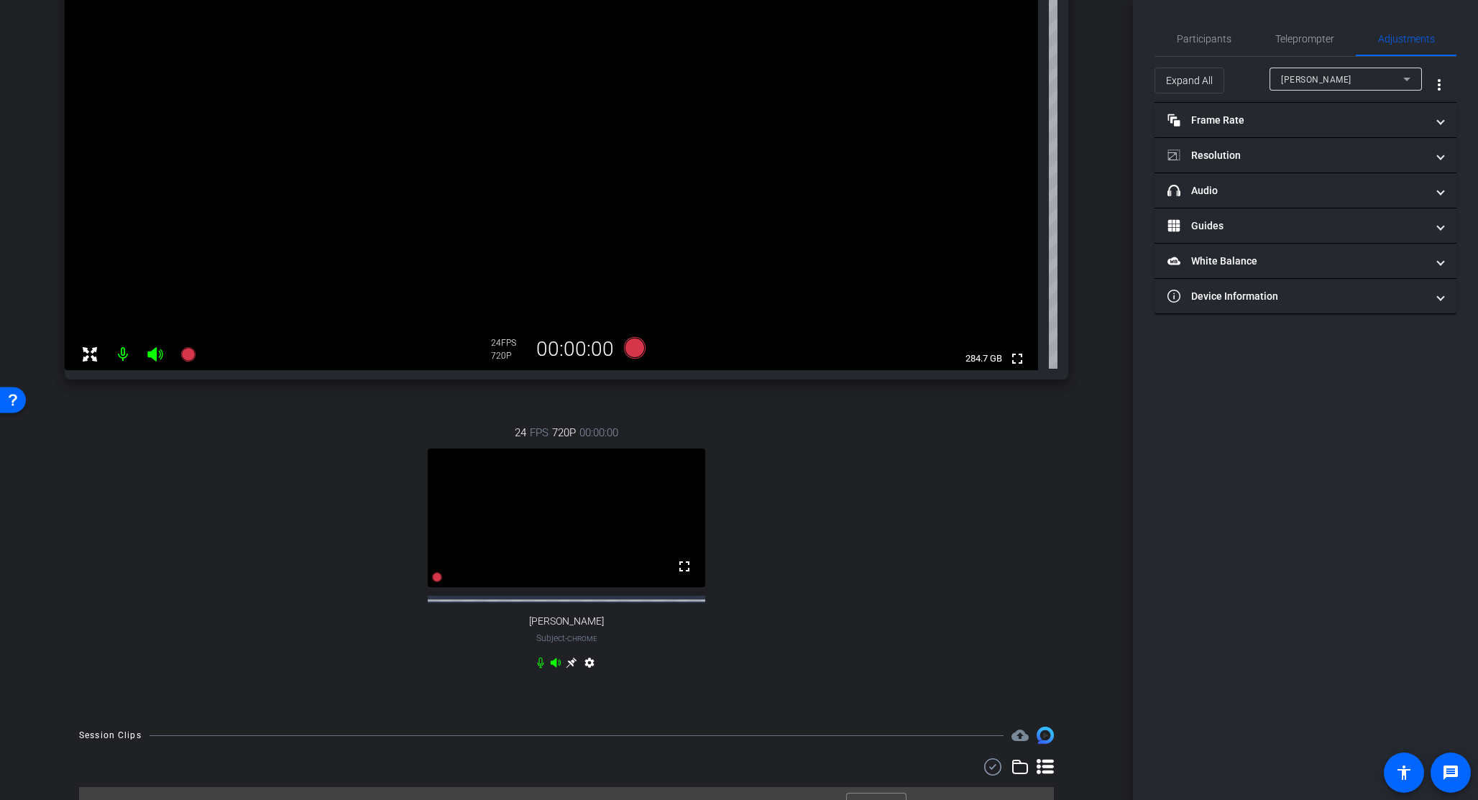
scroll to position [244, 0]
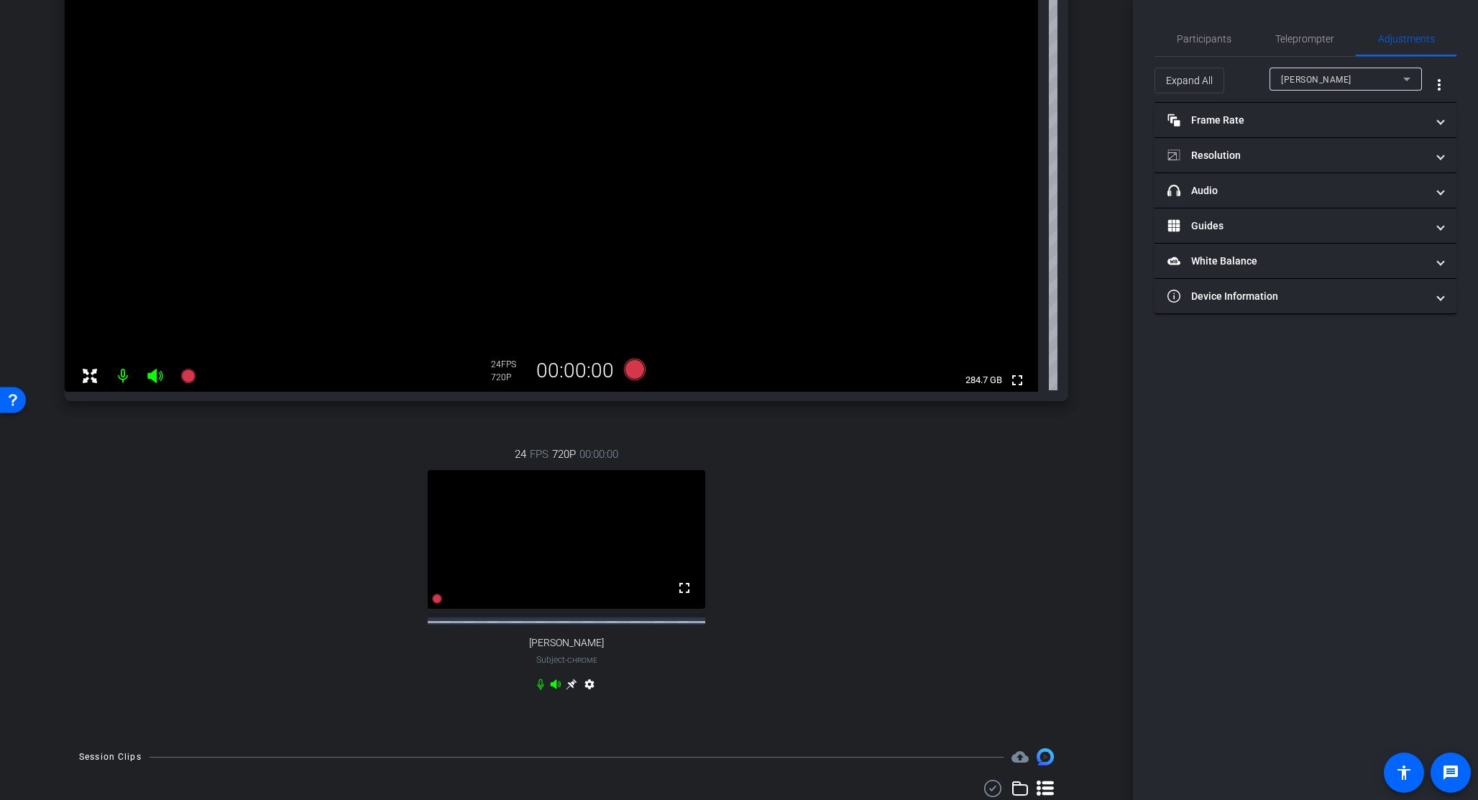
click at [569, 690] on icon at bounding box center [571, 684] width 11 height 11
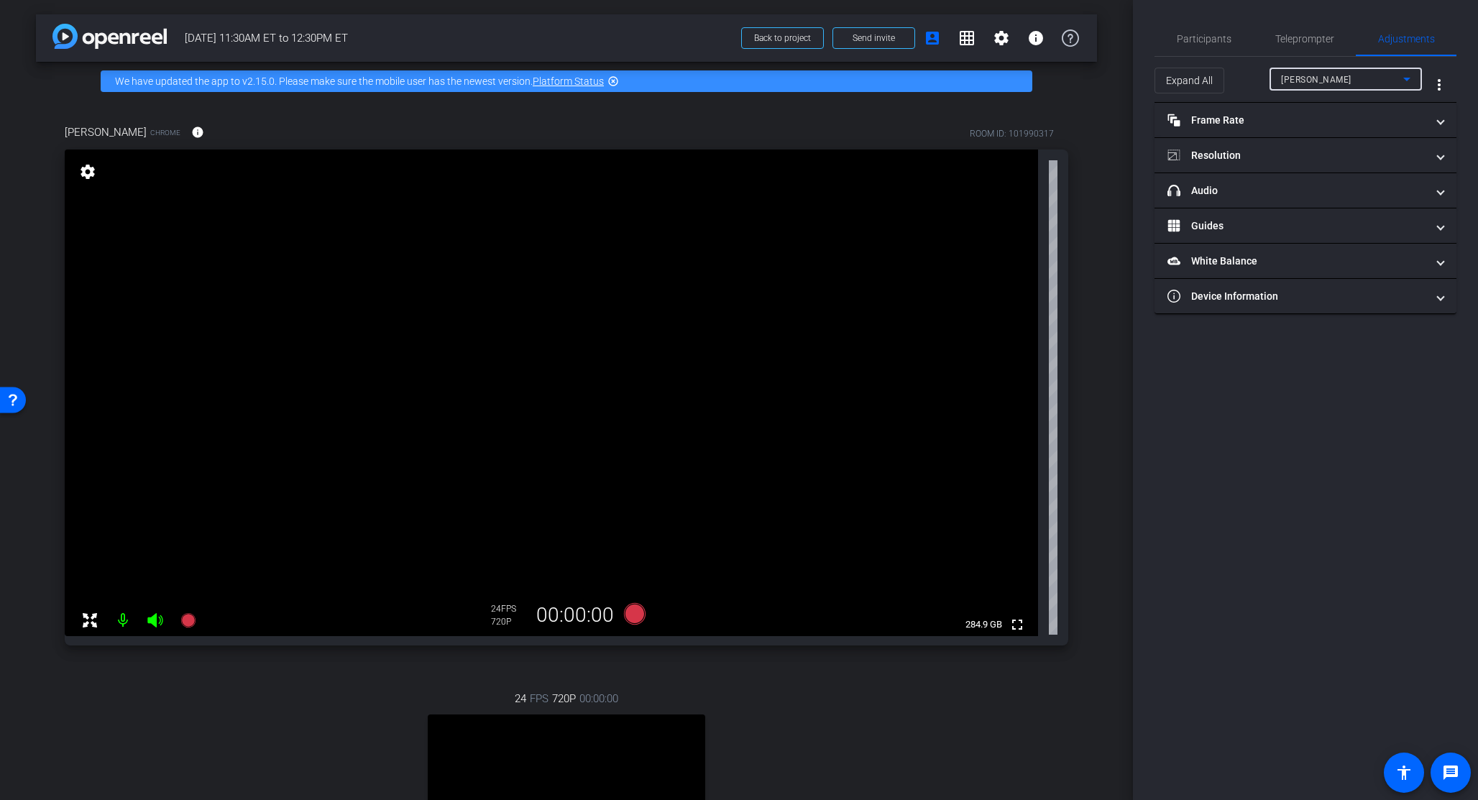
click at [1327, 78] on span "[PERSON_NAME]" at bounding box center [1316, 80] width 70 height 10
click at [1319, 132] on span "Robert Crockett" at bounding box center [1317, 130] width 73 height 17
click at [1246, 160] on mat-panel-title "Resolution" at bounding box center [1296, 155] width 259 height 15
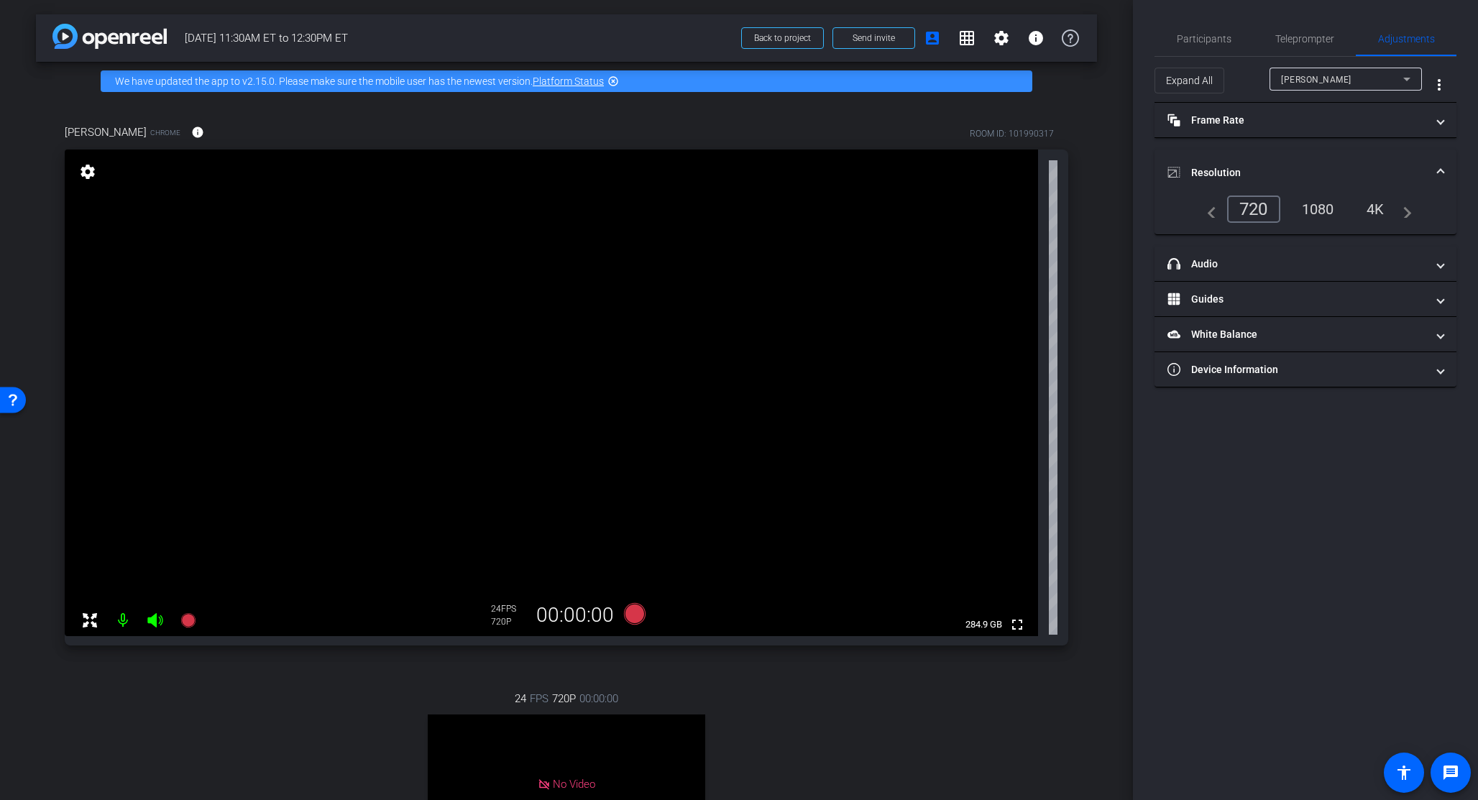
click at [1320, 211] on div "1080" at bounding box center [1318, 209] width 54 height 24
click at [1296, 129] on mat-expansion-panel-header "Frame Rate Frame Rate" at bounding box center [1305, 120] width 302 height 34
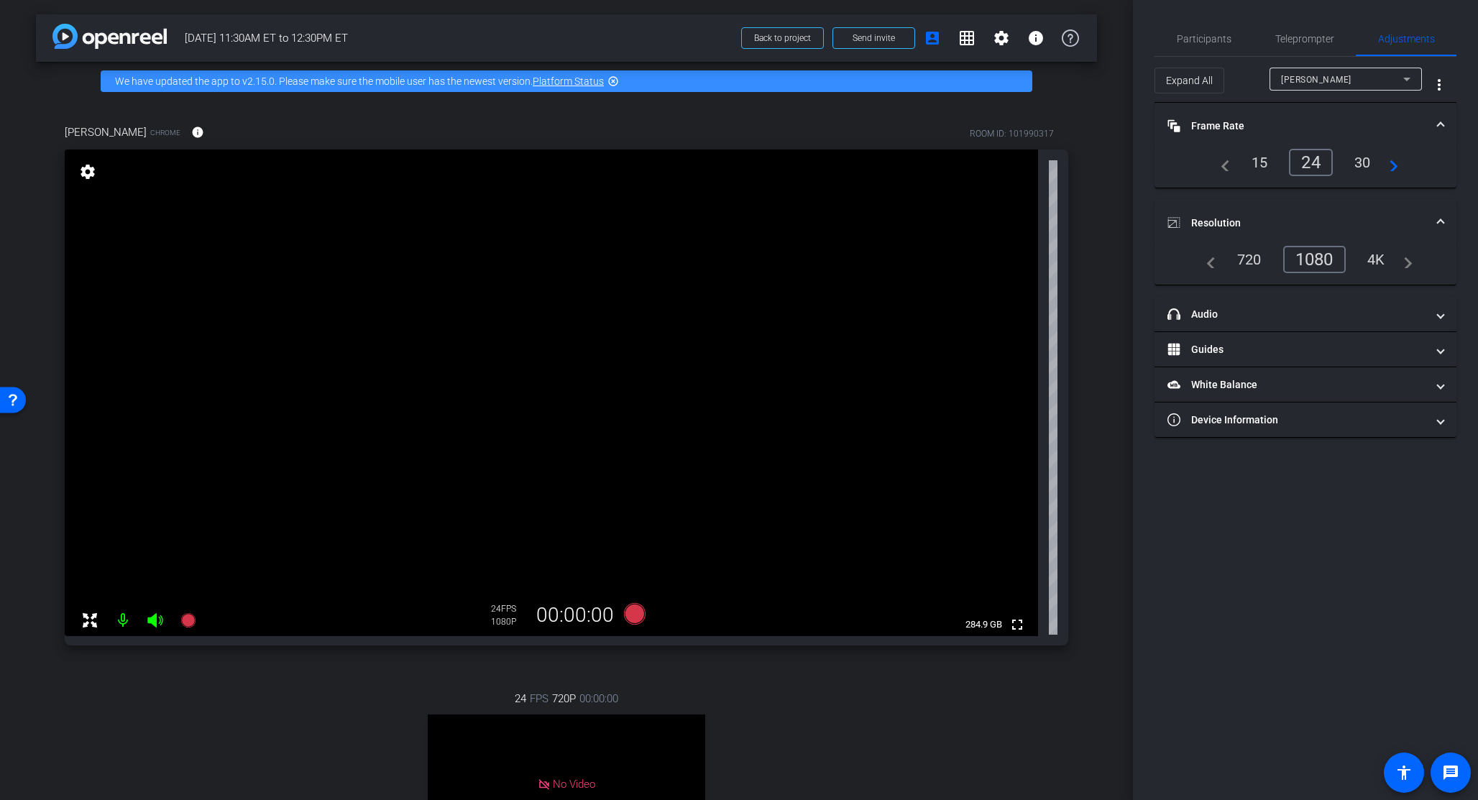
click at [1356, 162] on div "30" at bounding box center [1362, 162] width 38 height 24
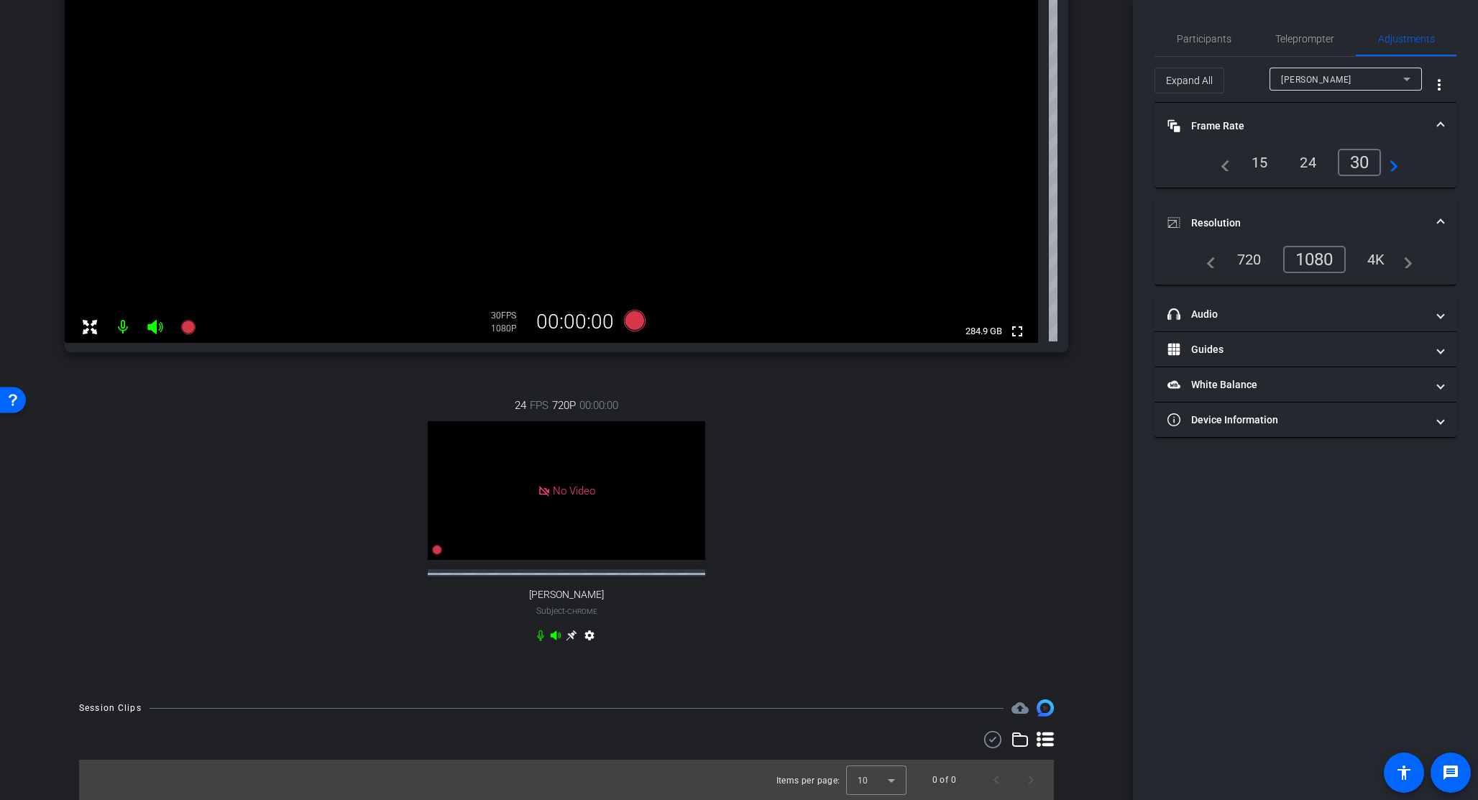
scroll to position [306, 0]
click at [1334, 76] on span "Robert Crockett" at bounding box center [1316, 80] width 70 height 10
click at [1317, 110] on span "[PERSON_NAME]" at bounding box center [1317, 107] width 73 height 17
click at [1066, 468] on div "Robert Crockett Chrome info ROOM ID: 101990317 fullscreen settings 284.9 GB 30 …" at bounding box center [566, 246] width 1061 height 878
click at [1321, 80] on span "[PERSON_NAME]" at bounding box center [1316, 80] width 70 height 10
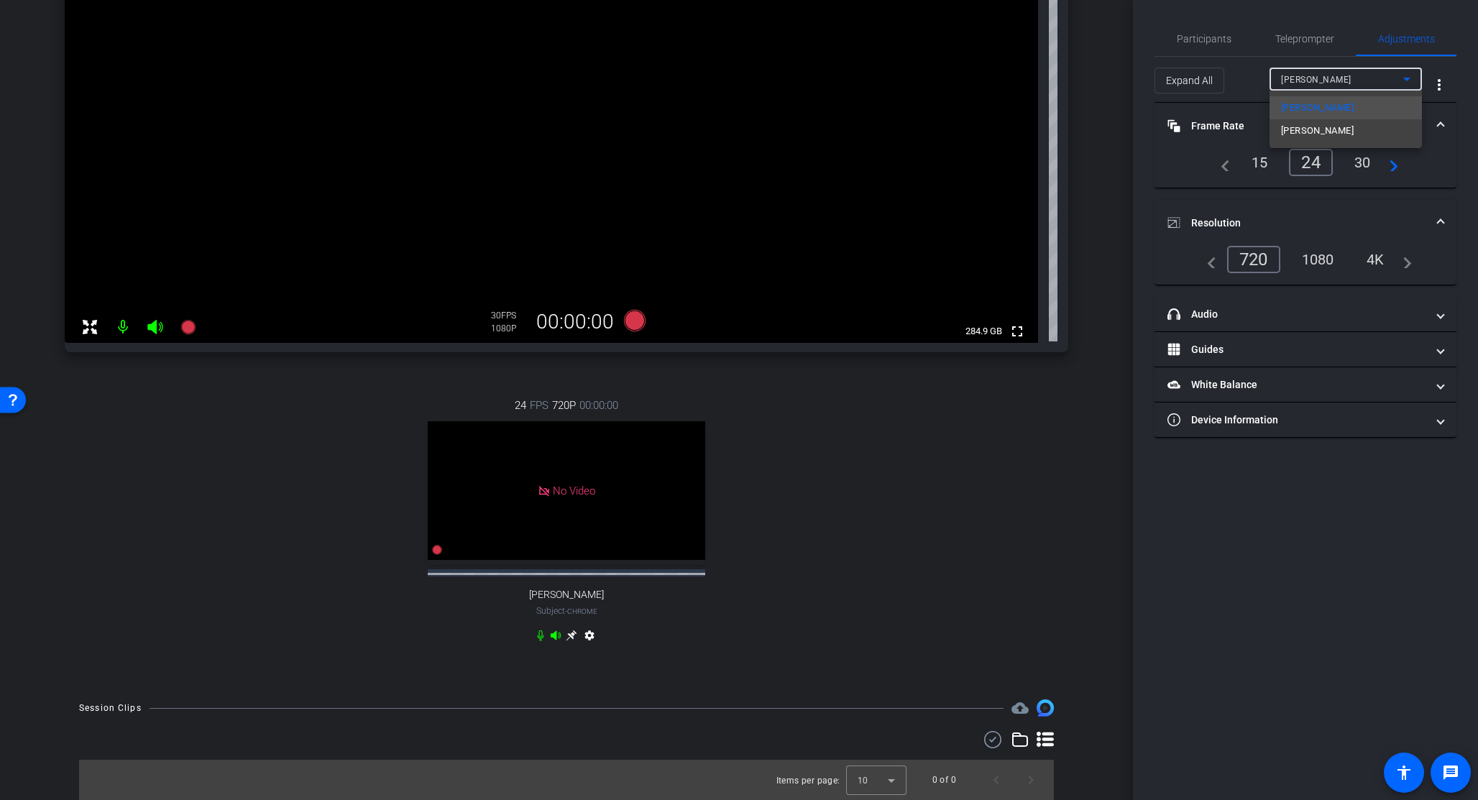
click at [1106, 178] on div at bounding box center [739, 400] width 1478 height 800
click at [880, 558] on div "24 FPS 720P 00:00:00 No Video Andre Haughton Subject - Chrome settings" at bounding box center [566, 522] width 1003 height 297
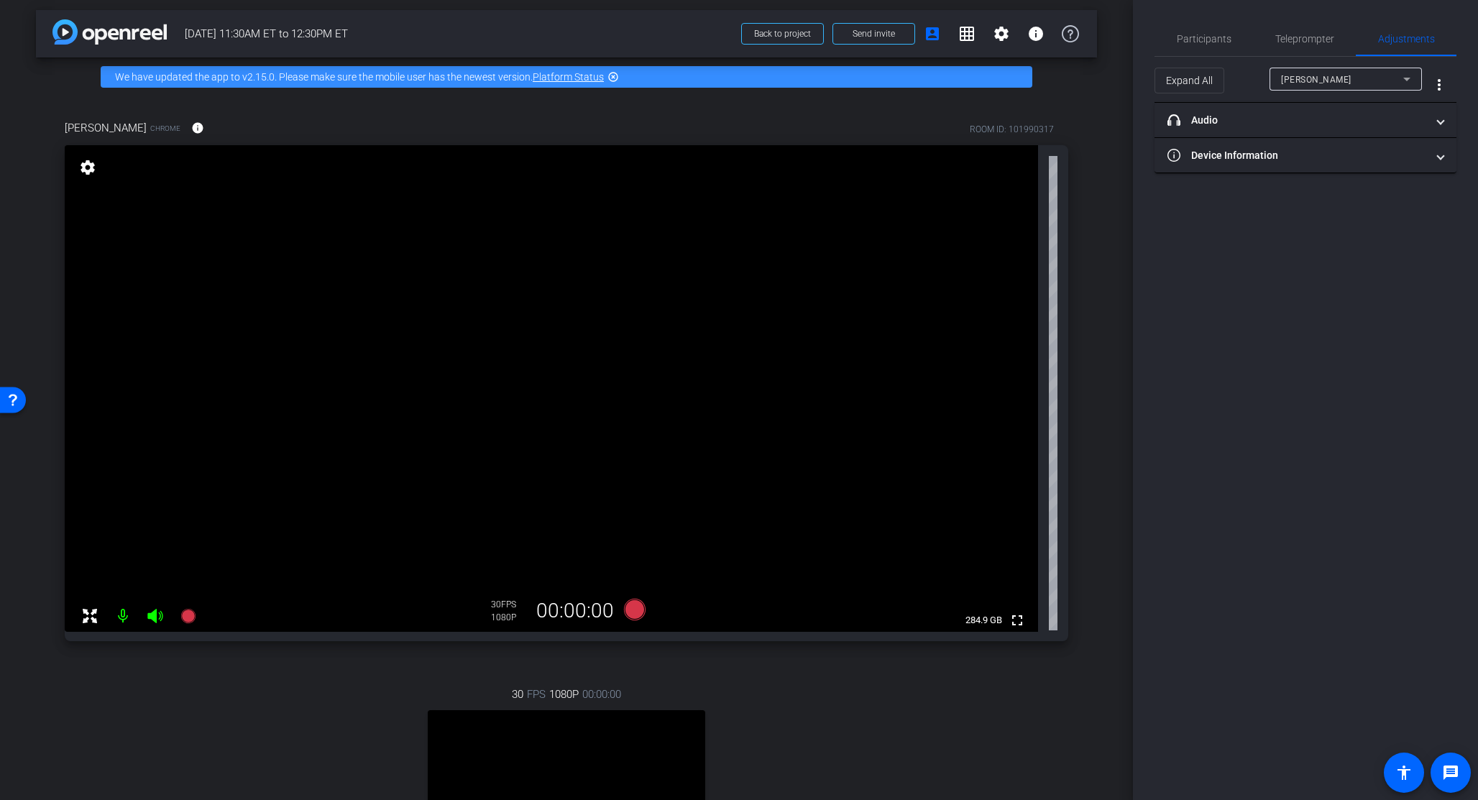
scroll to position [6, 0]
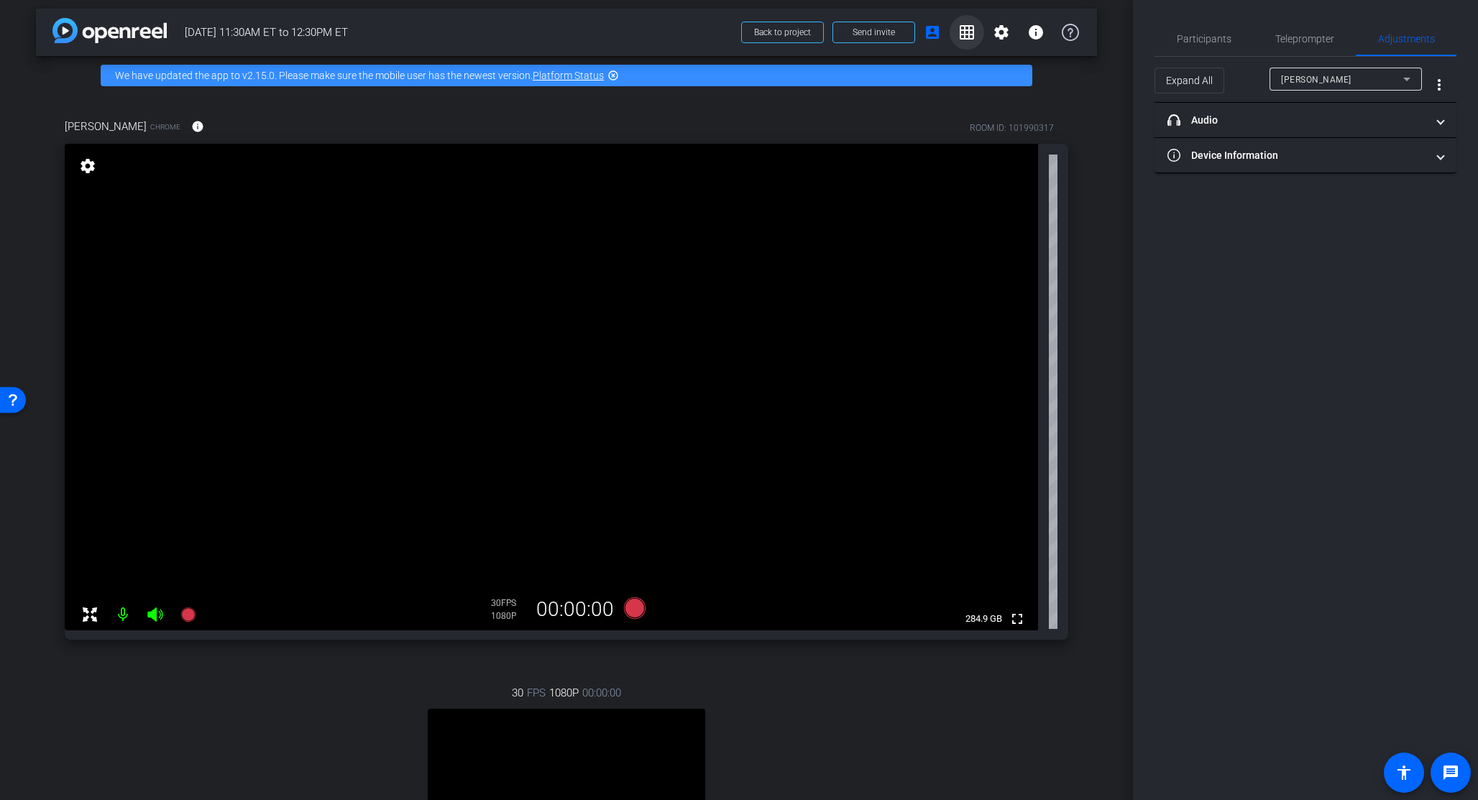
click at [960, 33] on mat-icon "grid_on" at bounding box center [966, 32] width 17 height 17
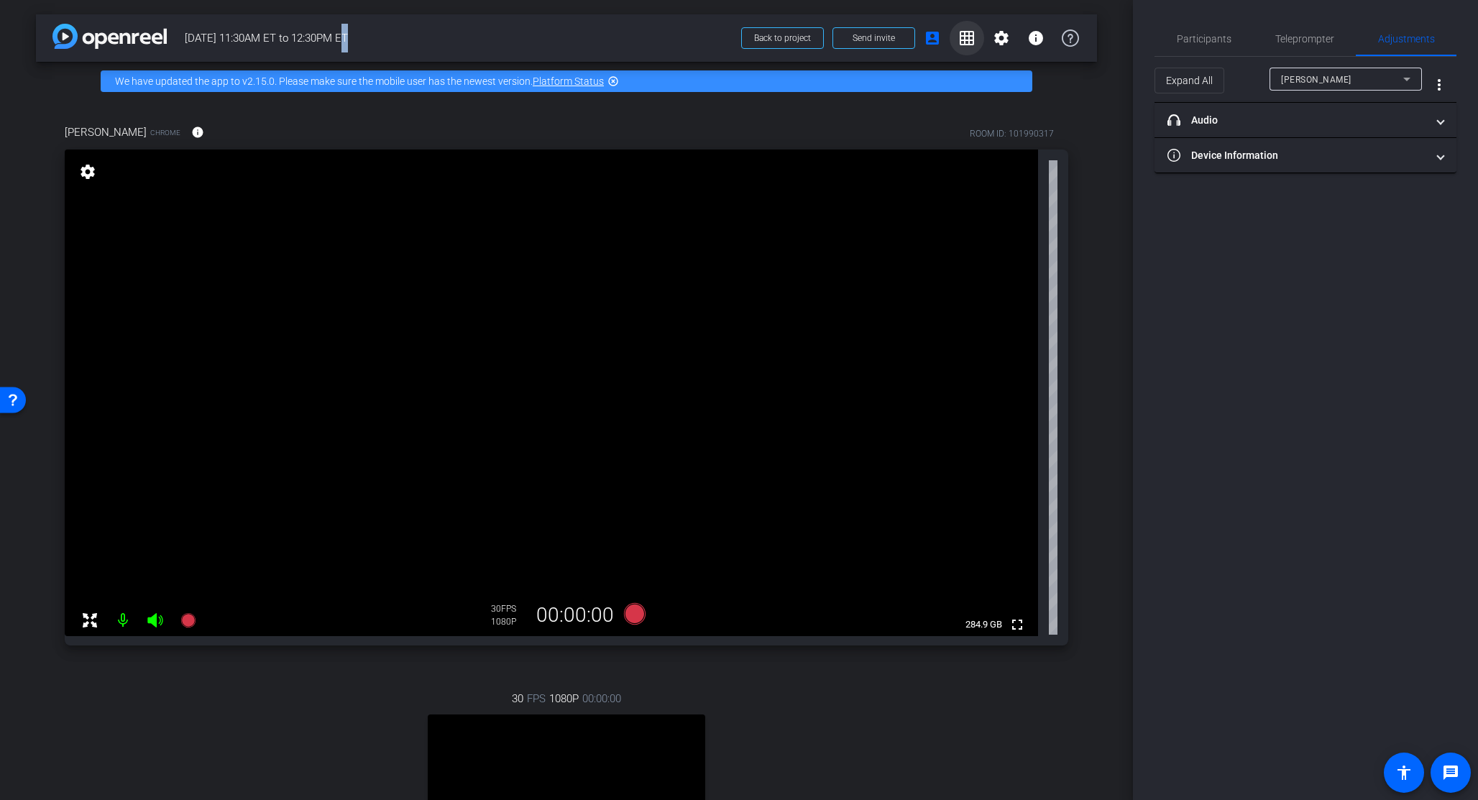
click at [732, 33] on span "[DATE] 11:30AM ET to 12:30PM ET" at bounding box center [459, 38] width 548 height 29
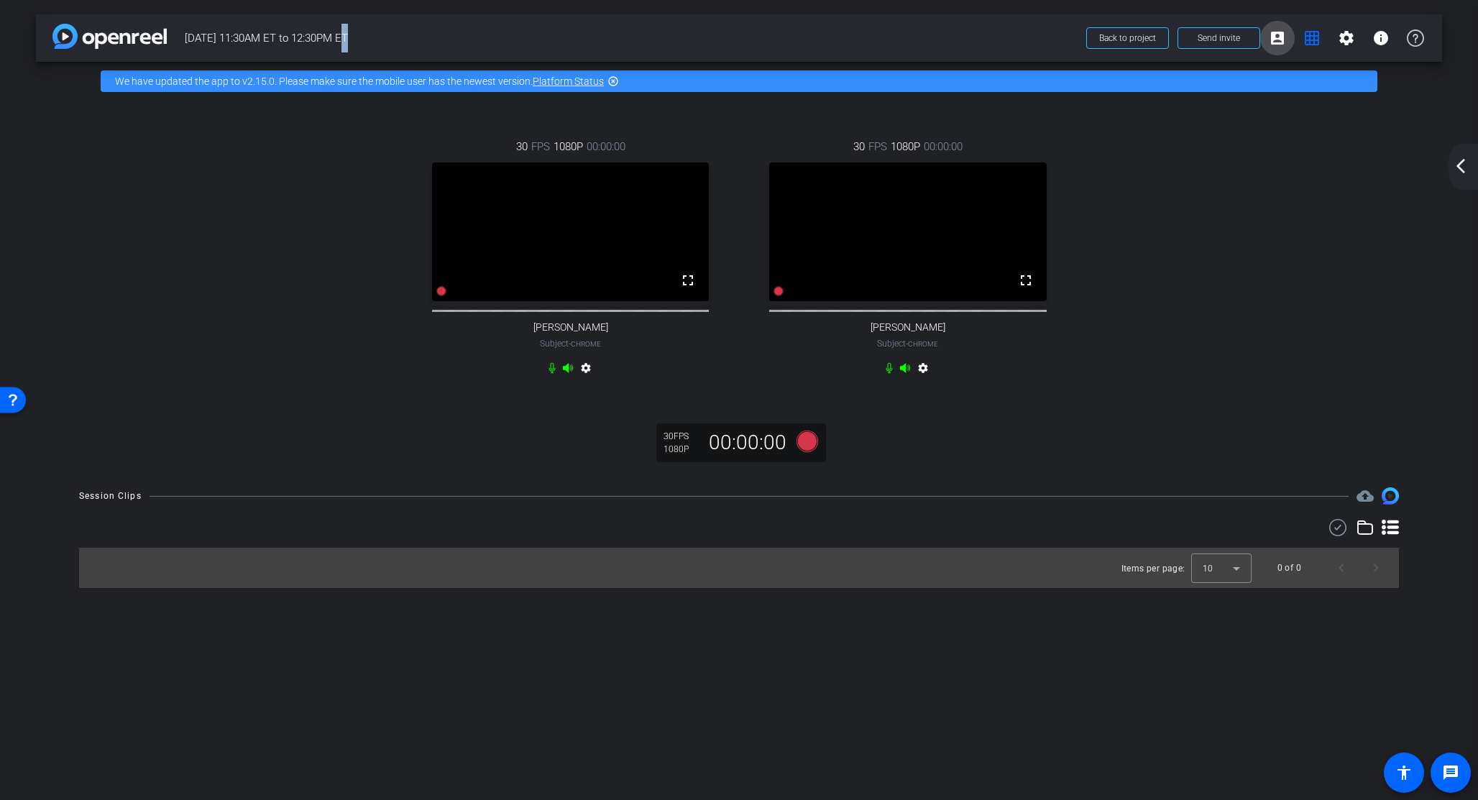
click at [1280, 38] on mat-icon "account_box" at bounding box center [1277, 37] width 17 height 17
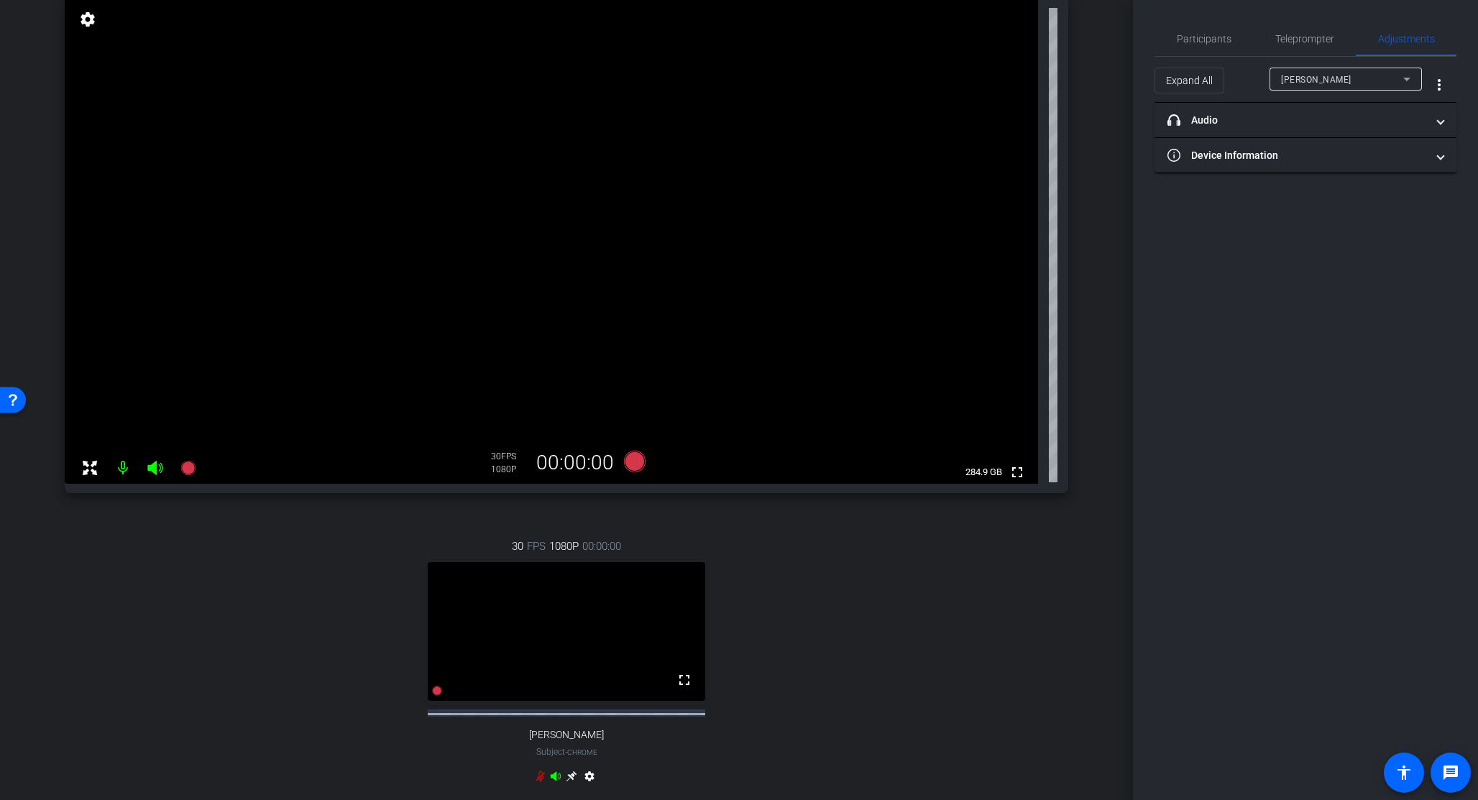
scroll to position [155, 0]
click at [631, 460] on icon at bounding box center [635, 459] width 22 height 22
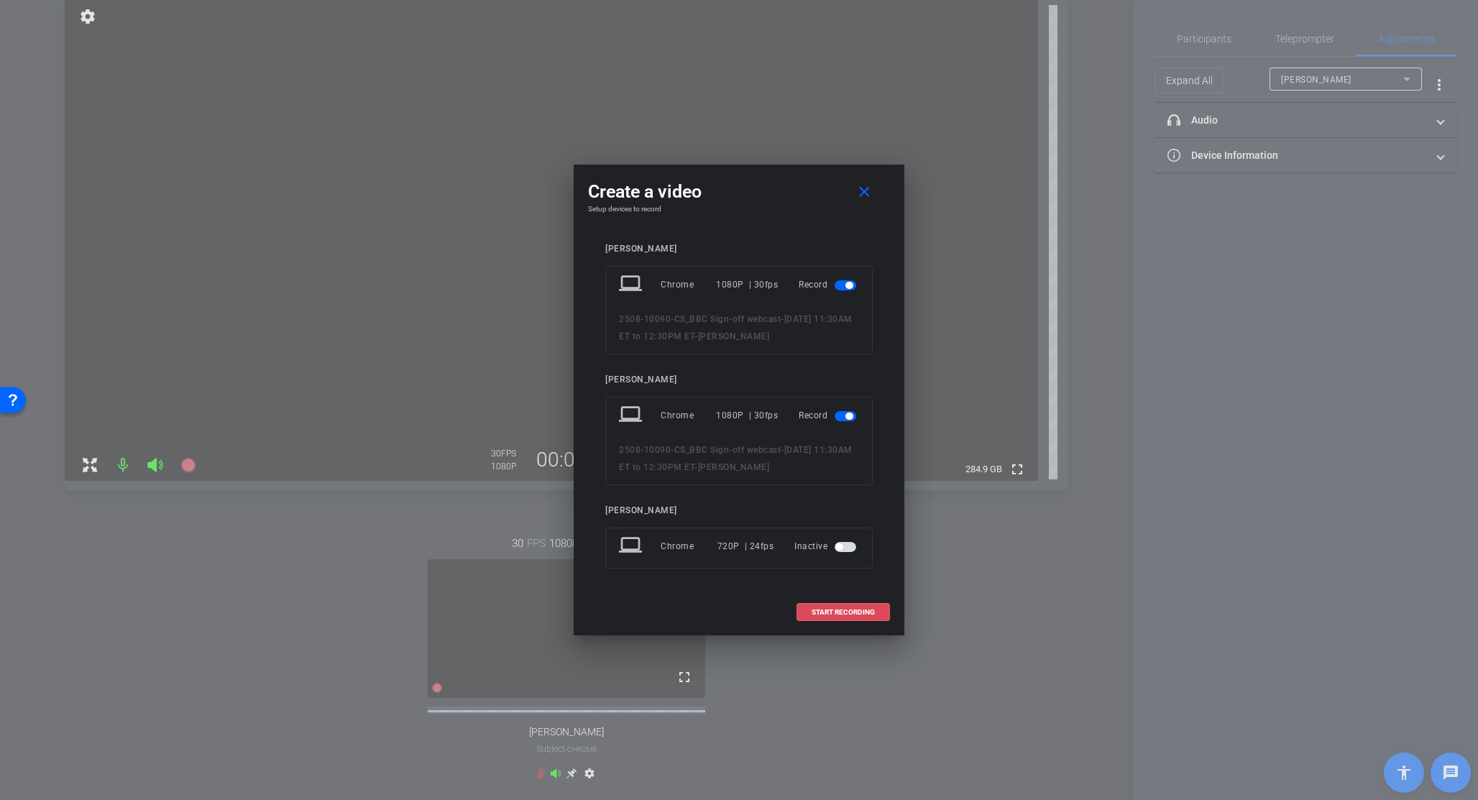
click at [841, 612] on span "START RECORDING" at bounding box center [842, 612] width 63 height 7
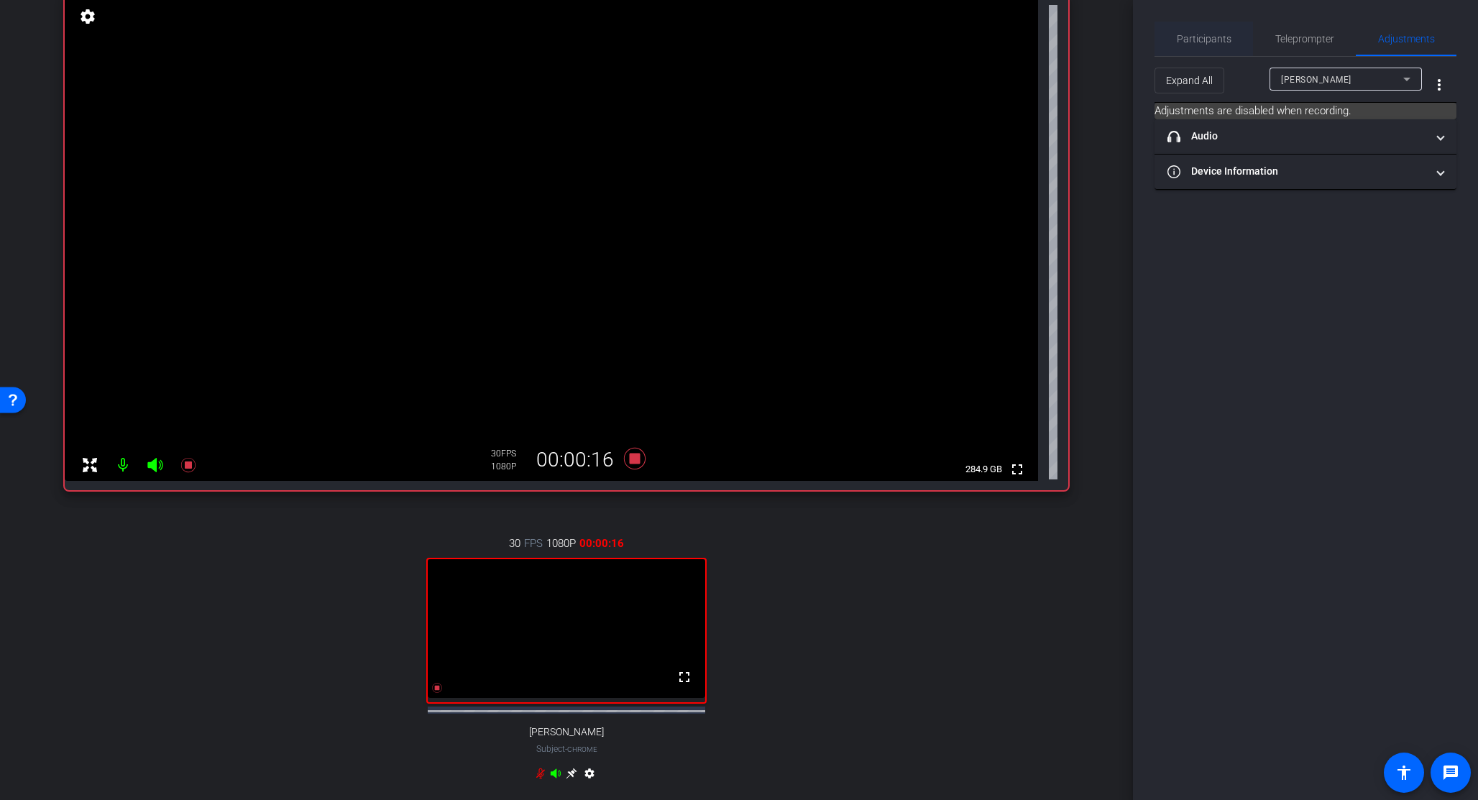
click at [1214, 38] on span "Participants" at bounding box center [1204, 39] width 55 height 10
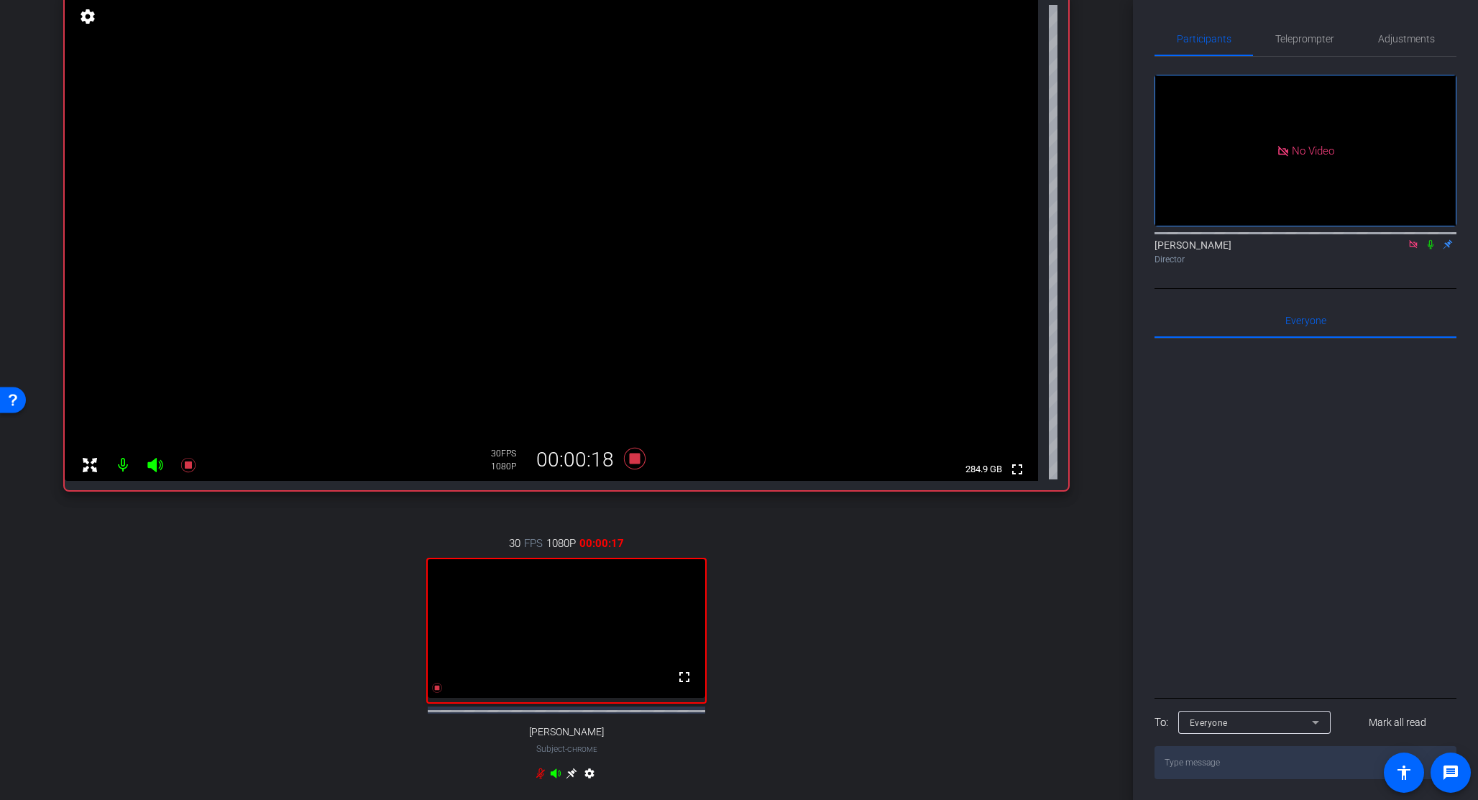
click at [1431, 240] on icon at bounding box center [1430, 244] width 6 height 9
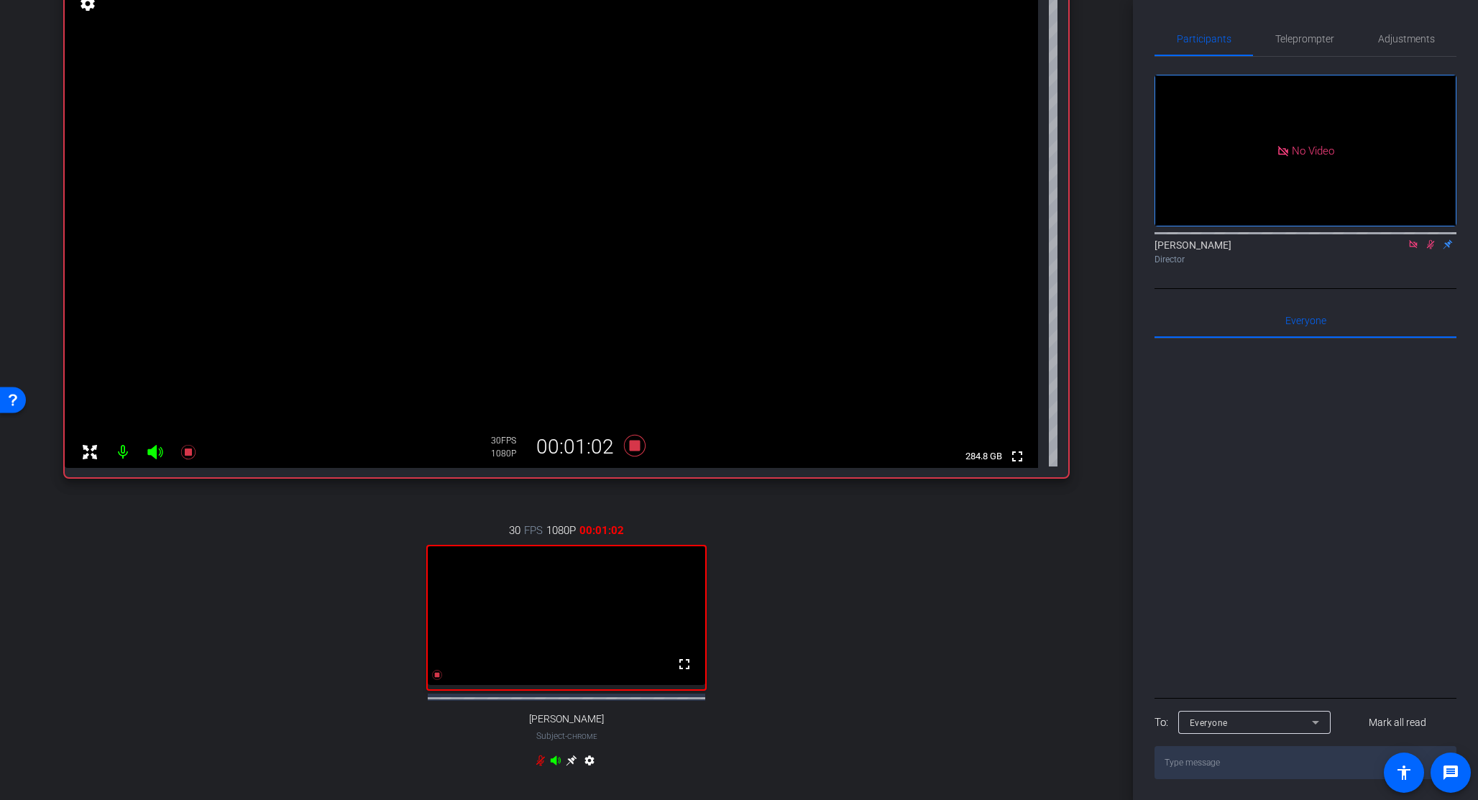
scroll to position [336, 0]
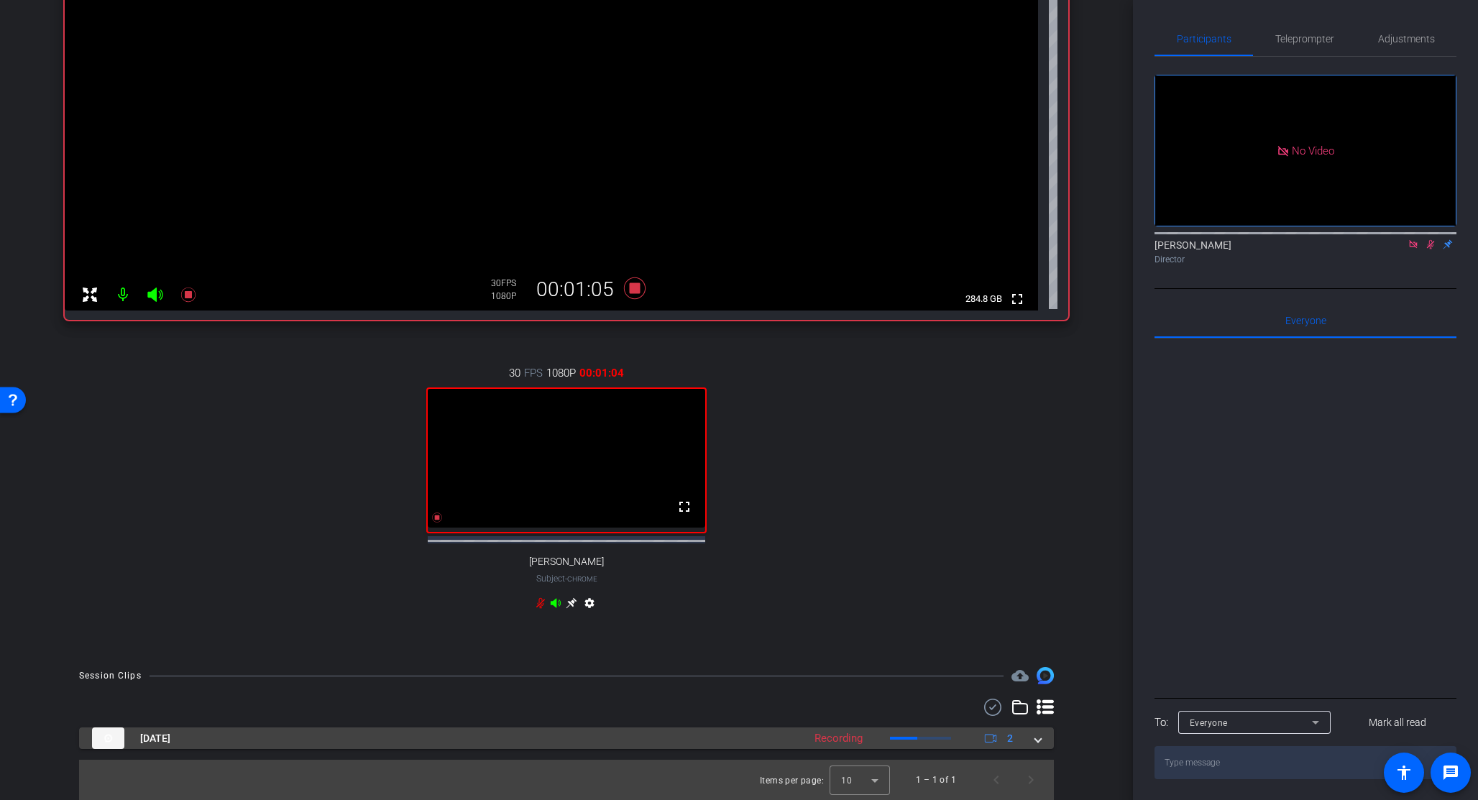
click at [1035, 741] on span at bounding box center [1038, 738] width 6 height 15
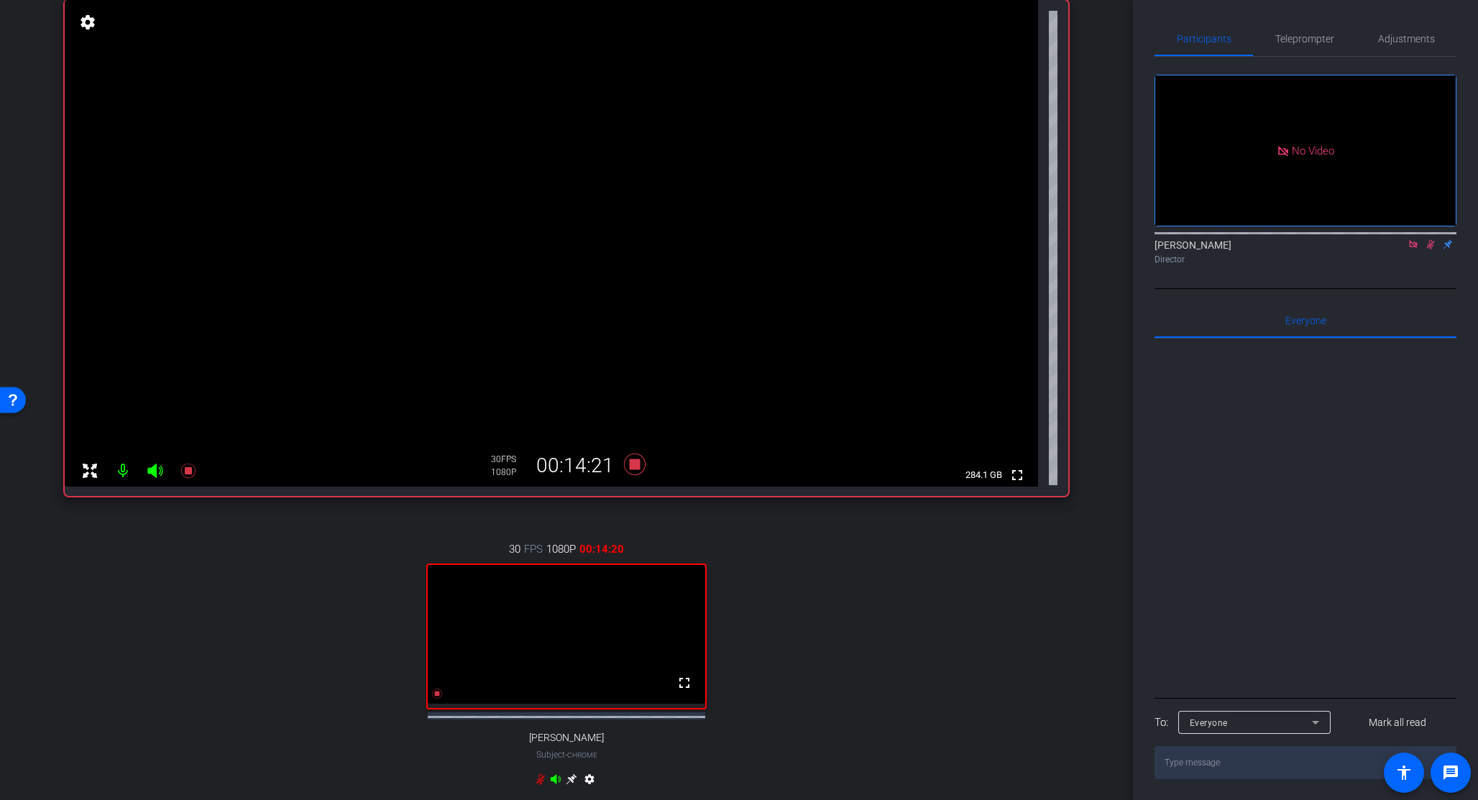
scroll to position [157, 0]
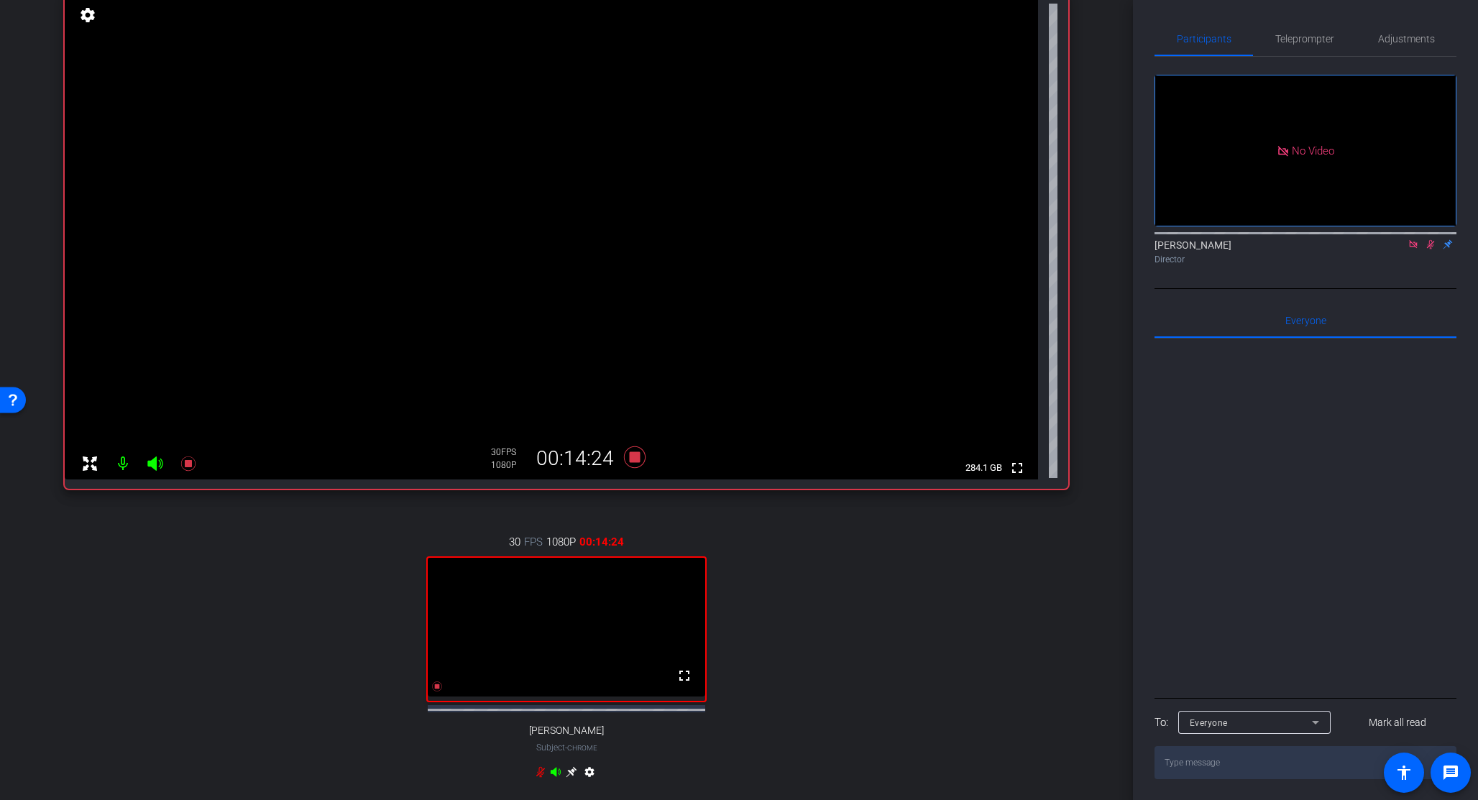
click at [1430, 239] on icon at bounding box center [1430, 244] width 11 height 10
click at [632, 458] on icon at bounding box center [635, 457] width 22 height 22
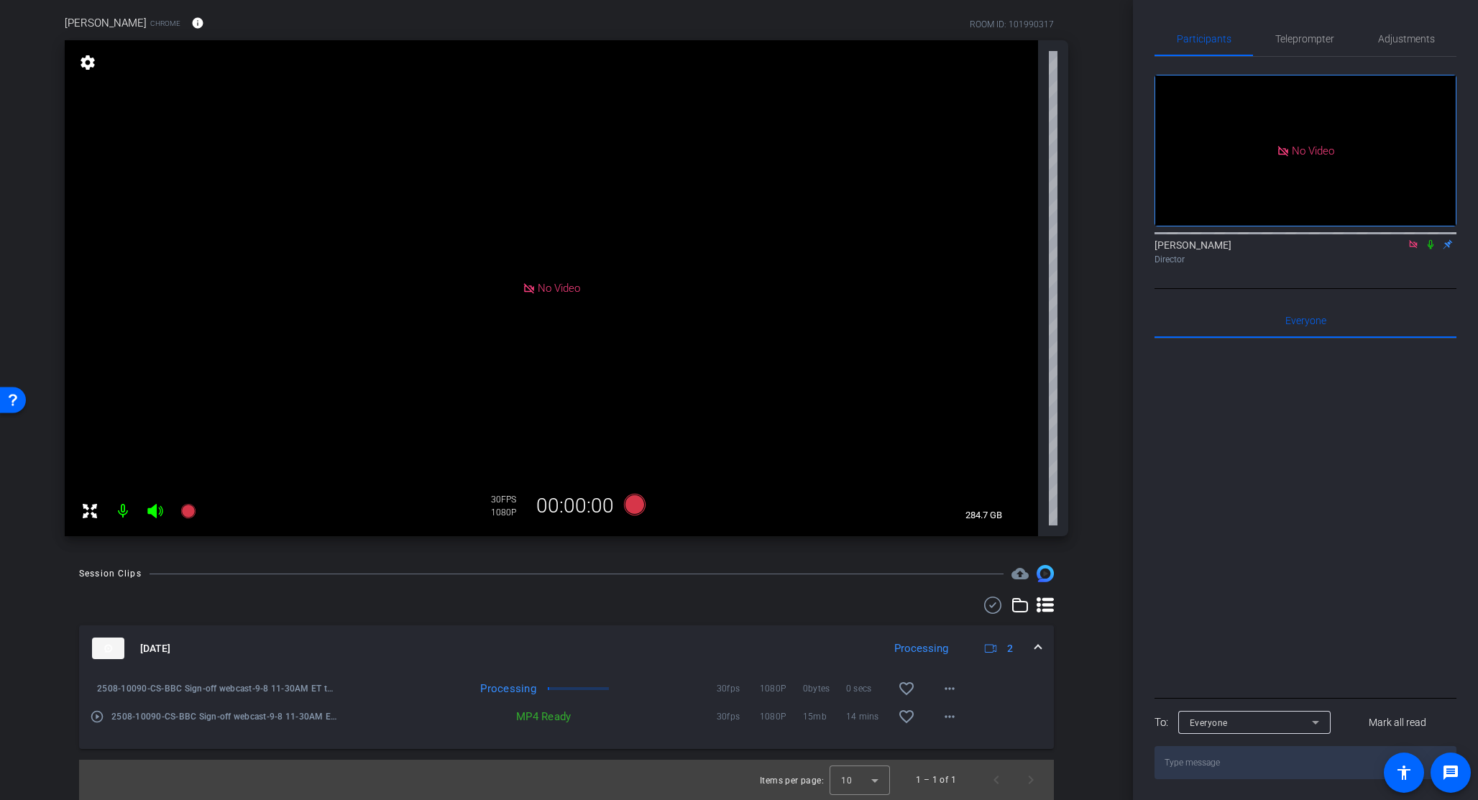
scroll to position [0, 0]
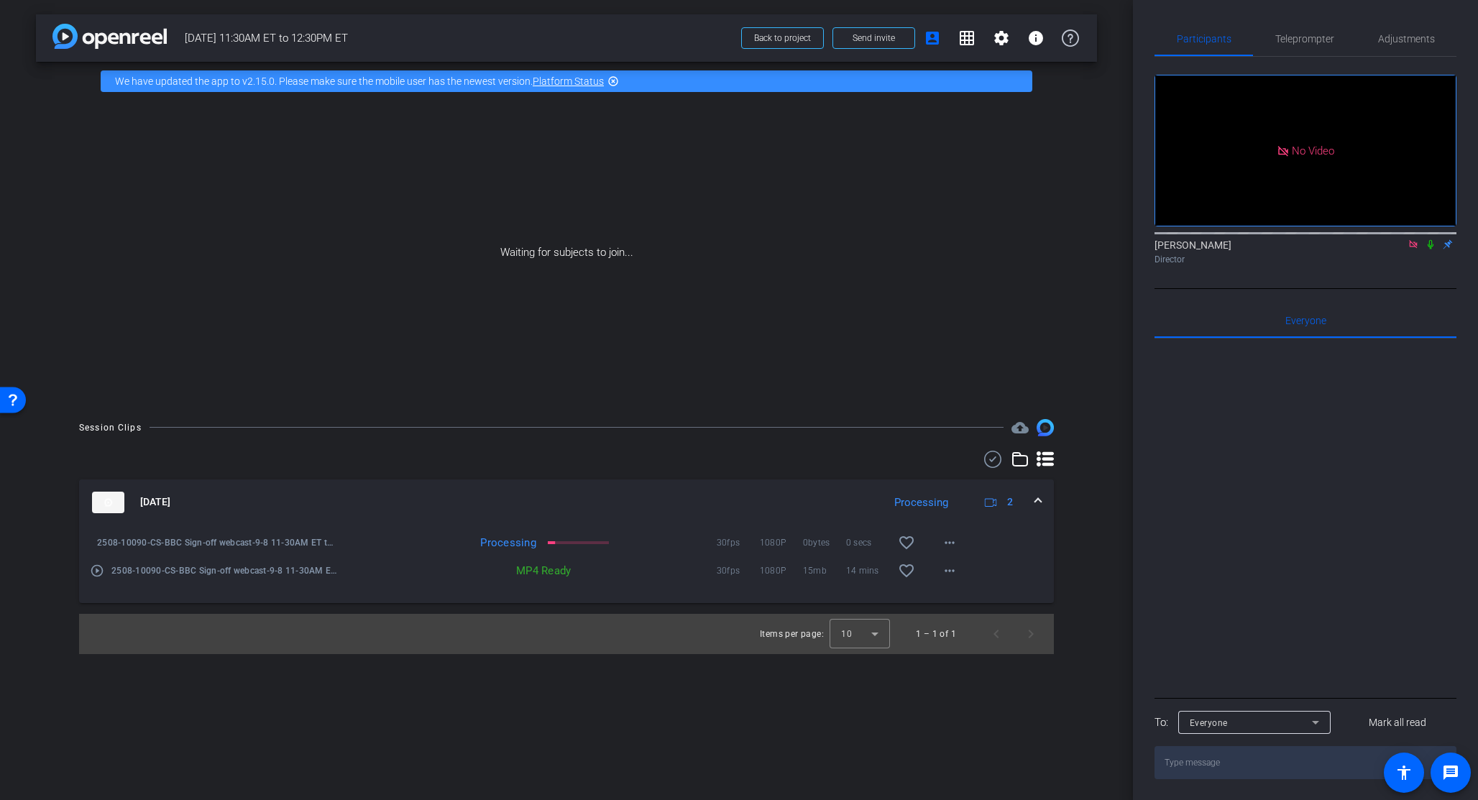
click at [1428, 239] on icon at bounding box center [1430, 244] width 11 height 10
click at [948, 569] on mat-icon "more_horiz" at bounding box center [949, 570] width 17 height 17
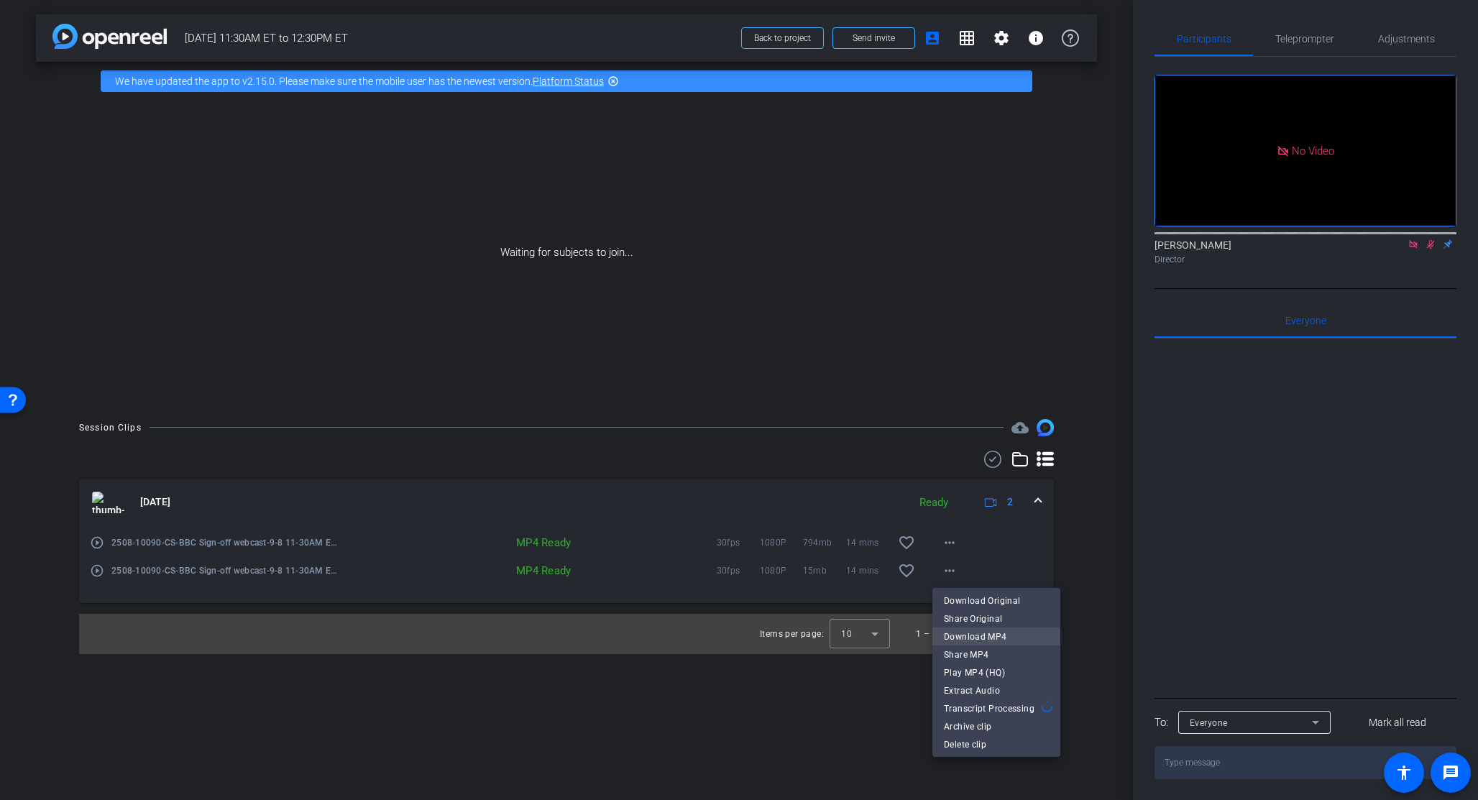
click at [966, 638] on span "Download MP4" at bounding box center [996, 636] width 105 height 17
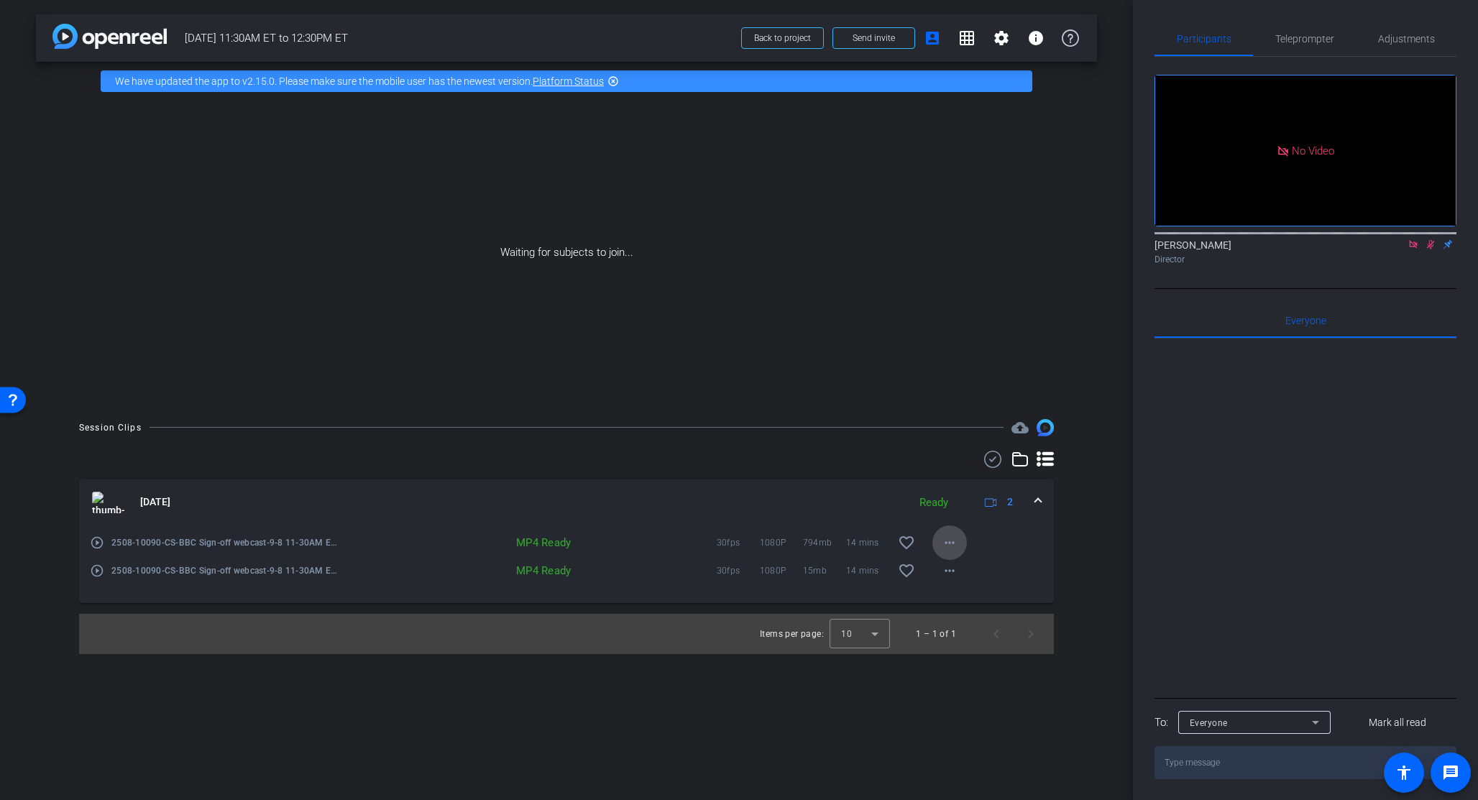
click at [951, 540] on mat-icon "more_horiz" at bounding box center [949, 542] width 17 height 17
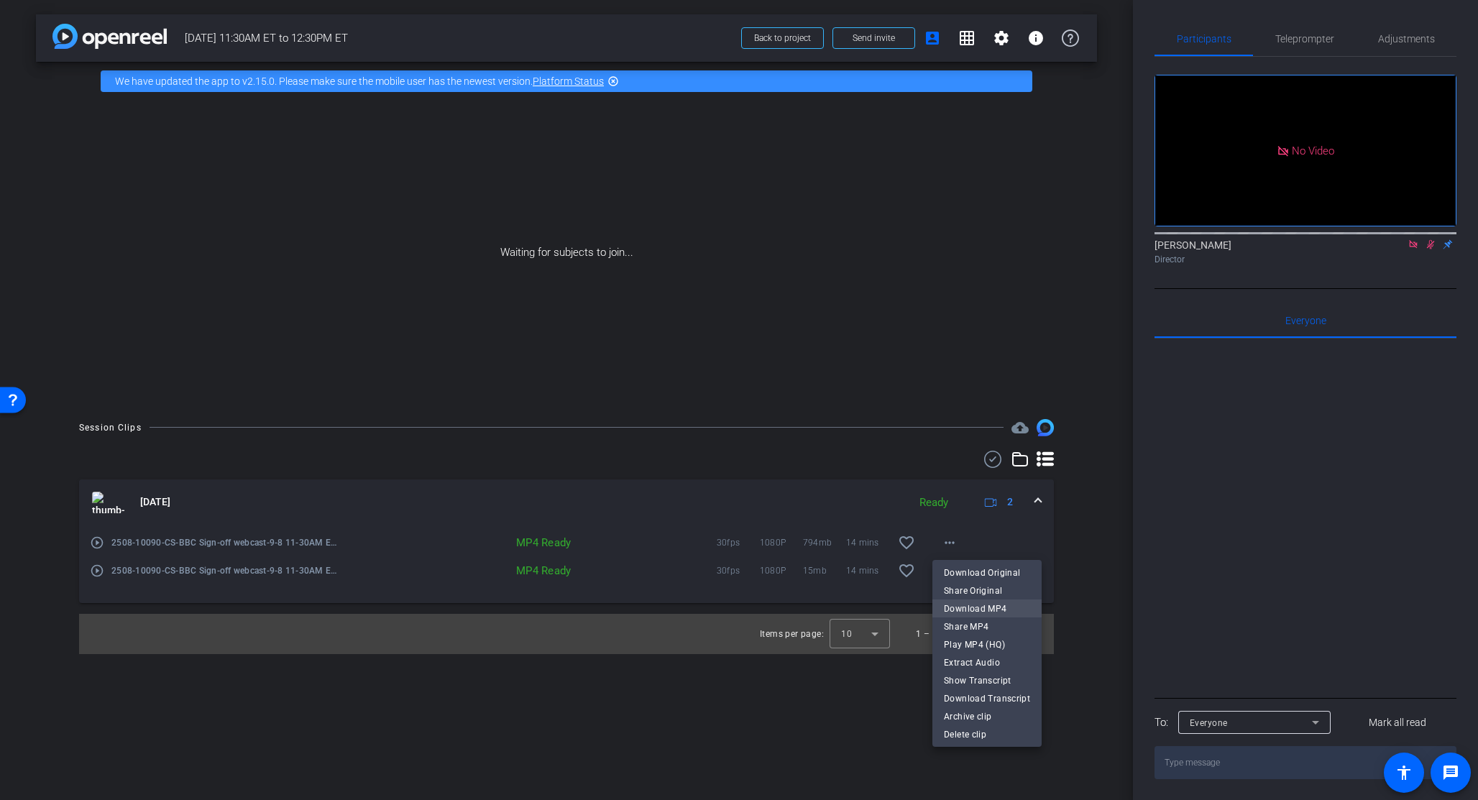
click at [971, 612] on span "Download MP4" at bounding box center [987, 608] width 86 height 17
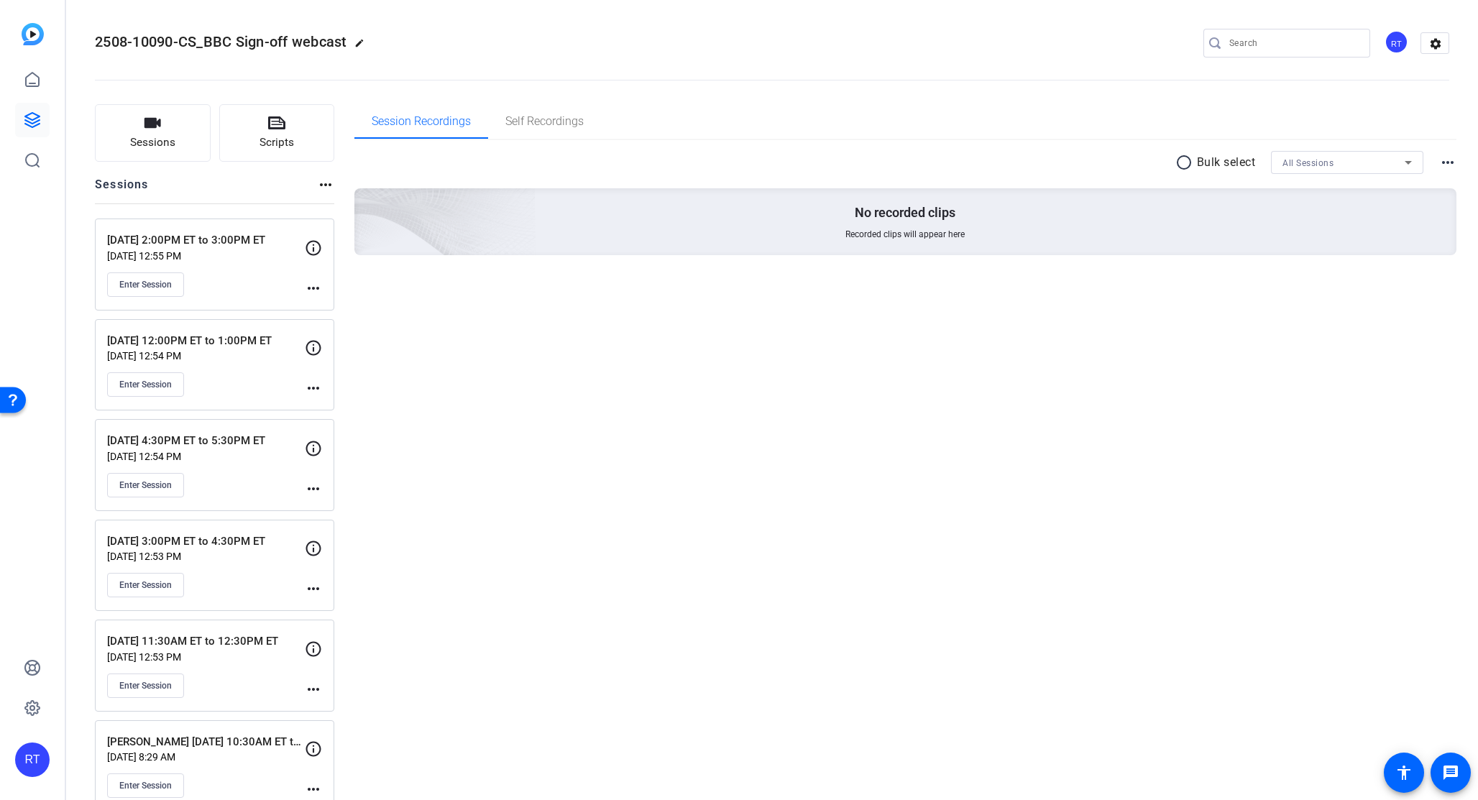
scroll to position [29, 0]
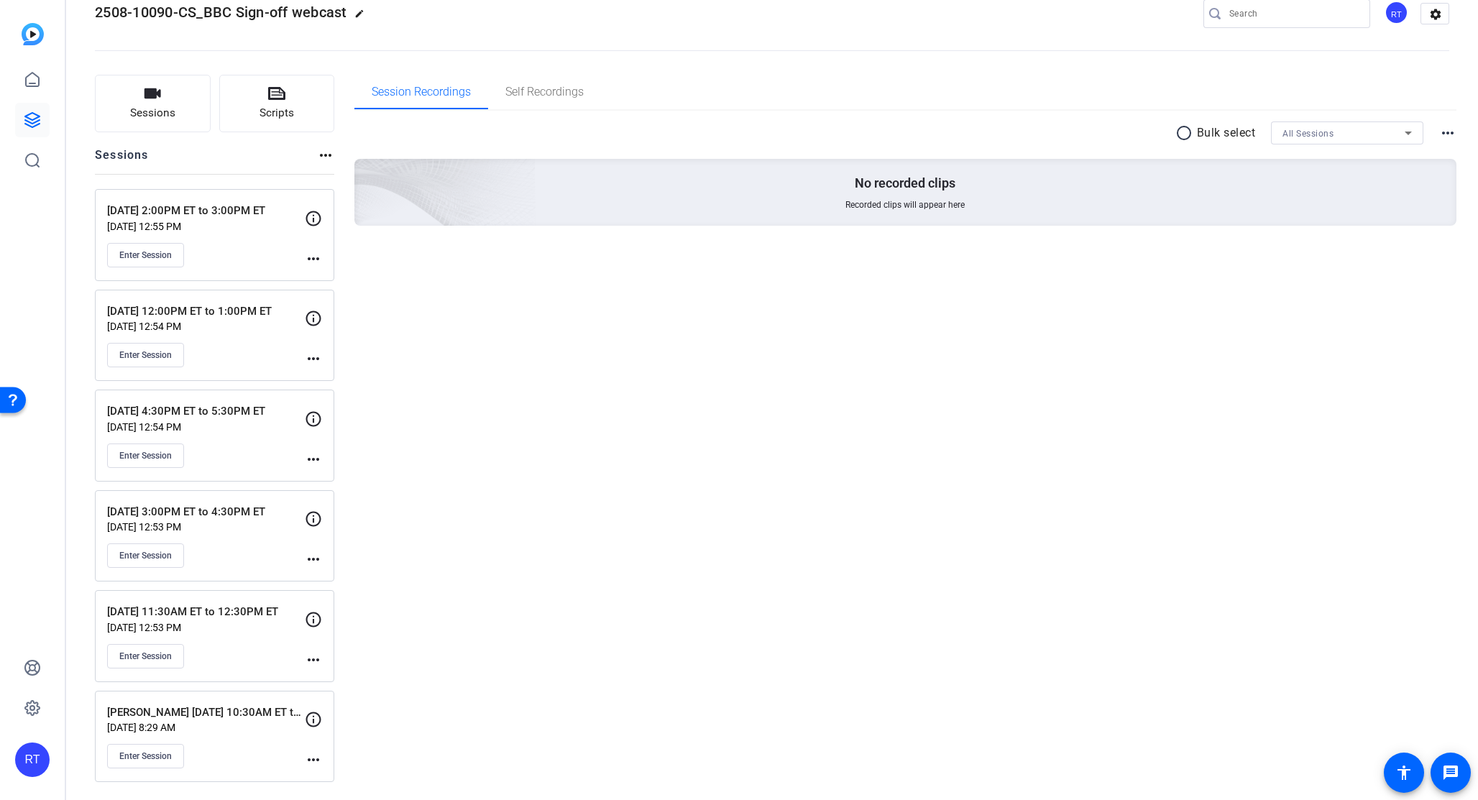
click at [312, 660] on mat-icon "more_horiz" at bounding box center [313, 659] width 17 height 17
click at [334, 685] on span "Edit Session" at bounding box center [348, 680] width 65 height 17
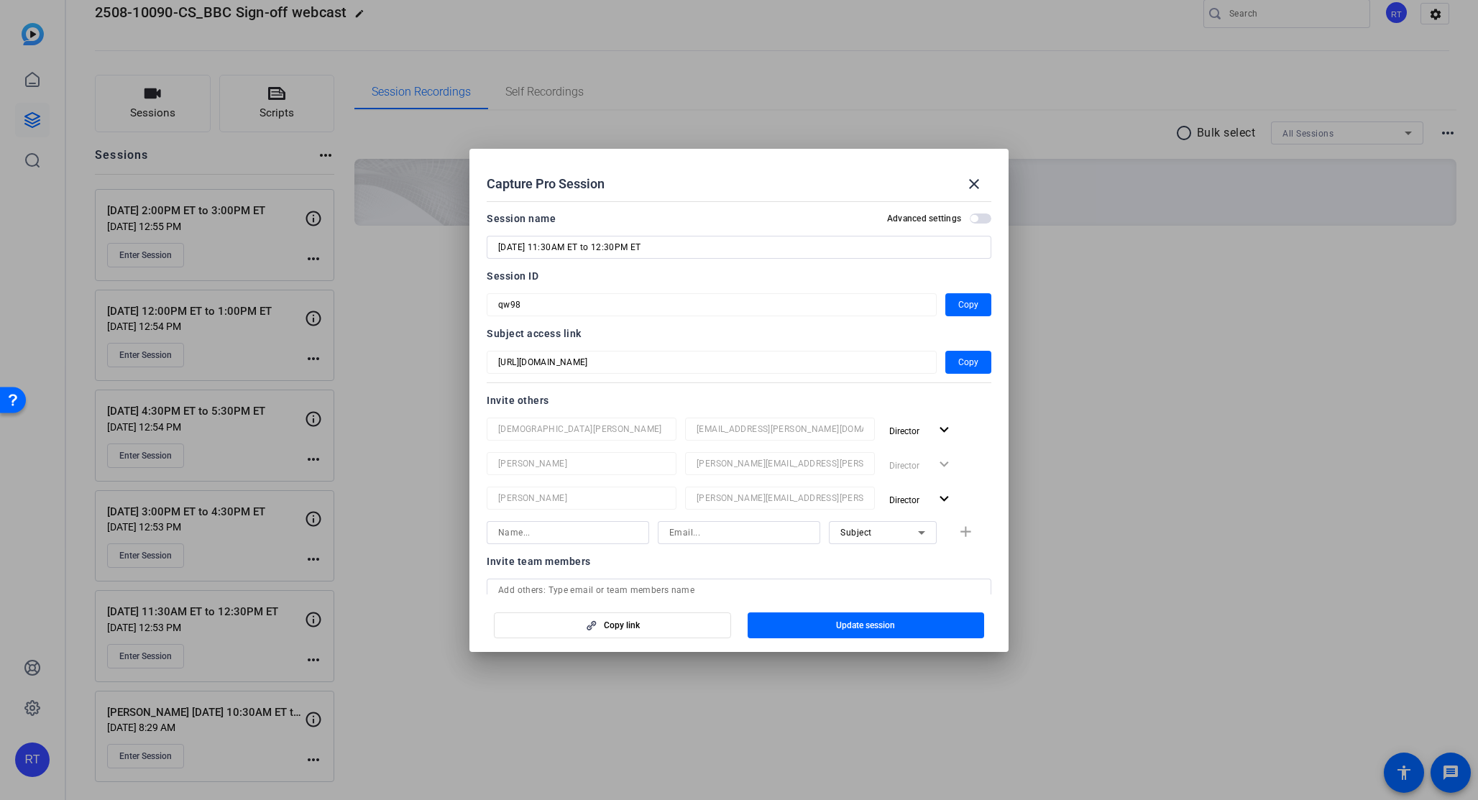
click at [498, 245] on input "[DATE] 11:30AM ET to 12:30PM ET" at bounding box center [739, 247] width 482 height 17
type input "Robert-Crockett 9/8 11:30AM ET to 12:30PM ET"
click at [878, 620] on span "Update session" at bounding box center [865, 625] width 59 height 11
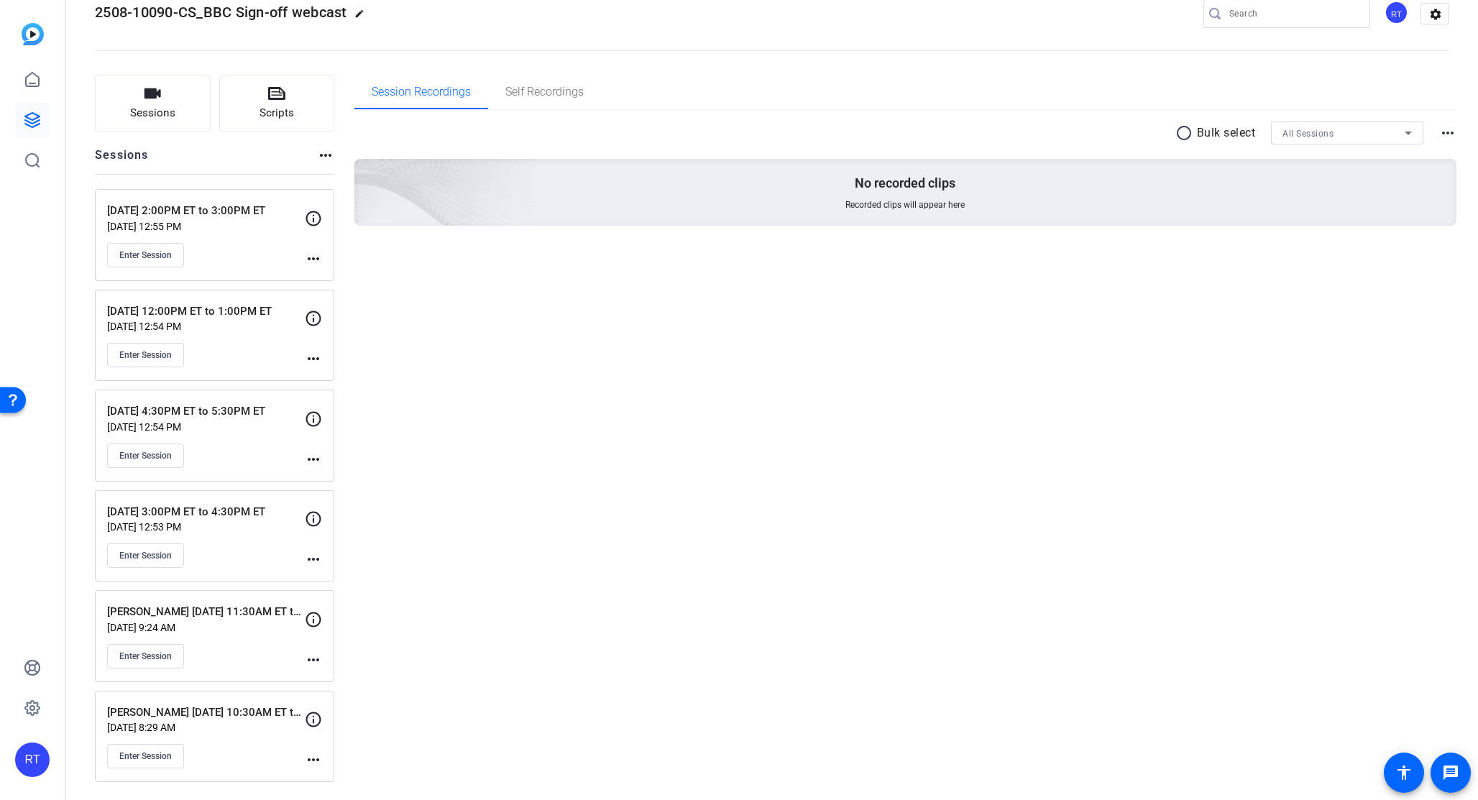
click at [313, 558] on mat-icon "more_horiz" at bounding box center [313, 559] width 17 height 17
click at [342, 586] on span "Edit Session" at bounding box center [348, 580] width 65 height 17
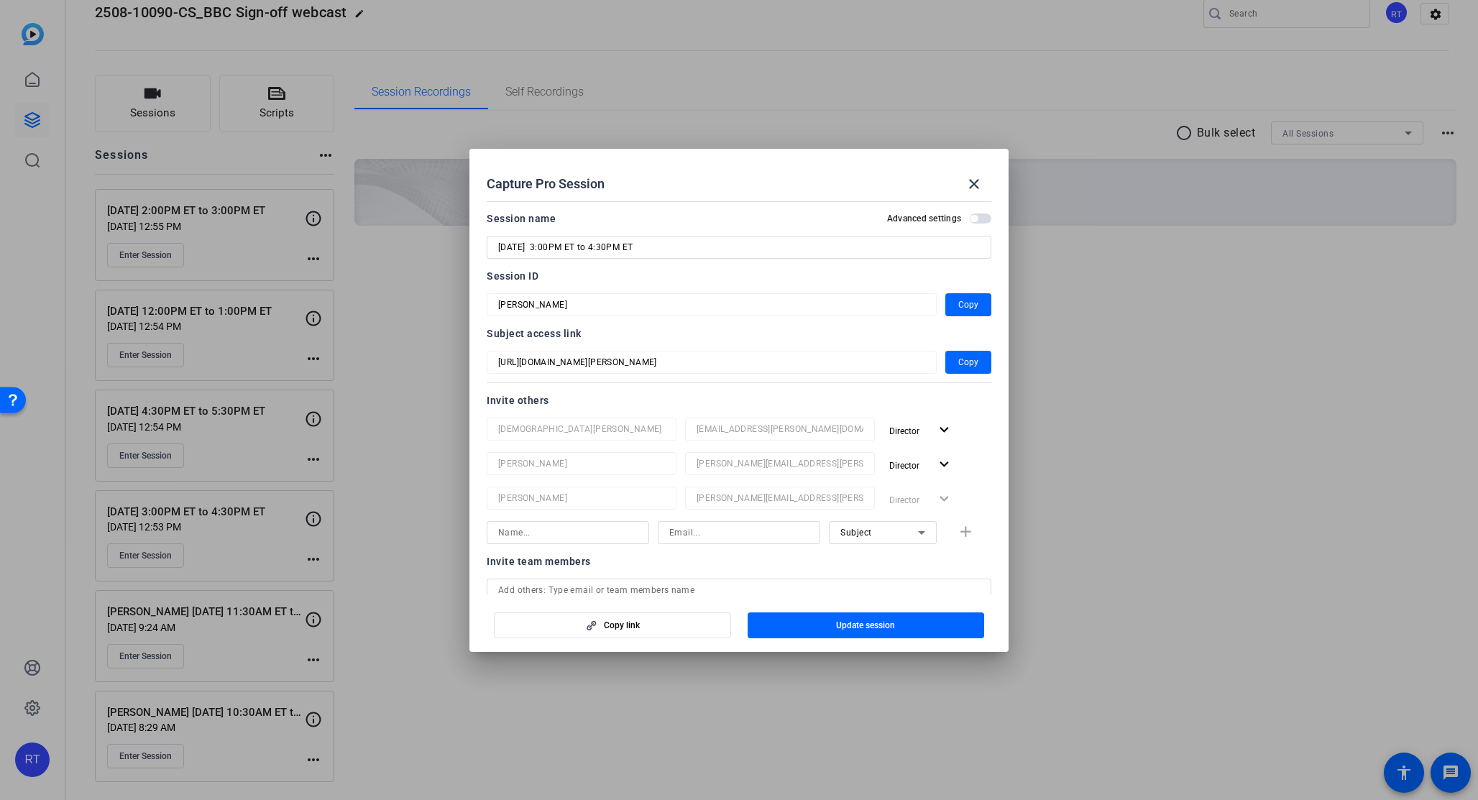
click at [495, 244] on div "9/8 3:00PM ET to 4:30PM ET" at bounding box center [739, 247] width 505 height 23
click at [500, 243] on input "9/8 3:00PM ET to 4:30PM ET" at bounding box center [739, 247] width 482 height 17
type input "Ankush Tallam 9/8 3:00PM ET to 4:30PM ET"
click at [860, 622] on span "Update session" at bounding box center [865, 625] width 59 height 11
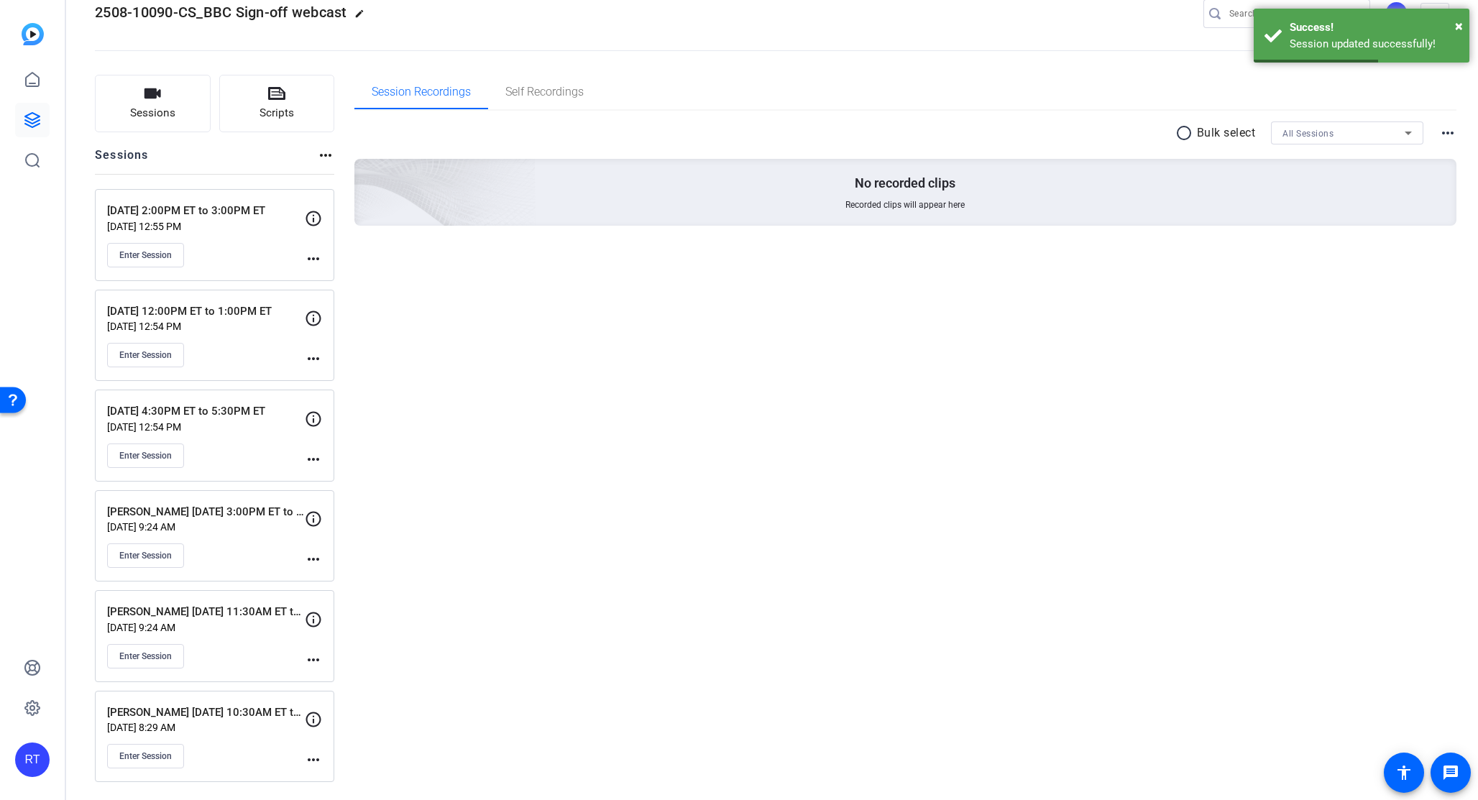
click at [310, 457] on mat-icon "more_horiz" at bounding box center [313, 459] width 17 height 17
click at [331, 480] on span "Edit Session" at bounding box center [348, 479] width 65 height 17
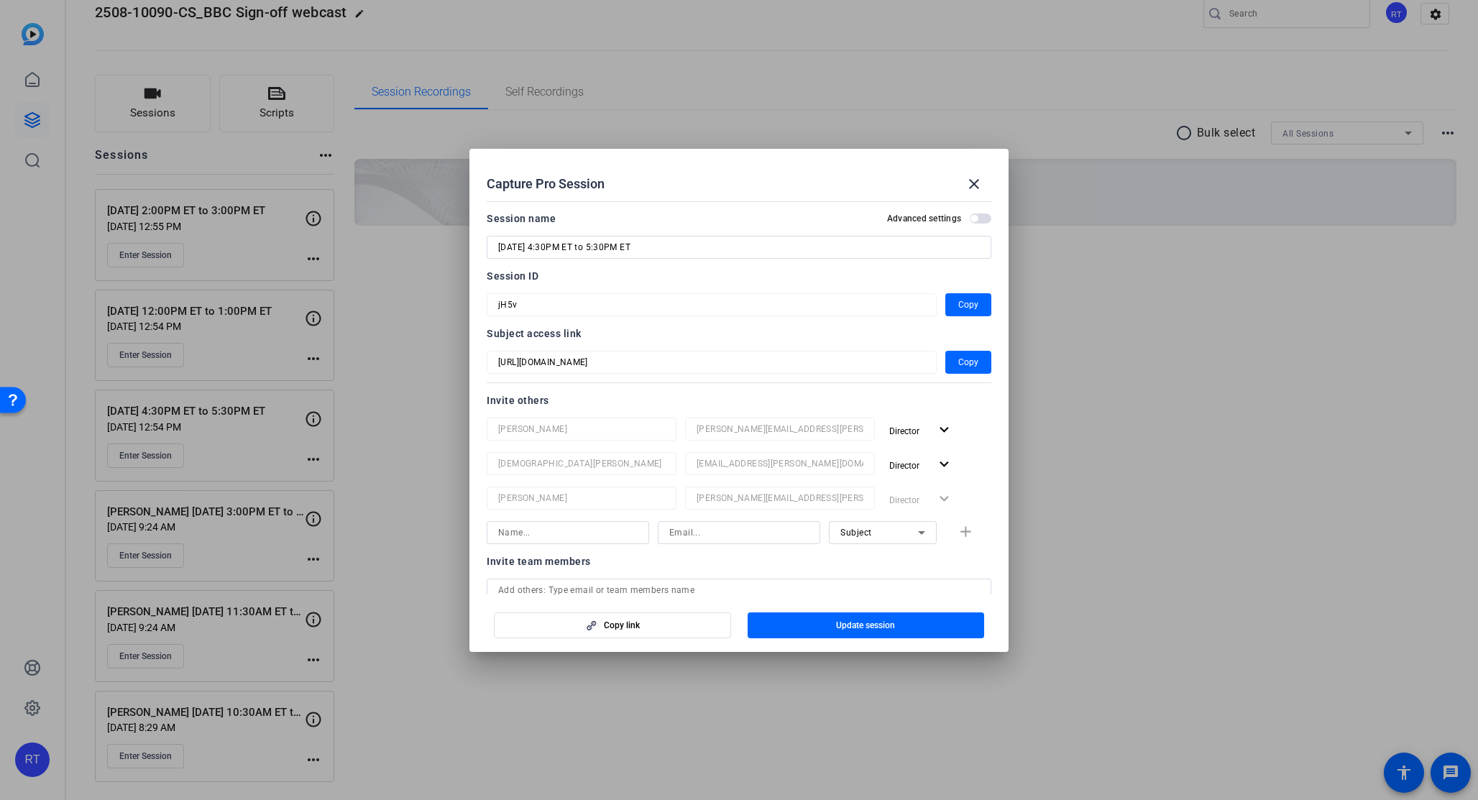
click at [498, 247] on input "[DATE] 4:30PM ET to 5:30PM ET" at bounding box center [739, 247] width 482 height 17
type input "Jay Paulson 9/8 4:30PM ET to 5:30PM ET"
click at [868, 625] on span "Update session" at bounding box center [865, 625] width 59 height 11
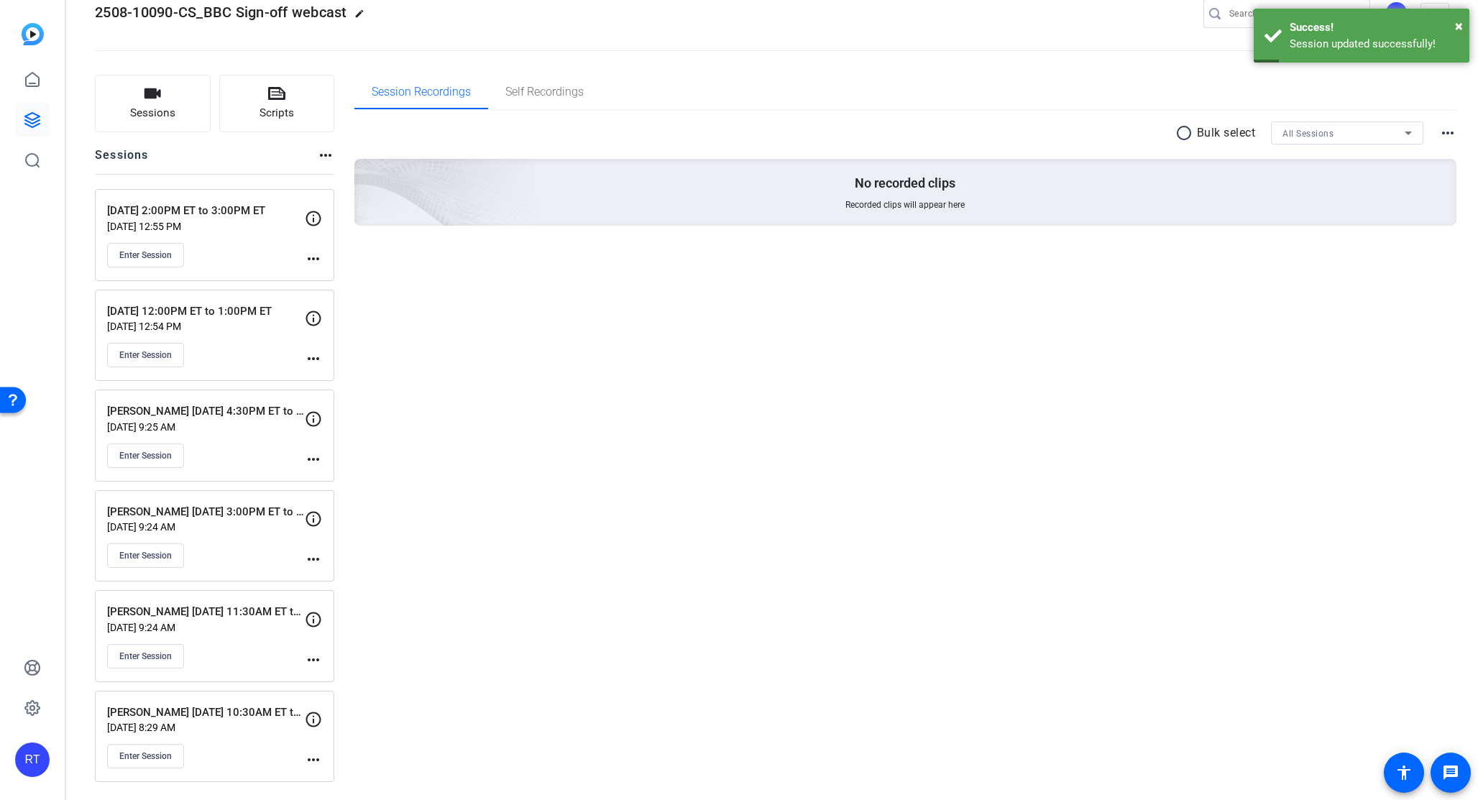
click at [320, 653] on mat-icon "more_horiz" at bounding box center [313, 659] width 17 height 17
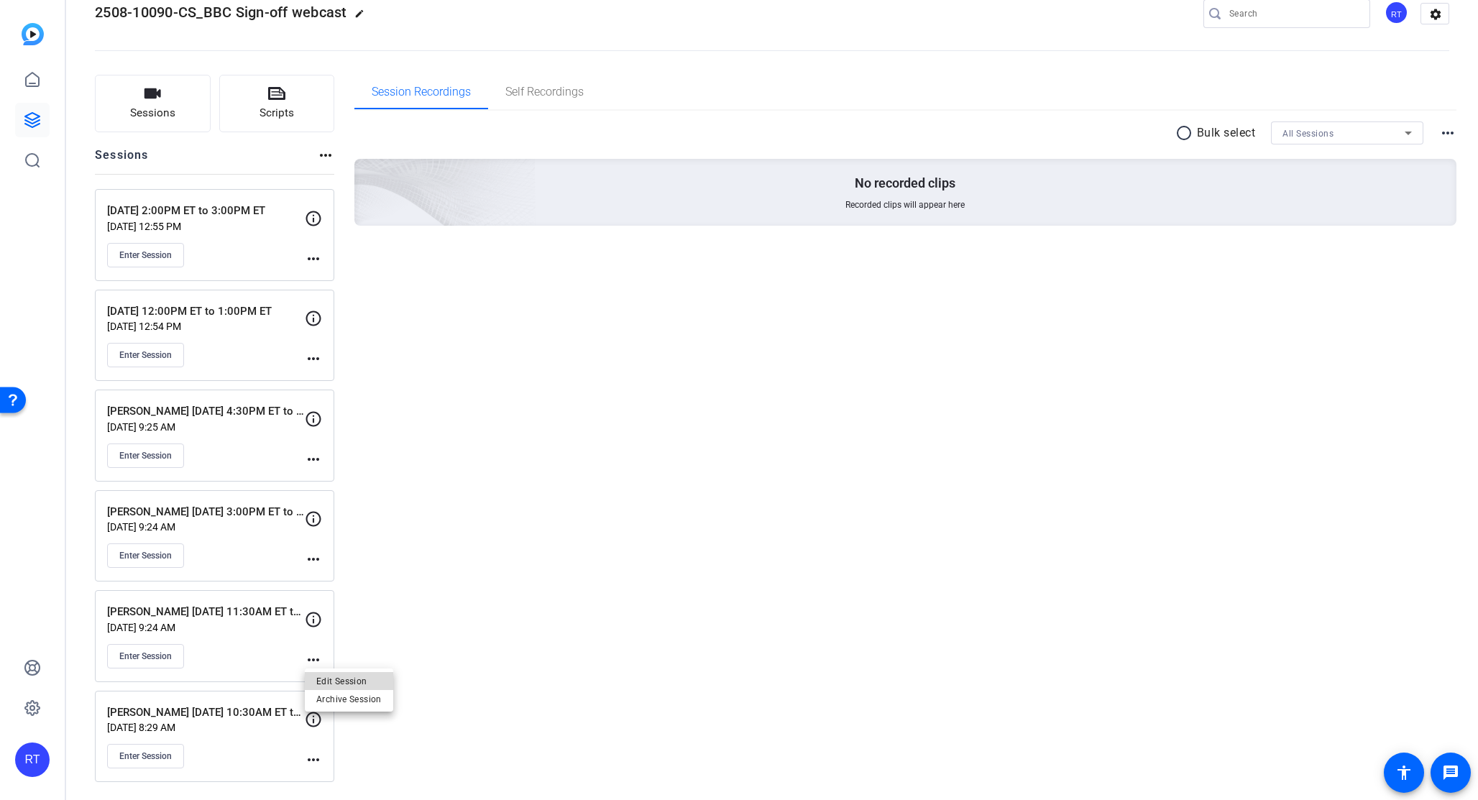
click at [323, 676] on span "Edit Session" at bounding box center [348, 680] width 65 height 17
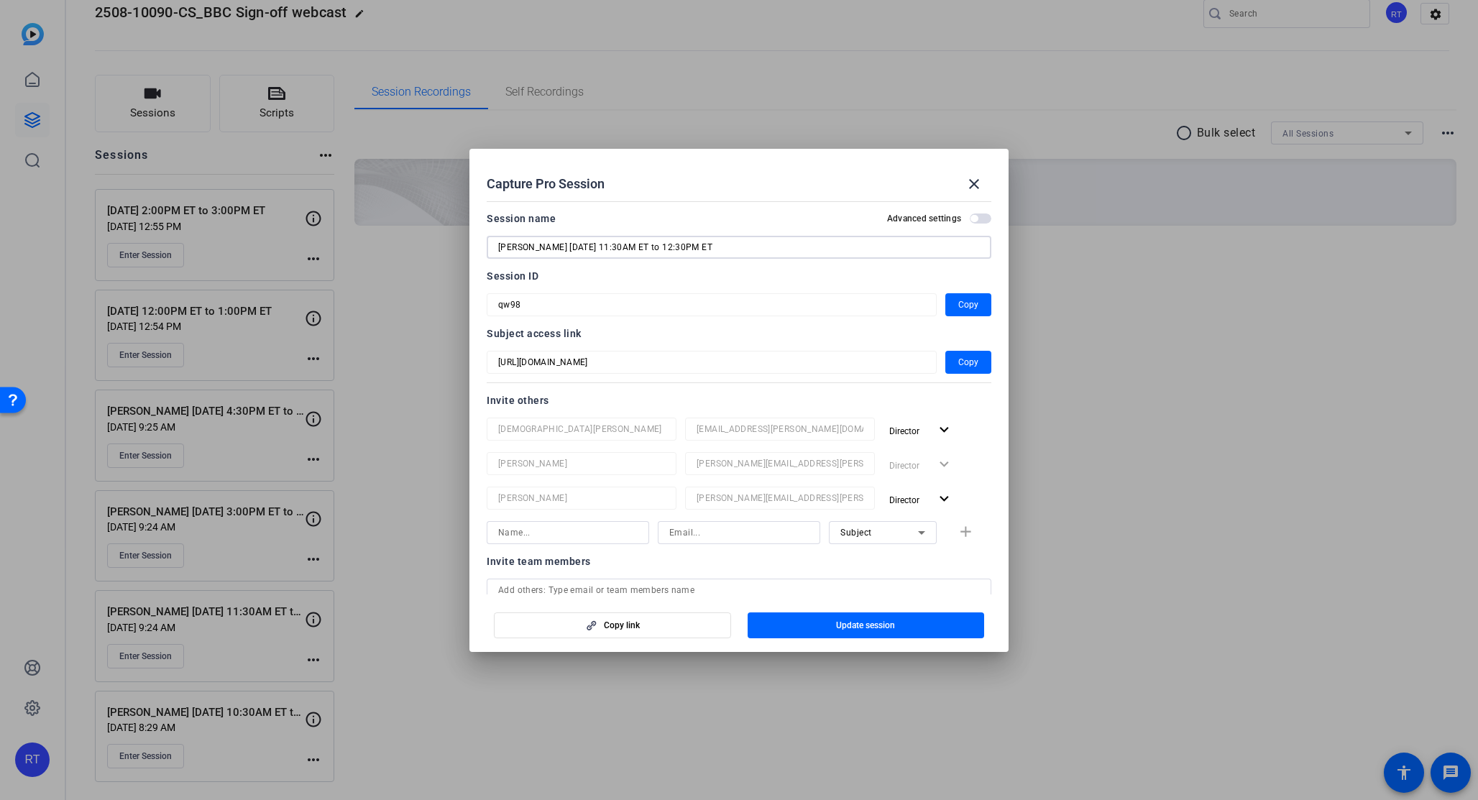
click at [525, 249] on input "Robert-Crockett 9/8 11:30AM ET to 12:30PM ET" at bounding box center [739, 247] width 482 height 17
type input "Robert Crockett 9/8 11:30AM ET to 12:30PM ET"
click at [863, 627] on span "Update session" at bounding box center [865, 625] width 59 height 11
